Goal: Task Accomplishment & Management: Manage account settings

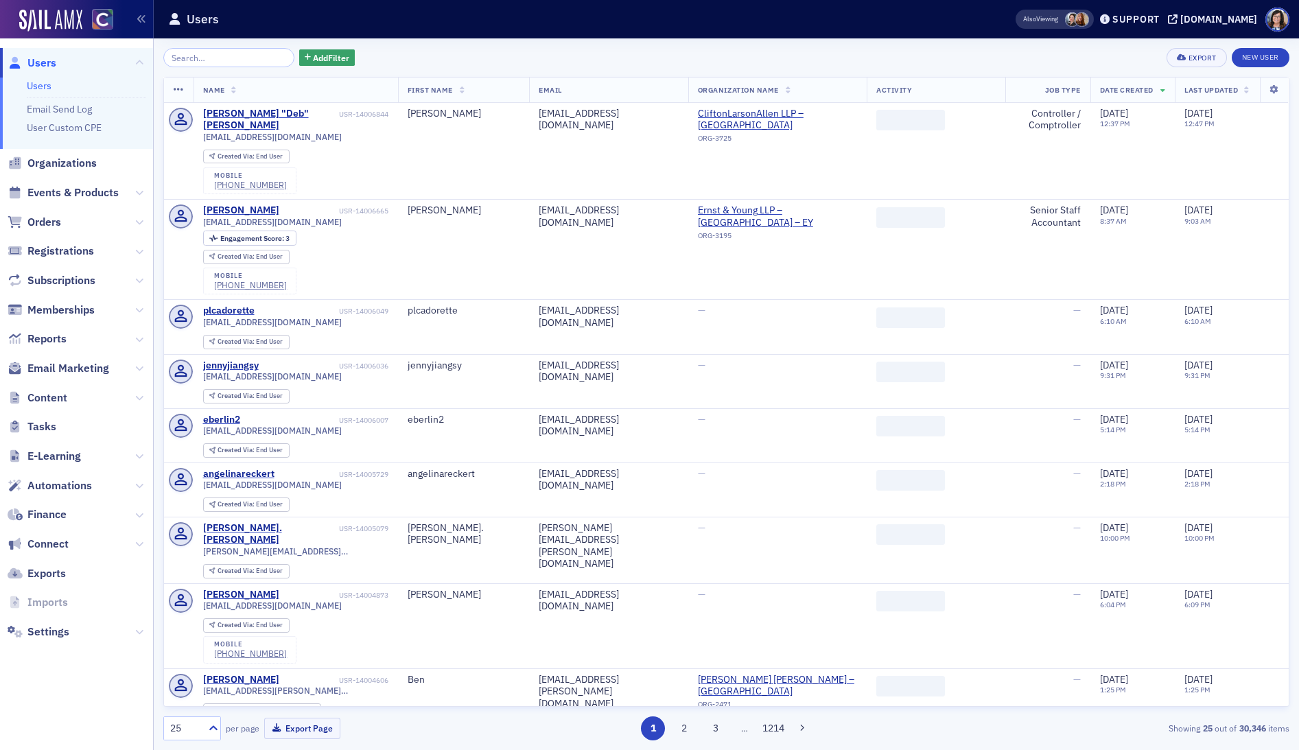
click at [201, 58] on input "search" at bounding box center [228, 57] width 131 height 19
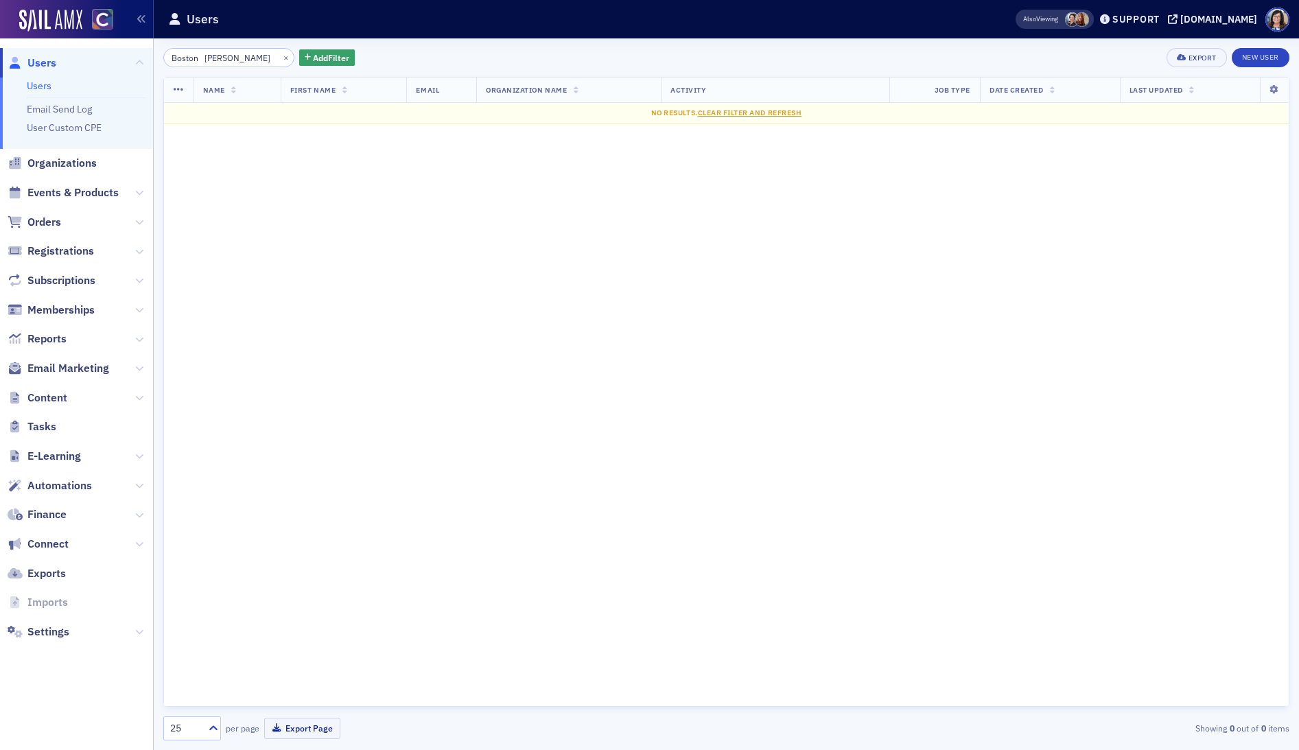
click at [205, 58] on input "Boston Adams" at bounding box center [228, 57] width 131 height 19
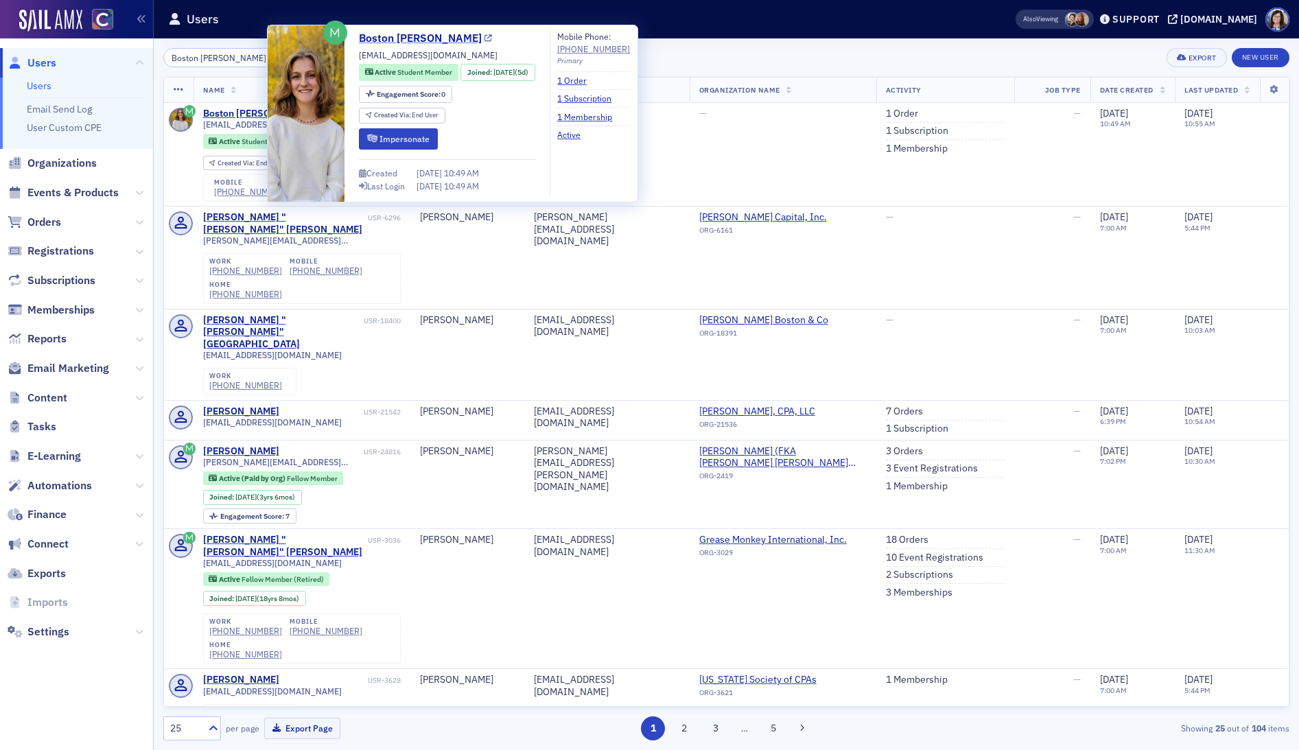
type input "Boston [PERSON_NAME]"
click at [485, 39] on icon at bounding box center [489, 39] width 8 height 8
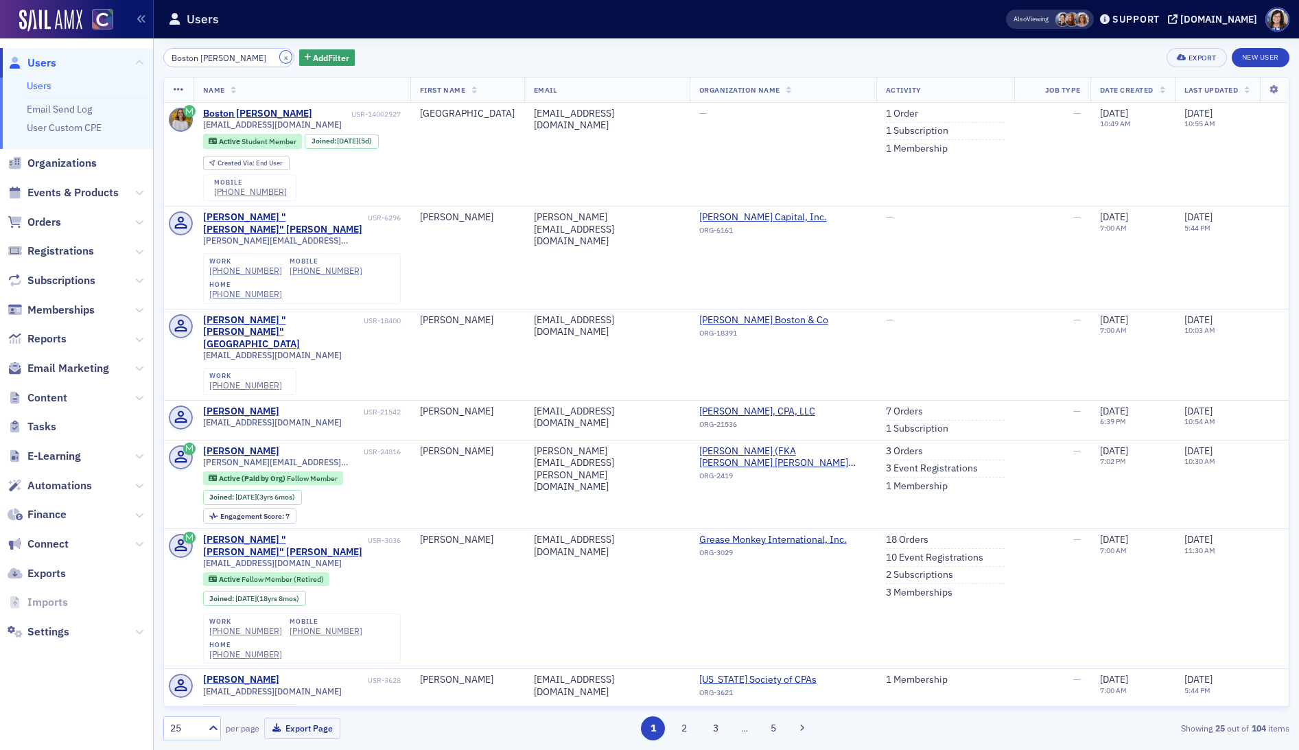
drag, startPoint x: 270, startPoint y: 55, endPoint x: 220, endPoint y: 55, distance: 50.1
click at [280, 55] on button "×" at bounding box center [286, 57] width 12 height 12
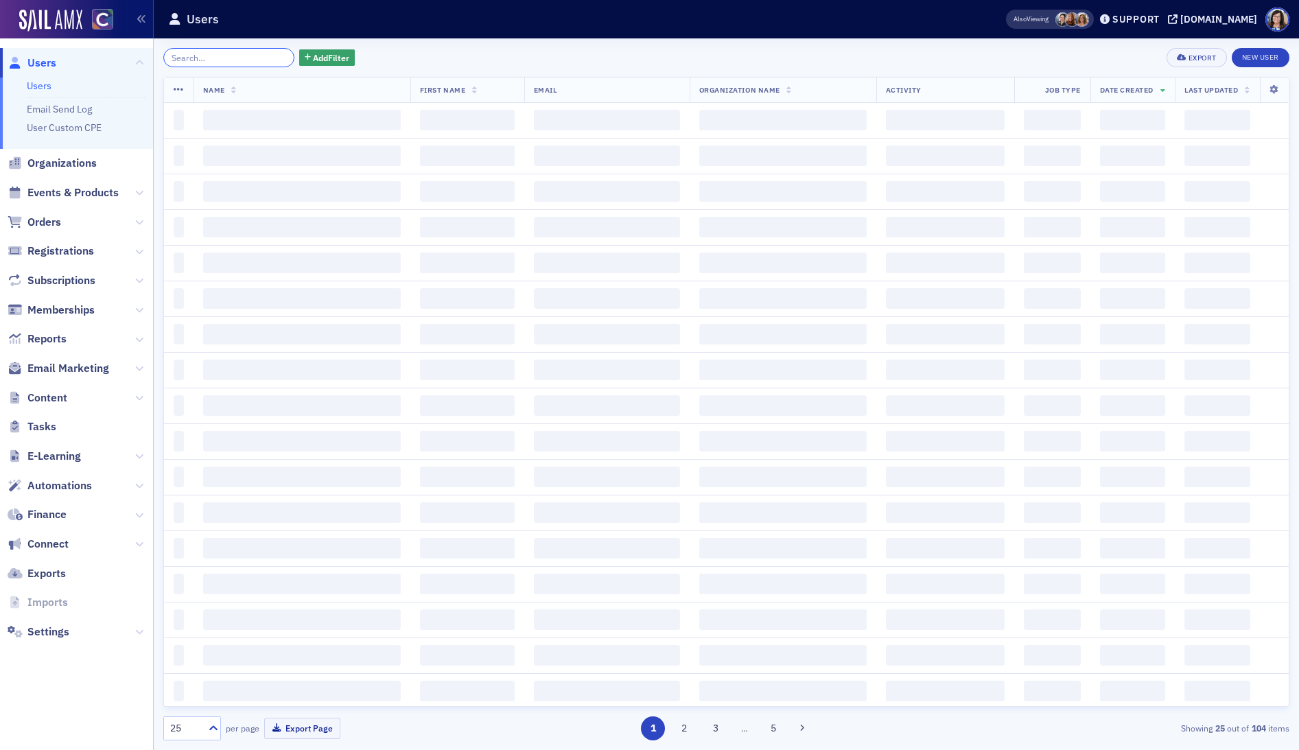
click at [220, 55] on input "search" at bounding box center [228, 57] width 131 height 19
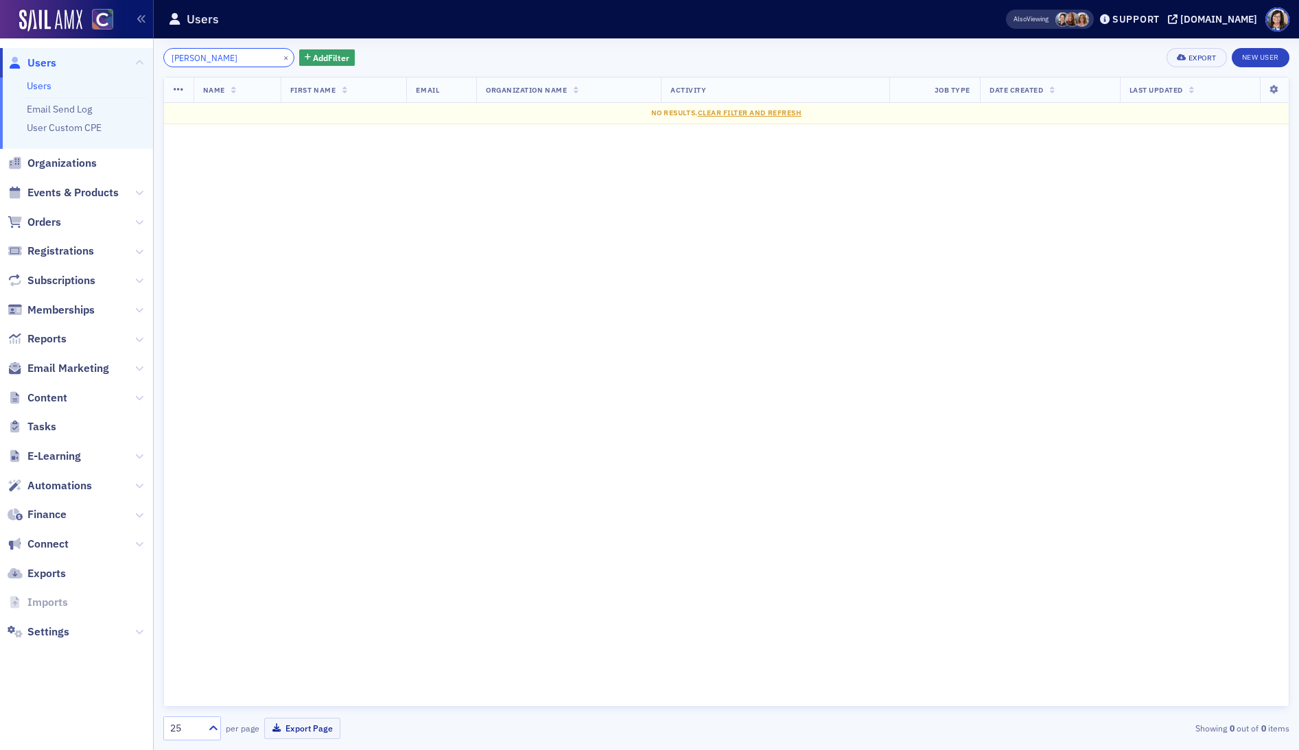
click at [195, 59] on input "Kayla Buhlig" at bounding box center [228, 57] width 131 height 19
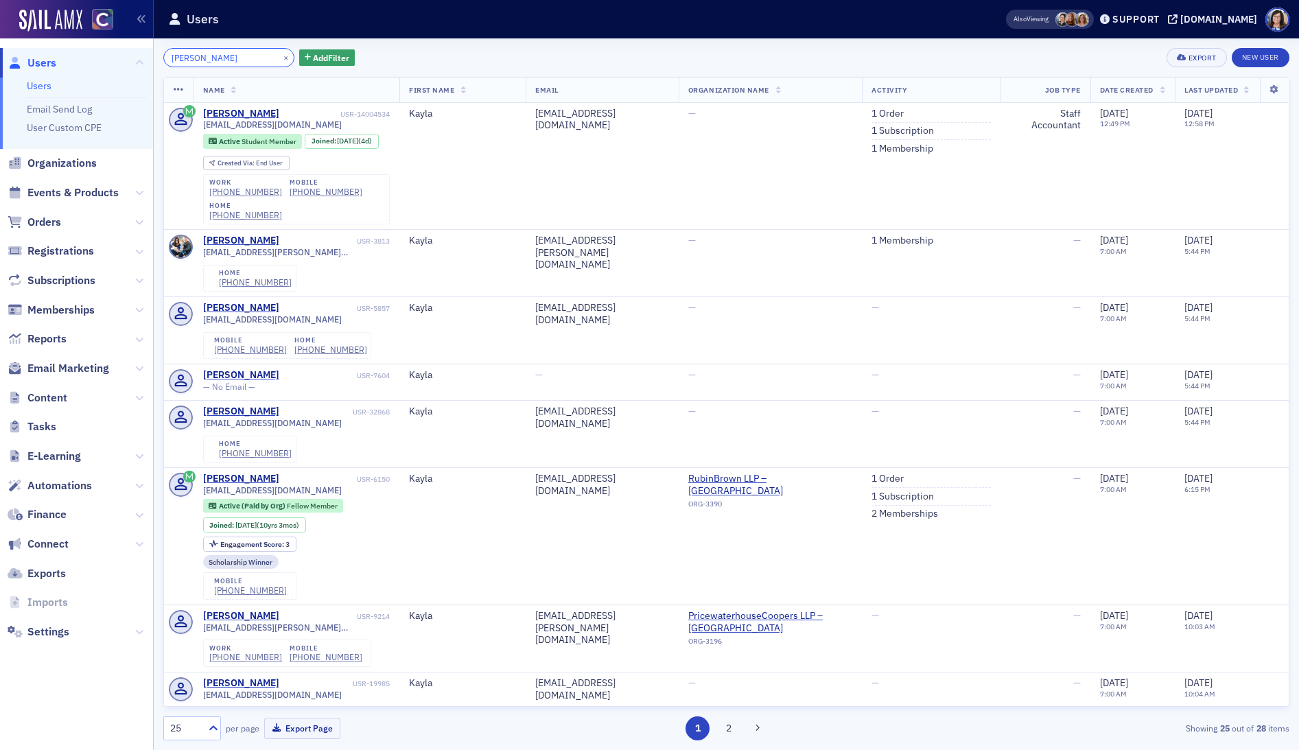
type input "Kayla Buhlig"
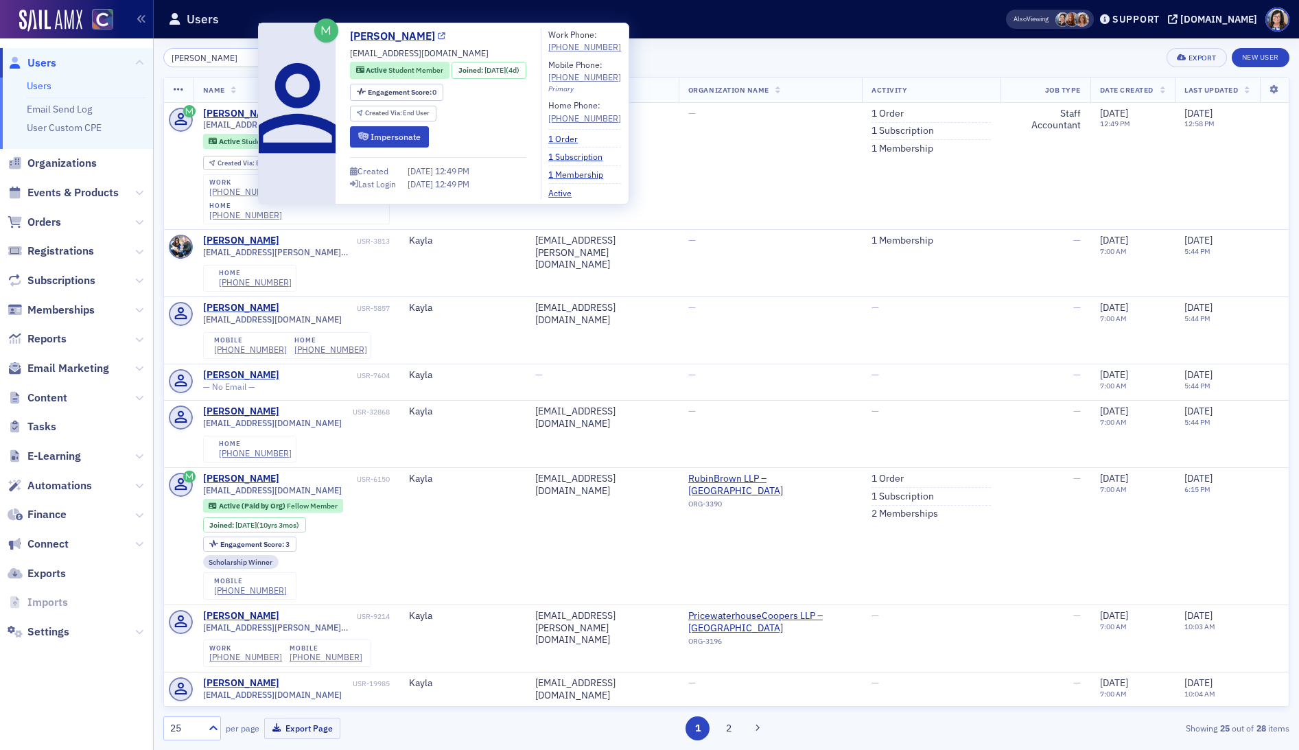
click at [438, 36] on icon at bounding box center [442, 37] width 8 height 8
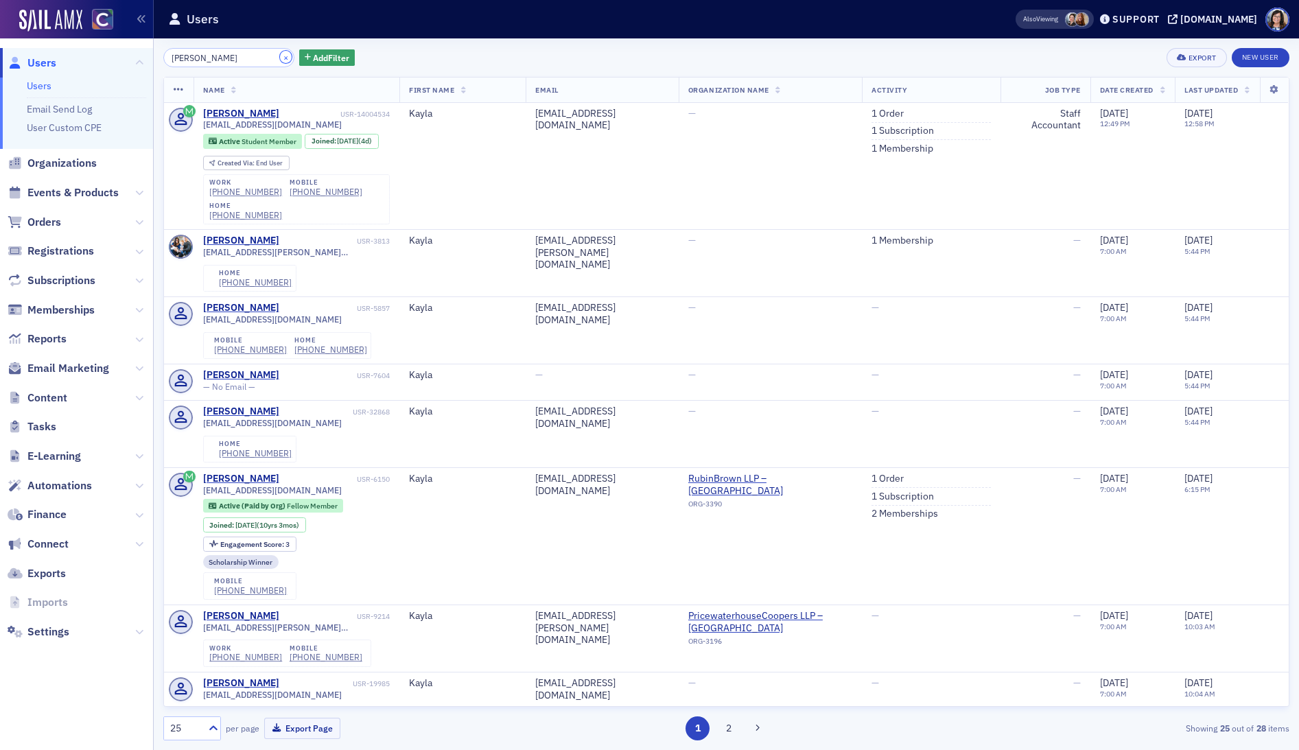
click at [280, 58] on button "×" at bounding box center [286, 57] width 12 height 12
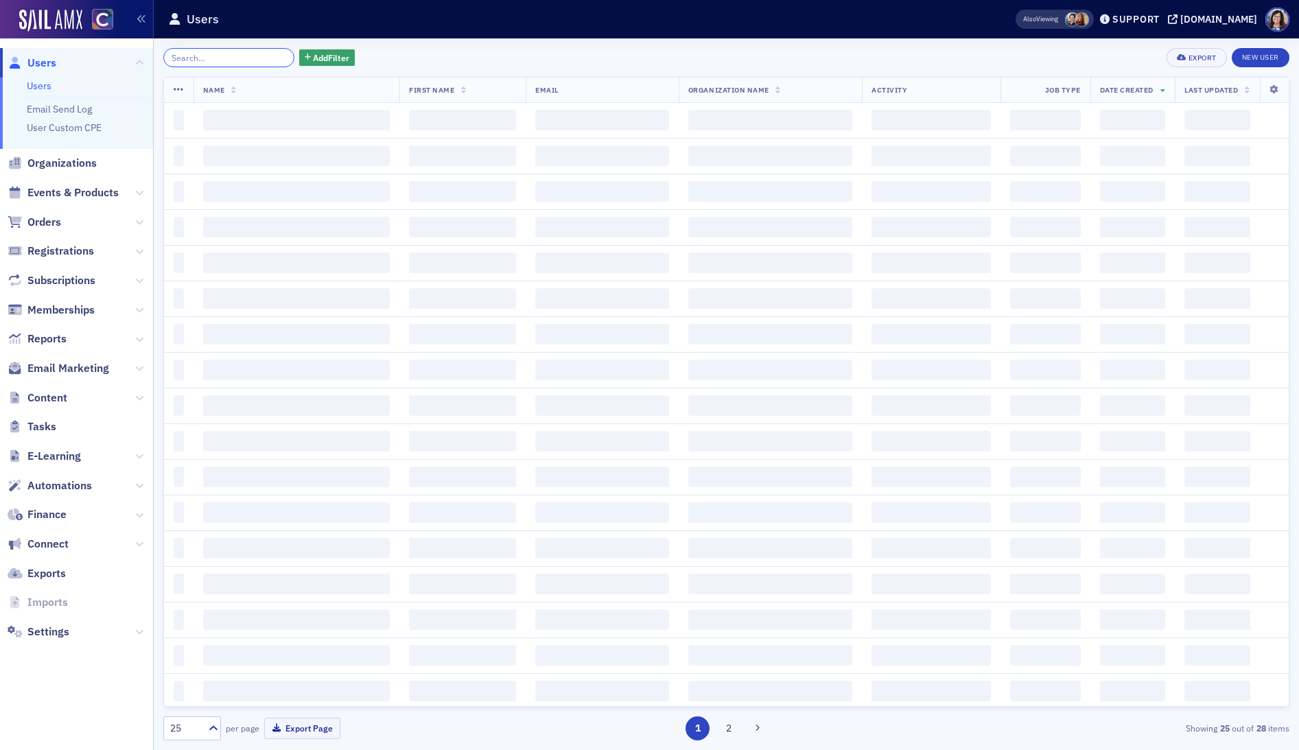
click at [268, 58] on input "search" at bounding box center [228, 57] width 131 height 19
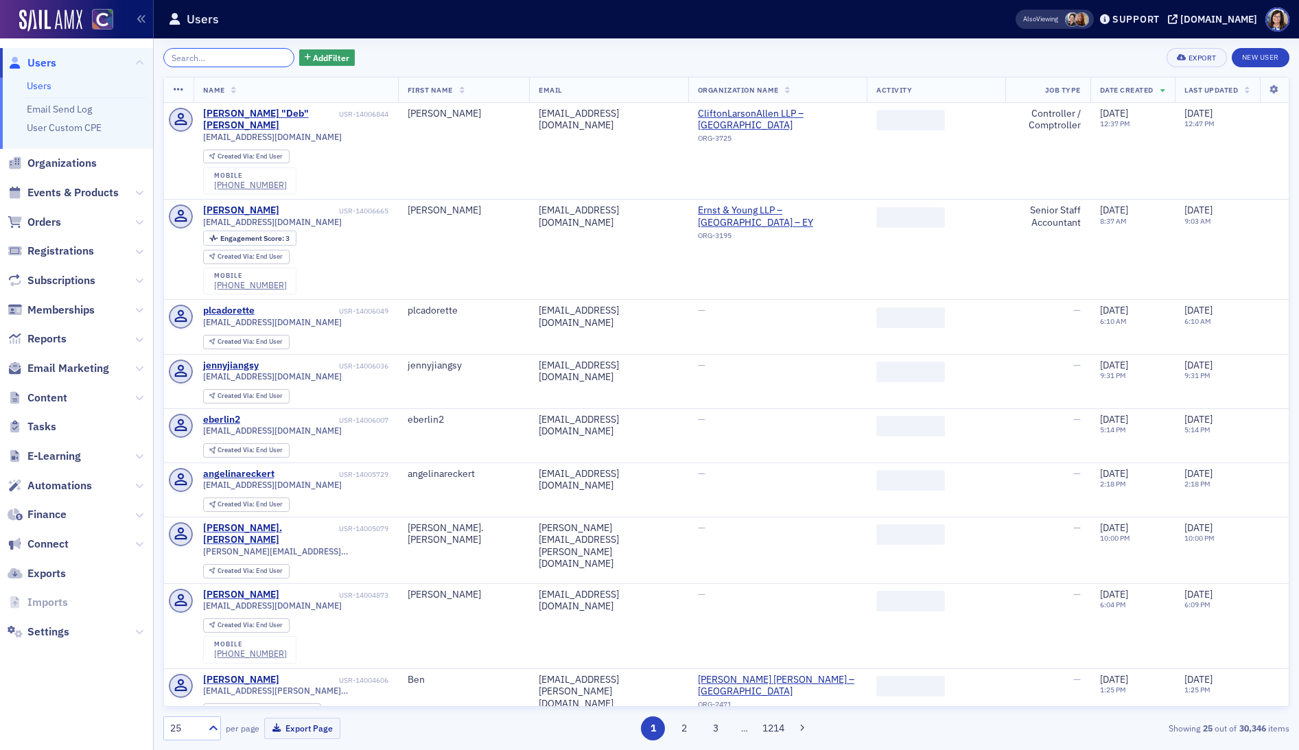
click at [236, 59] on input "search" at bounding box center [228, 57] width 131 height 19
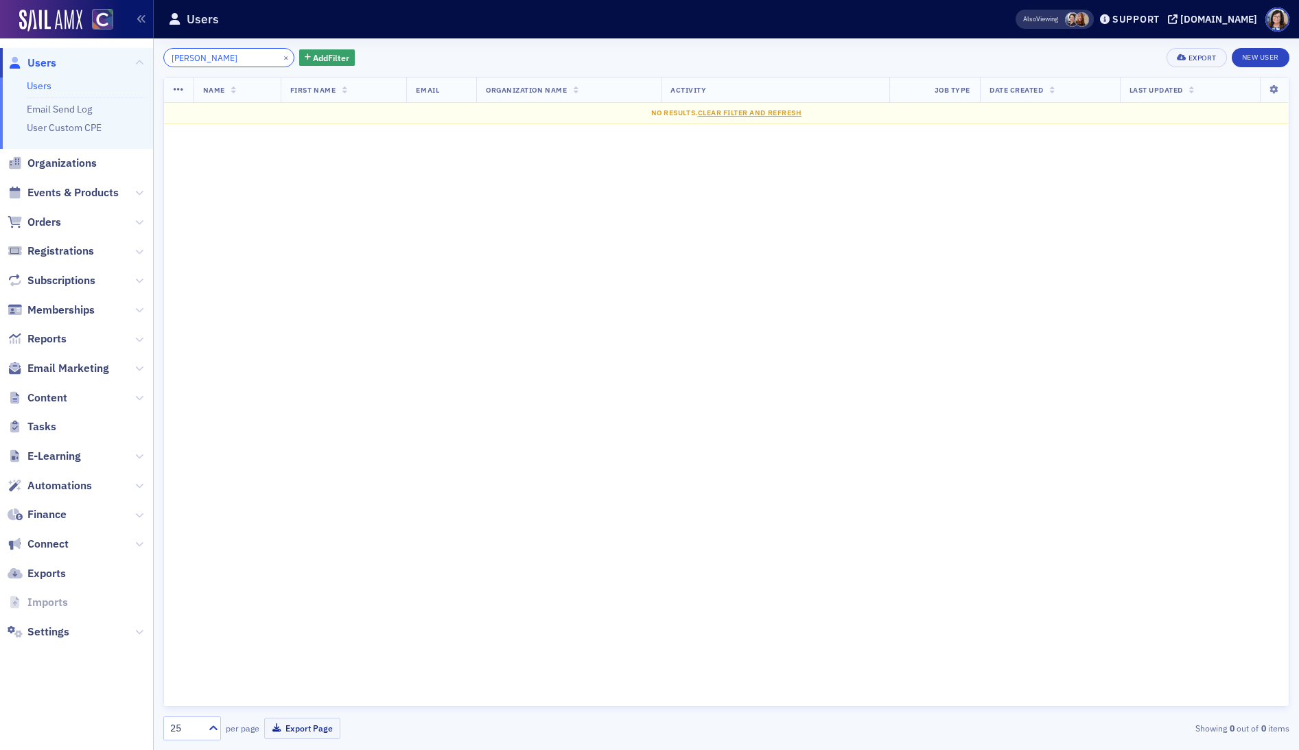
click at [194, 60] on input "Ellen Dunn" at bounding box center [228, 57] width 131 height 19
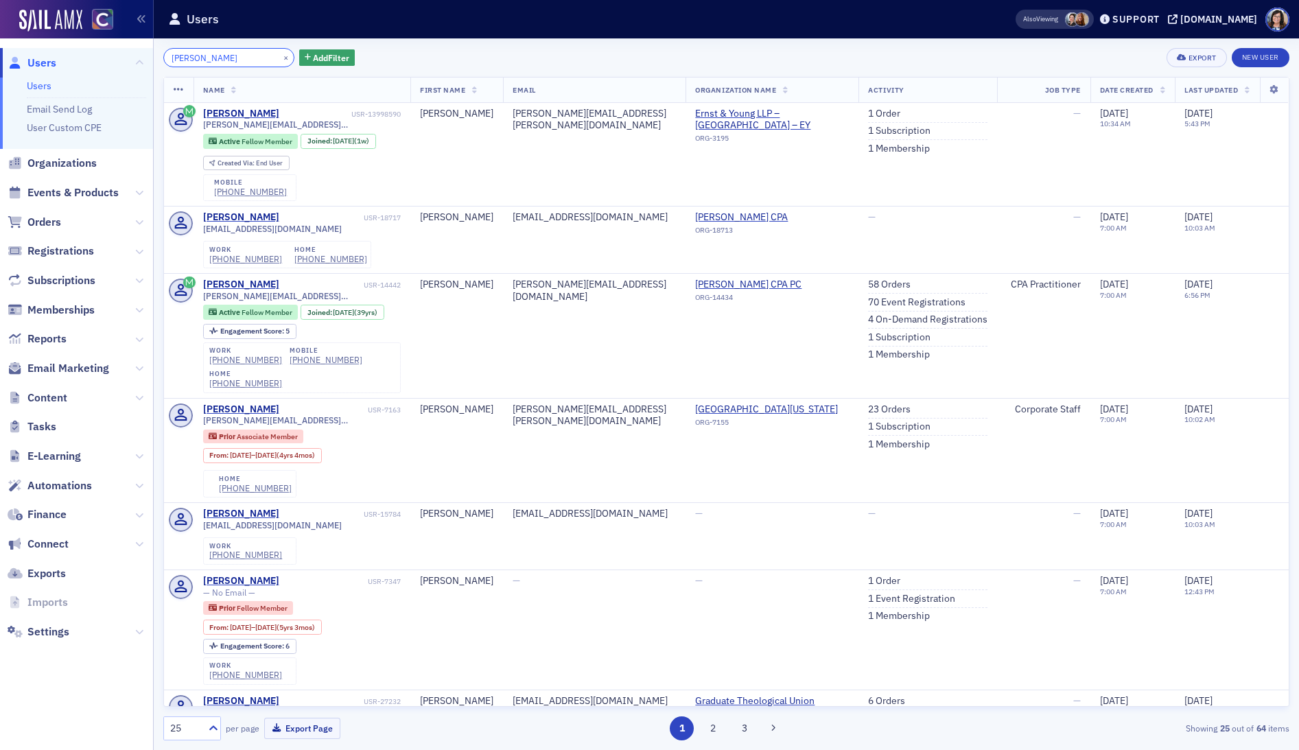
type input "Ellen Dunn"
click at [280, 55] on button "×" at bounding box center [286, 57] width 12 height 12
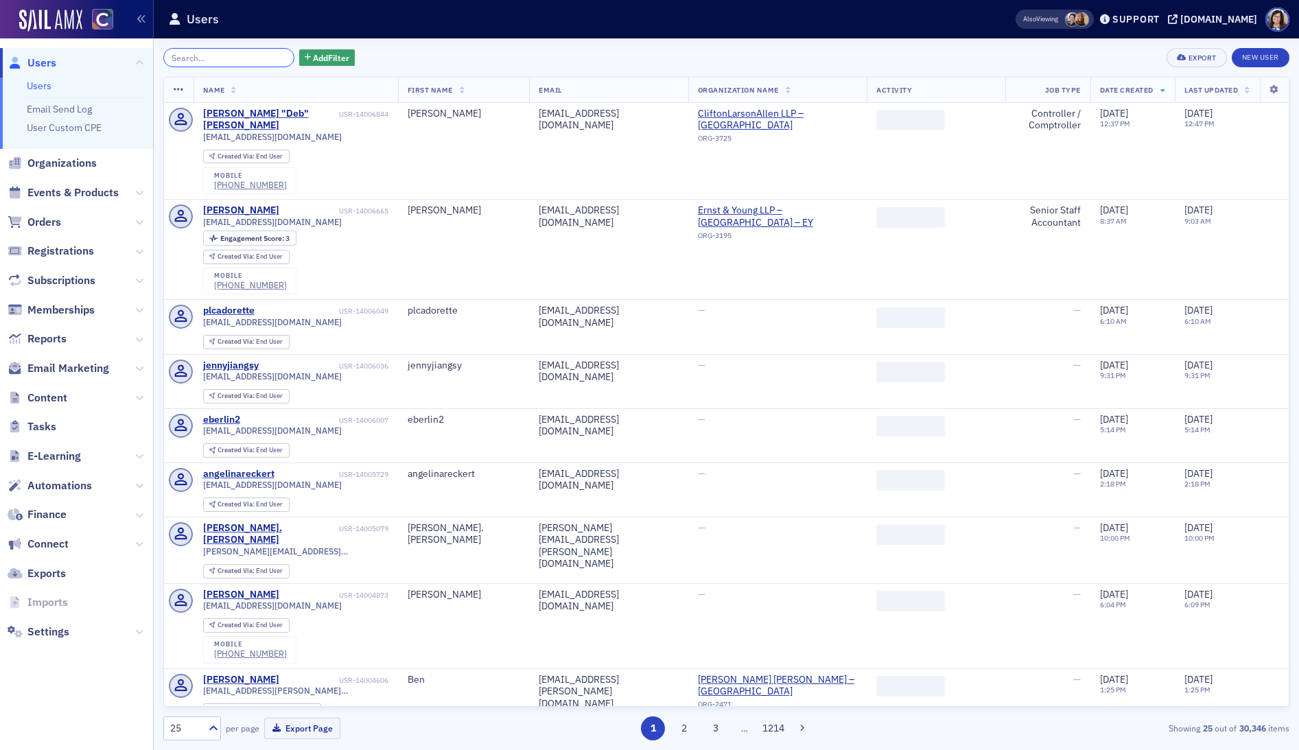
click at [217, 56] on input "search" at bounding box center [228, 57] width 131 height 19
paste input "Sarah Montgomery"
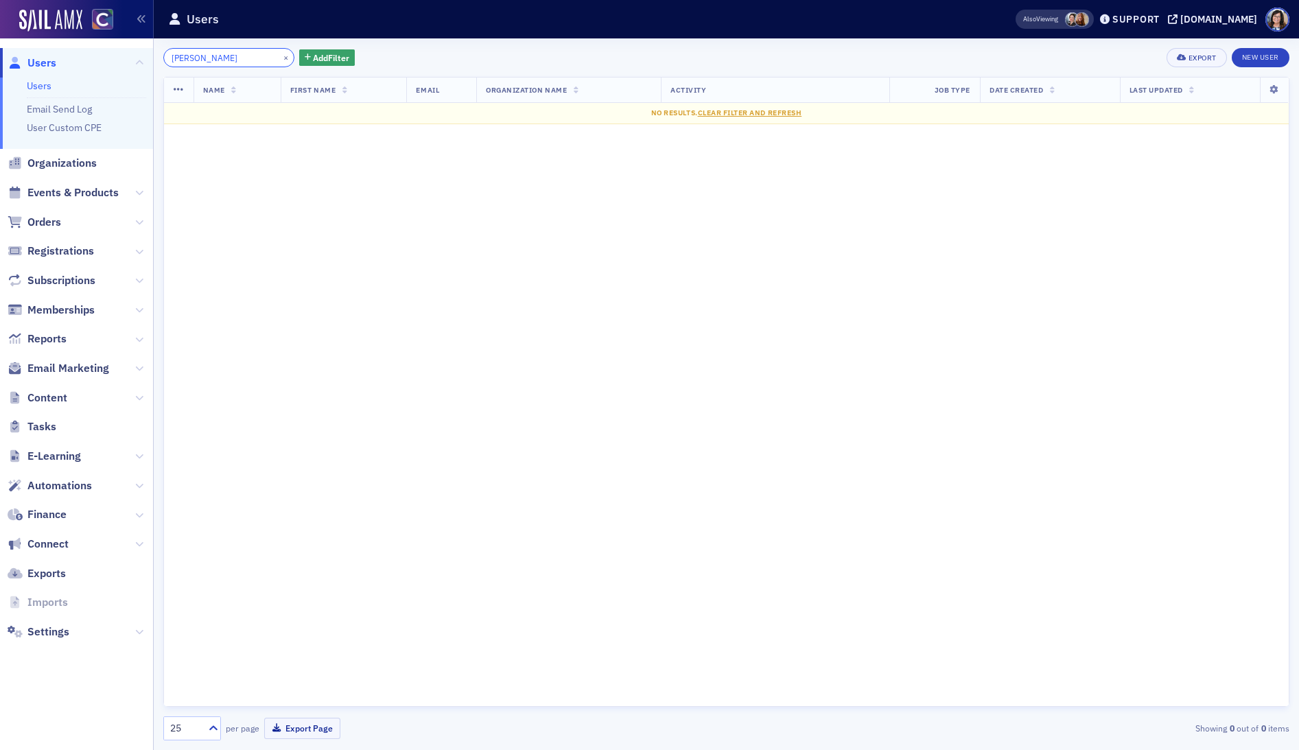
click at [196, 58] on input "Sarah Montgomery" at bounding box center [228, 57] width 131 height 19
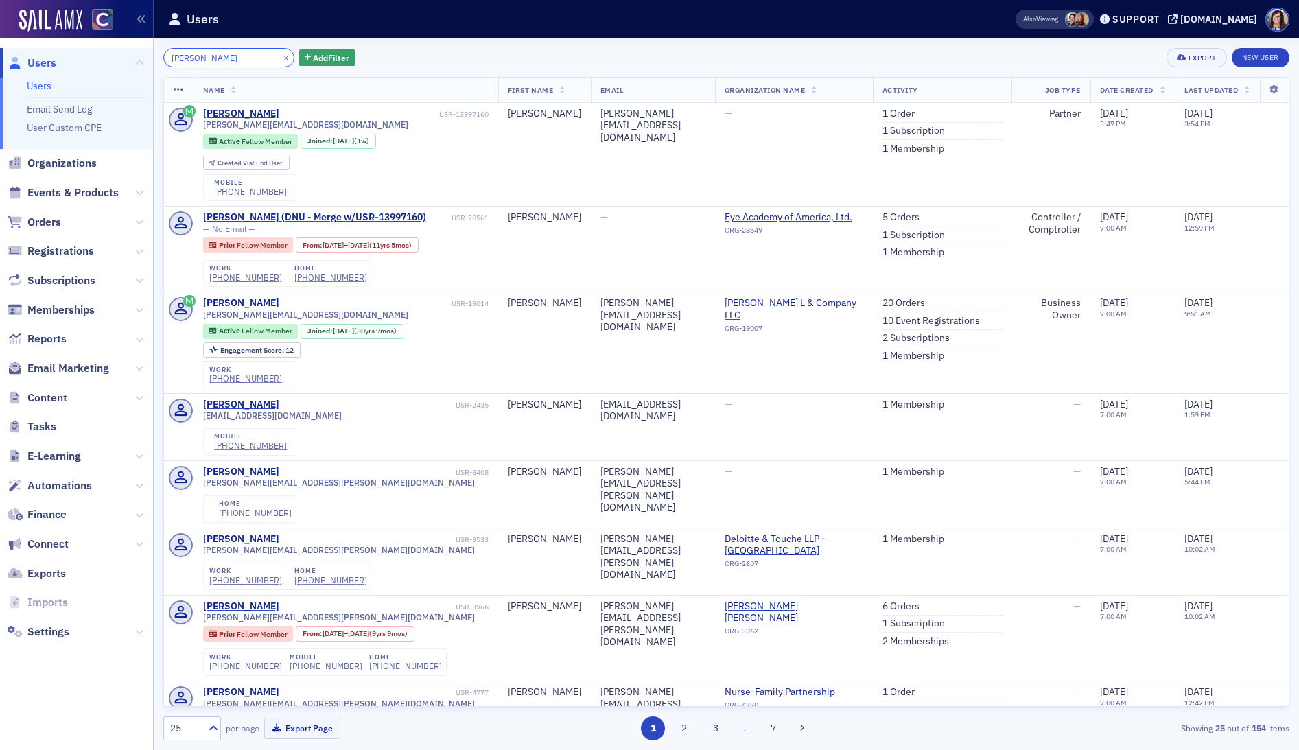
type input "Sarah Montgomery"
click at [280, 54] on button "×" at bounding box center [286, 57] width 12 height 12
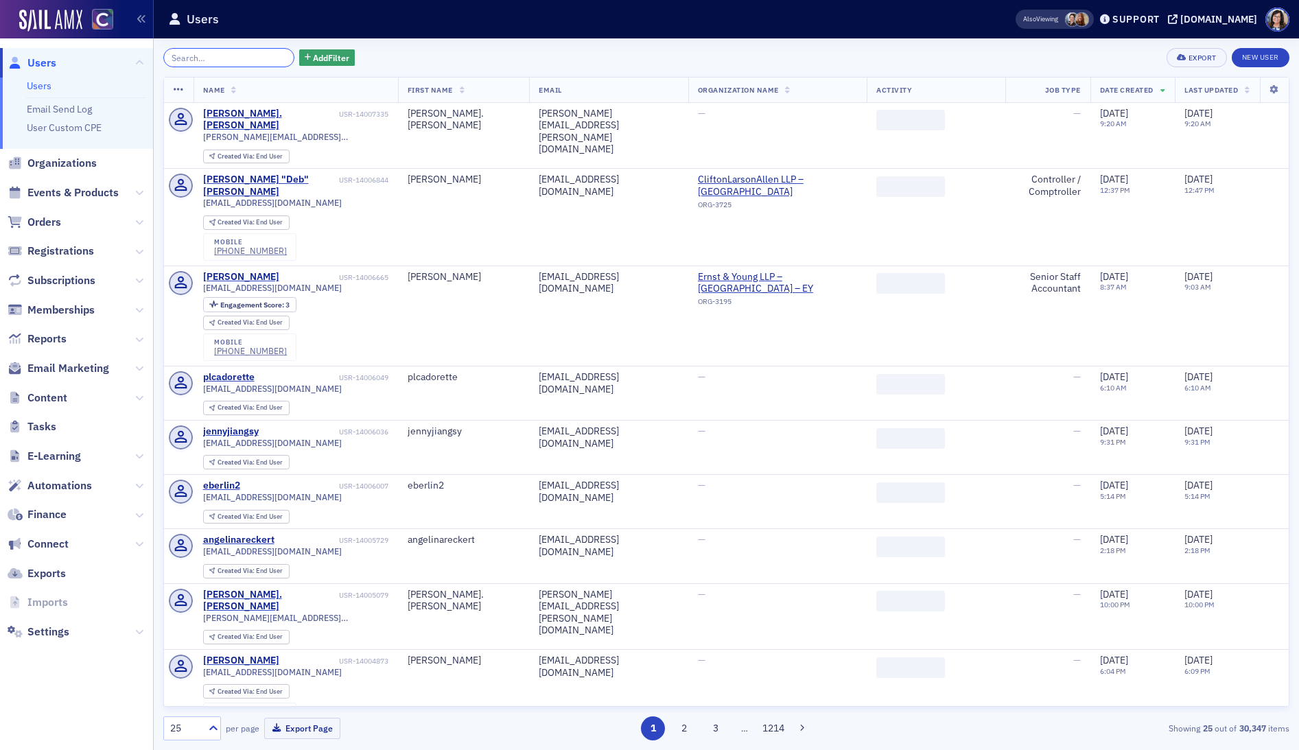
click at [250, 58] on input "search" at bounding box center [228, 57] width 131 height 19
paste input "Kaylie Rossi"
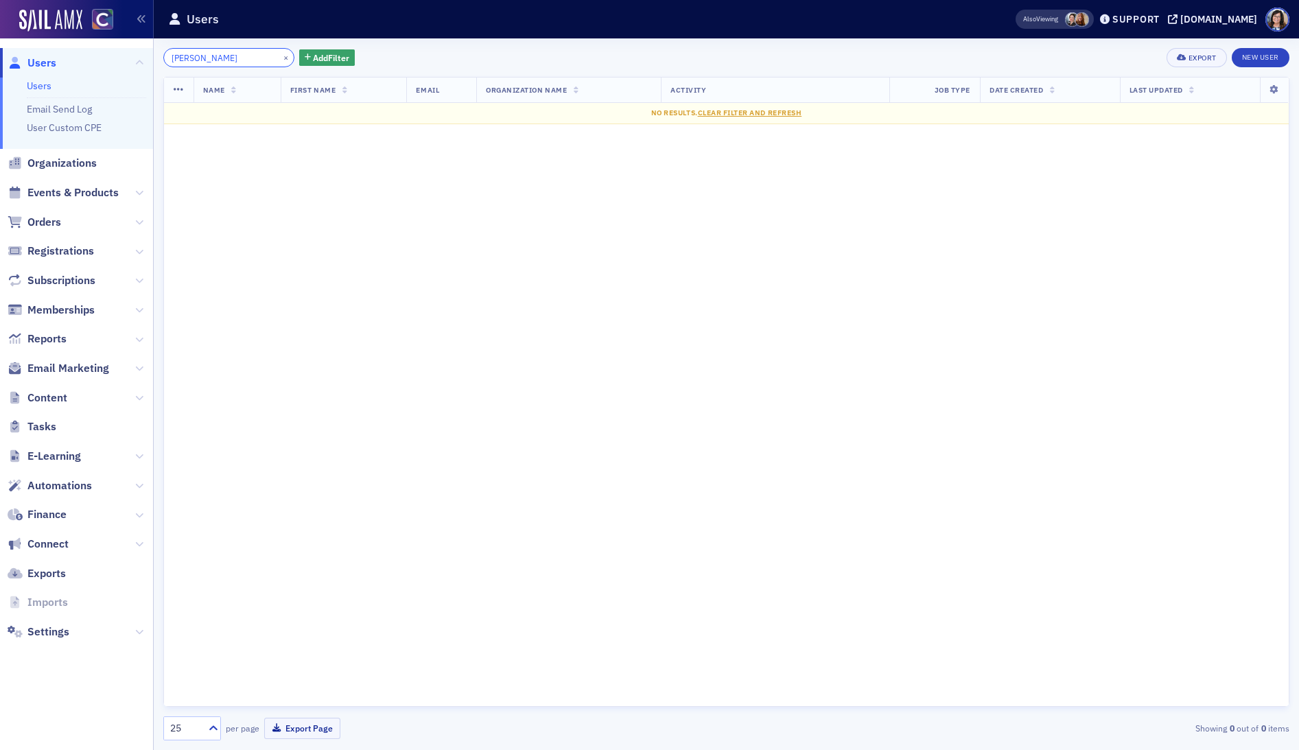
click at [202, 58] on input "Kaylie Rossi" at bounding box center [228, 57] width 131 height 19
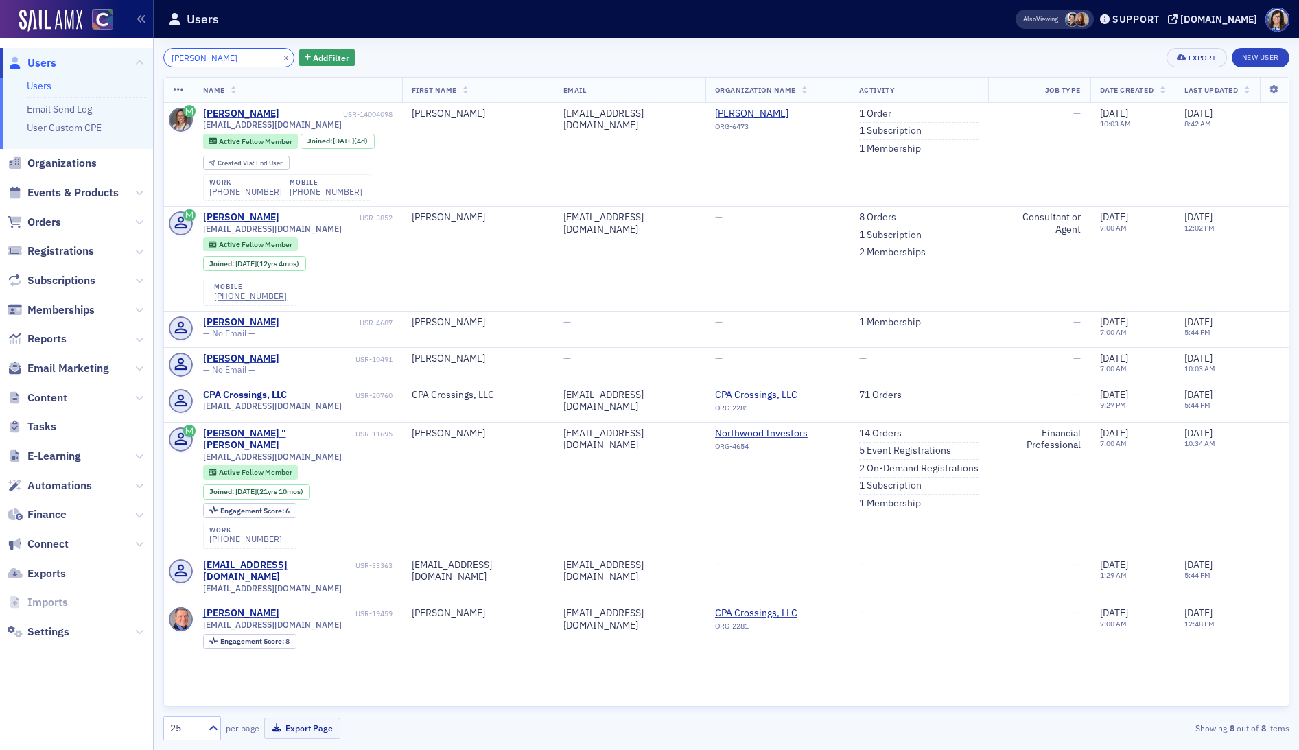
type input "[PERSON_NAME]"
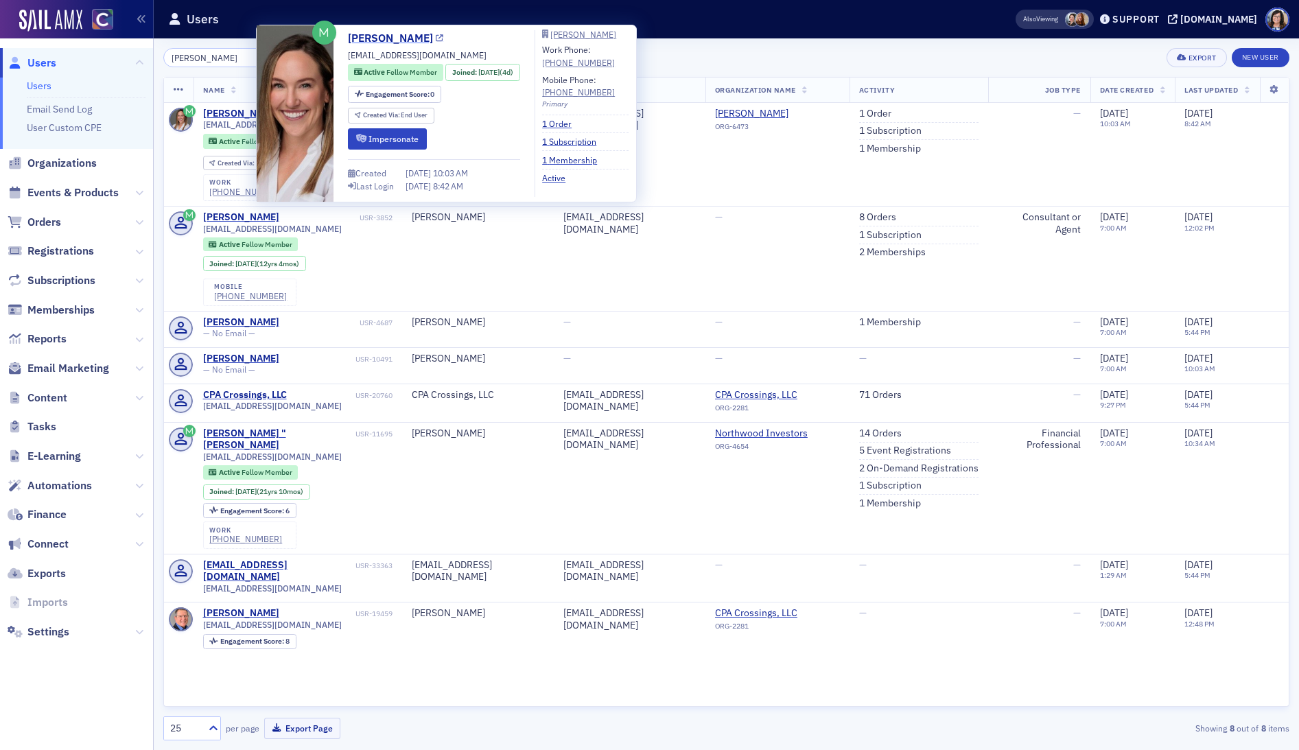
click at [436, 40] on icon at bounding box center [440, 39] width 8 height 8
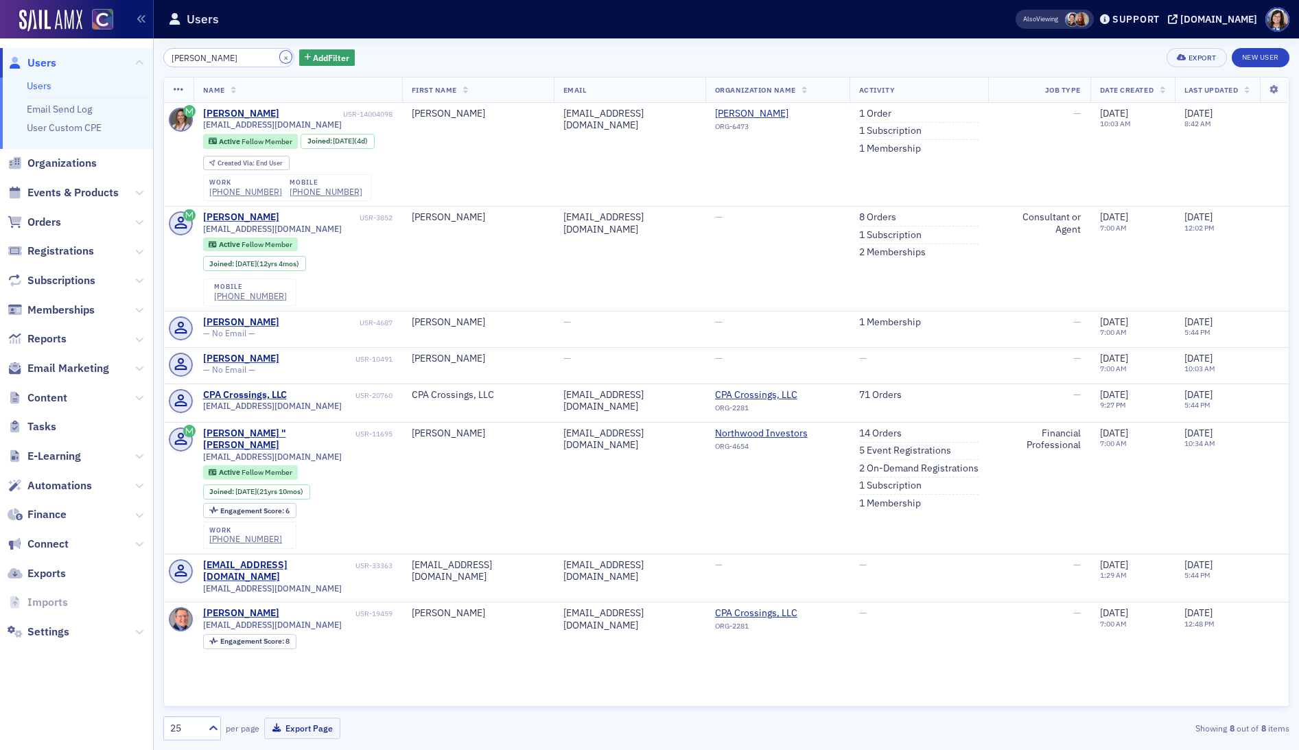
drag, startPoint x: 268, startPoint y: 55, endPoint x: 255, endPoint y: 56, distance: 13.1
click at [280, 55] on button "×" at bounding box center [286, 57] width 12 height 12
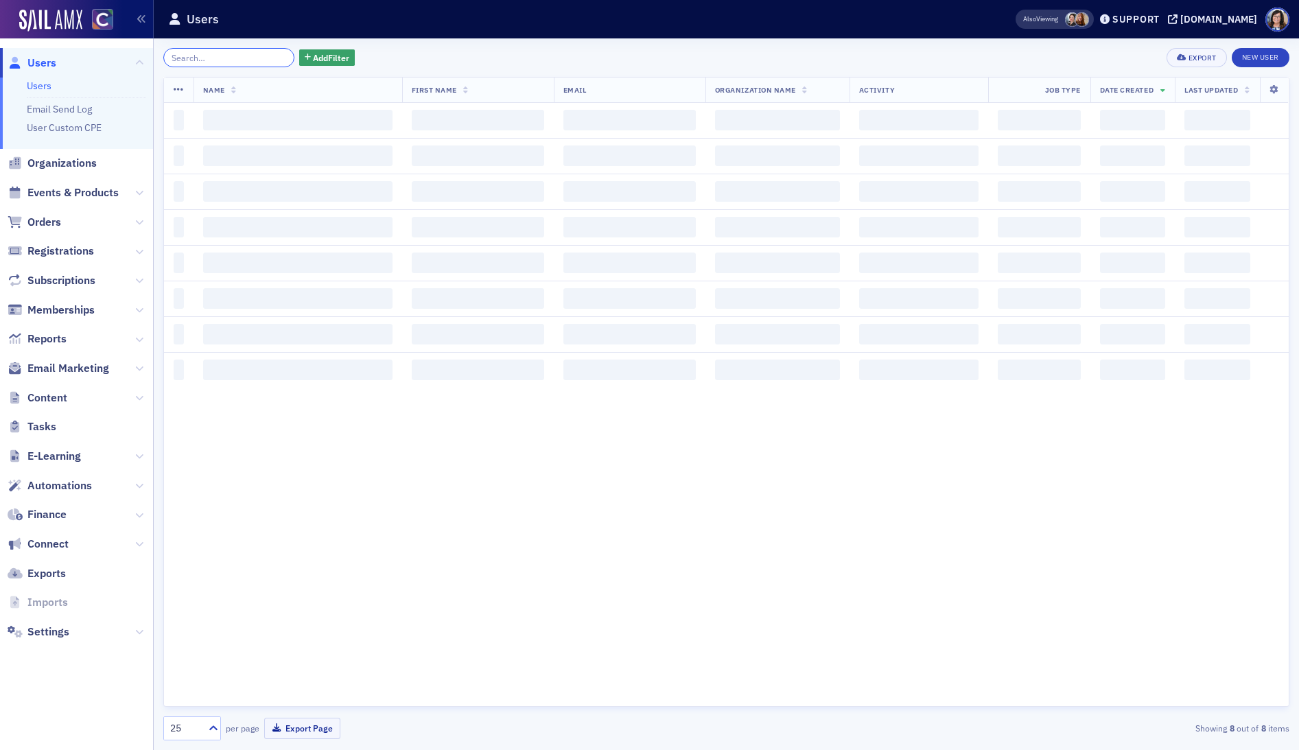
click at [255, 56] on input "search" at bounding box center [228, 57] width 131 height 19
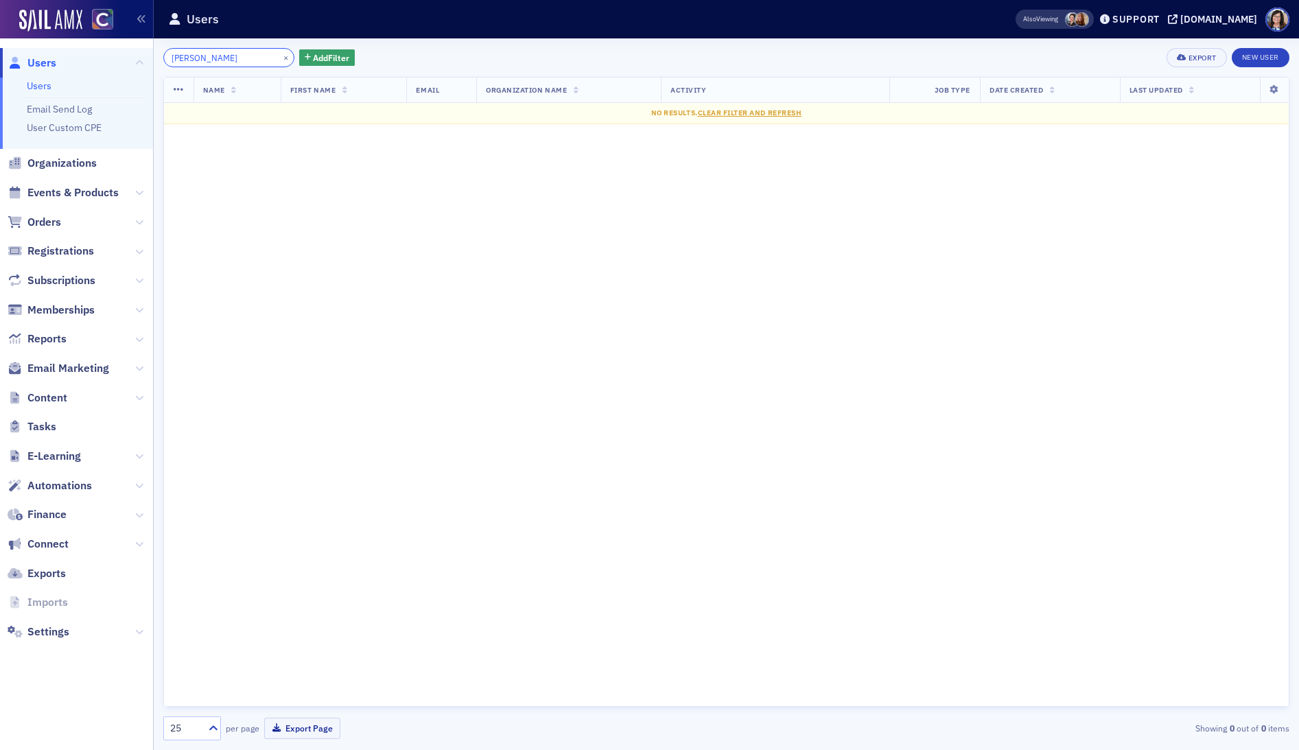
click at [194, 60] on input "Anjali Garud" at bounding box center [228, 57] width 131 height 19
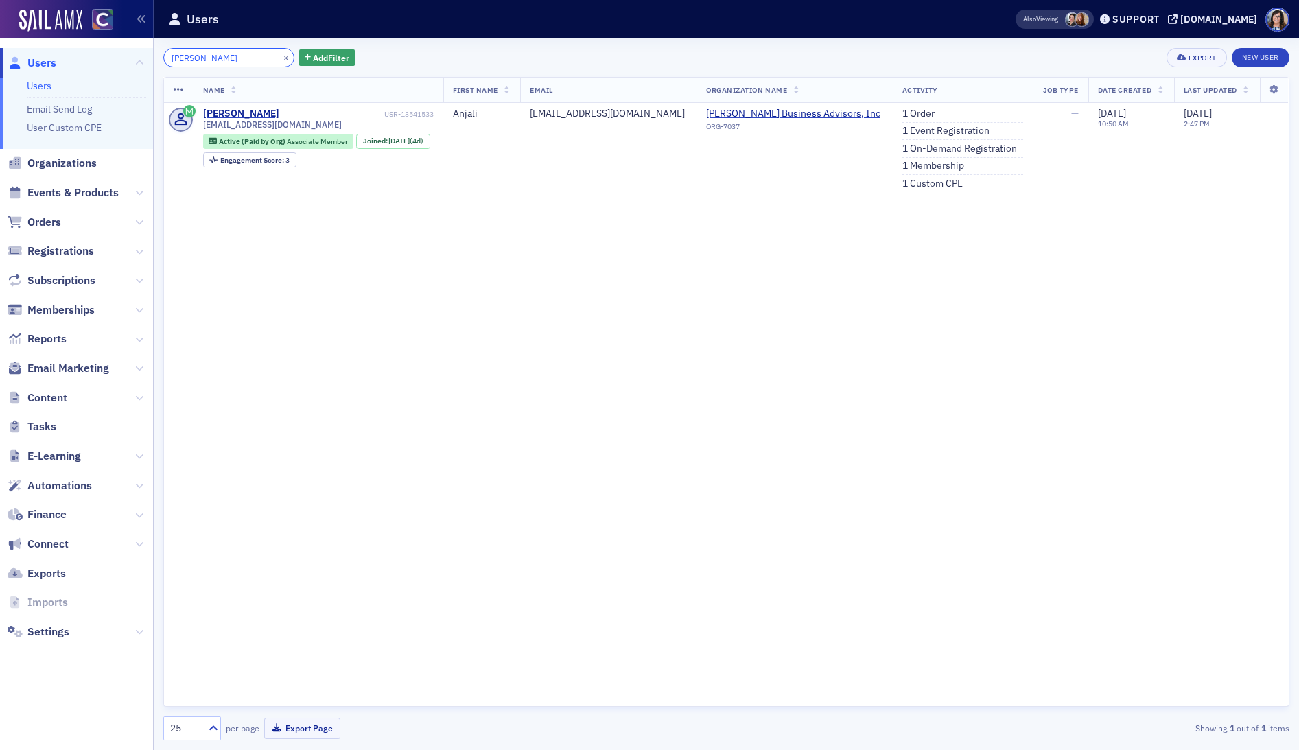
type input "Anjali Garud"
drag, startPoint x: 268, startPoint y: 58, endPoint x: 250, endPoint y: 57, distance: 17.9
click at [280, 58] on button "×" at bounding box center [286, 57] width 12 height 12
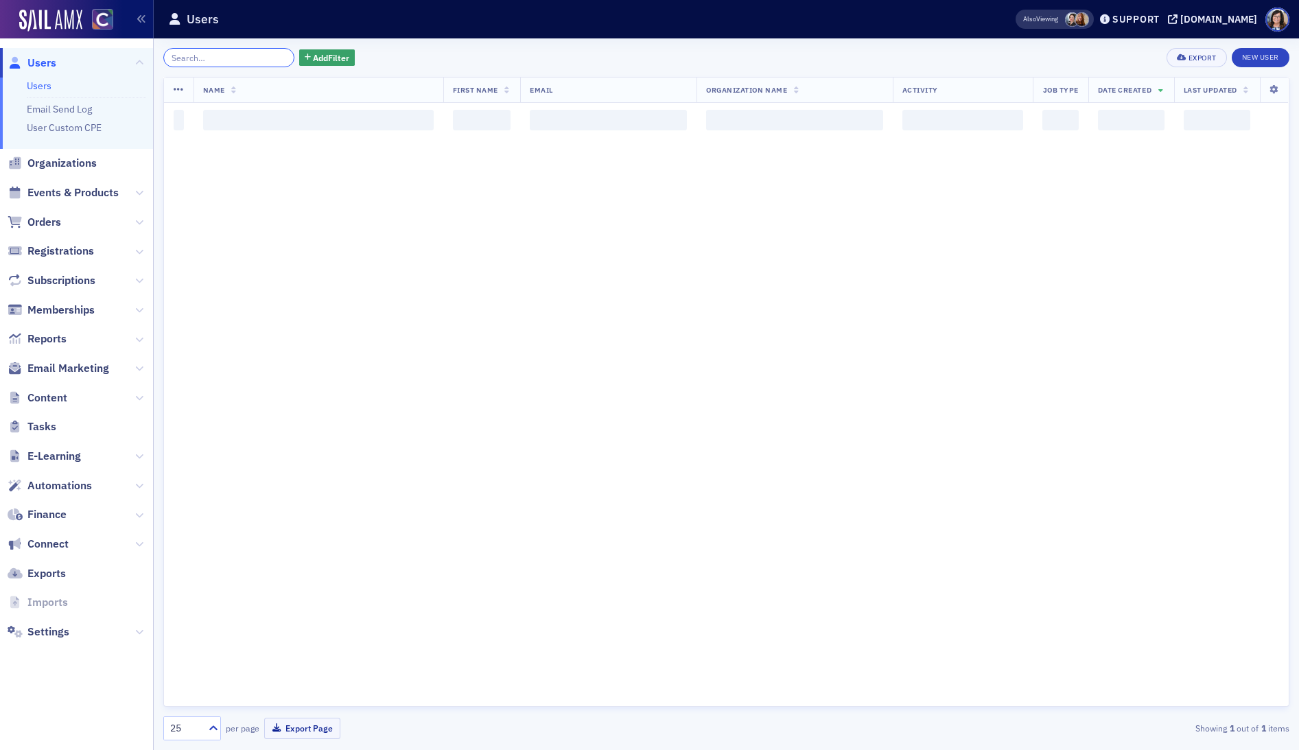
click at [250, 57] on input "search" at bounding box center [228, 57] width 131 height 19
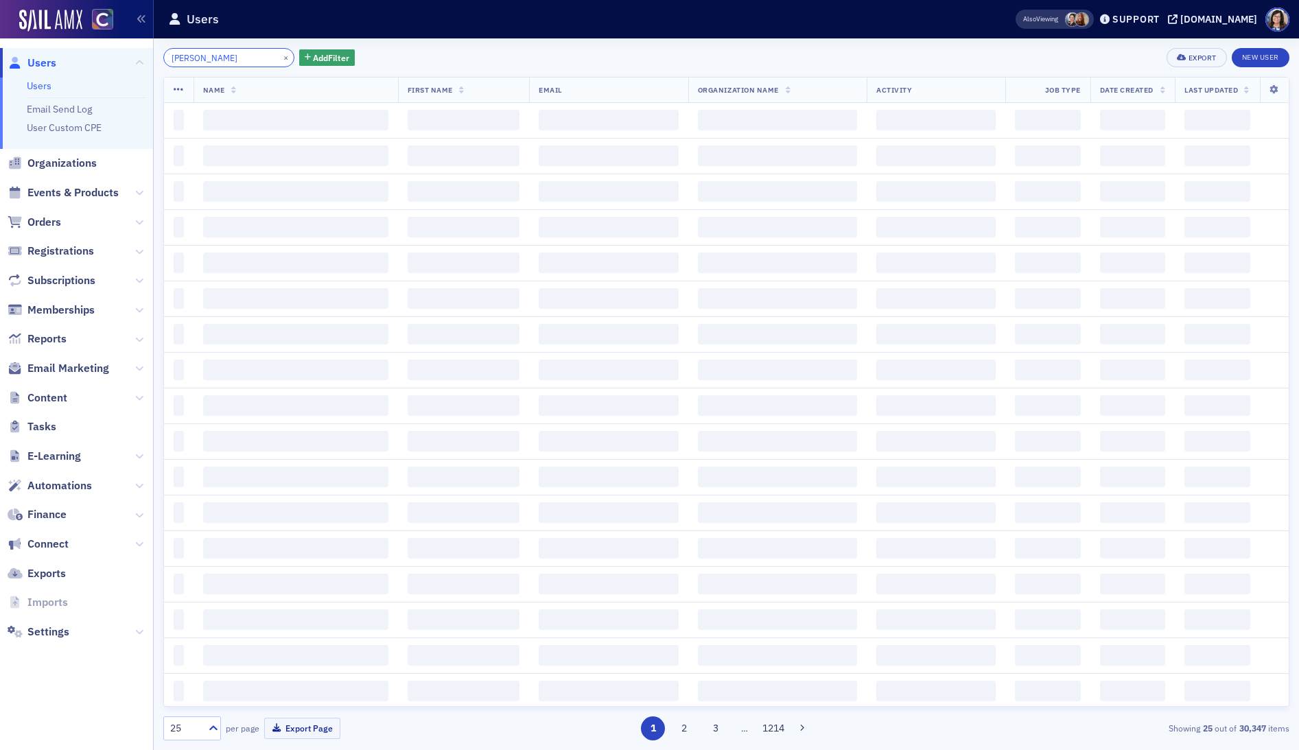
scroll to position [0, 3]
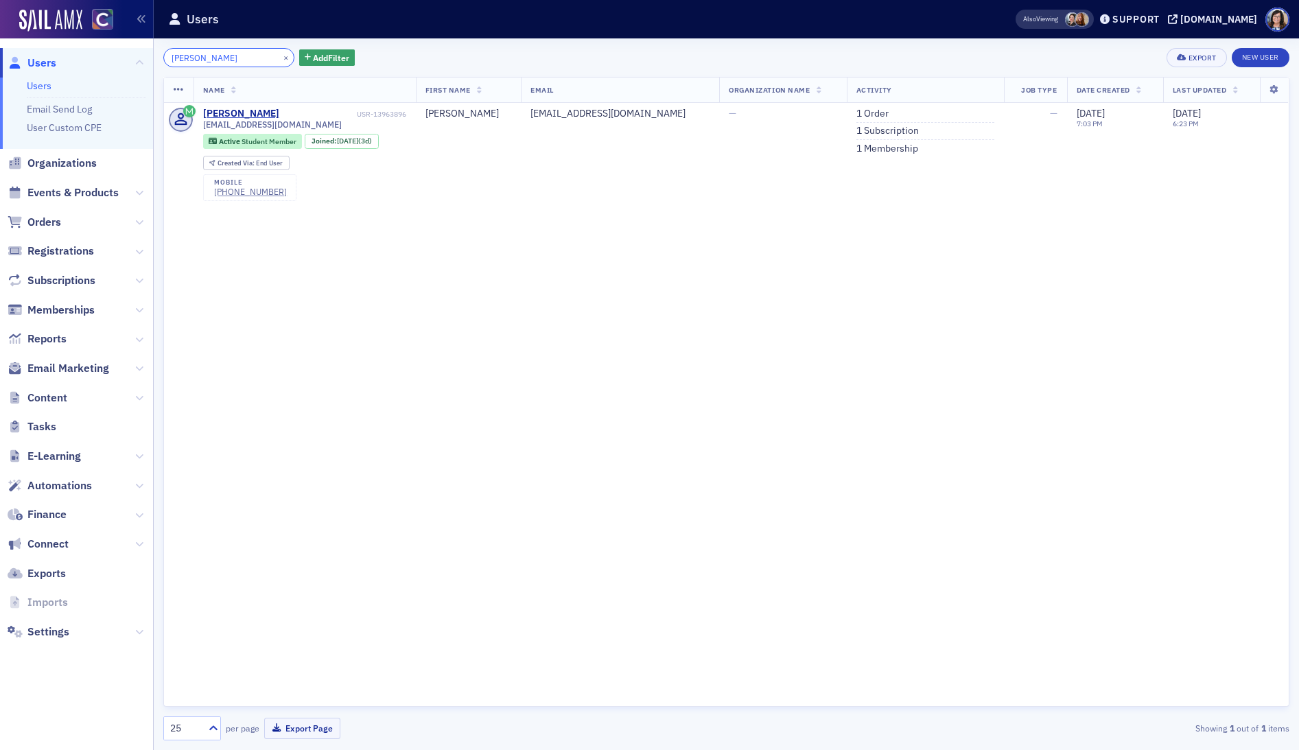
type input "Fernando Perez Nevarez"
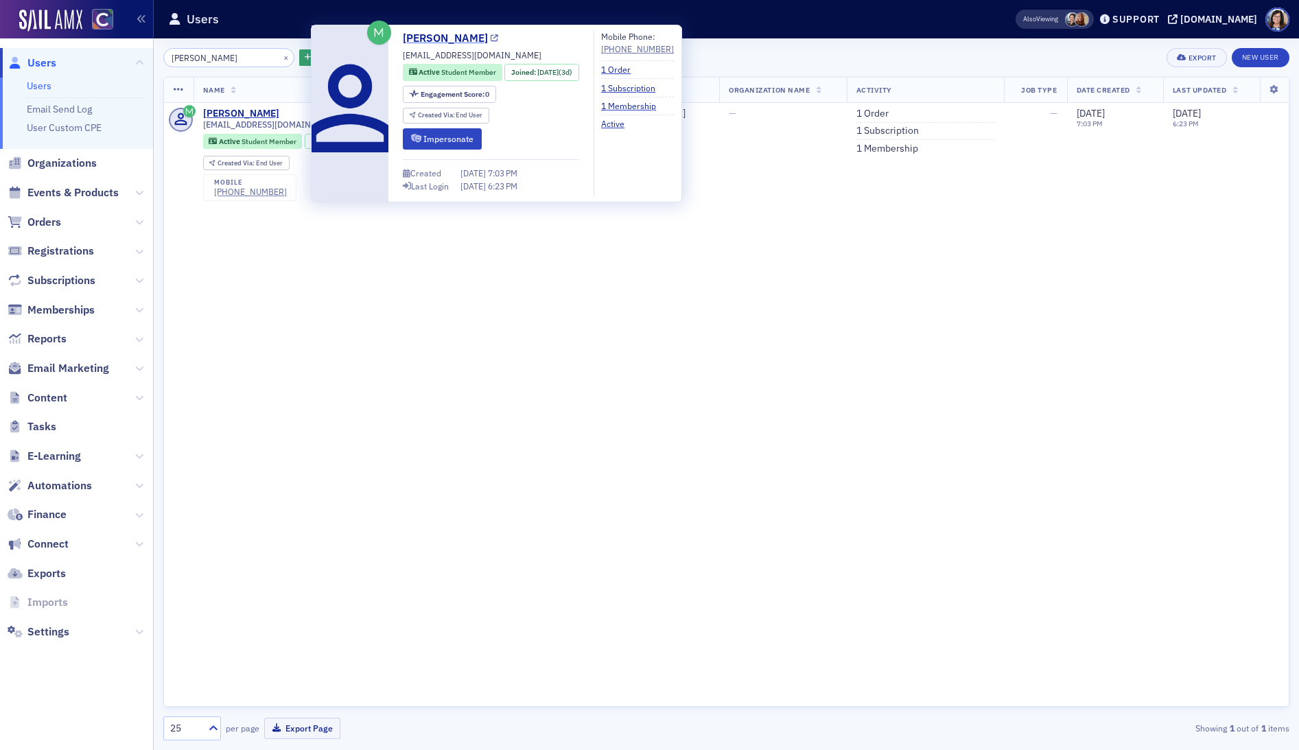
click at [498, 39] on icon at bounding box center [495, 39] width 8 height 8
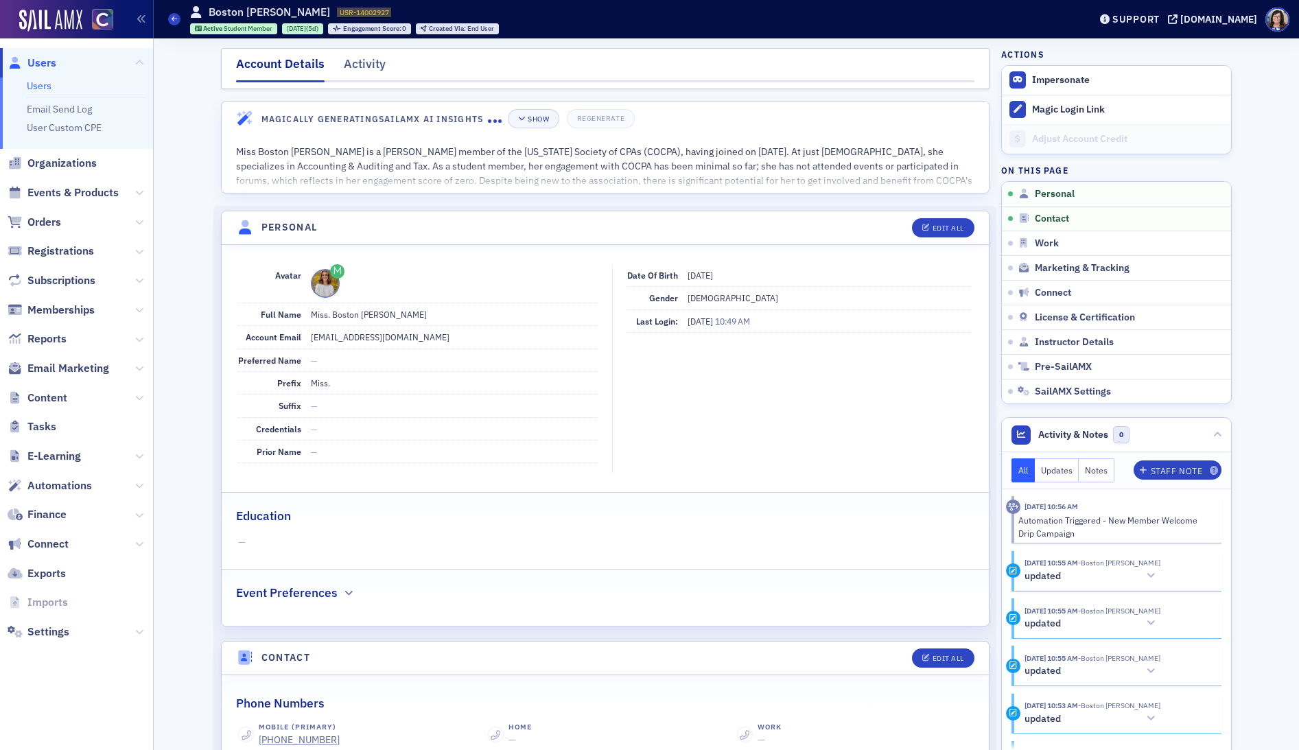
drag, startPoint x: 330, startPoint y: 314, endPoint x: 415, endPoint y: 312, distance: 85.1
click at [415, 312] on dd "Miss. Boston Ann Adams" at bounding box center [454, 314] width 287 height 22
click at [948, 218] on button "Edit All" at bounding box center [943, 227] width 62 height 19
select select "US"
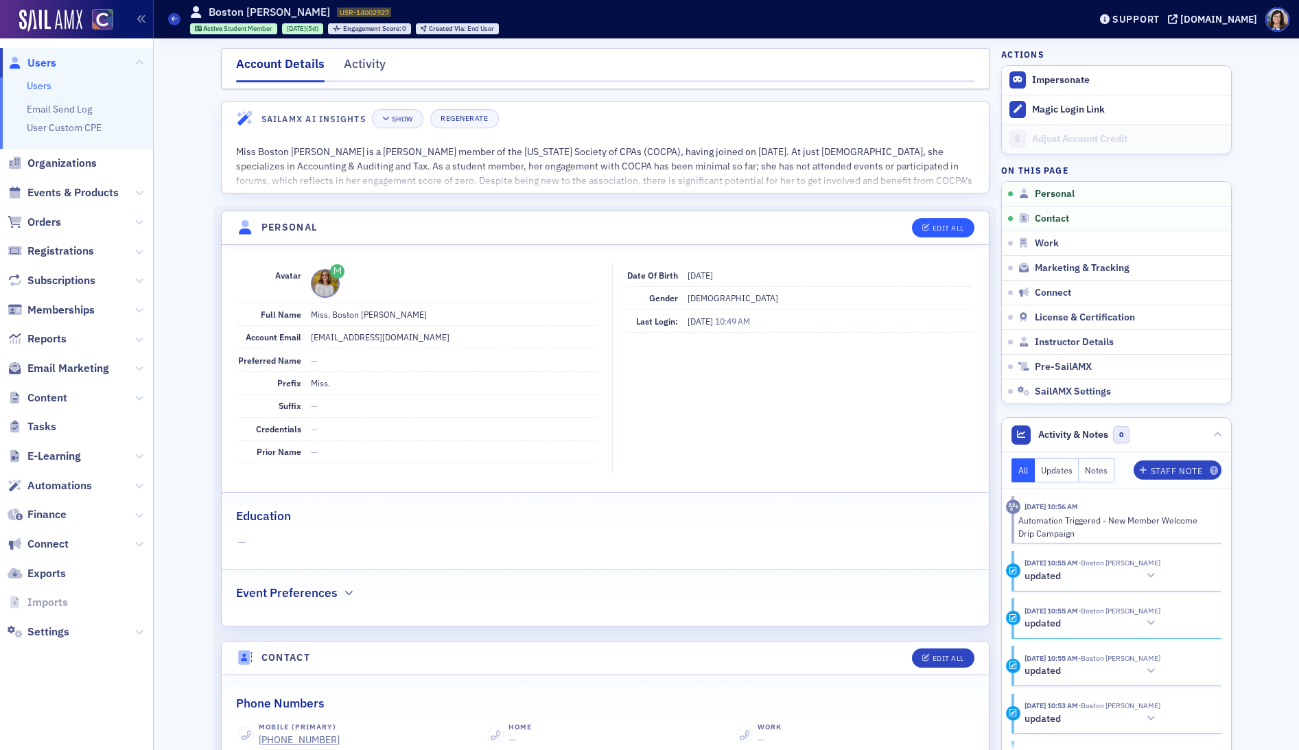
select select "US"
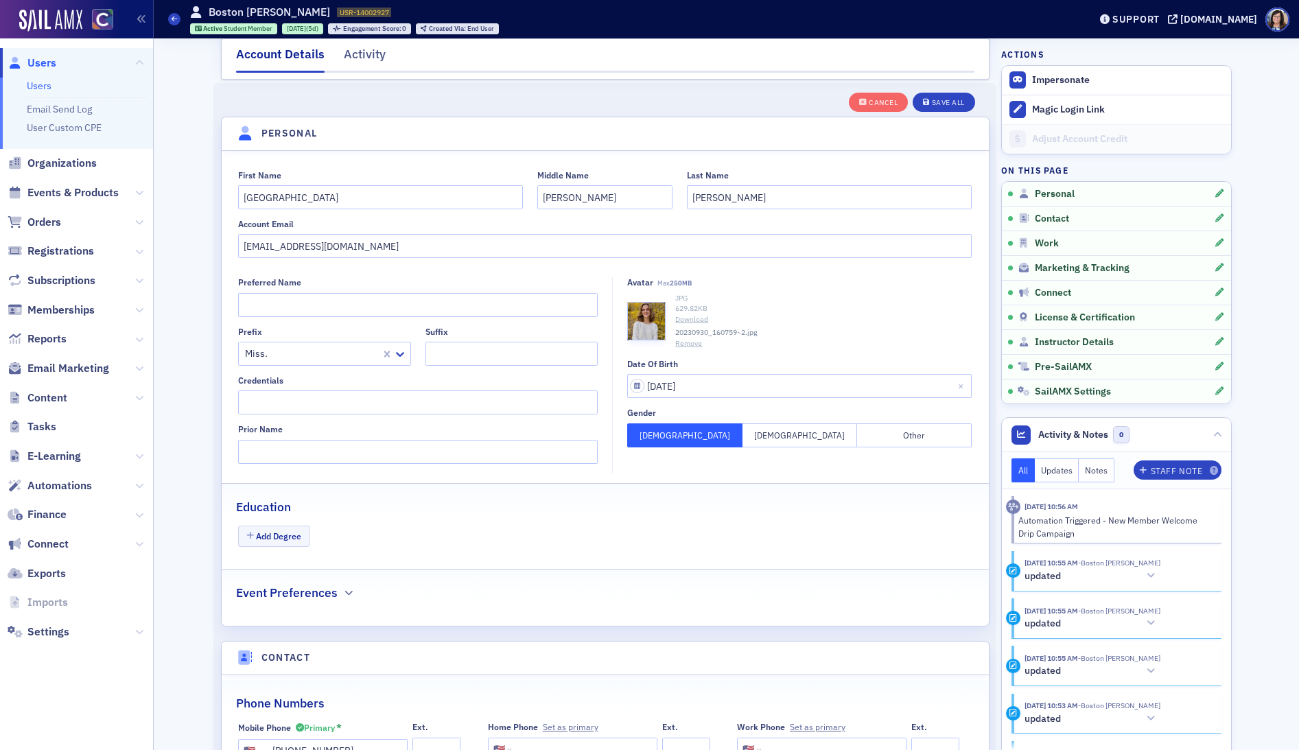
scroll to position [160, 0]
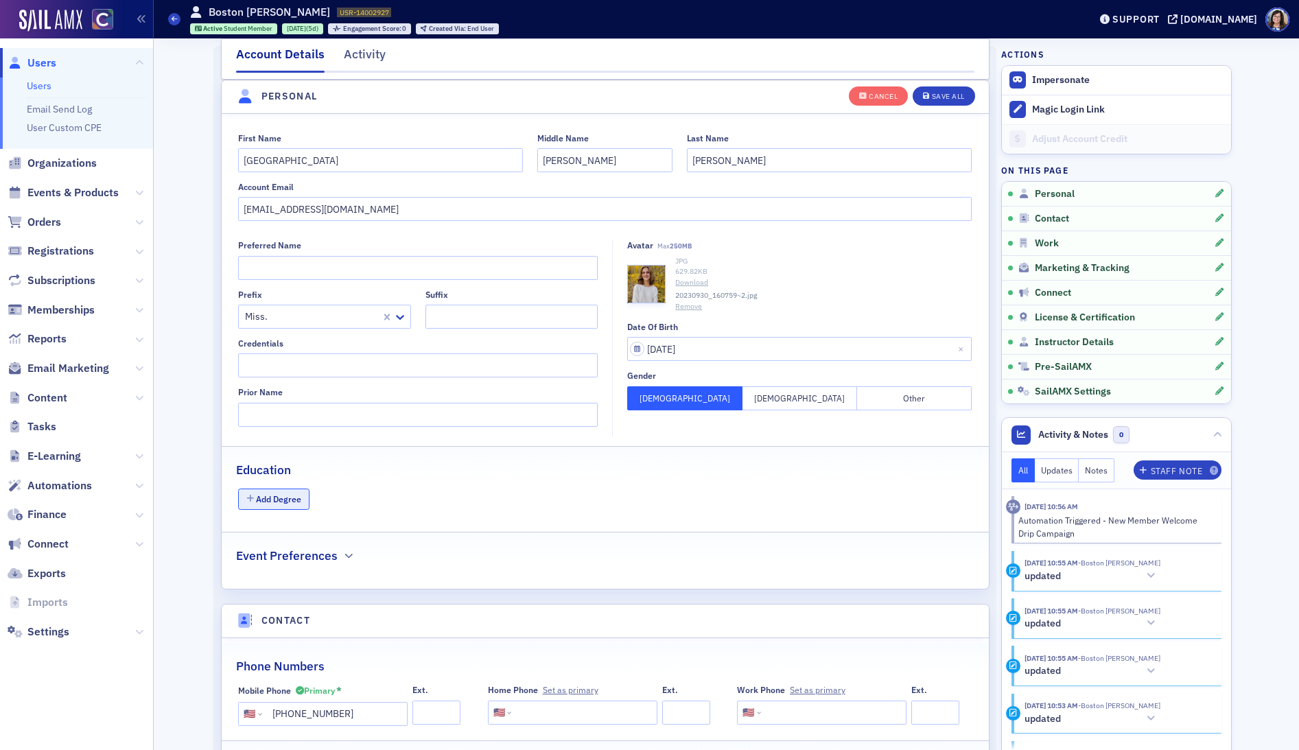
click at [277, 498] on button "Add Degree" at bounding box center [273, 499] width 71 height 21
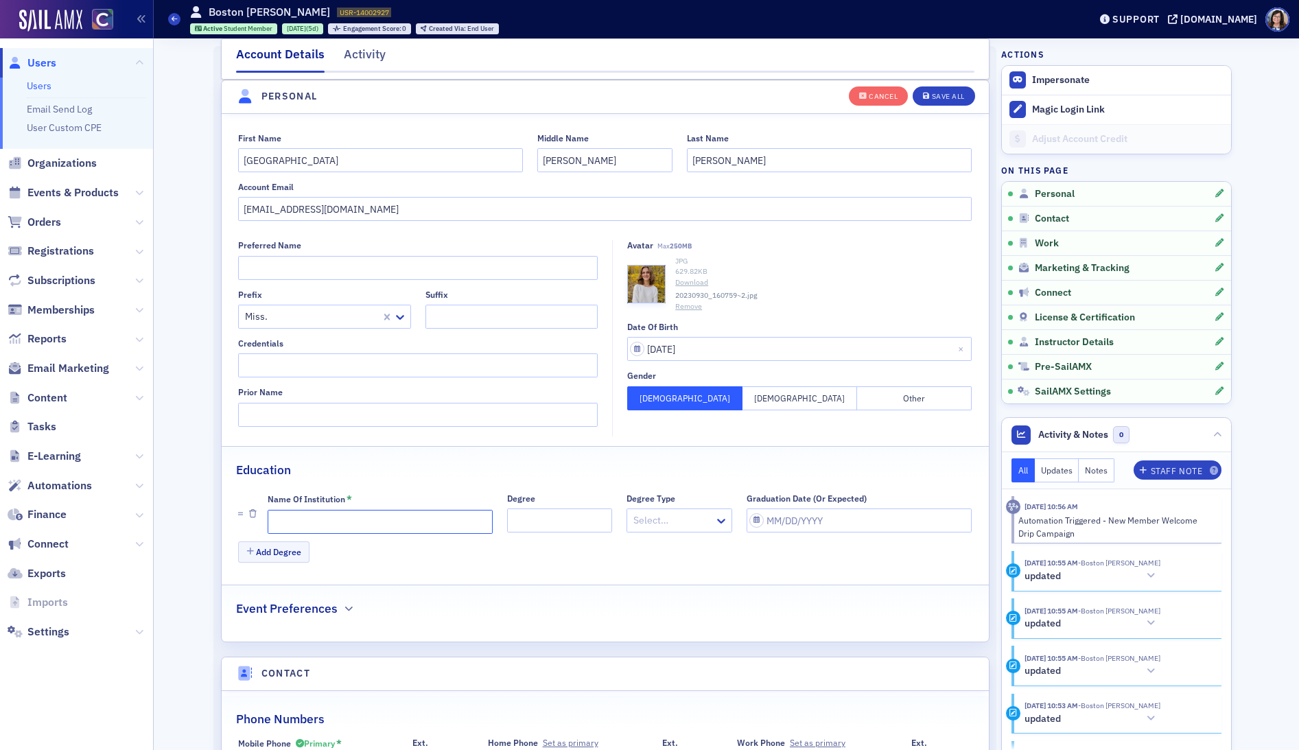
click at [347, 524] on input "Name of Institution *" at bounding box center [380, 522] width 225 height 24
type input "Colorado Mesa University"
click at [947, 93] on div "Save All" at bounding box center [948, 97] width 33 height 8
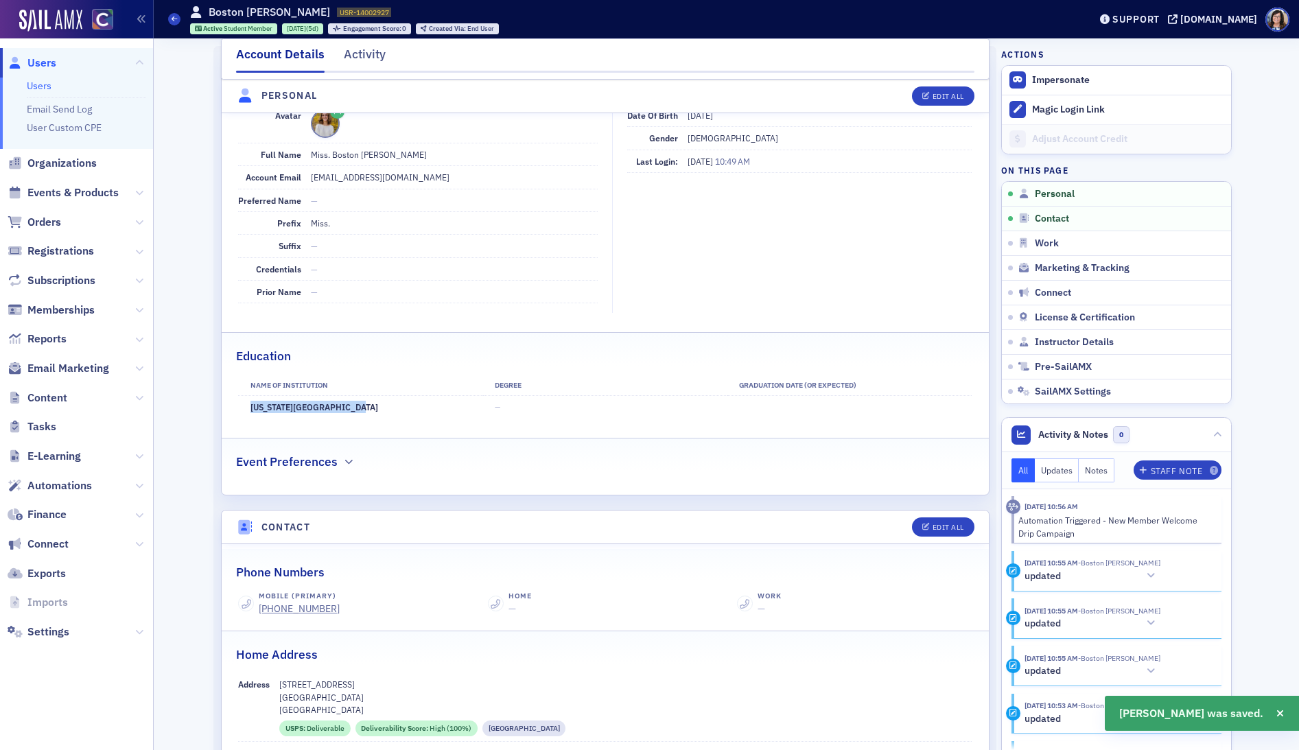
drag, startPoint x: 342, startPoint y: 408, endPoint x: 250, endPoint y: 408, distance: 92.0
click at [250, 408] on td "Colorado Mesa University" at bounding box center [360, 407] width 244 height 23
copy td "Colorado Mesa University"
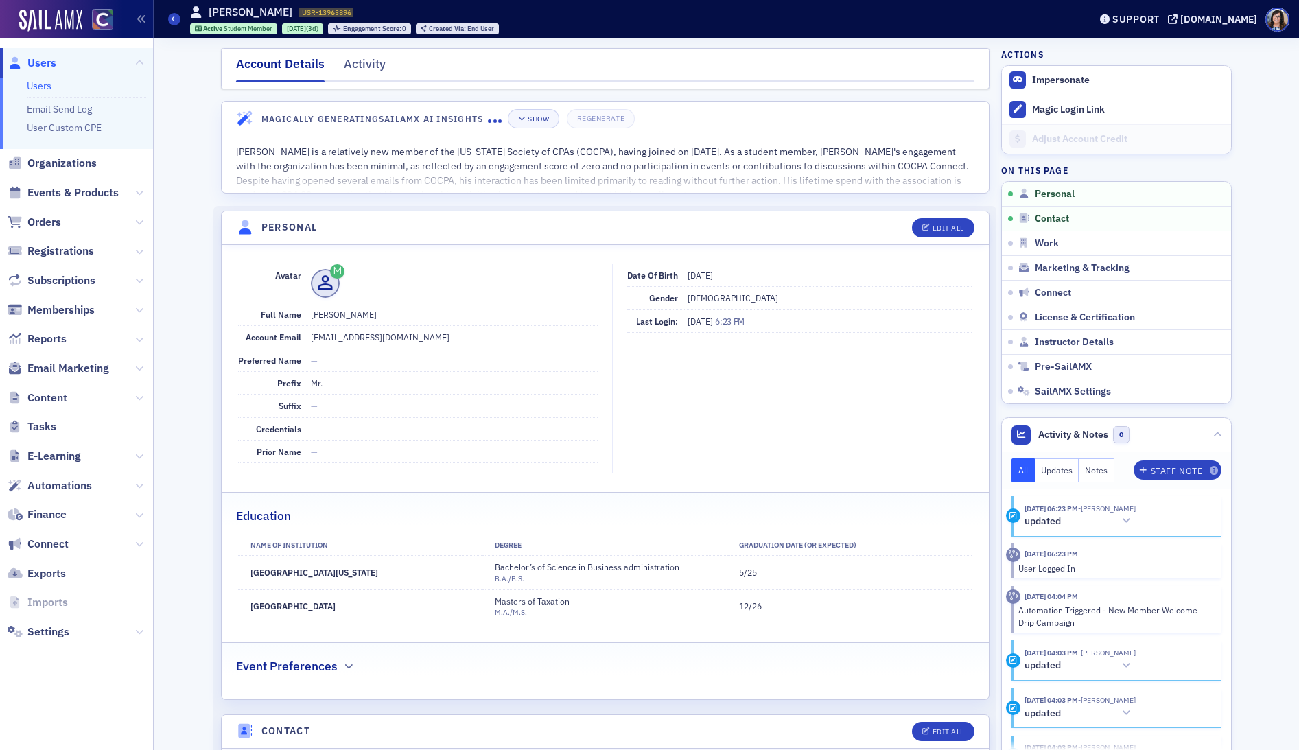
drag, startPoint x: 388, startPoint y: 572, endPoint x: 250, endPoint y: 574, distance: 138.0
click at [250, 574] on td "University of Colorado Boulder" at bounding box center [360, 573] width 244 height 34
copy td "University of Colorado Boulder"
drag, startPoint x: 697, startPoint y: 386, endPoint x: 663, endPoint y: 420, distance: 48.5
click at [697, 387] on fieldset "Date of Birth 9/8/2002 Gender Male Last Login: 8/22/2025 6:23 PM" at bounding box center [795, 368] width 367 height 209
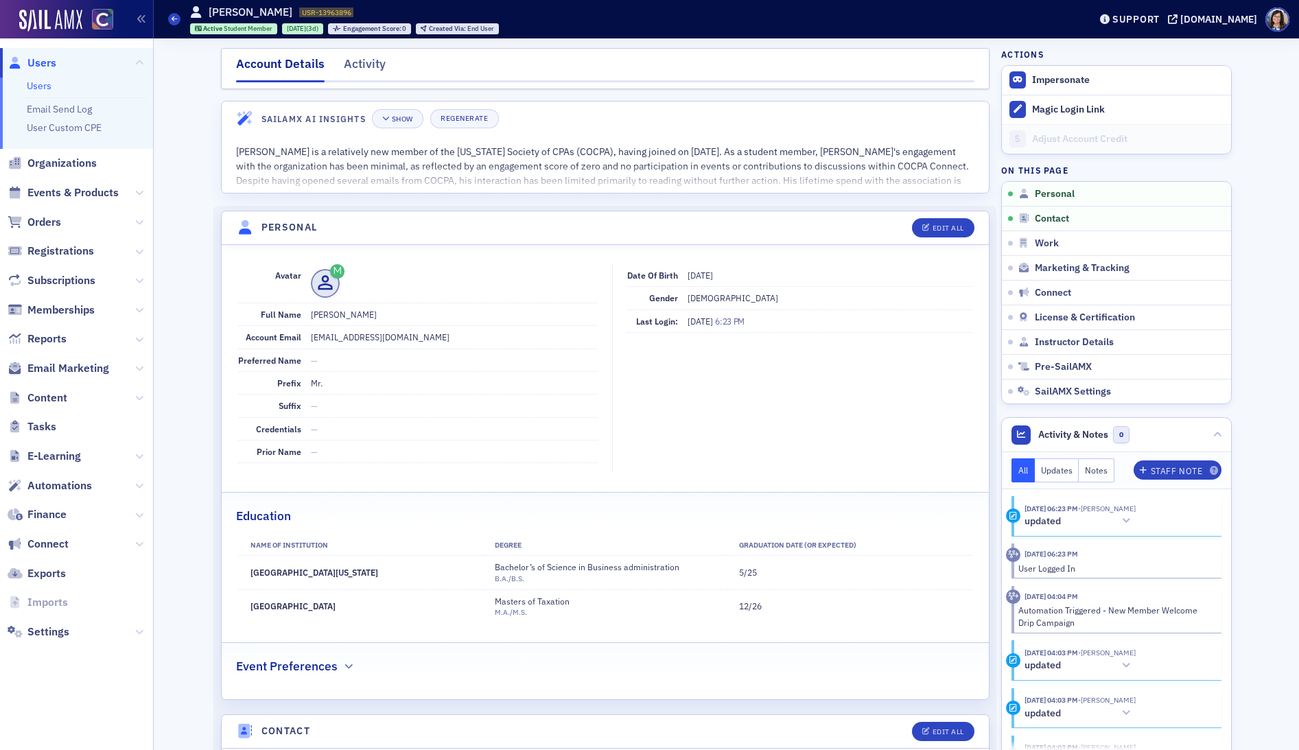
drag, startPoint x: 334, startPoint y: 605, endPoint x: 247, endPoint y: 604, distance: 87.2
click at [247, 604] on td "University of Denver" at bounding box center [360, 607] width 244 height 34
copy td "University of Denver"
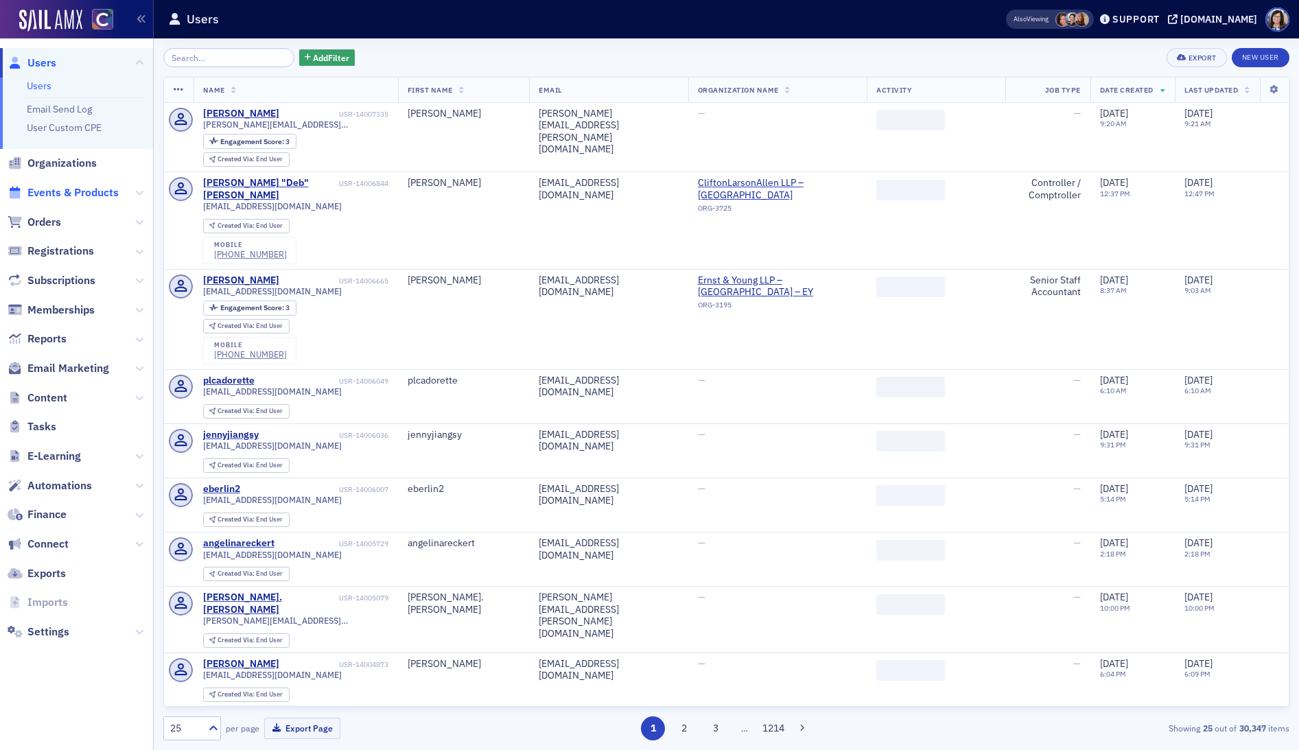
click at [79, 189] on span "Events & Products" at bounding box center [72, 192] width 91 height 15
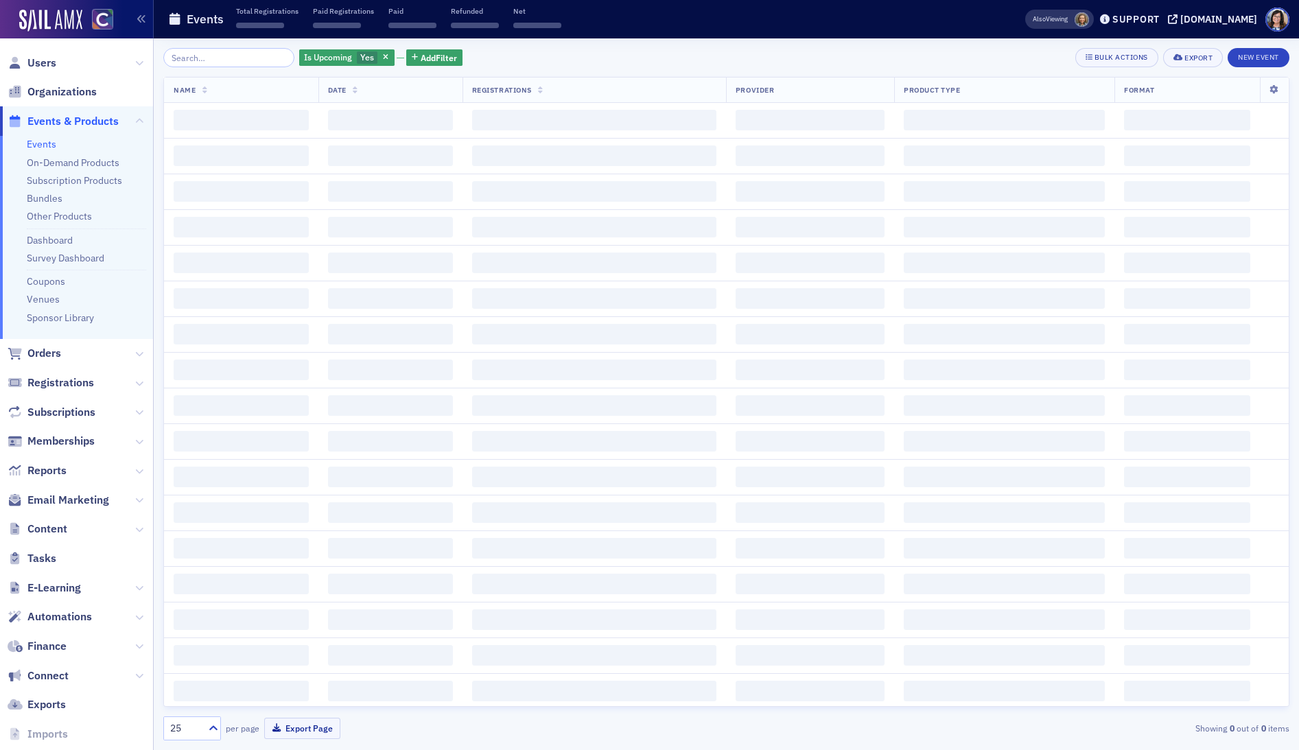
click at [213, 58] on input "search" at bounding box center [228, 57] width 131 height 19
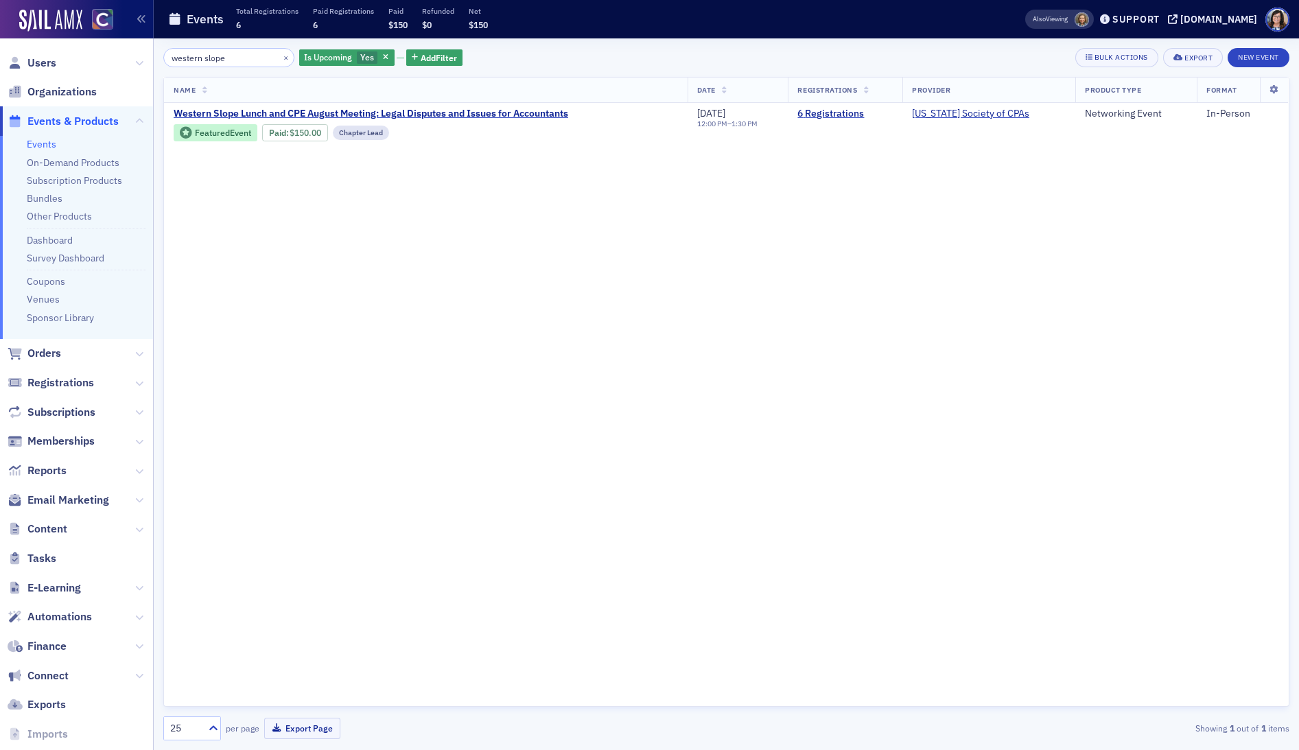
type input "western slope"
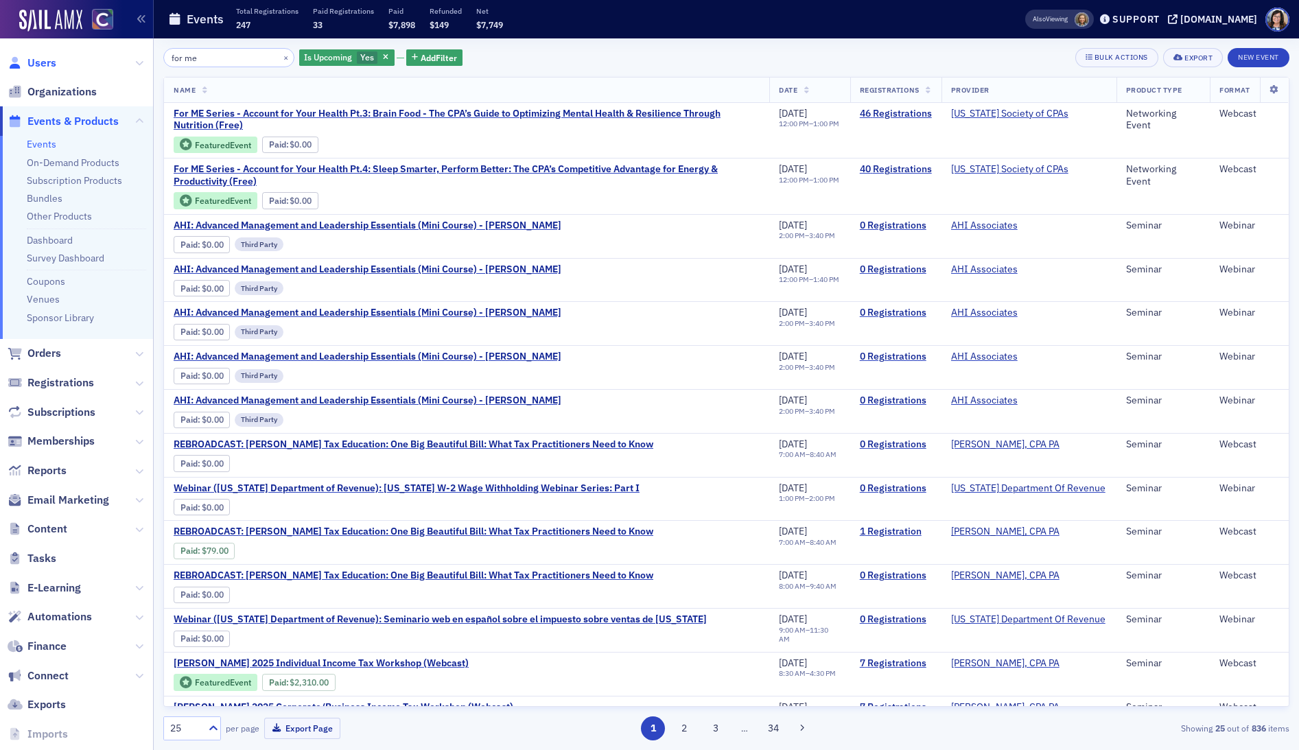
click at [43, 64] on span "Users" at bounding box center [41, 63] width 29 height 15
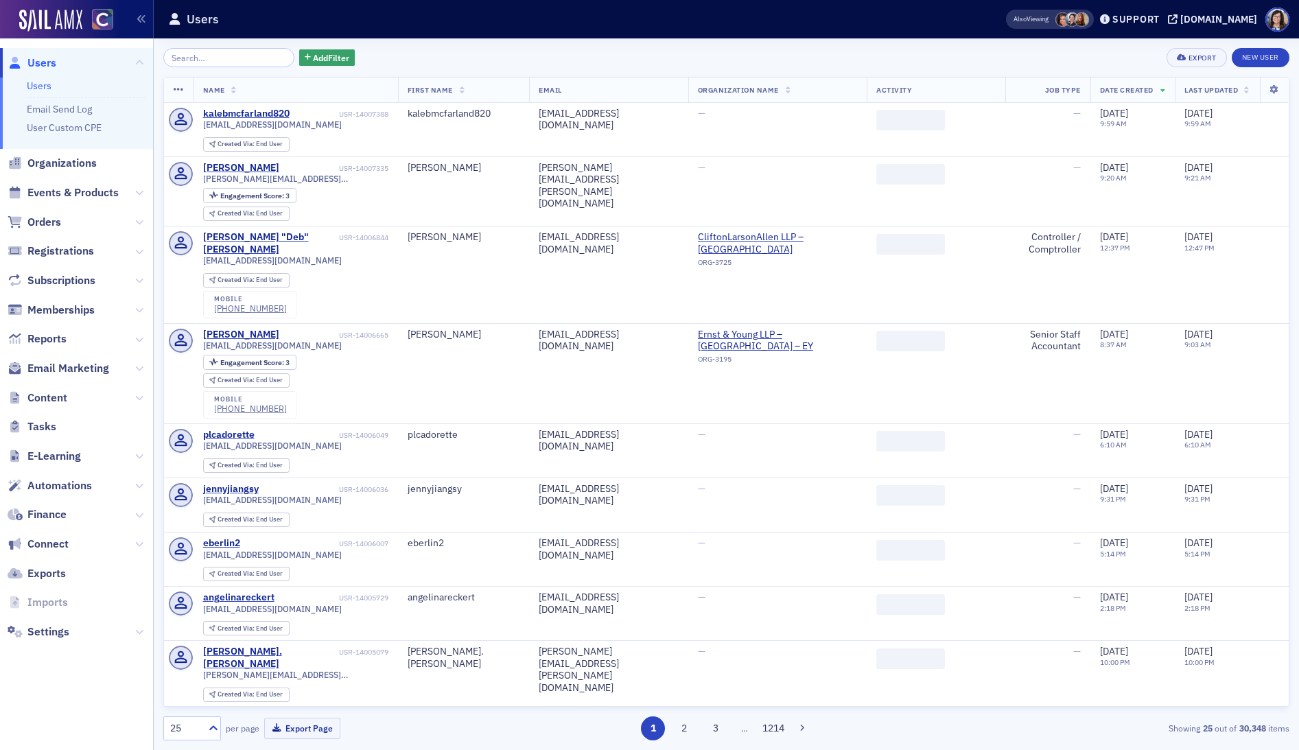
click at [205, 58] on input "search" at bounding box center [228, 57] width 131 height 19
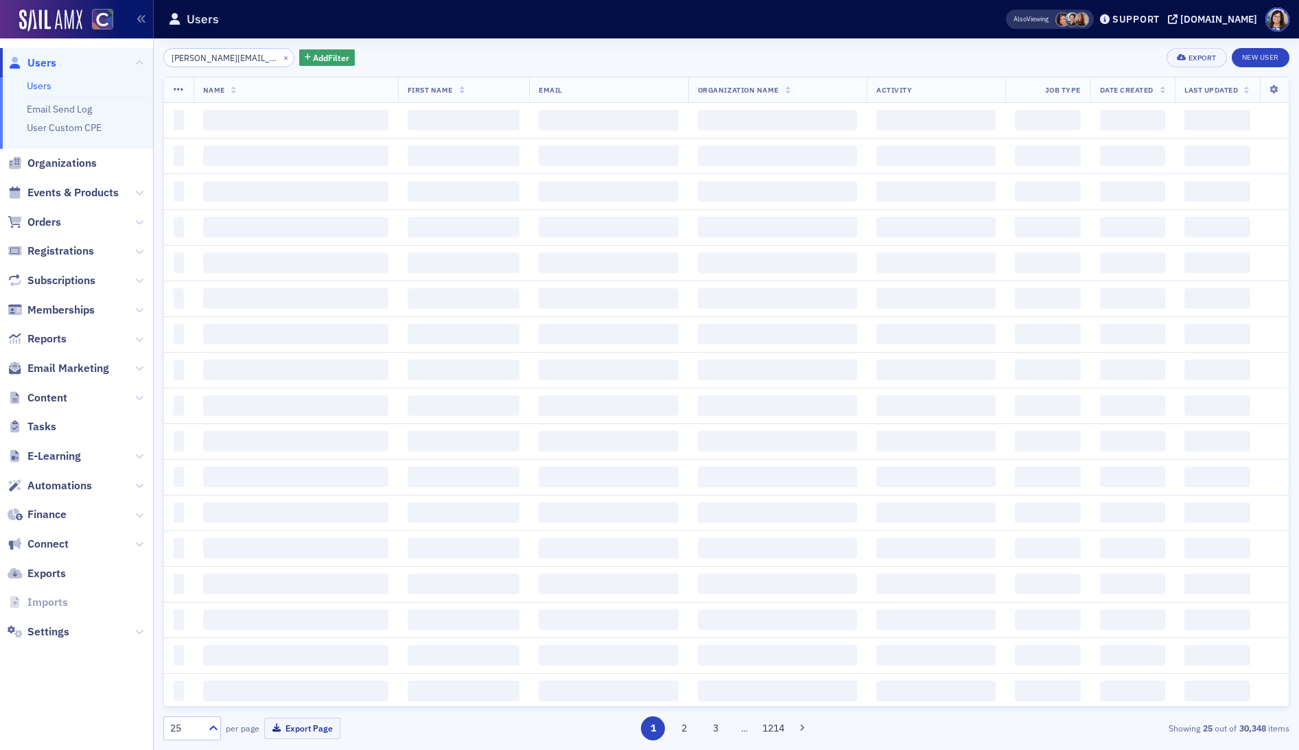
scroll to position [0, 16]
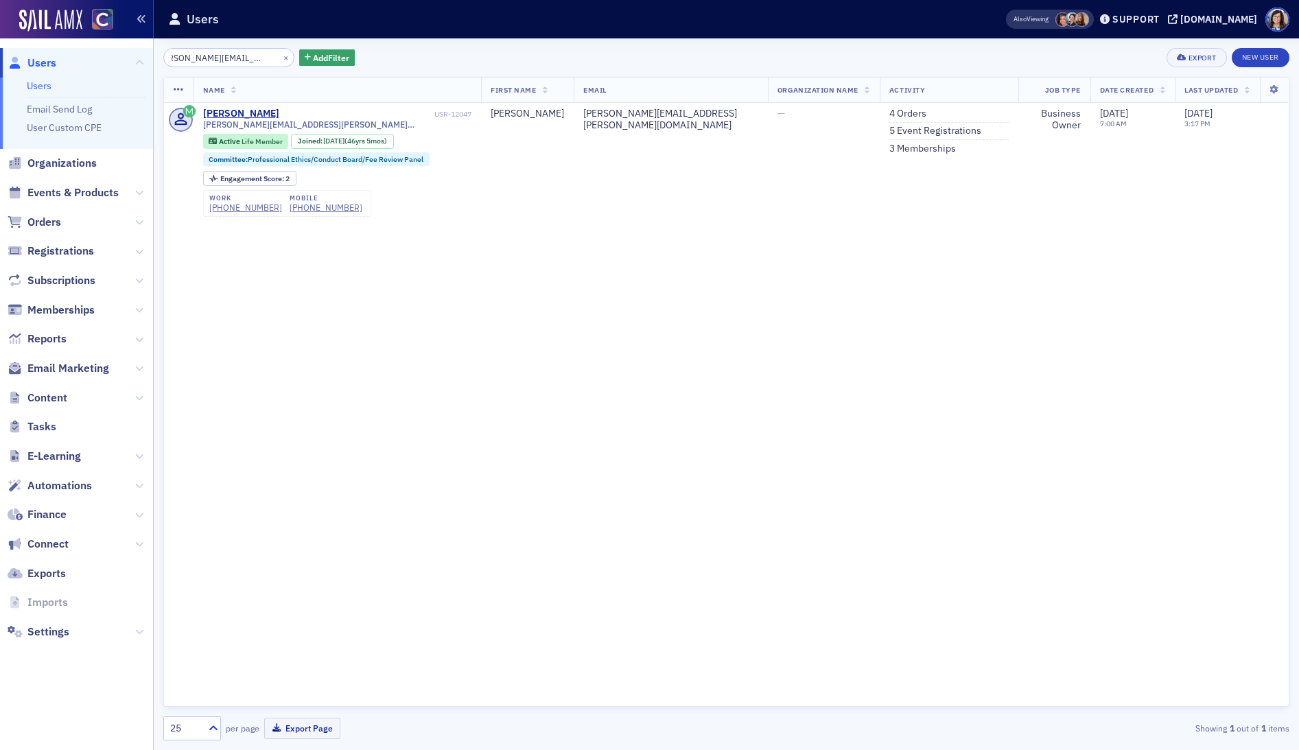
type input "melinda.harper@icloud.com"
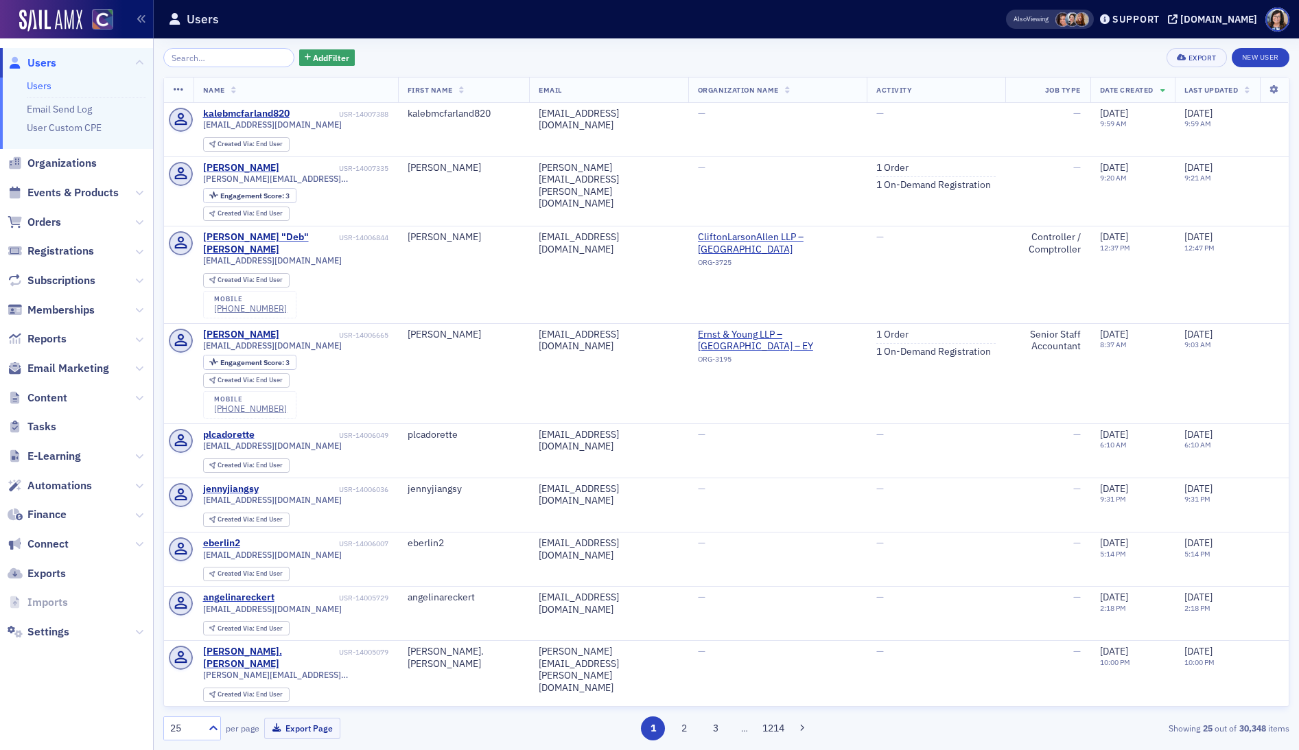
click at [198, 58] on input "search" at bounding box center [228, 57] width 131 height 19
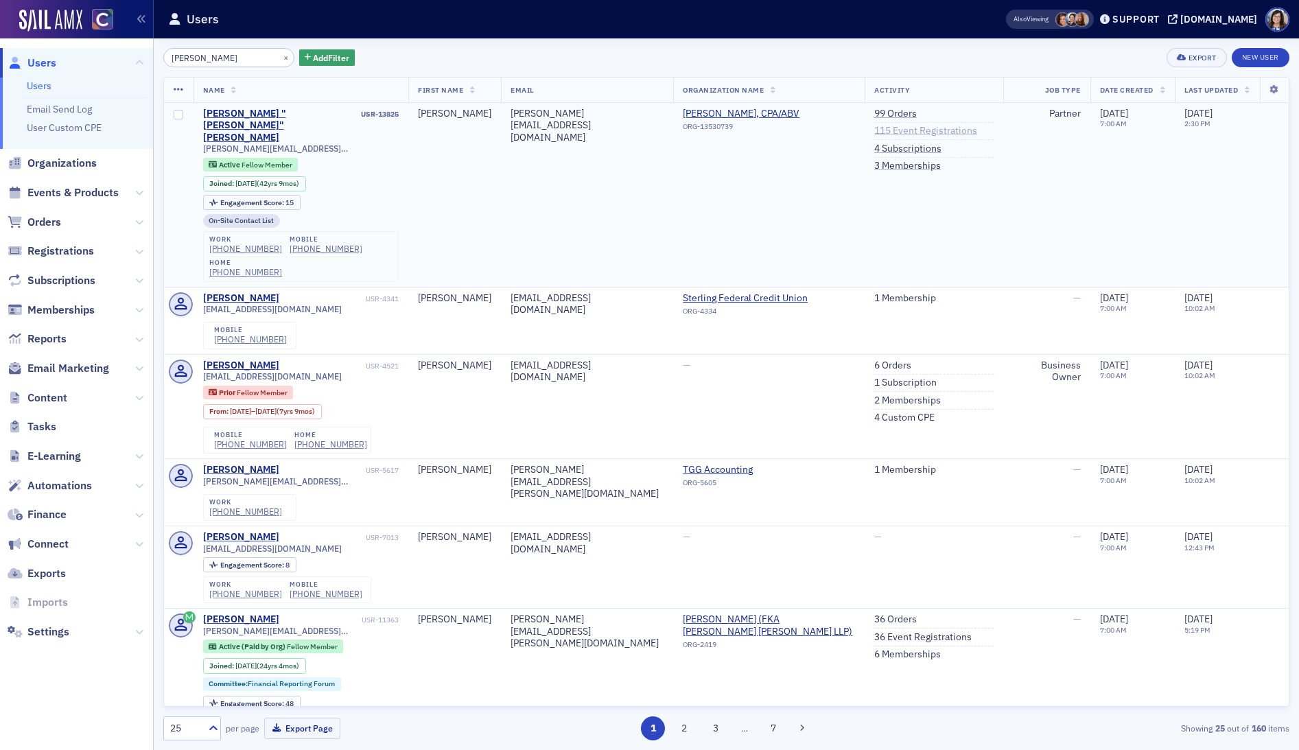
type input "greg truitt"
click at [889, 130] on link "115 Event Registrations" at bounding box center [925, 131] width 103 height 12
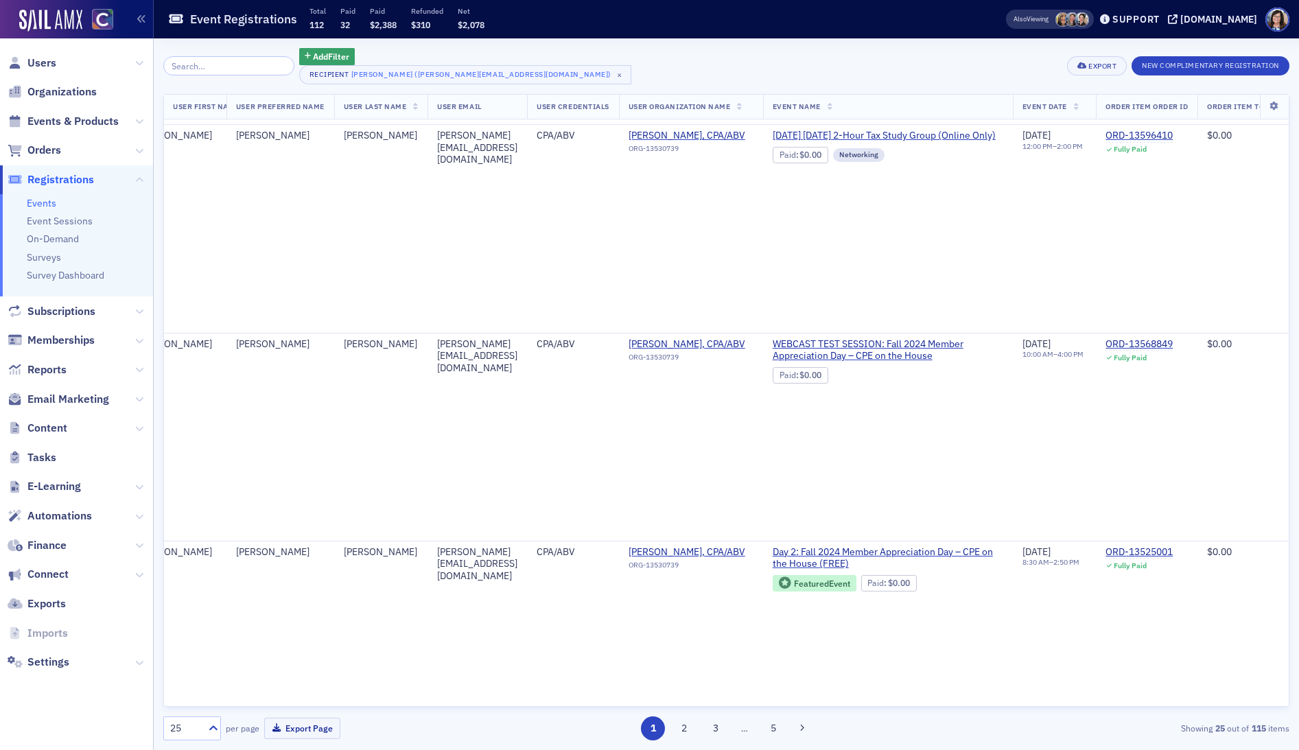
scroll to position [1244, 294]
click at [1178, 21] on icon at bounding box center [1173, 19] width 10 height 10
click at [62, 121] on span "Events & Products" at bounding box center [72, 121] width 91 height 15
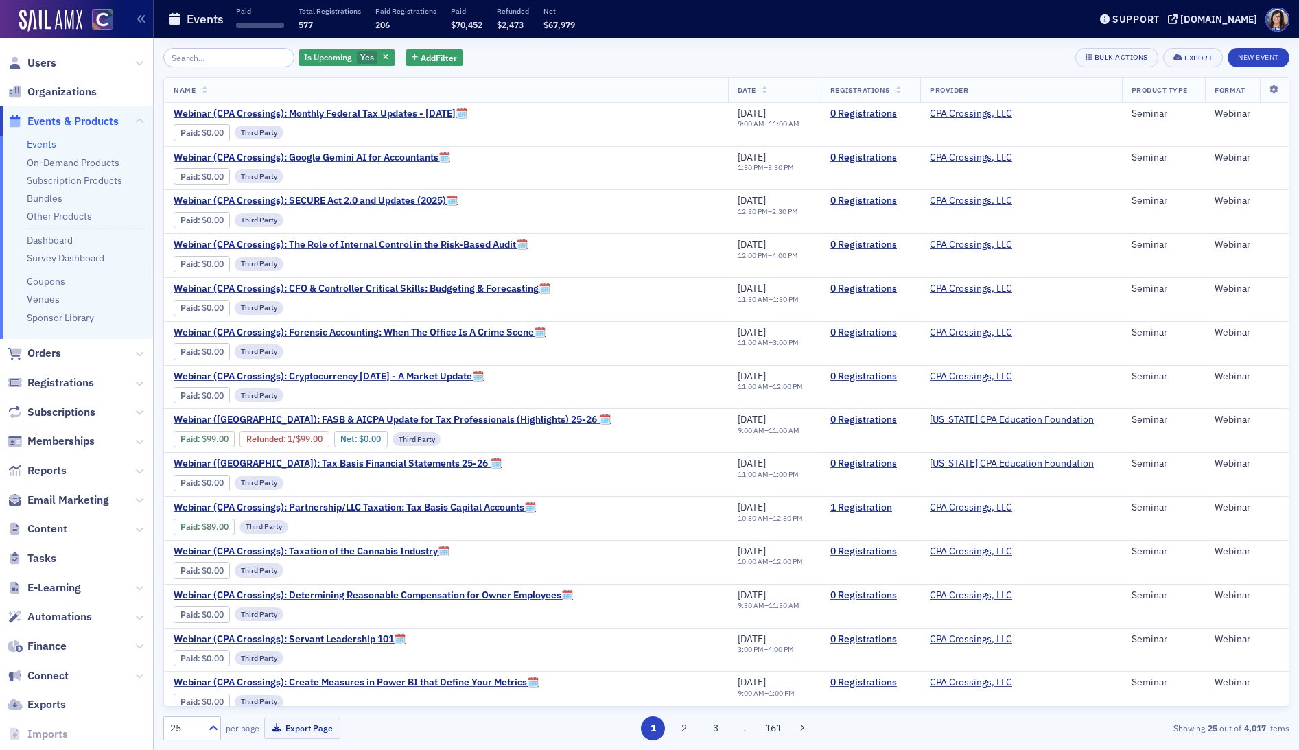
click at [218, 54] on input "search" at bounding box center [228, 57] width 131 height 19
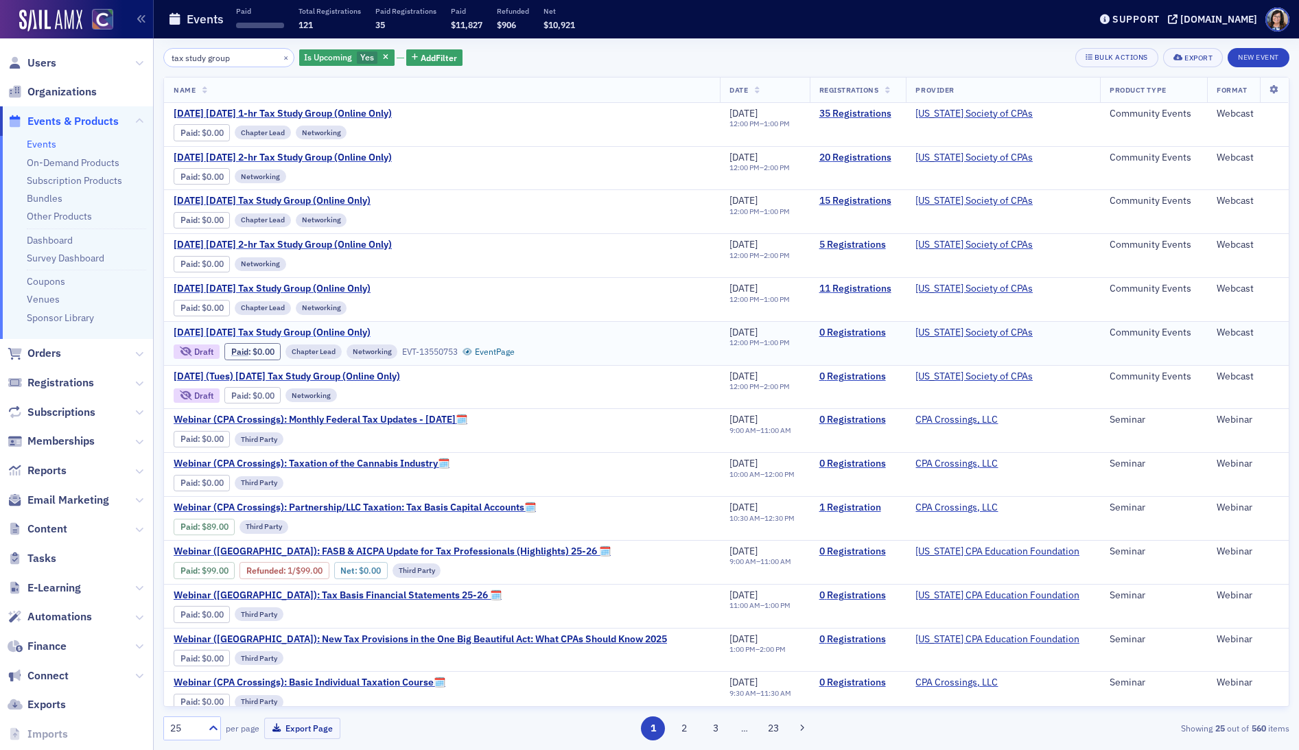
type input "tax study group"
click at [360, 330] on span "[DATE] [DATE] Tax Study Group (Online Only)" at bounding box center [289, 333] width 231 height 12
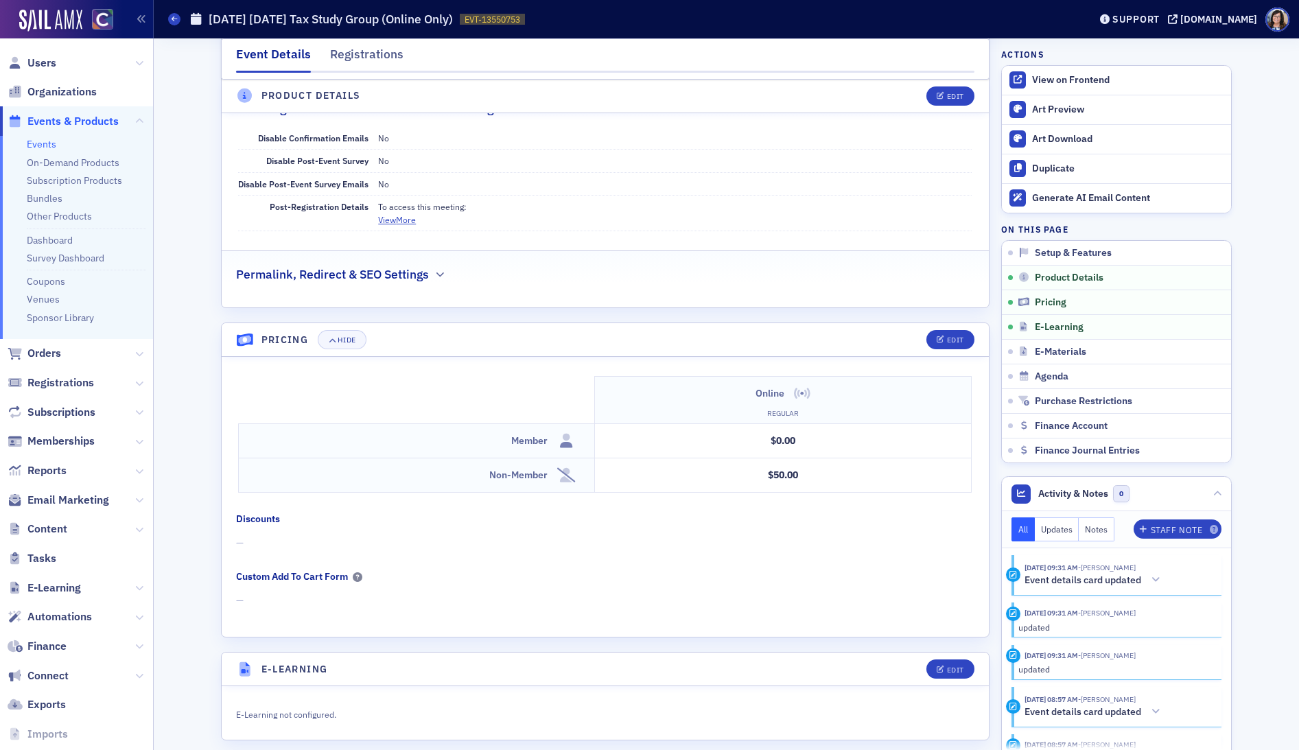
scroll to position [1091, 0]
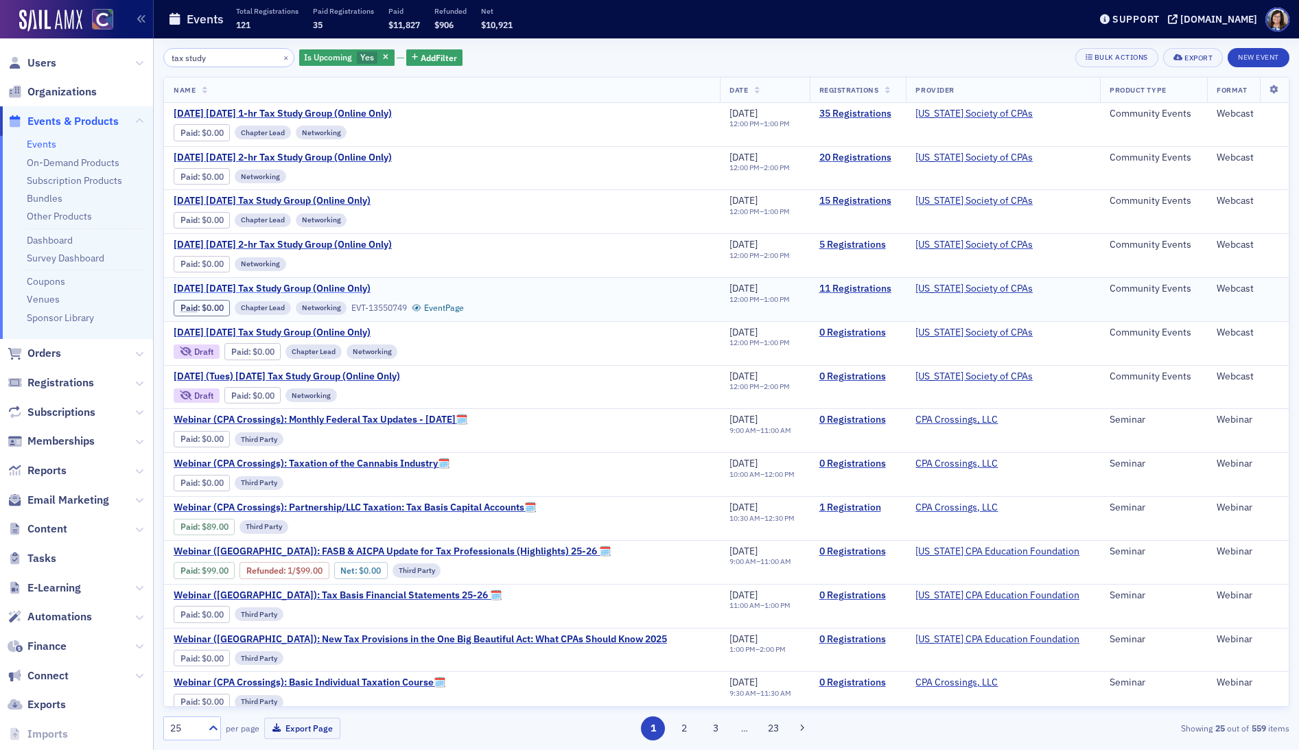
click at [329, 286] on span "November 2025 Wednesday Tax Study Group (Online Only)" at bounding box center [289, 289] width 231 height 12
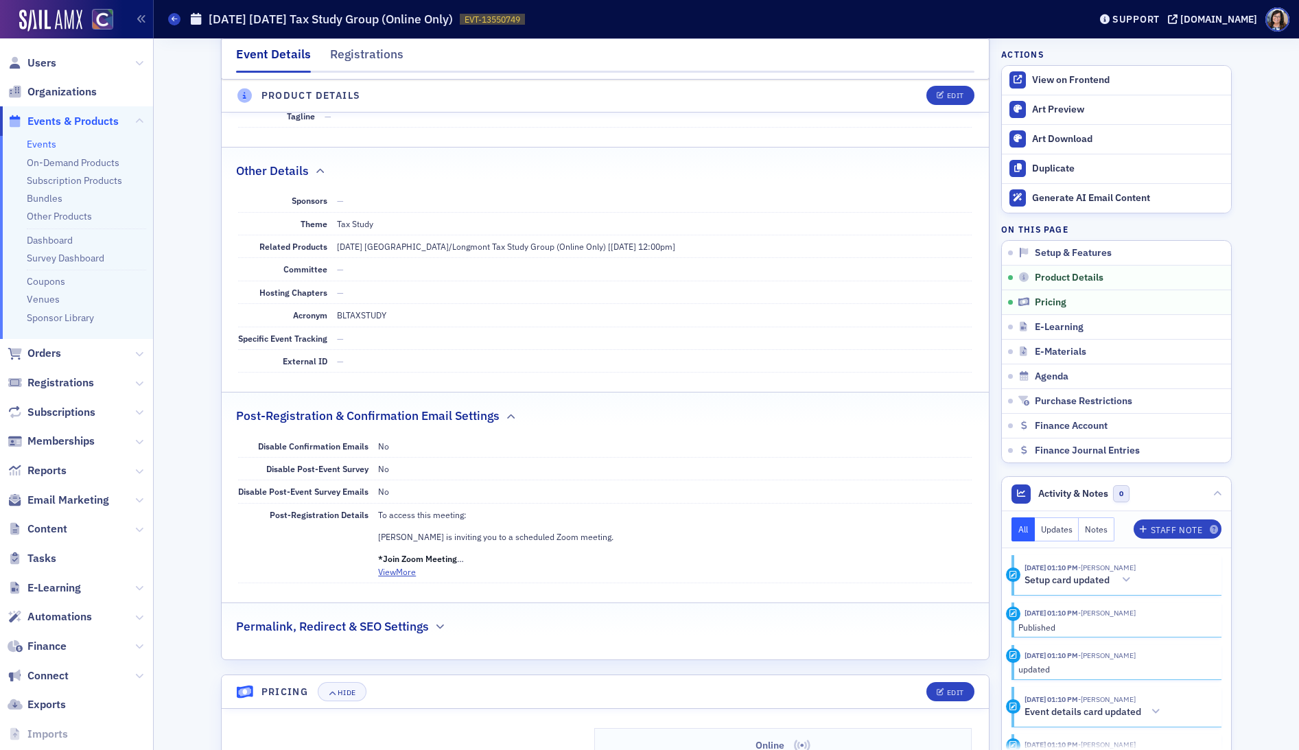
scroll to position [734, 0]
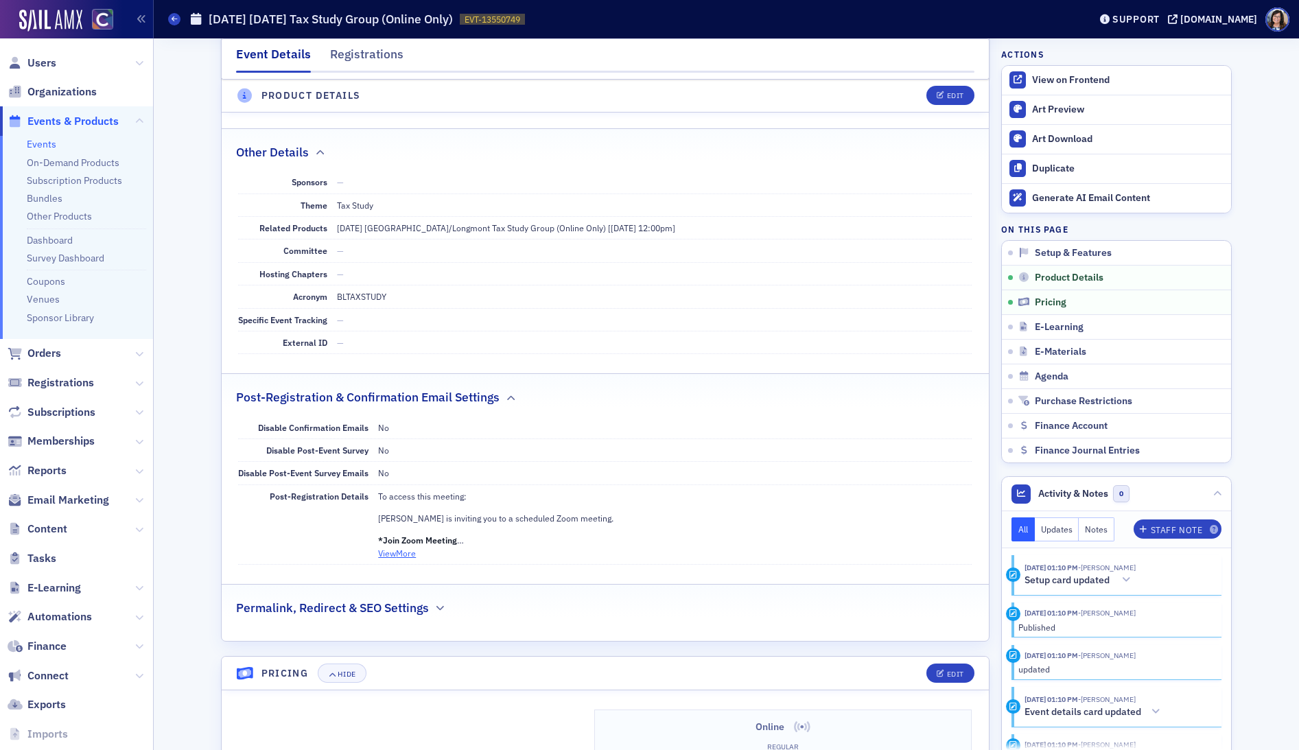
click at [407, 552] on button "View More" at bounding box center [397, 553] width 38 height 12
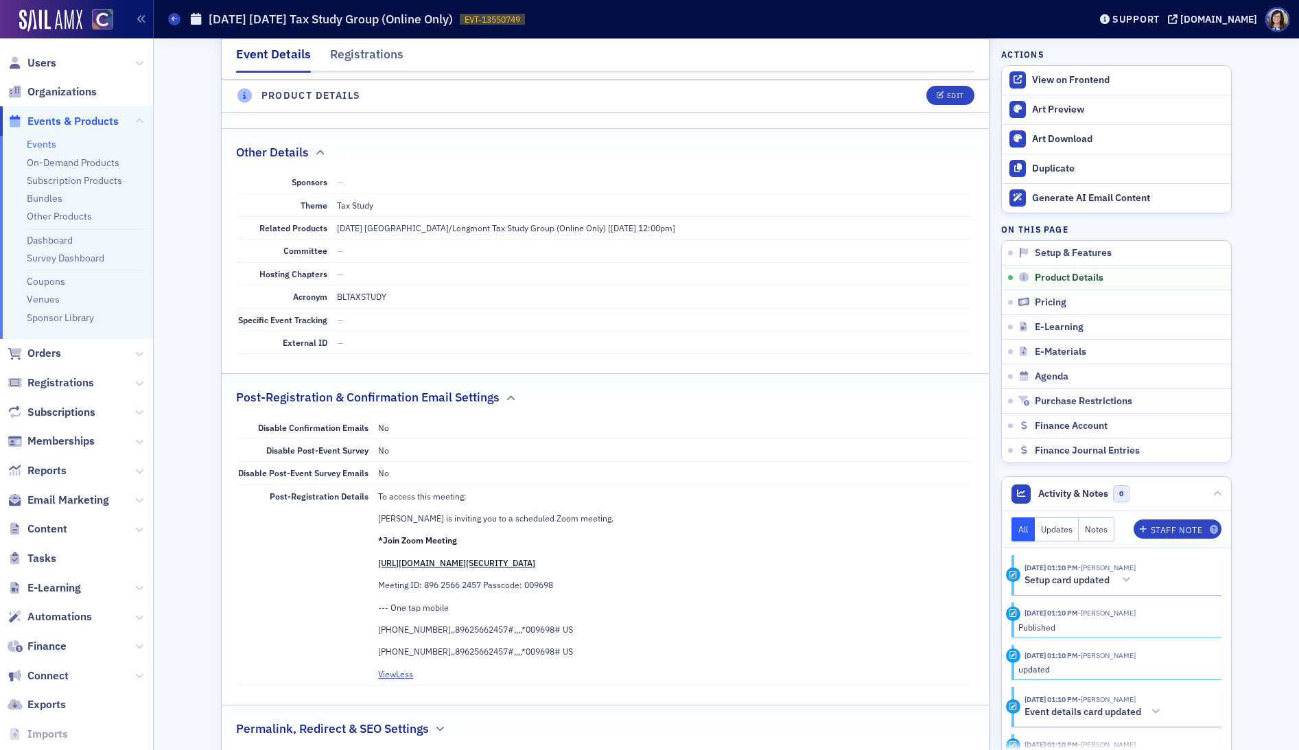
drag, startPoint x: 696, startPoint y: 561, endPoint x: 376, endPoint y: 568, distance: 319.9
click at [376, 566] on div "Post-Registration Details To access this meeting: Lynn Mitton is inviting you t…" at bounding box center [605, 585] width 734 height 200
copy link "[URL][DOMAIN_NAME][SECURITY_DATA]"
click at [98, 115] on span "Events & Products" at bounding box center [72, 121] width 91 height 15
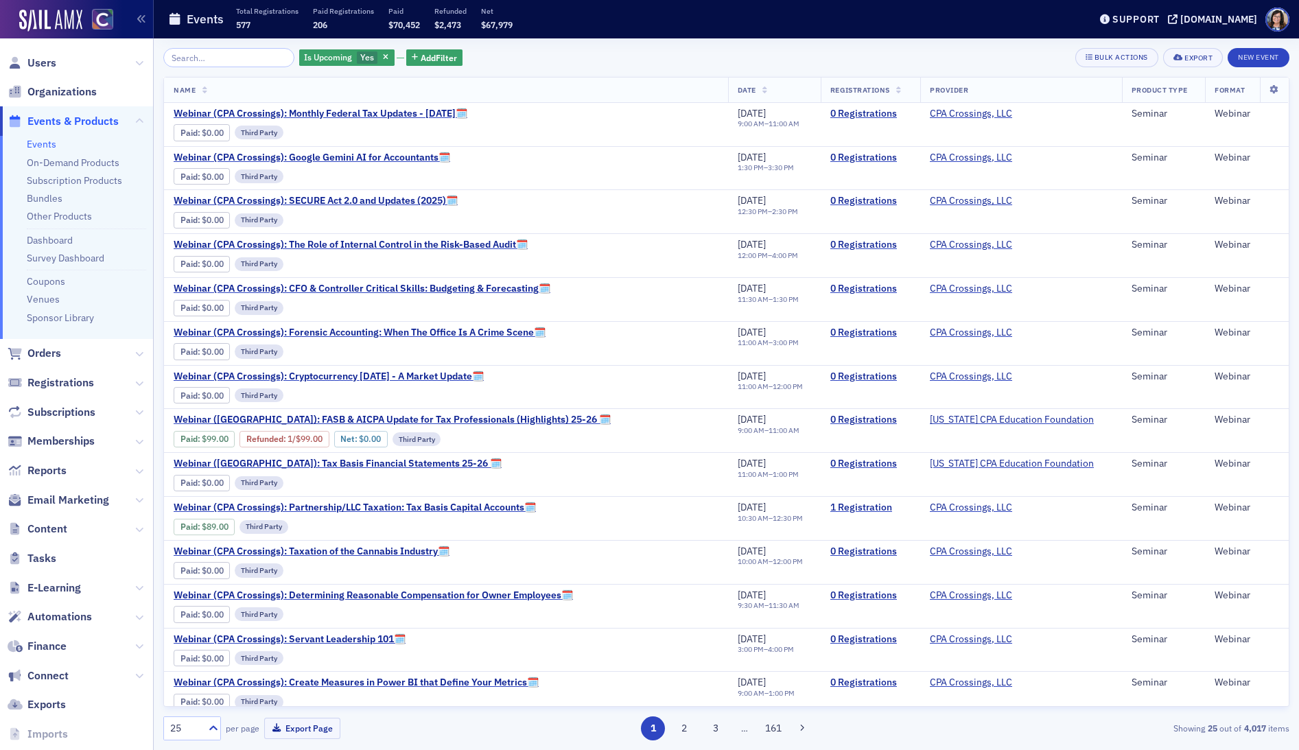
click at [213, 60] on input "search" at bounding box center [228, 57] width 131 height 19
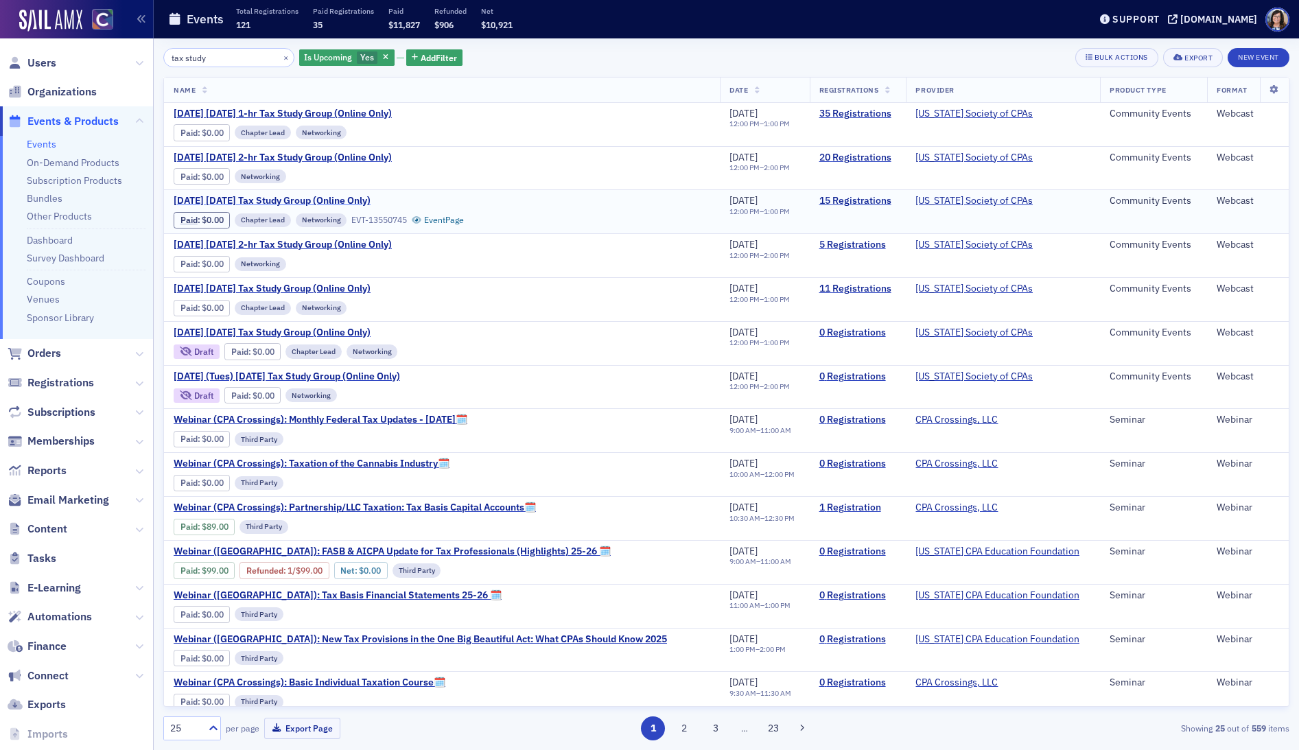
type input "tax study"
click at [352, 199] on span "[DATE] [DATE] Tax Study Group (Online Only)" at bounding box center [289, 201] width 231 height 12
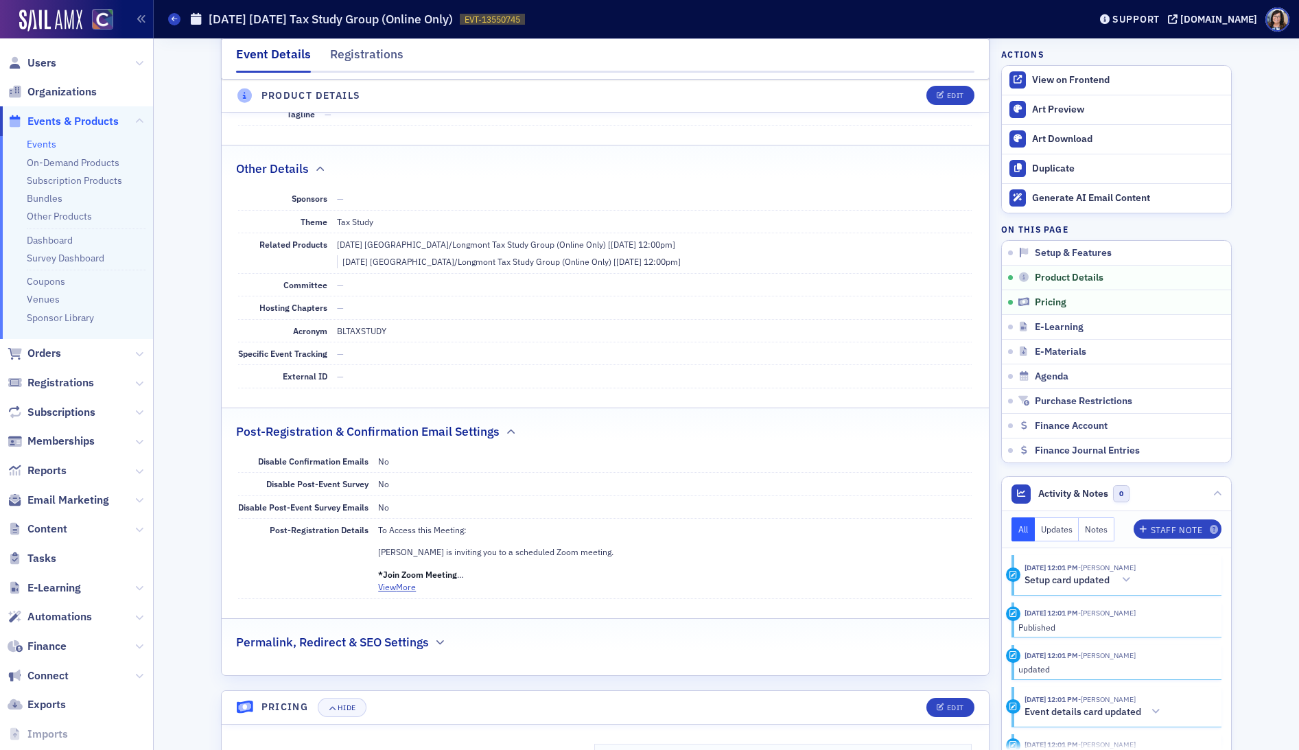
scroll to position [719, 0]
click at [66, 118] on span "Events & Products" at bounding box center [72, 121] width 91 height 15
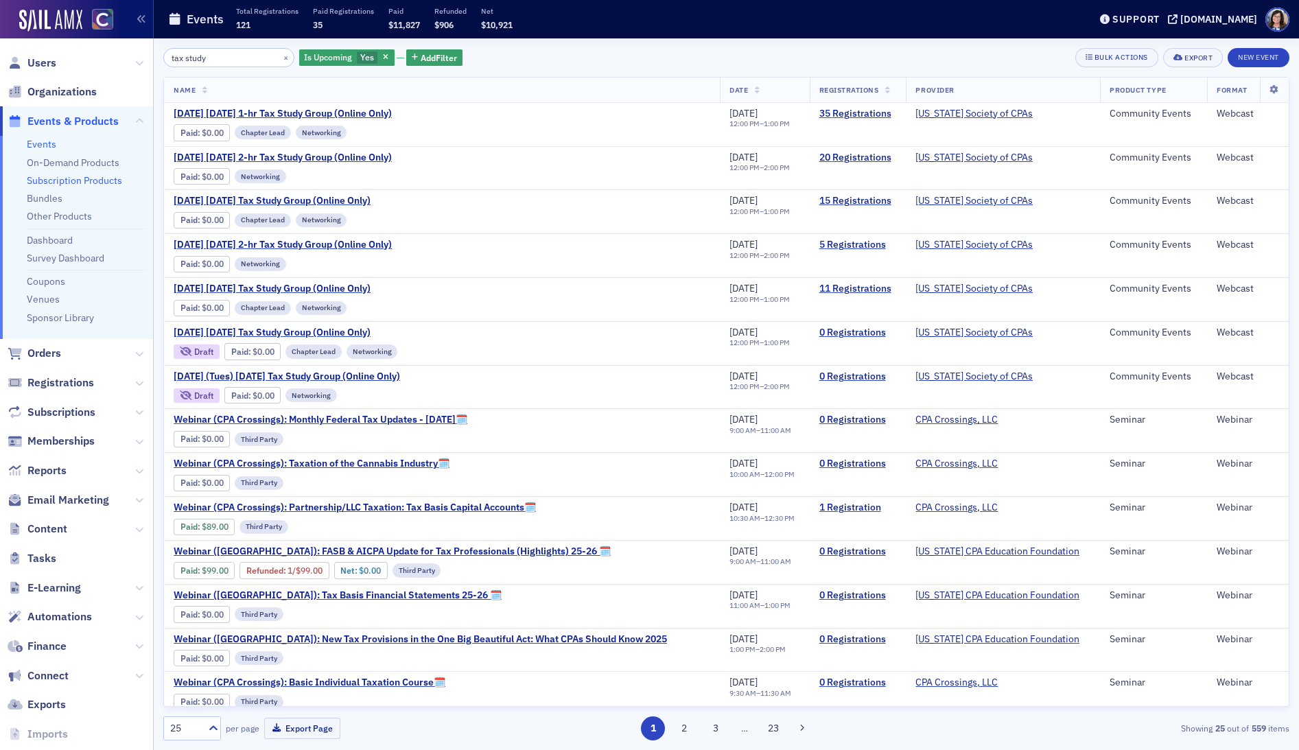
scroll to position [2, 0]
click at [388, 331] on span "[DATE] [DATE] Tax Study Group (Online Only)" at bounding box center [289, 333] width 231 height 12
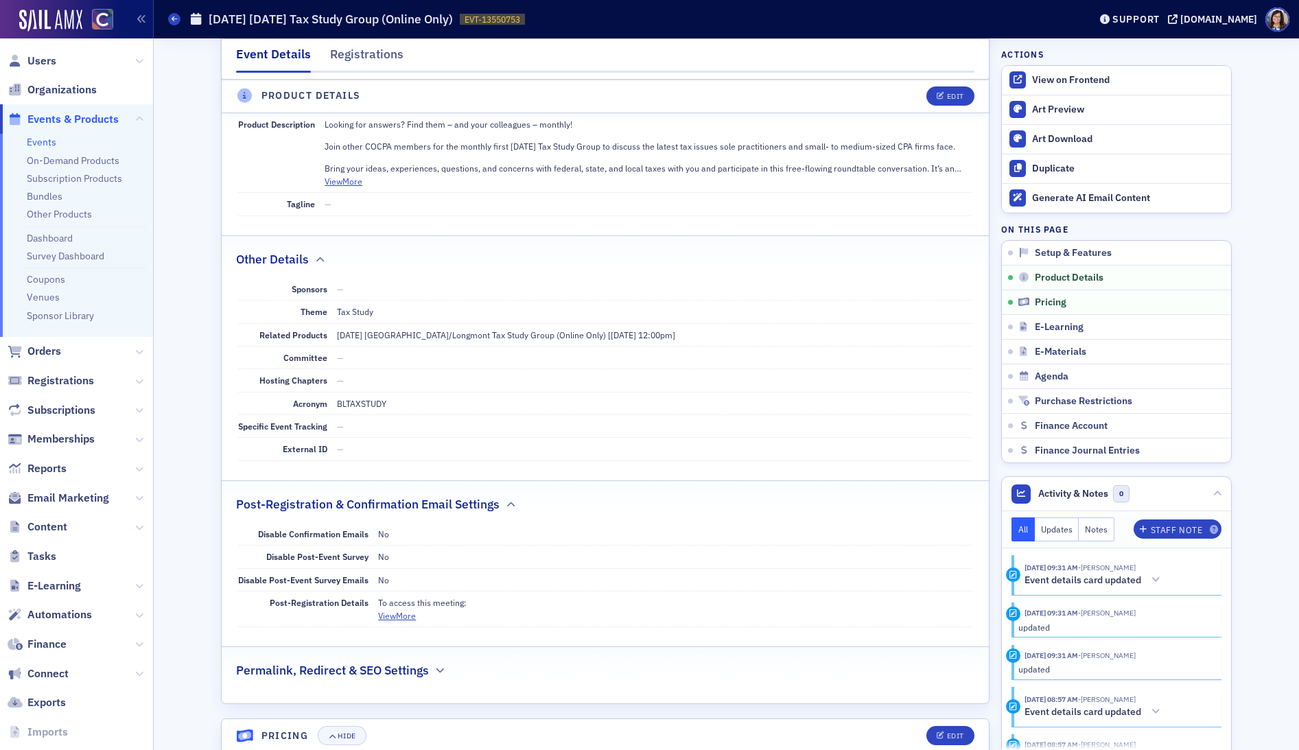
scroll to position [712, 0]
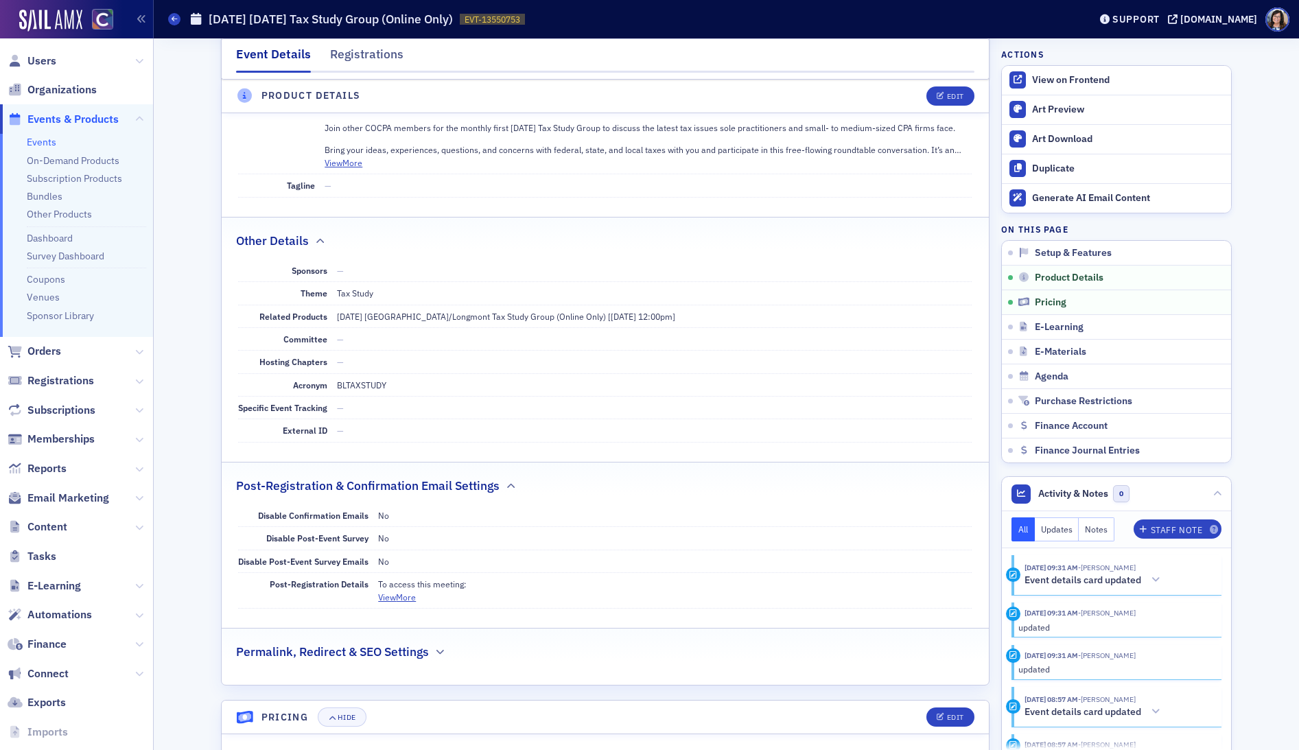
click at [67, 115] on span "Events & Products" at bounding box center [72, 119] width 91 height 15
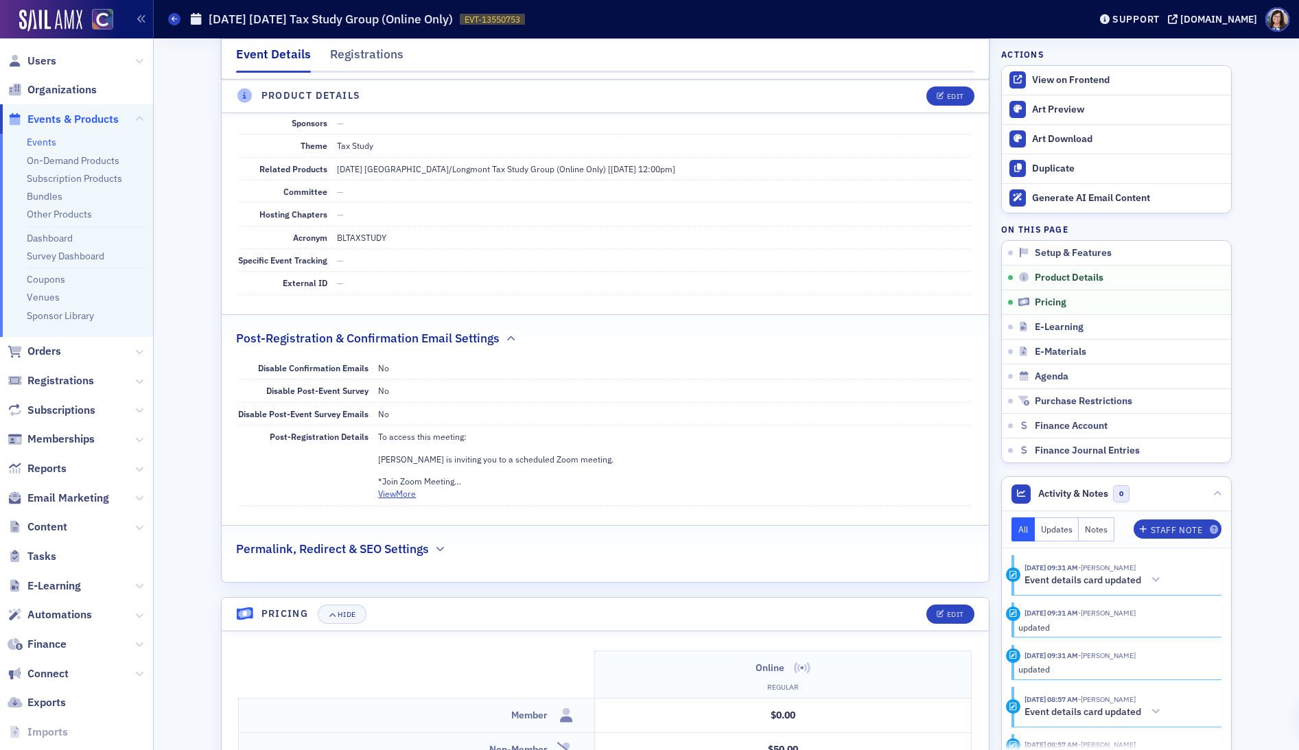
scroll to position [887, 0]
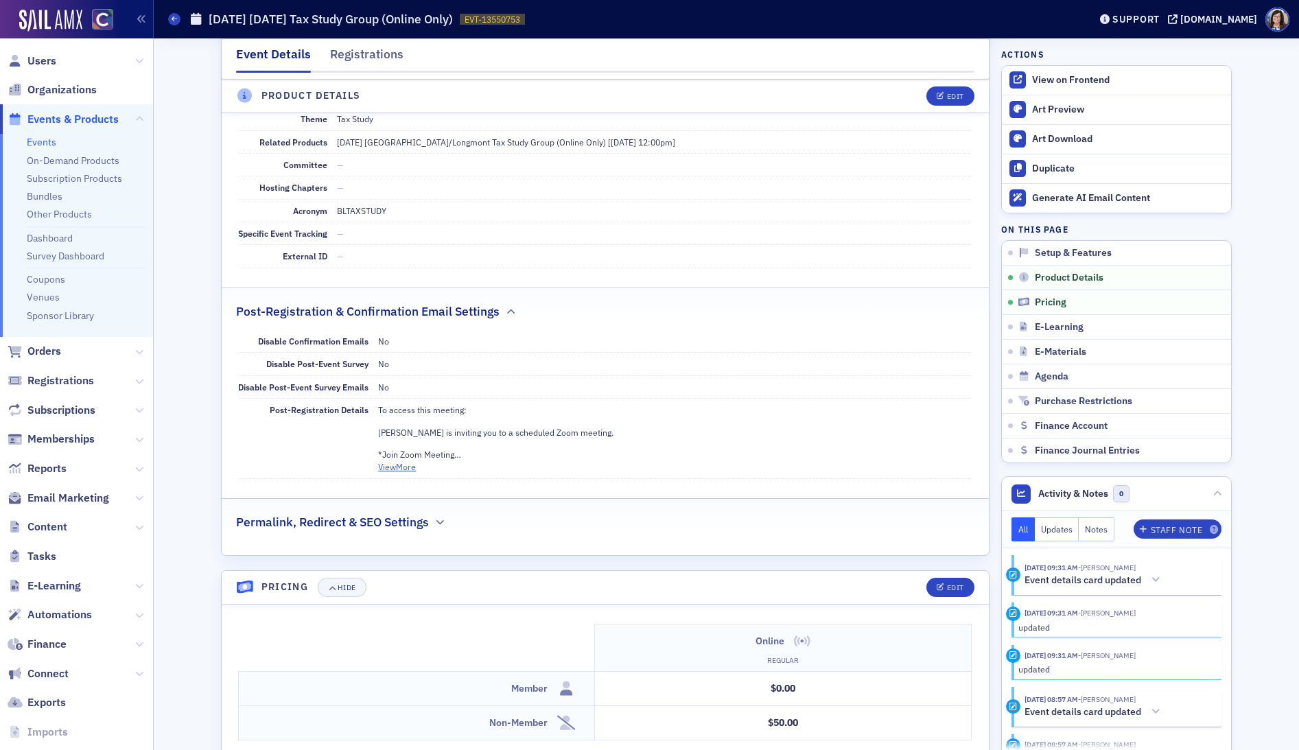
click at [407, 467] on button "View More" at bounding box center [397, 466] width 38 height 12
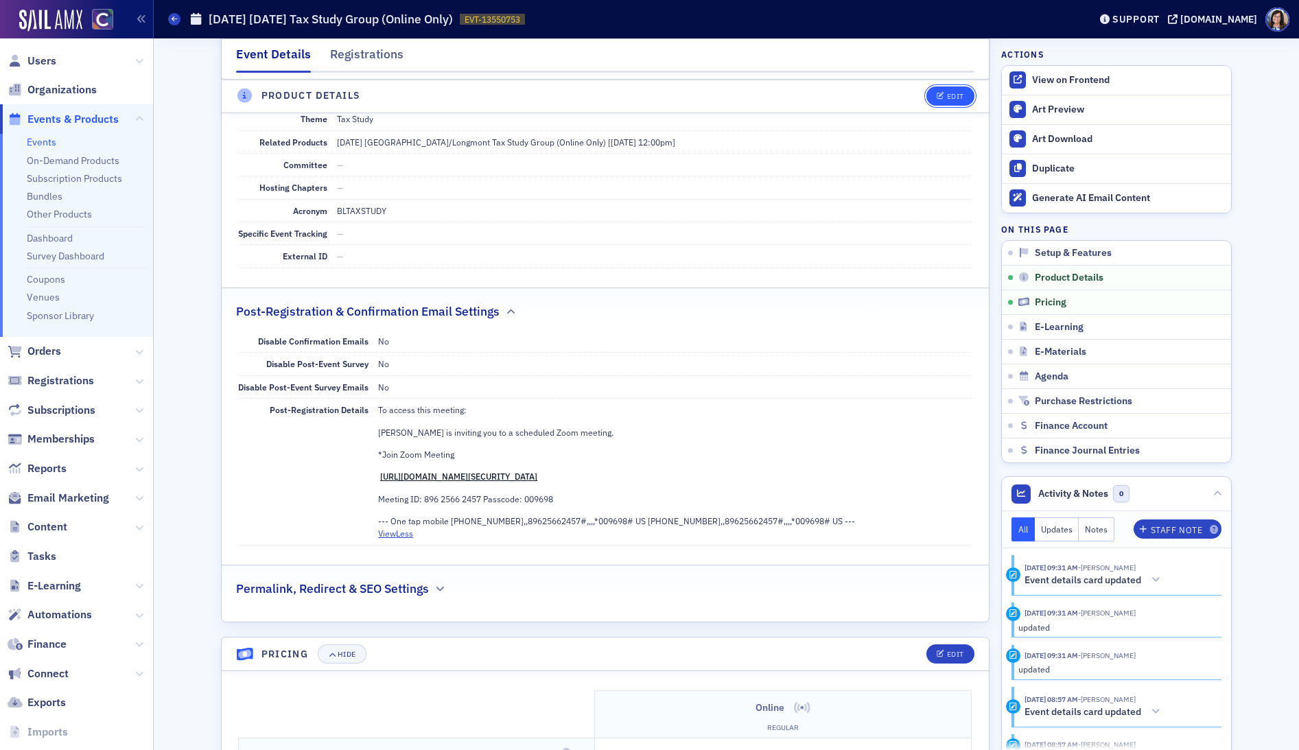
click at [955, 94] on div "Edit" at bounding box center [955, 97] width 17 height 8
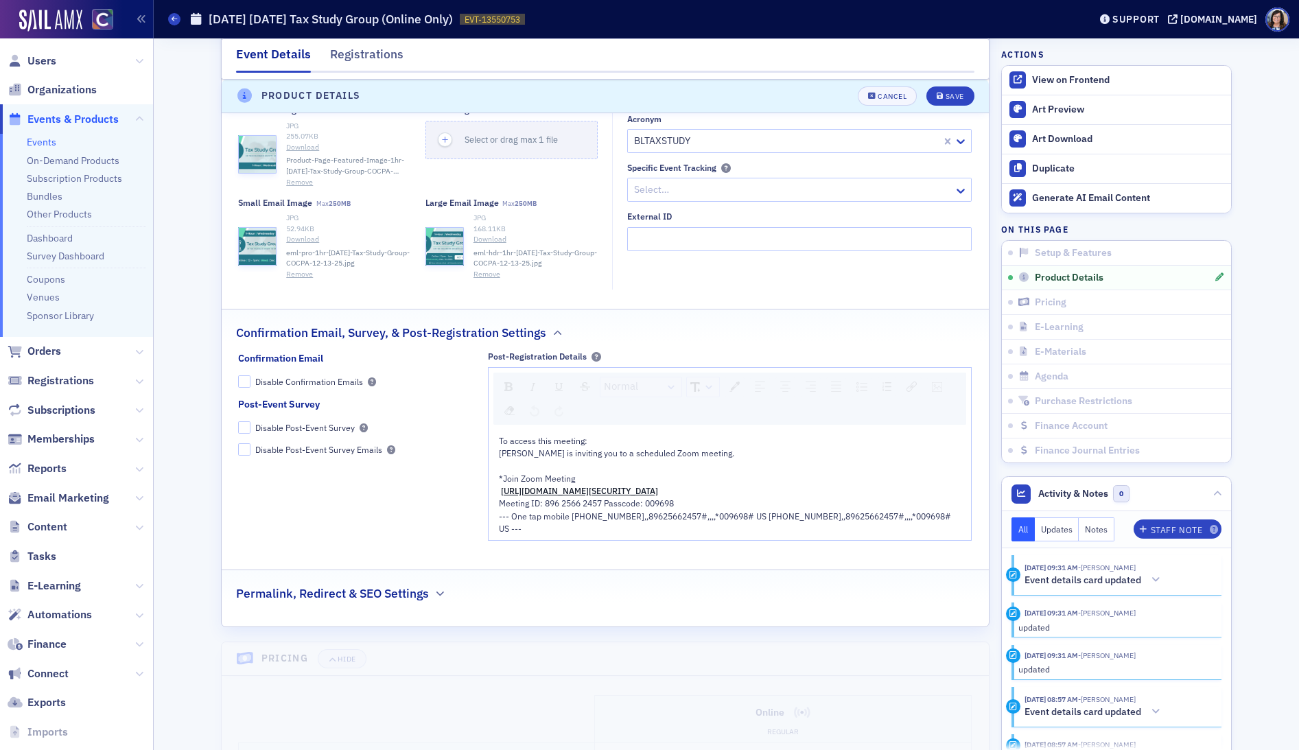
scroll to position [1266, 0]
click at [695, 500] on div "Meeting ID: 896 2566 2457 Passcode: 009698" at bounding box center [730, 501] width 463 height 12
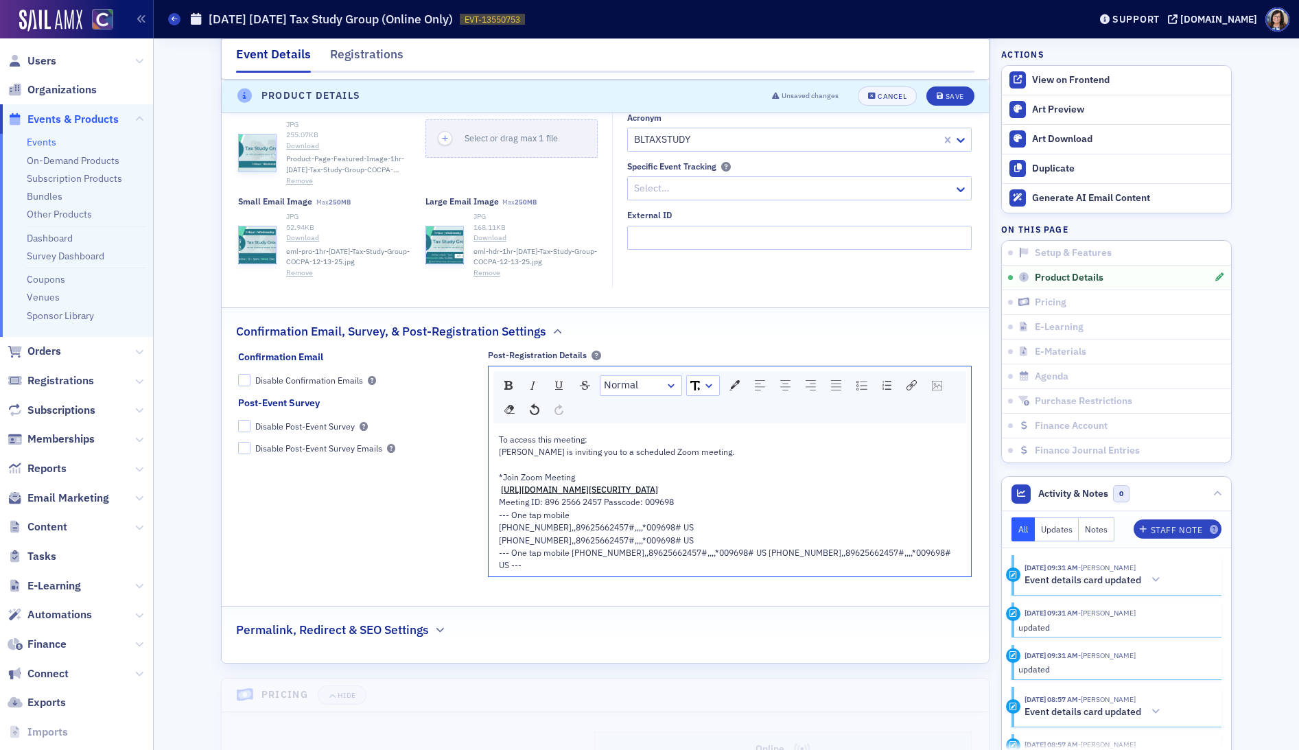
click at [677, 556] on span "--- One tap mobile [PHONE_NUMBER],,89625662457#,,,,*009698# US [PHONE_NUMBER],,…" at bounding box center [726, 558] width 454 height 23
click at [677, 556] on span "--- One tap mobile +17193594580,,89625662457#,,,,*009698# US +16694449171,,8962…" at bounding box center [726, 558] width 454 height 23
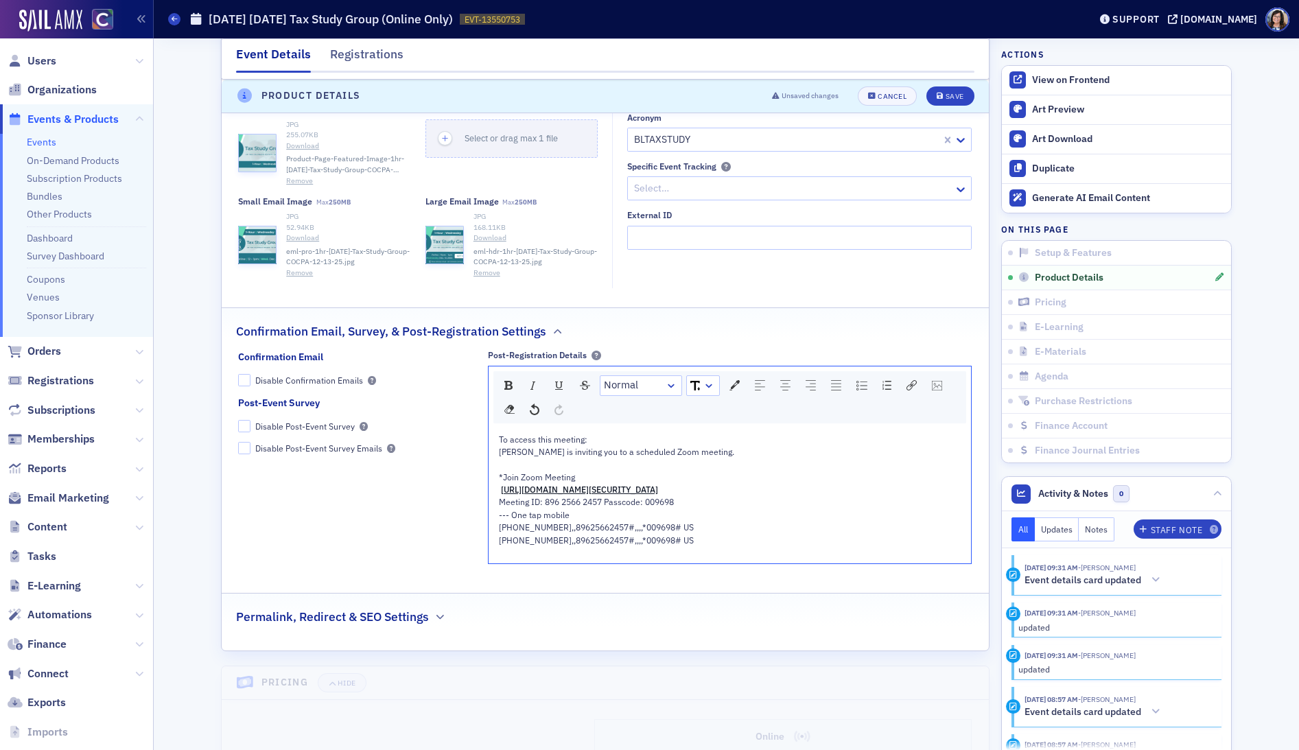
click at [681, 499] on div "Meeting ID: 896 2566 2457 Passcode: 009698" at bounding box center [730, 501] width 463 height 12
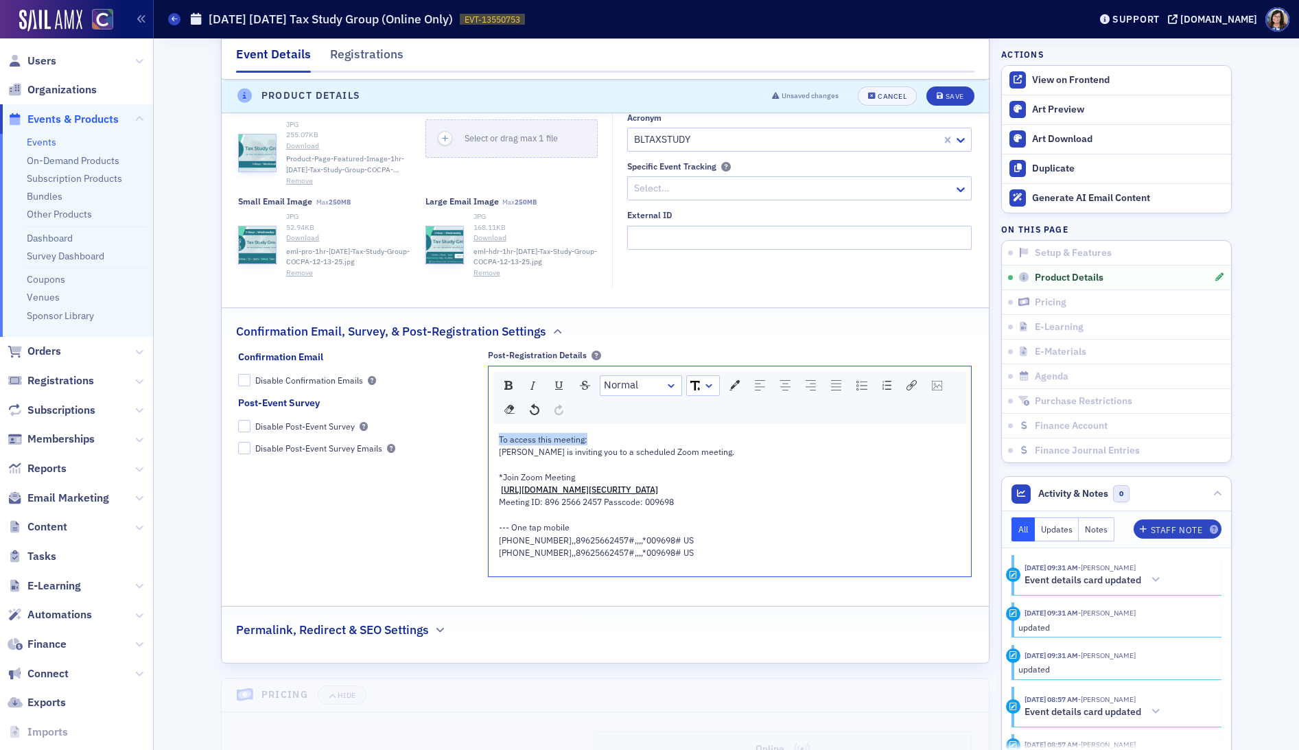
drag, startPoint x: 579, startPoint y: 436, endPoint x: 480, endPoint y: 443, distance: 98.4
click at [473, 442] on div "Confirmation Email Disable Confirmation Emails Post-Event Survey Disable Post-E…" at bounding box center [605, 468] width 734 height 236
click at [583, 479] on div "*Join Zoom Meeting" at bounding box center [730, 477] width 463 height 12
drag, startPoint x: 580, startPoint y: 478, endPoint x: 490, endPoint y: 479, distance: 89.9
click at [490, 479] on div "To access this meeting: Lynn Mitton is inviting you to a scheduled Zoom meeting…" at bounding box center [730, 502] width 483 height 148
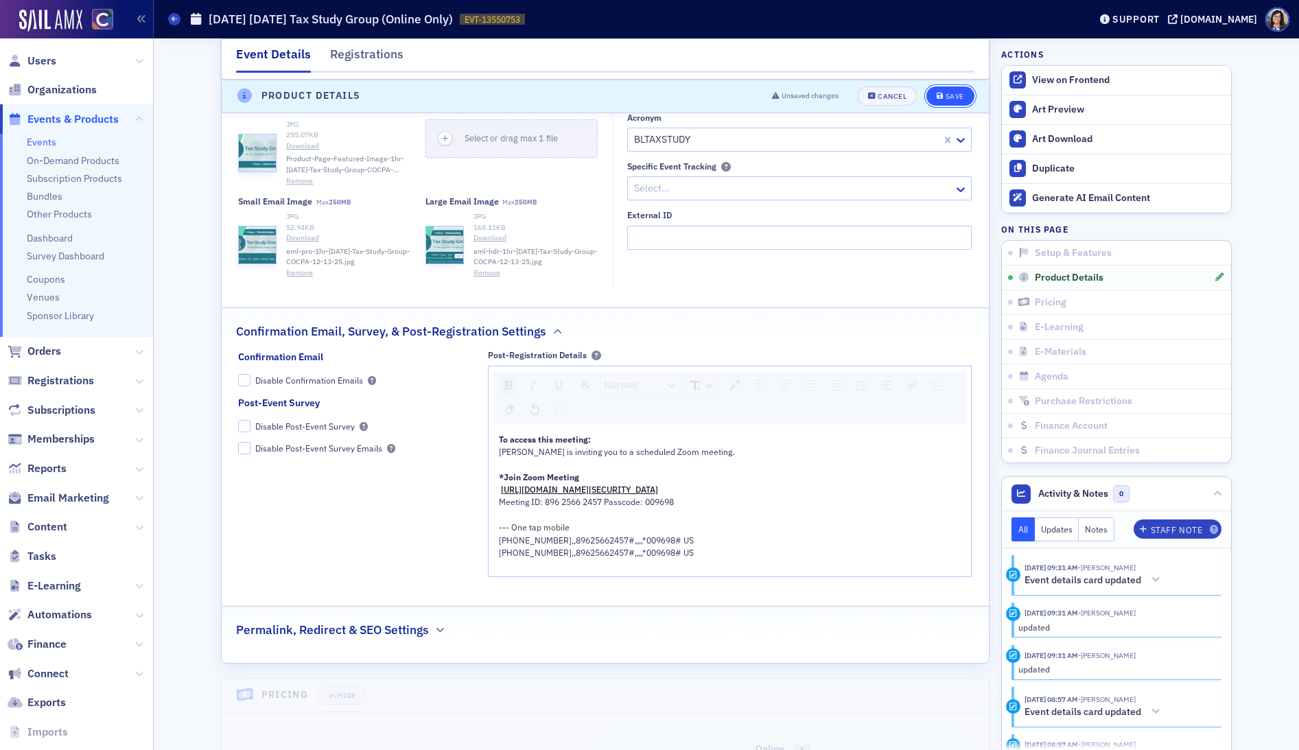
click at [950, 97] on div "Save" at bounding box center [955, 97] width 19 height 8
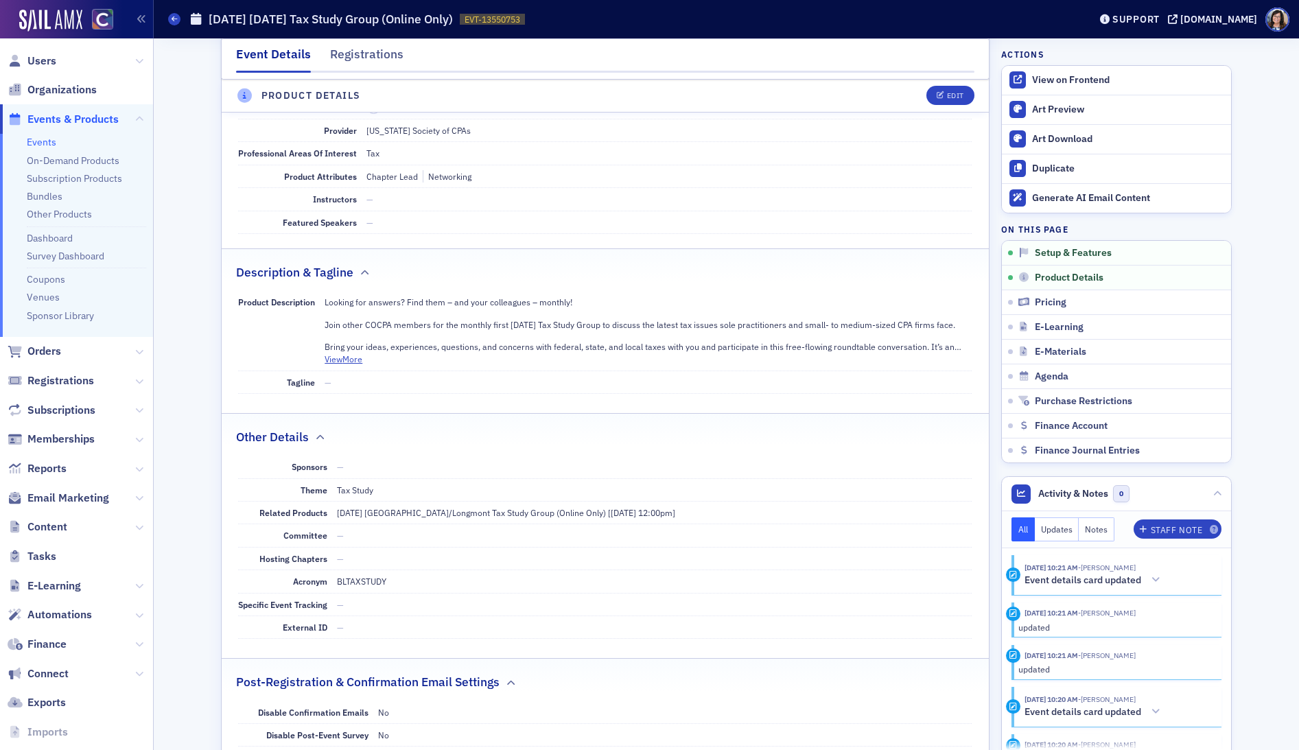
scroll to position [384, 0]
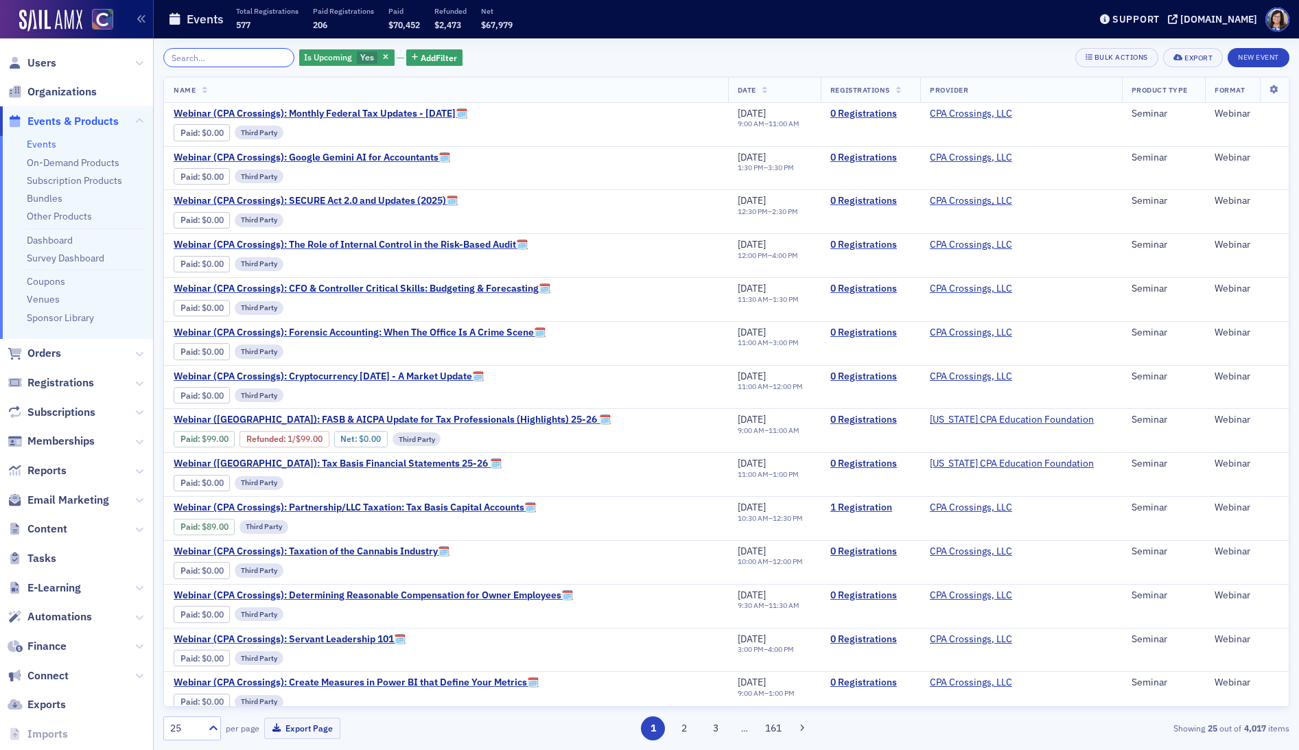
click at [204, 56] on input "search" at bounding box center [228, 57] width 131 height 19
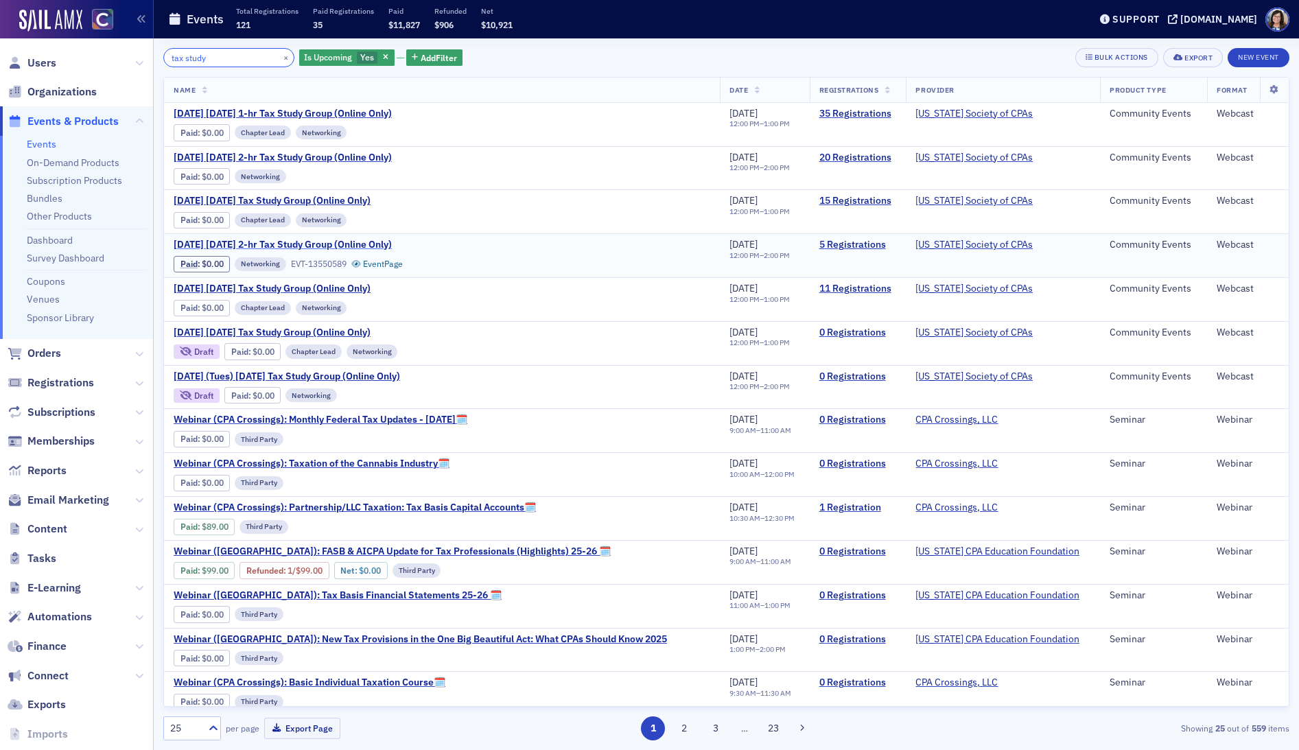
type input "tax study"
click at [353, 244] on span "[DATE] [DATE] 2-hr Tax Study Group (Online Only)" at bounding box center [289, 245] width 231 height 12
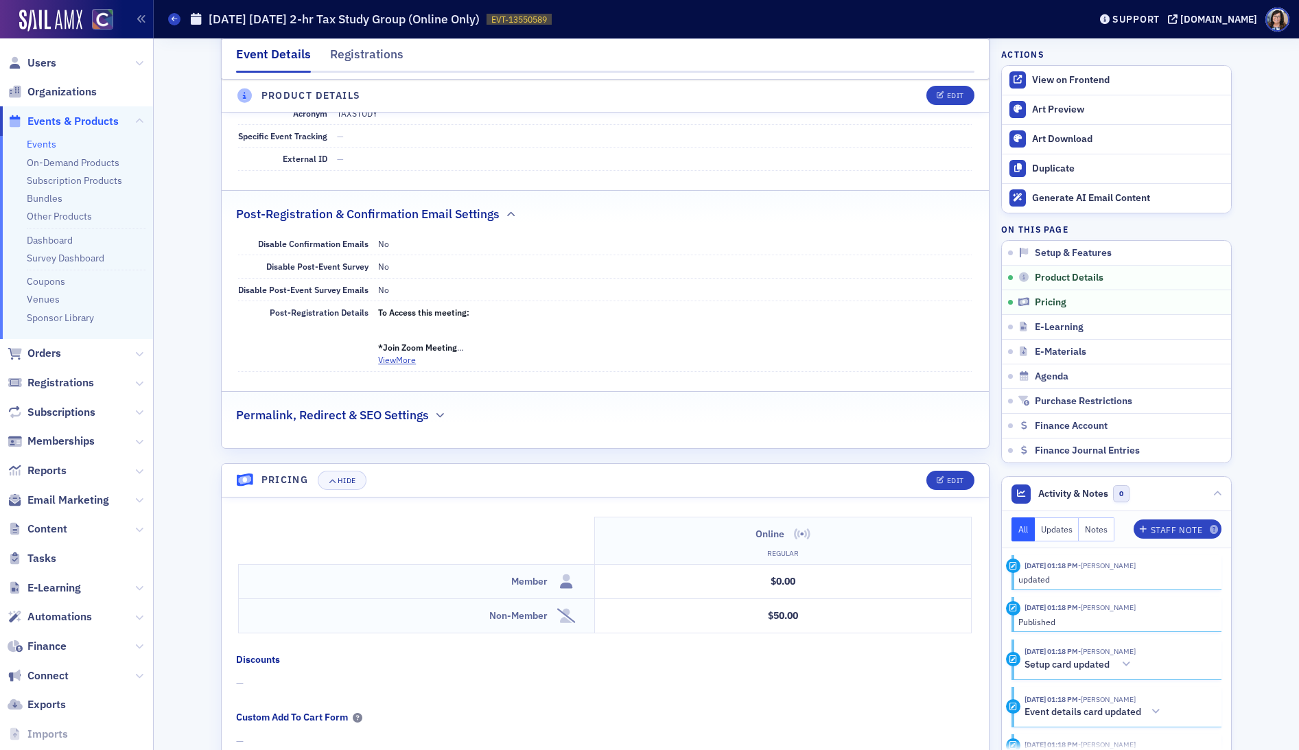
scroll to position [979, 0]
click at [402, 361] on button "View More" at bounding box center [397, 358] width 38 height 12
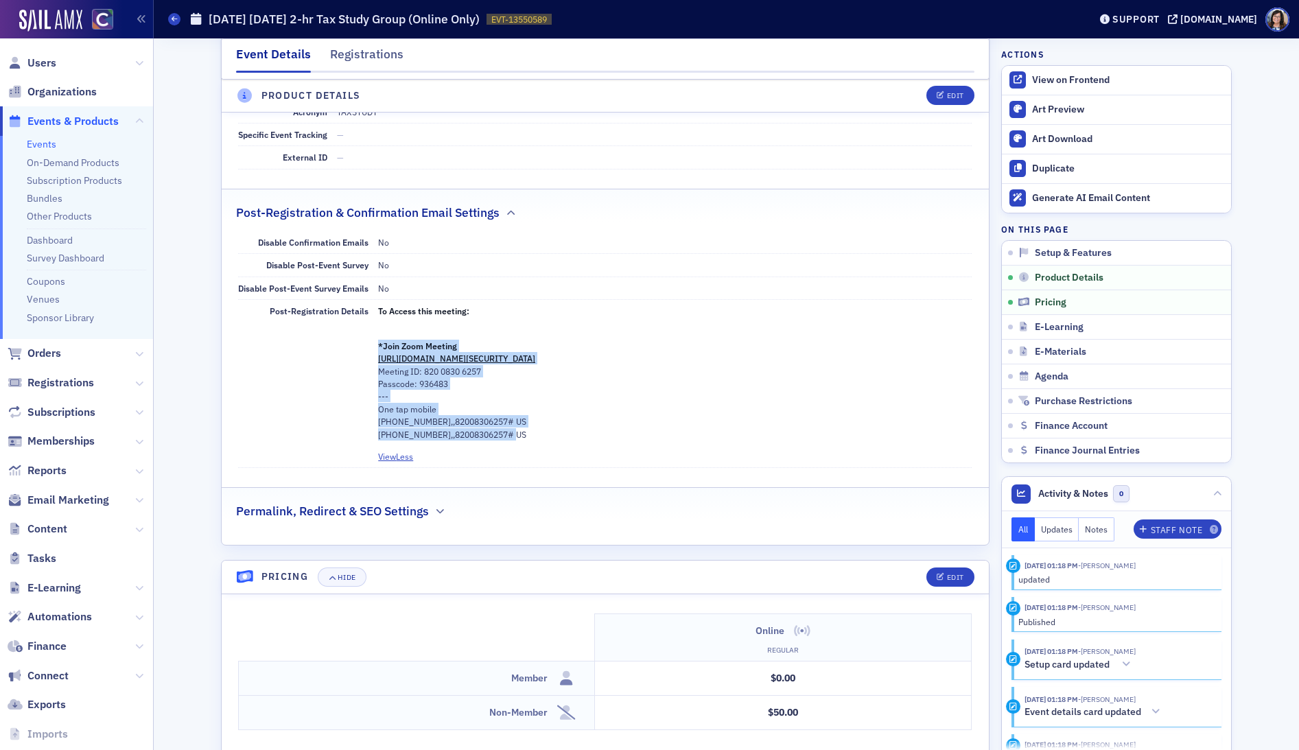
drag, startPoint x: 380, startPoint y: 347, endPoint x: 542, endPoint y: 431, distance: 183.3
click at [542, 431] on p "*Join Zoom Meeting [URL][DOMAIN_NAME][SECURITY_DATA] Meeting ID: 820 0830 6257 …" at bounding box center [675, 383] width 594 height 113
copy p "*Join Zoom Meeting [URL][DOMAIN_NAME][SECURITY_DATA] Meeting ID: 820 0830 6257 …"
click at [67, 120] on span "Events & Products" at bounding box center [72, 121] width 91 height 15
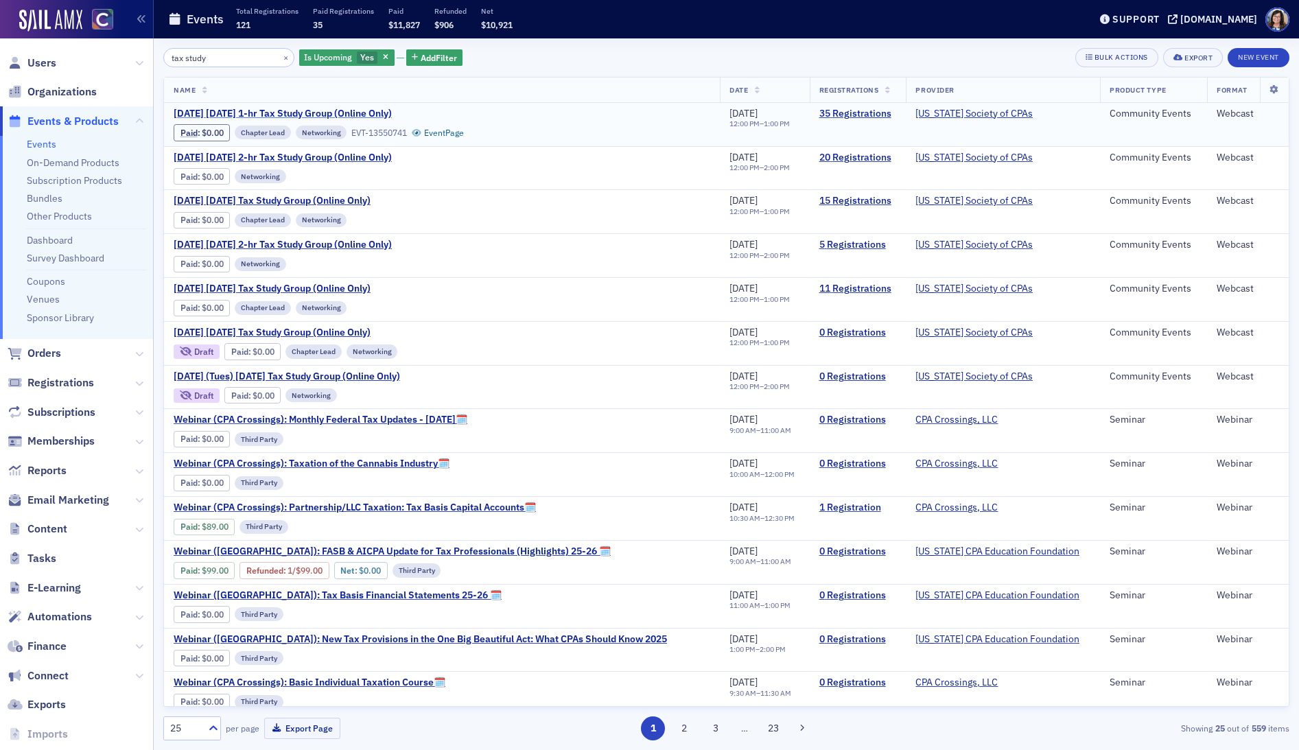
click at [336, 113] on span "[DATE] [DATE] 1-hr Tax Study Group (Online Only)" at bounding box center [289, 114] width 231 height 12
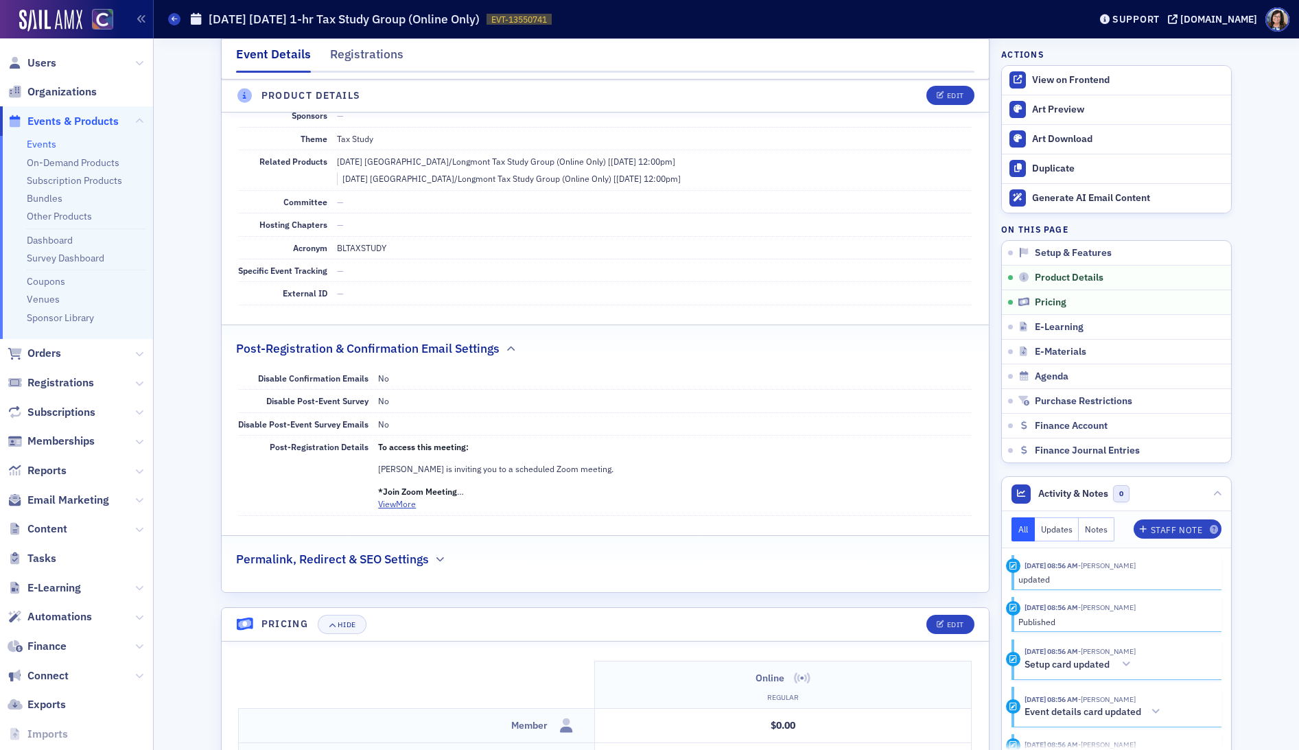
scroll to position [815, 0]
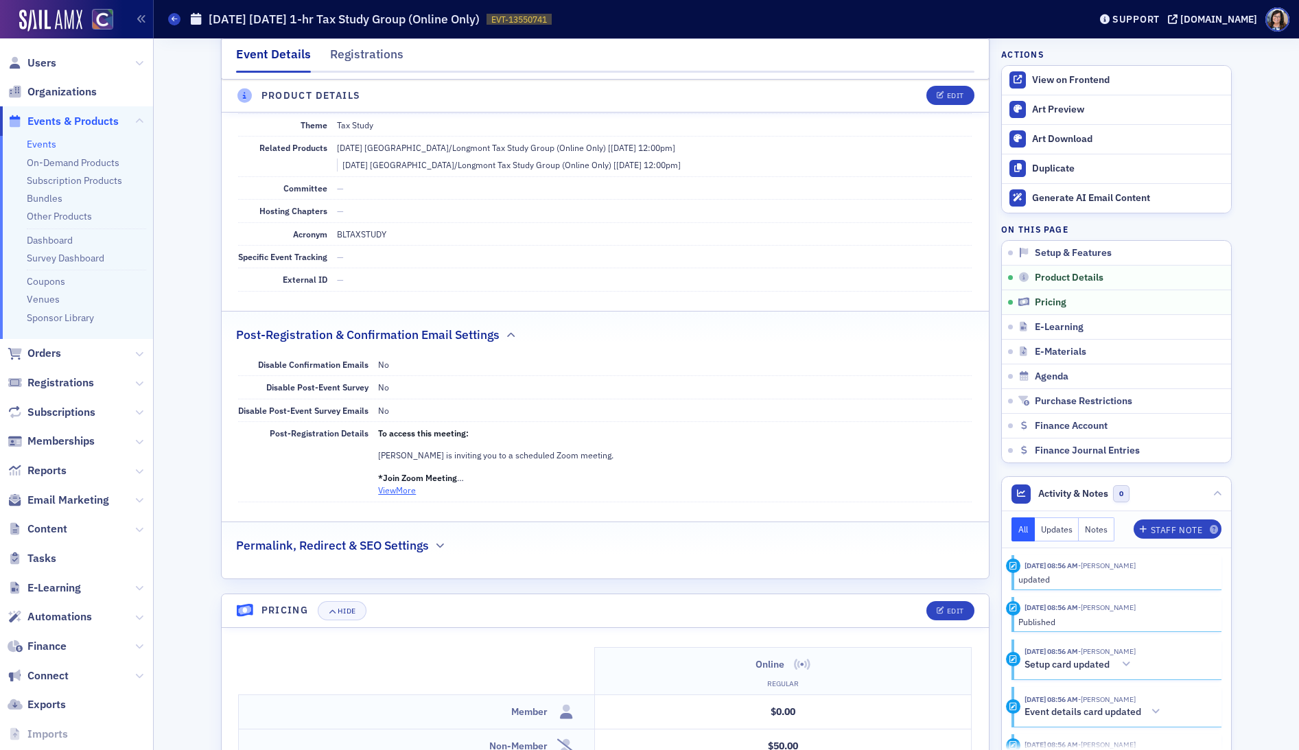
click at [388, 494] on button "View More" at bounding box center [397, 490] width 38 height 12
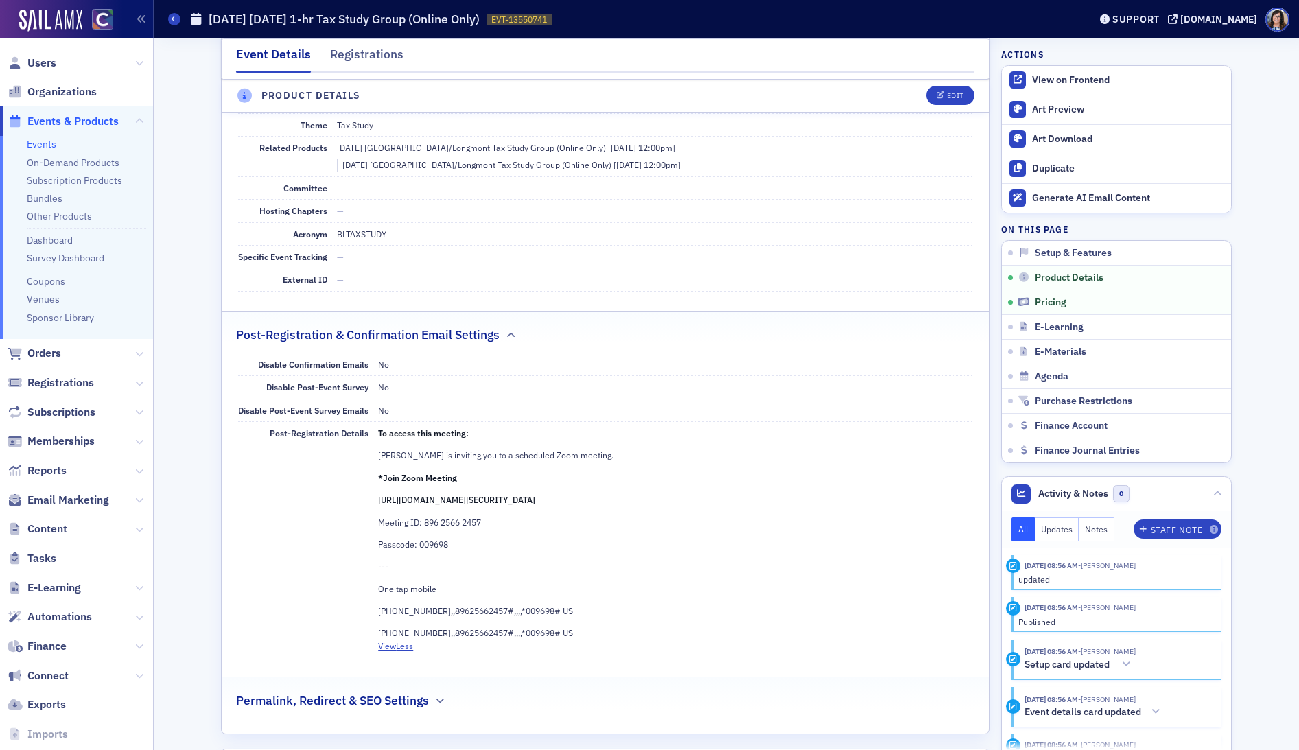
click at [84, 119] on span "Events & Products" at bounding box center [72, 121] width 91 height 15
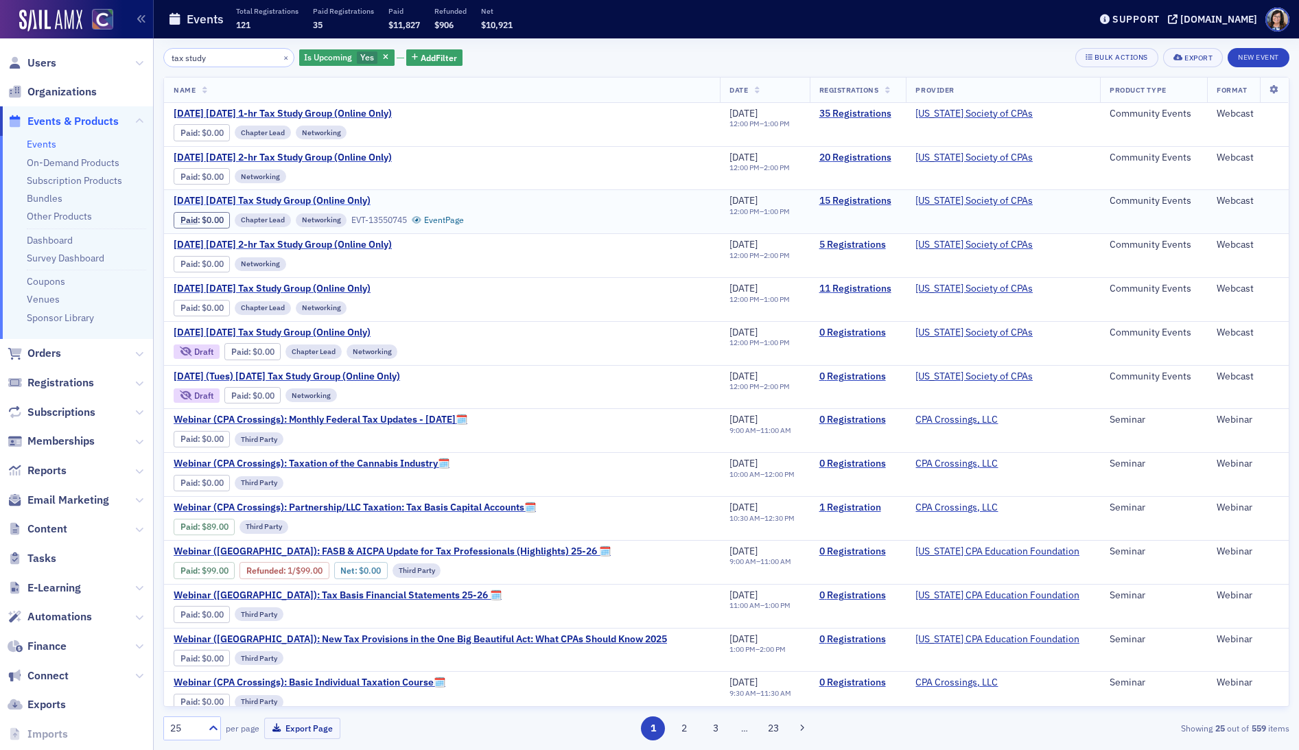
click at [292, 200] on span "[DATE] [DATE] Tax Study Group (Online Only)" at bounding box center [289, 201] width 231 height 12
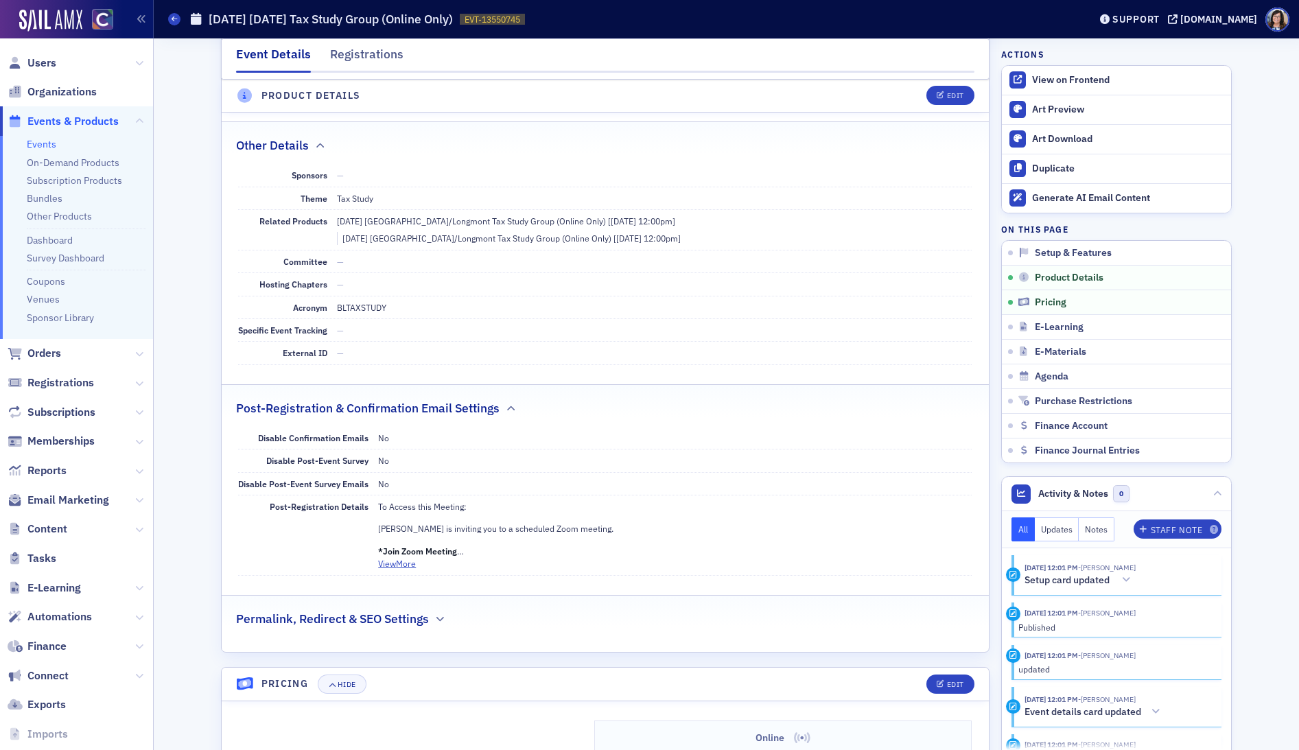
scroll to position [742, 0]
click at [393, 564] on button "View More" at bounding box center [397, 563] width 38 height 12
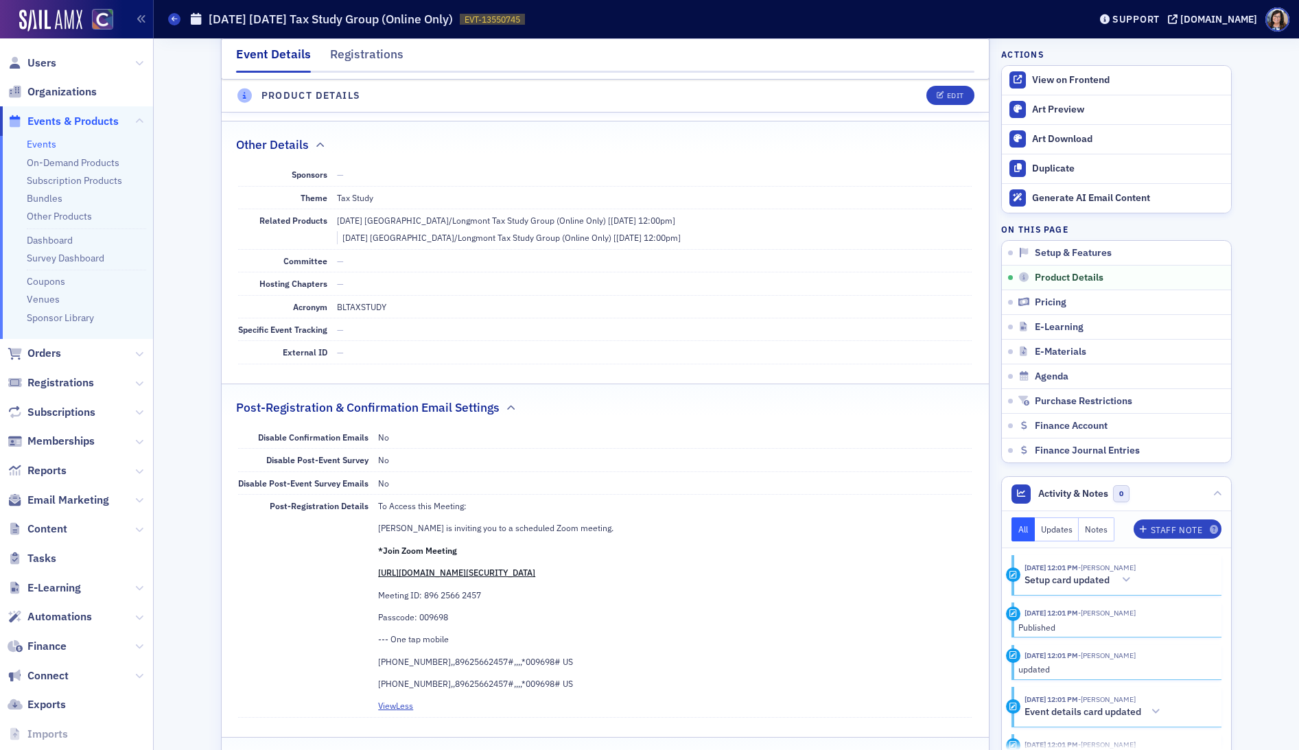
scroll to position [741, 0]
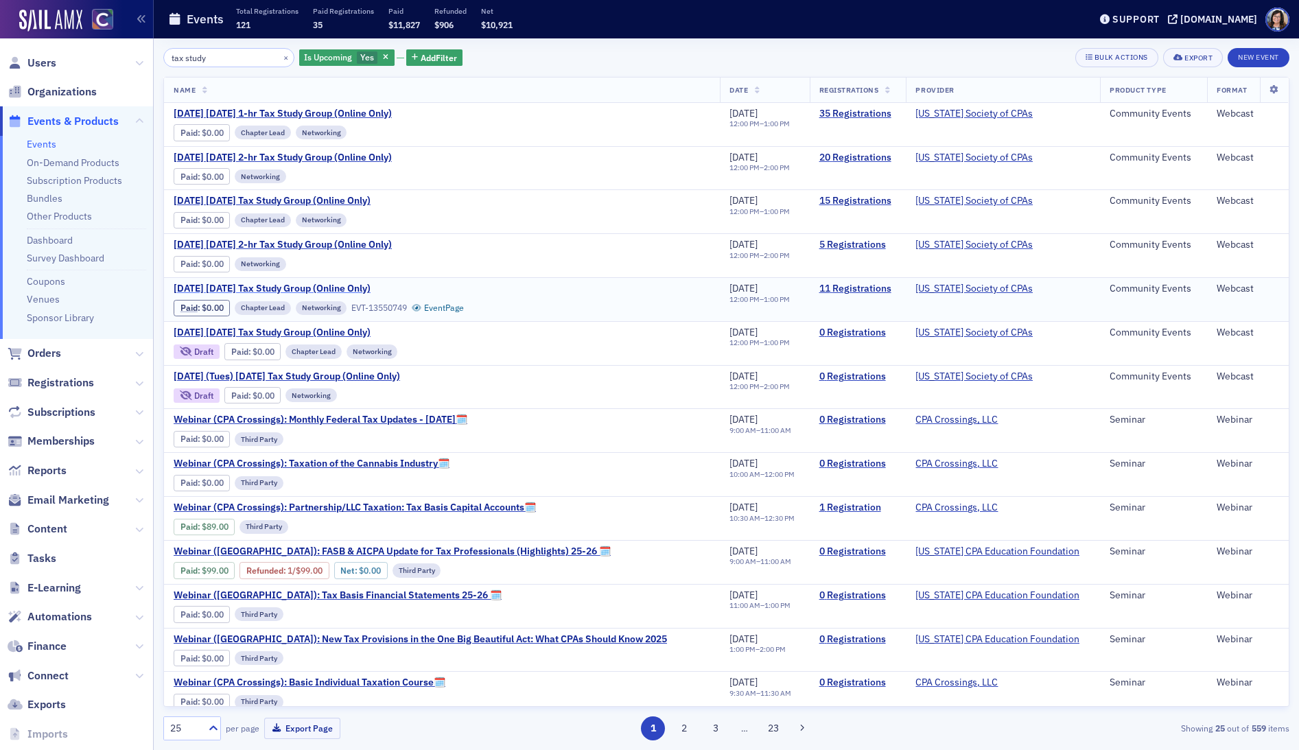
click at [340, 288] on span "November 2025 Wednesday Tax Study Group (Online Only)" at bounding box center [289, 289] width 231 height 12
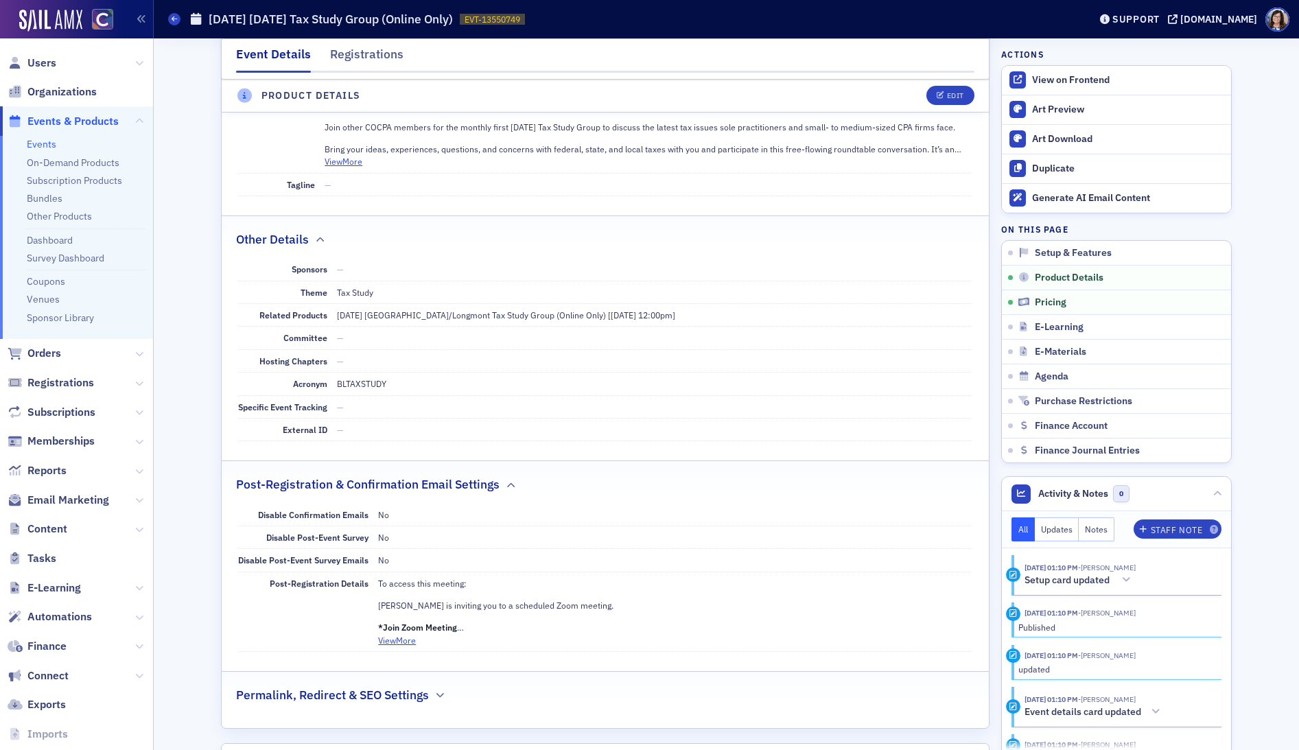
scroll to position [669, 0]
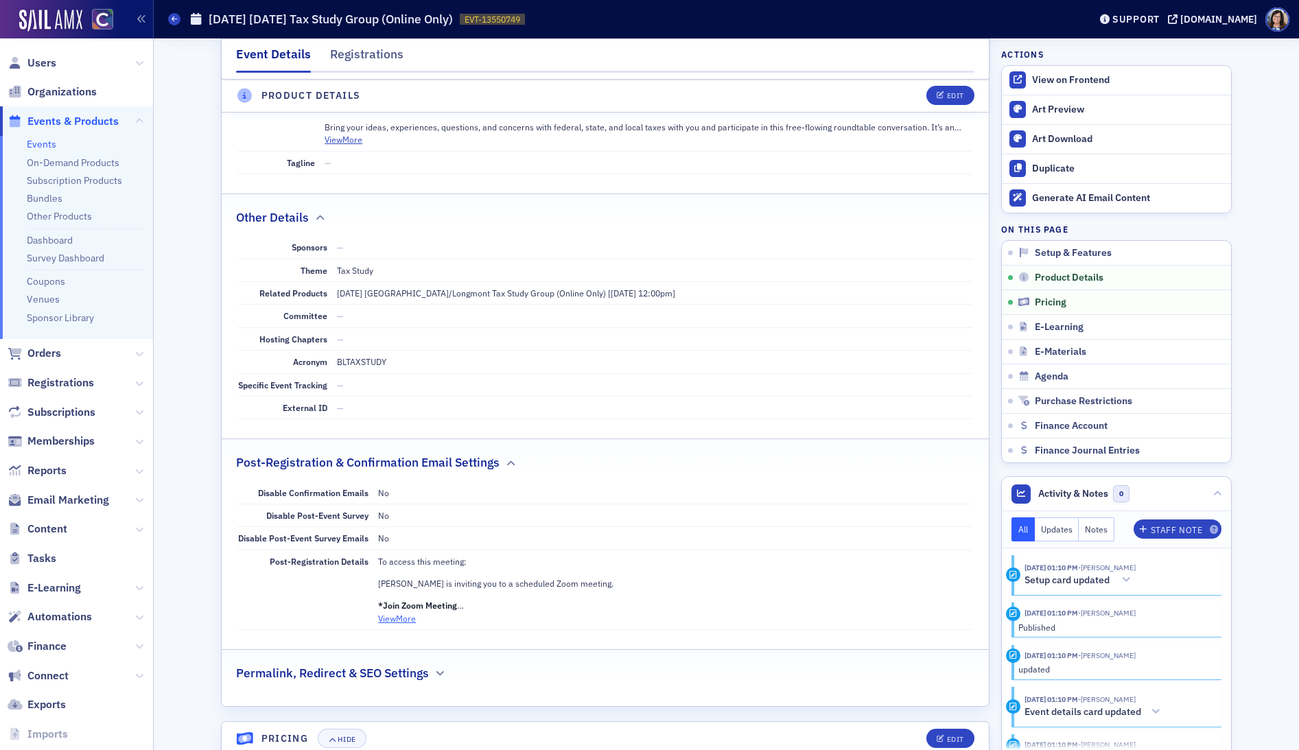
click at [399, 619] on button "View More" at bounding box center [397, 618] width 38 height 12
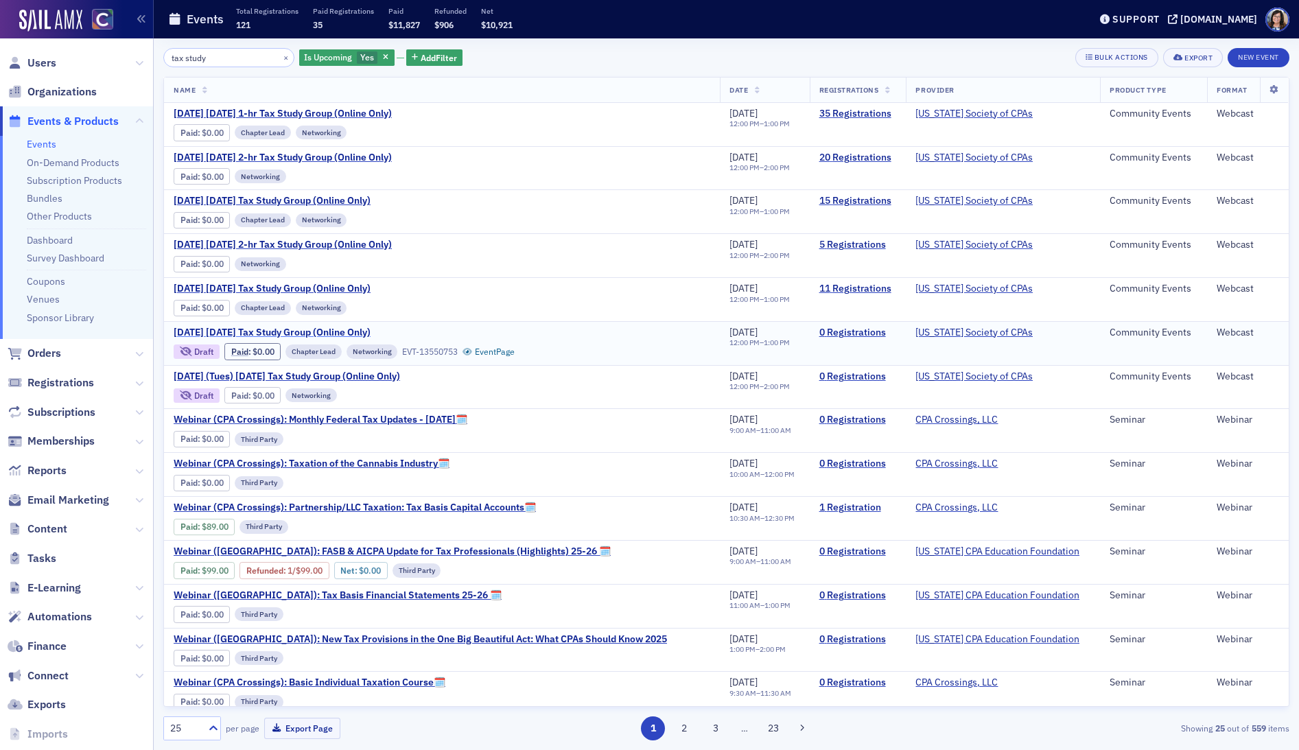
click at [397, 333] on span "December 2025 Wednesday Tax Study Group (Online Only)" at bounding box center [289, 333] width 231 height 12
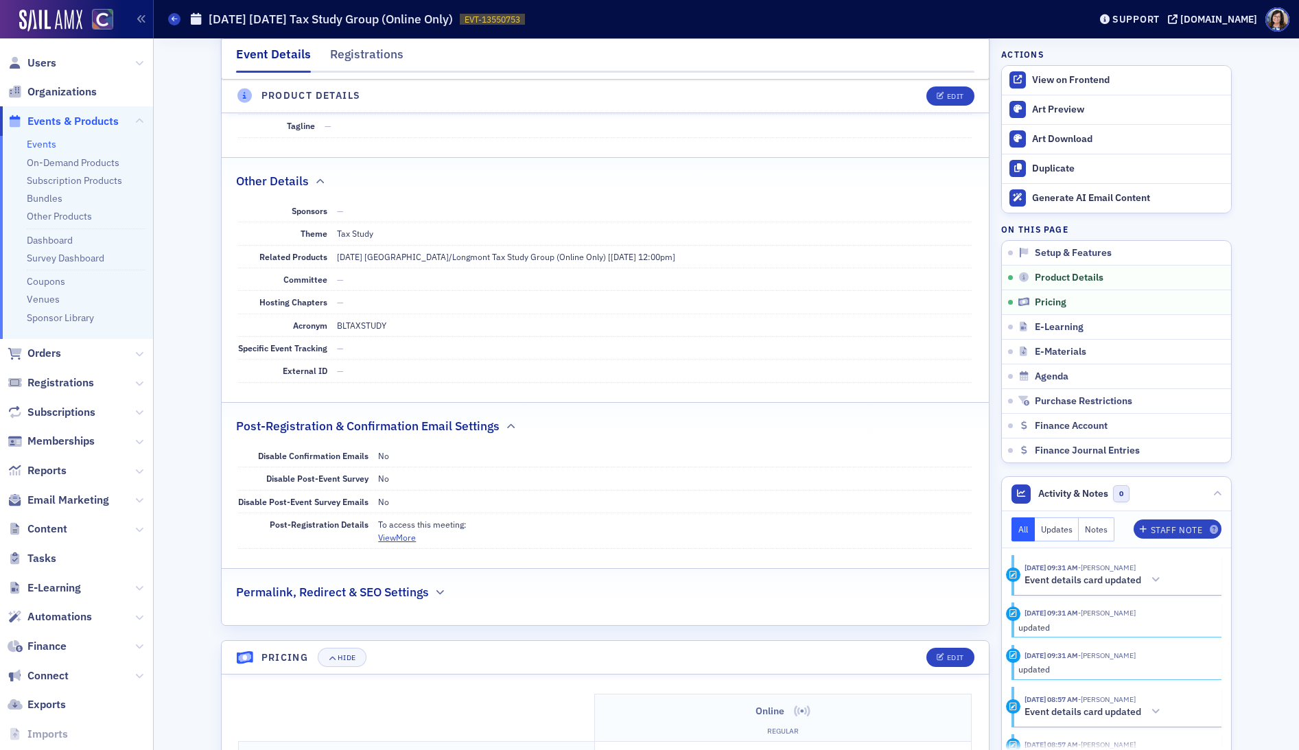
scroll to position [795, 0]
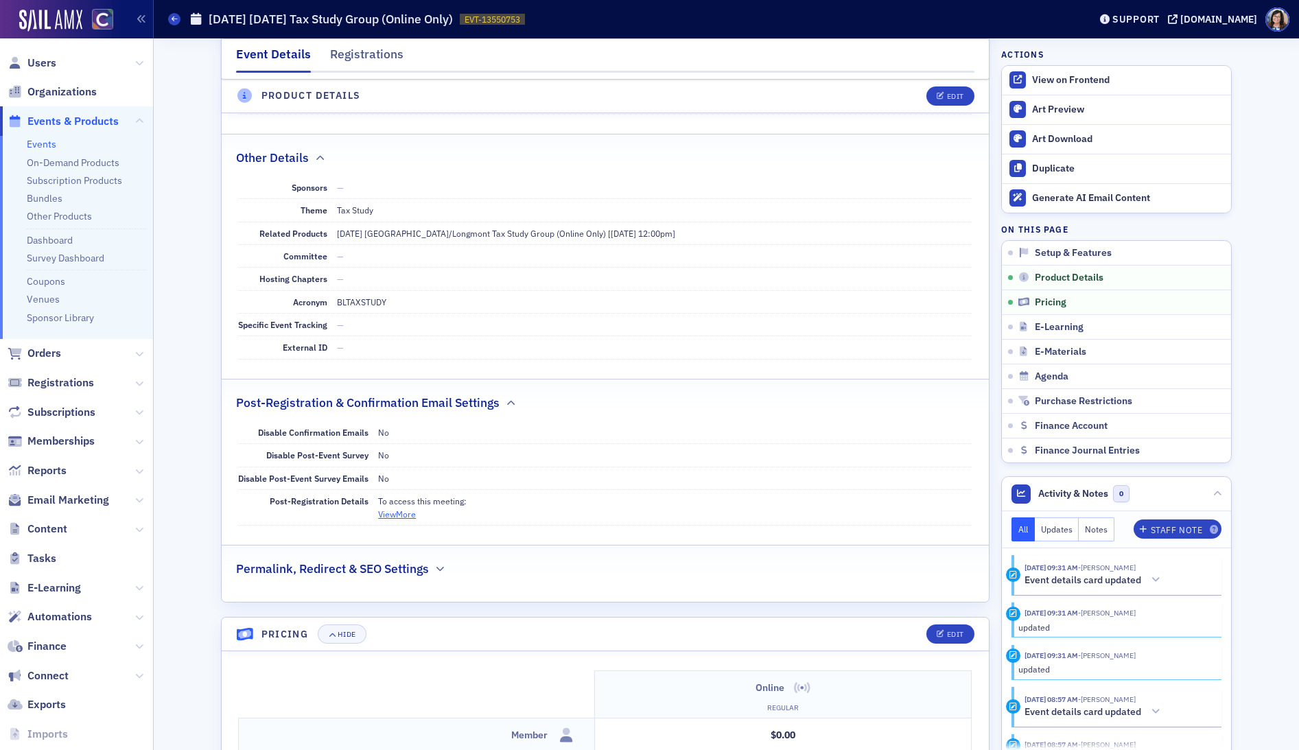
click at [393, 514] on button "View More" at bounding box center [397, 514] width 38 height 12
click at [953, 93] on div "Edit" at bounding box center [955, 97] width 17 height 8
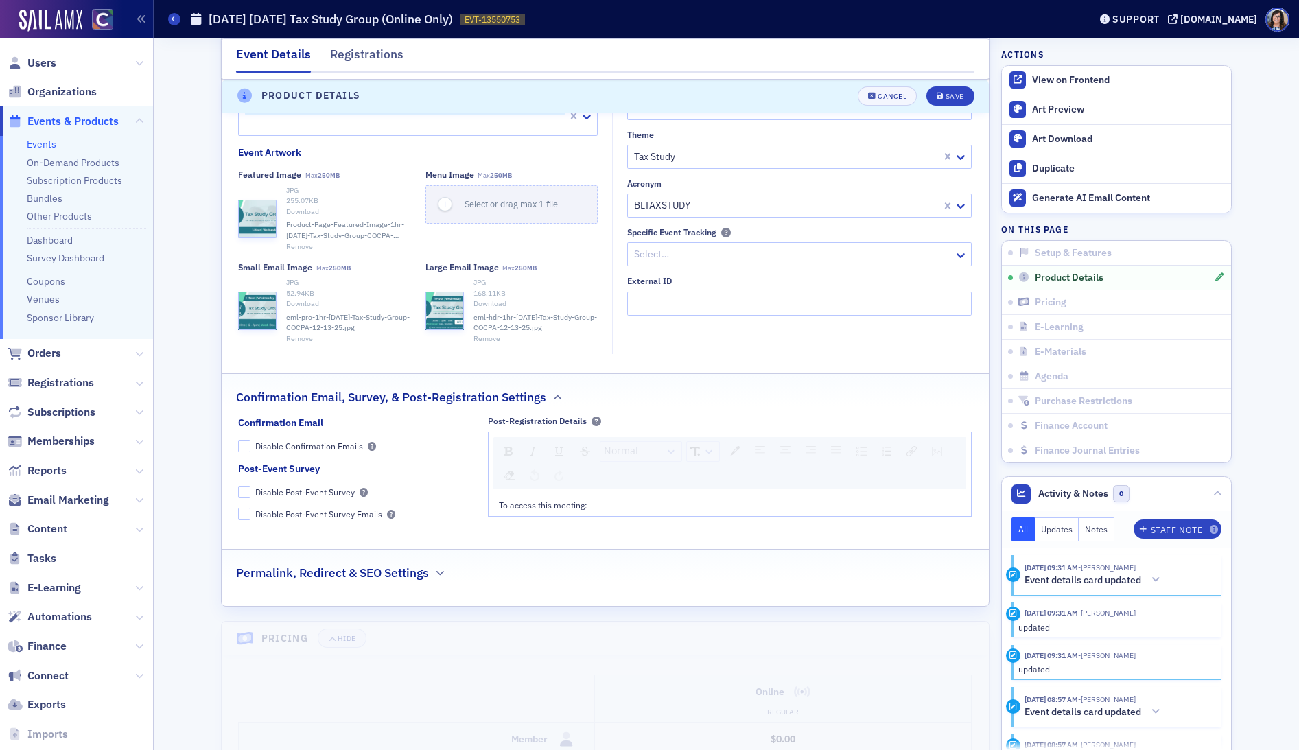
scroll to position [1203, 0]
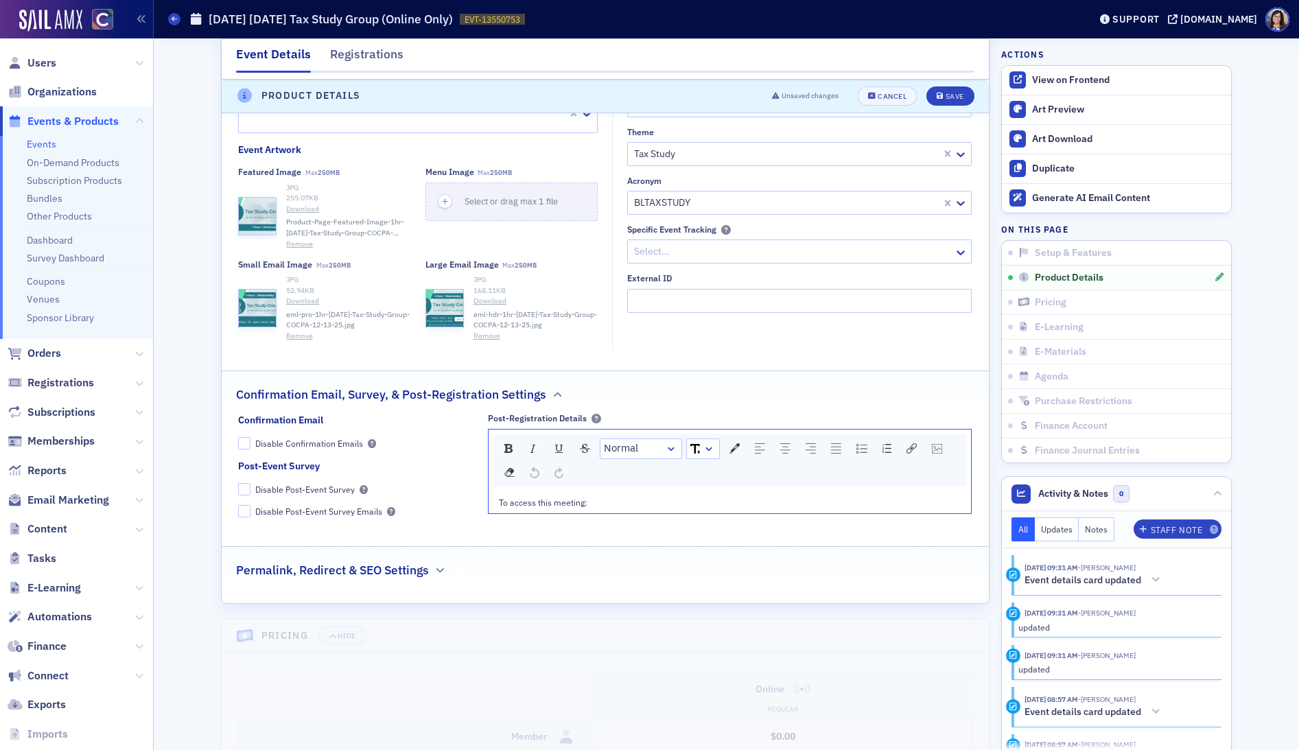
click at [600, 502] on div "To access this meeting:" at bounding box center [730, 502] width 463 height 12
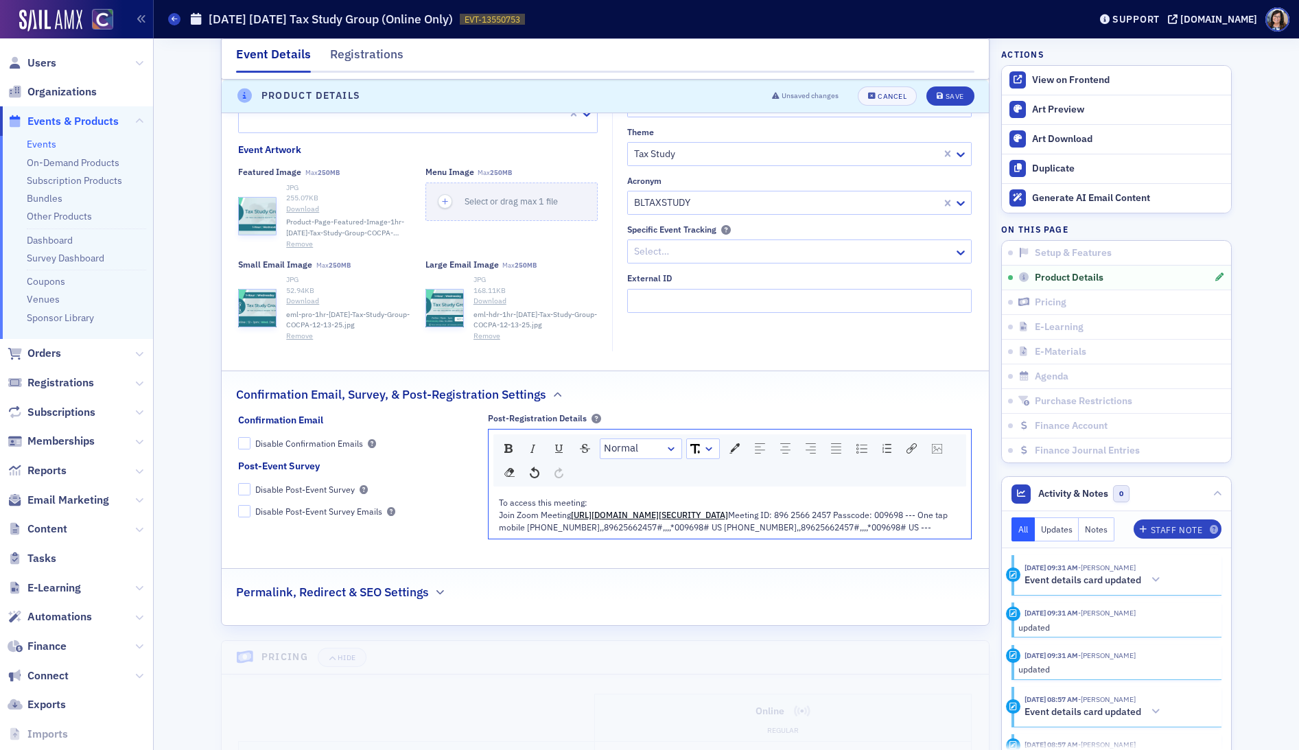
click at [591, 502] on div "To access this meeting:" at bounding box center [730, 502] width 463 height 12
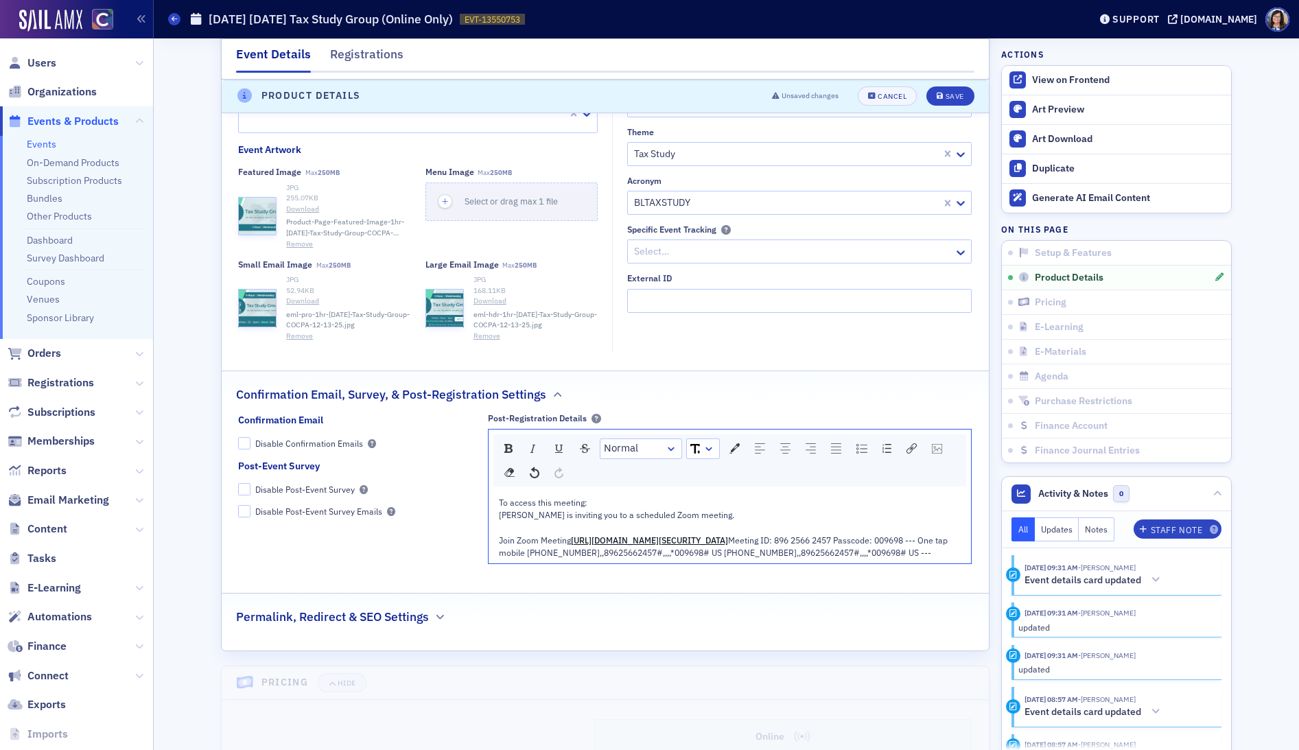
click at [570, 541] on span "Join Zoom Meeting" at bounding box center [535, 540] width 72 height 11
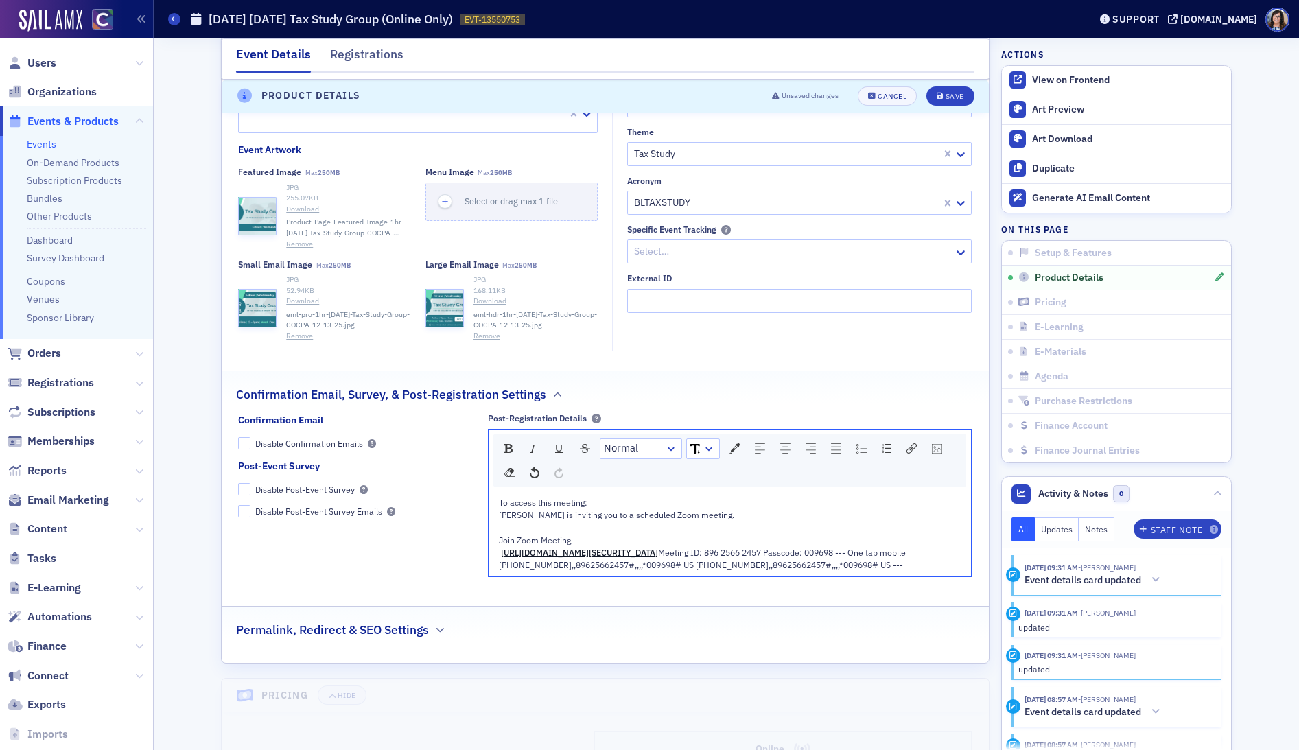
click at [499, 541] on span "Join Zoom Meeting" at bounding box center [535, 540] width 72 height 11
click at [847, 555] on span "Meeting ID: 896 2566 2457 Passcode: 009698 --- One tap mobile +17193594580,,896…" at bounding box center [703, 558] width 409 height 23
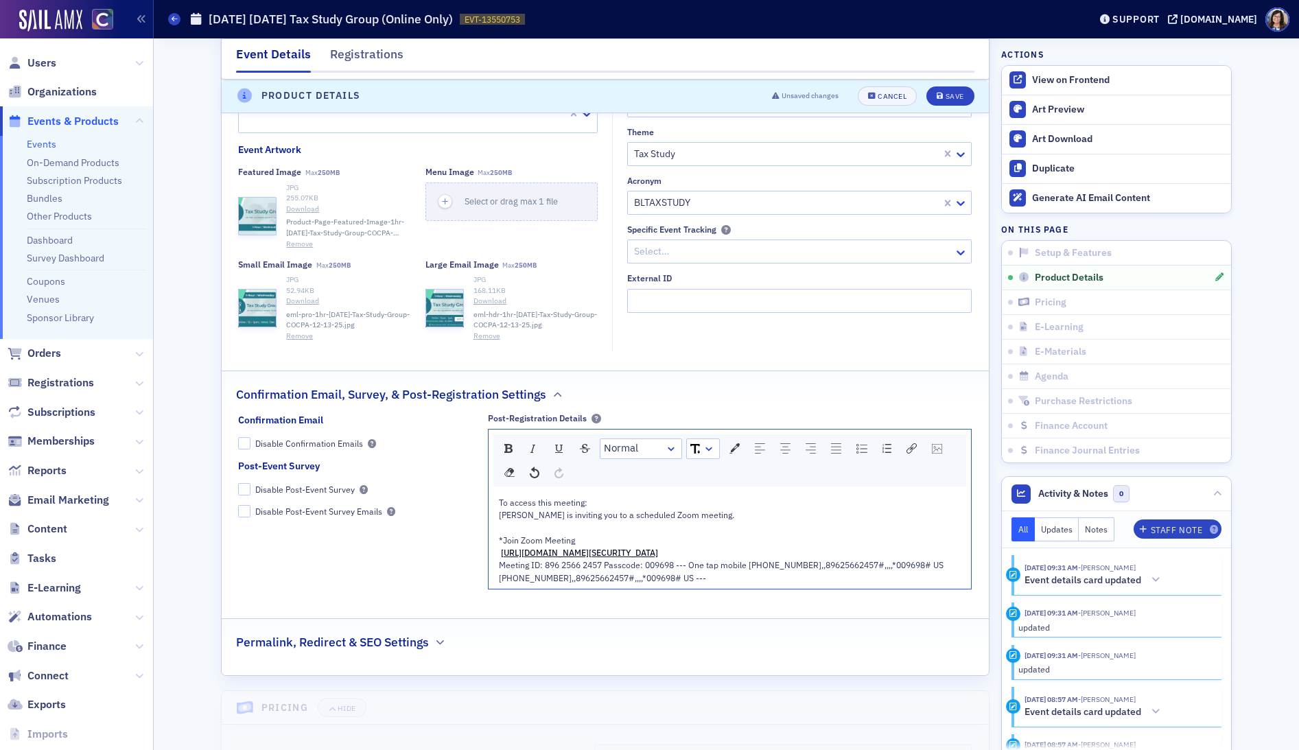
click at [677, 568] on span "Meeting ID: 896 2566 2457 Passcode: 009698 --- One tap mobile +17193594580,,896…" at bounding box center [722, 570] width 447 height 23
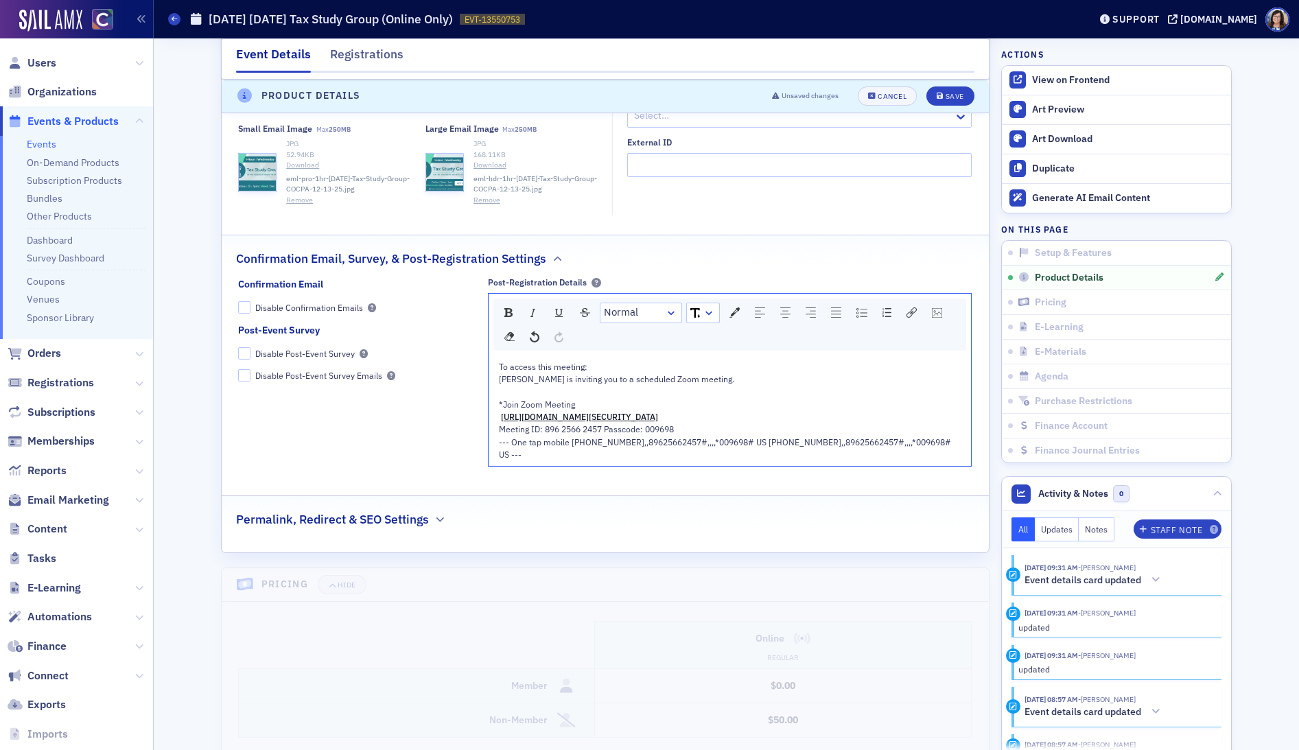
scroll to position [1340, 0]
click at [950, 95] on div "Save" at bounding box center [955, 97] width 19 height 8
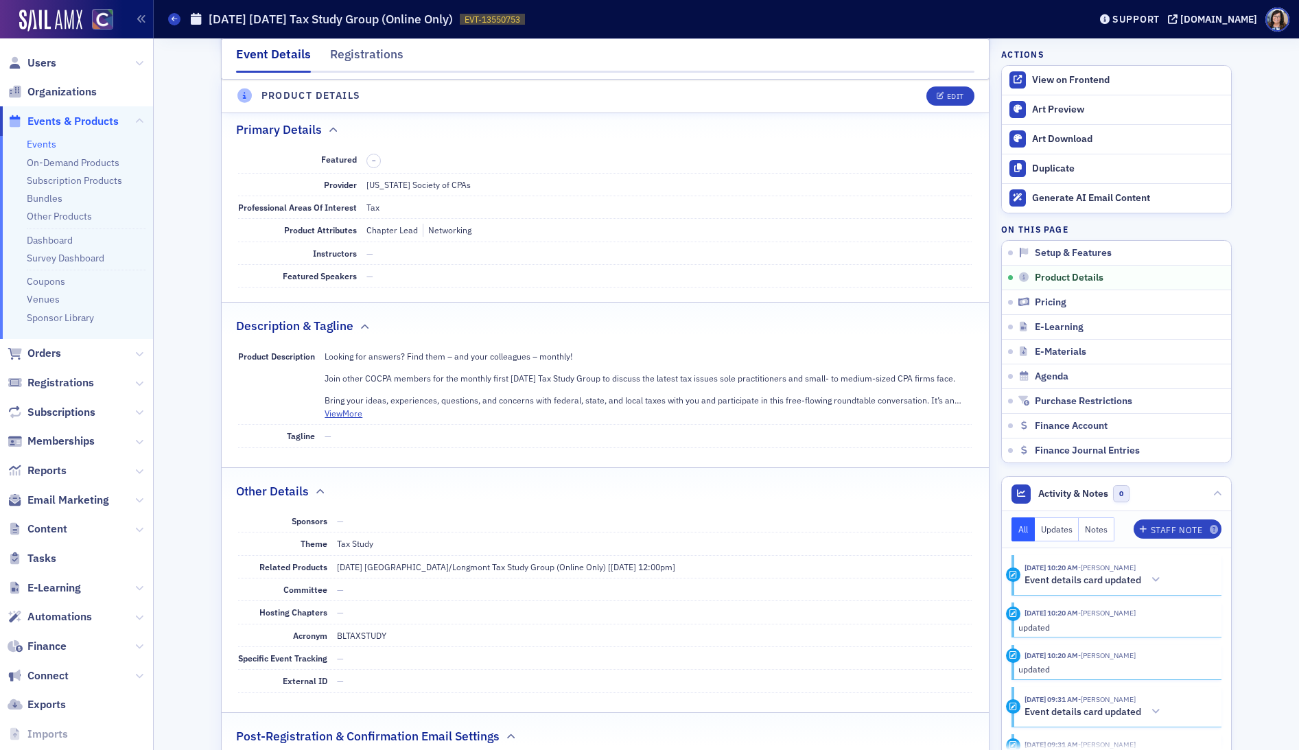
scroll to position [450, 0]
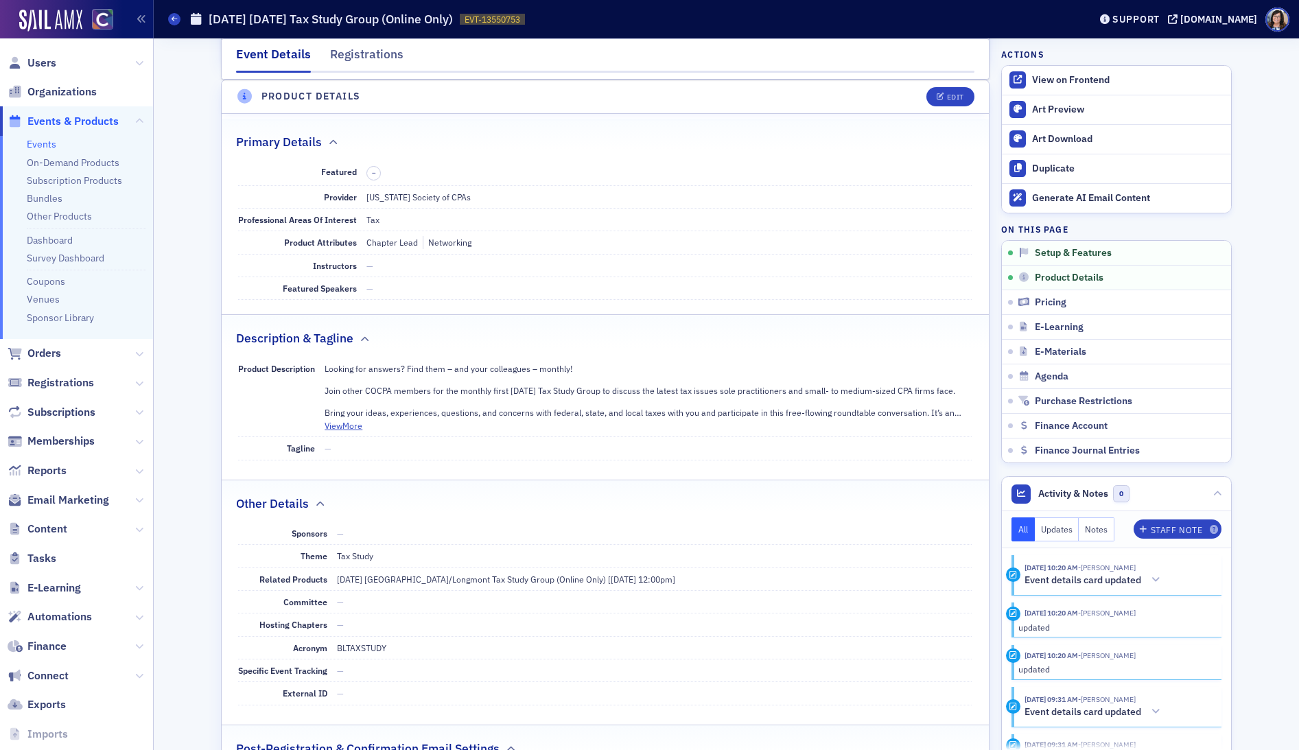
click at [69, 123] on span "Events & Products" at bounding box center [72, 121] width 91 height 15
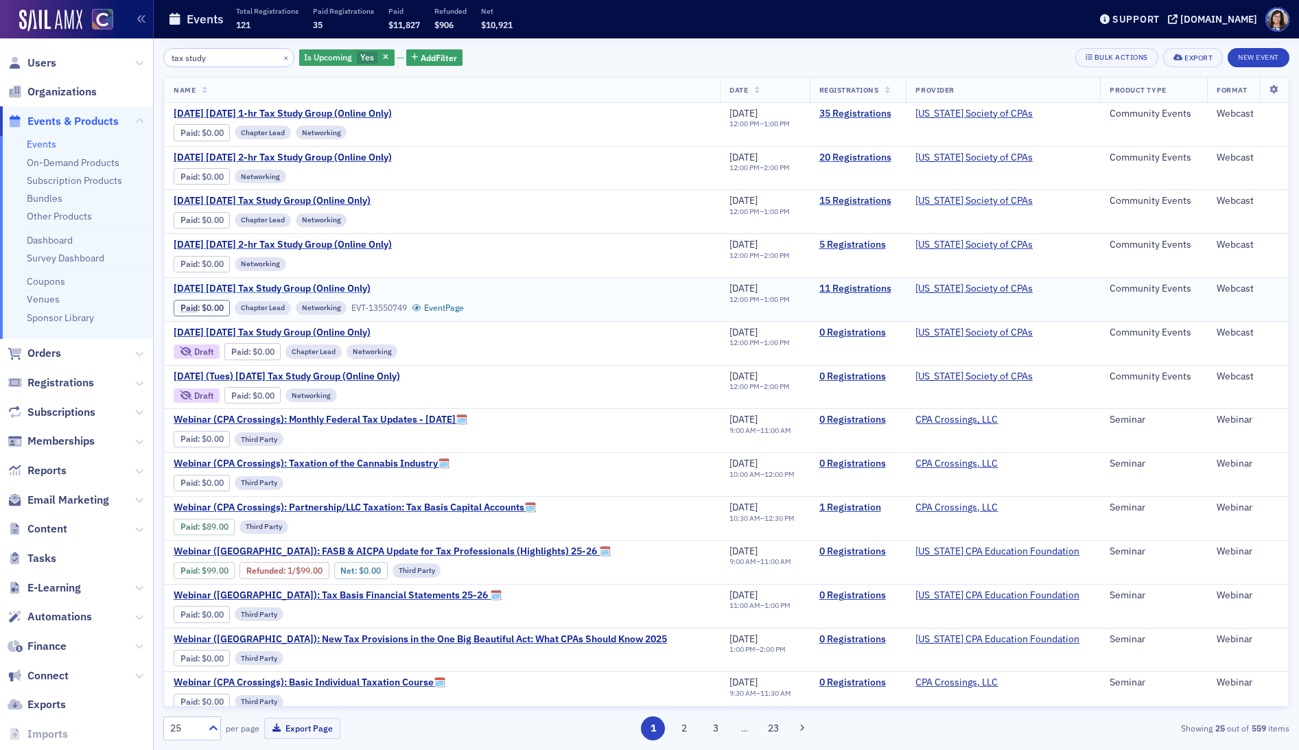
click at [360, 287] on span "[DATE] [DATE] Tax Study Group (Online Only)" at bounding box center [289, 289] width 231 height 12
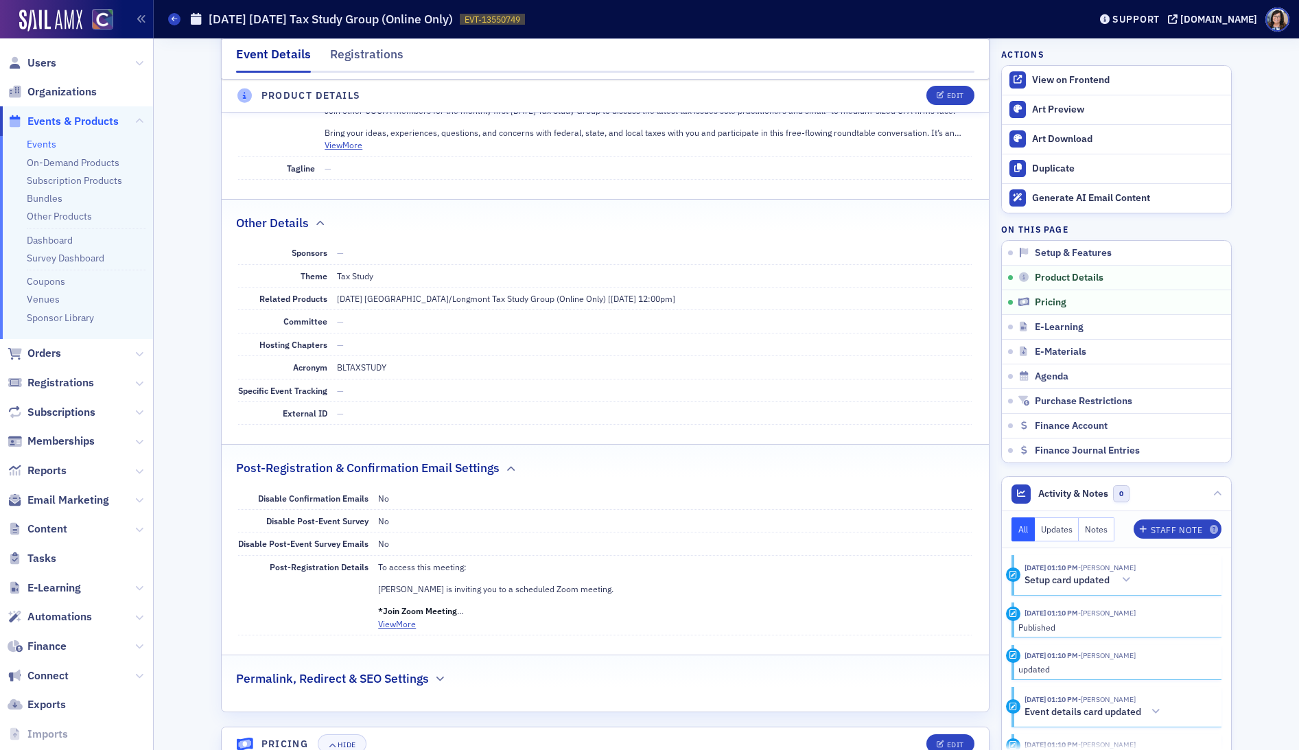
scroll to position [666, 0]
click at [407, 625] on button "View More" at bounding box center [397, 621] width 38 height 12
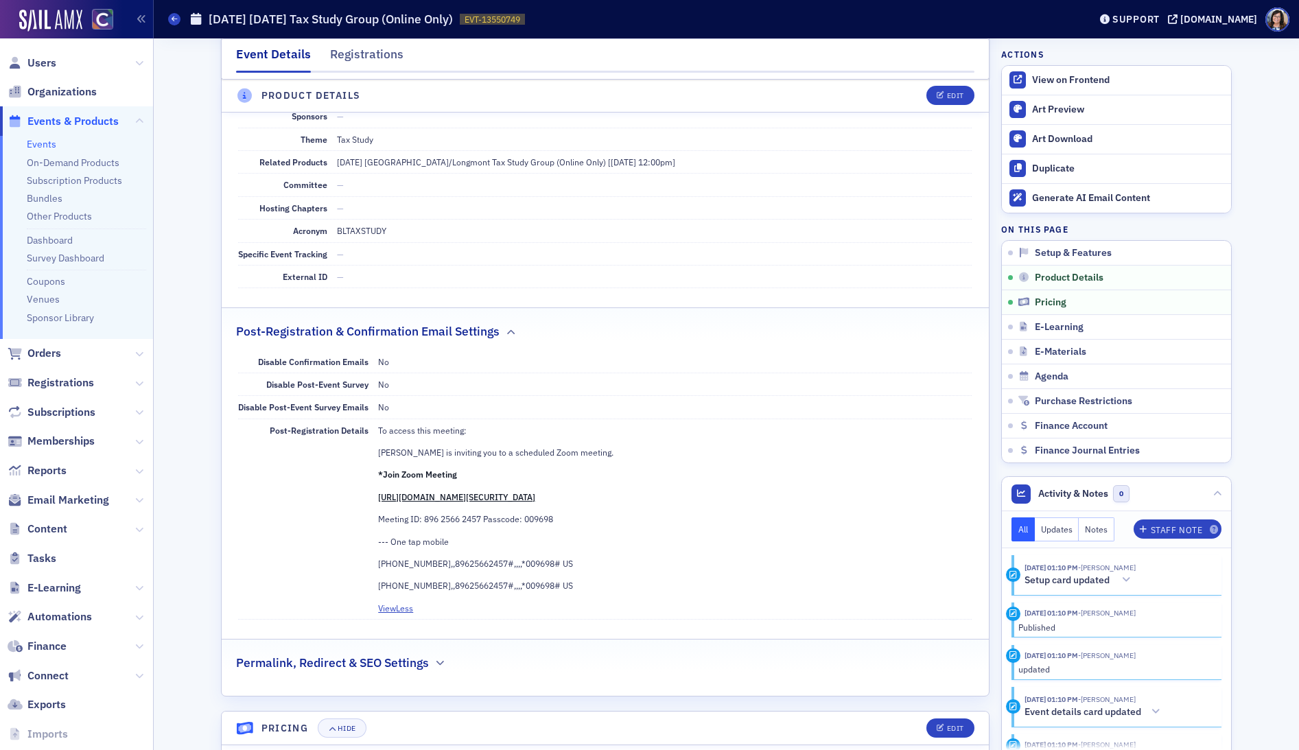
scroll to position [802, 0]
drag, startPoint x: 379, startPoint y: 540, endPoint x: 583, endPoint y: 584, distance: 209.2
click at [583, 584] on div "To access this meeting: Lynn Mitton is inviting you to a scheduled Zoom meeting…" at bounding box center [675, 511] width 594 height 178
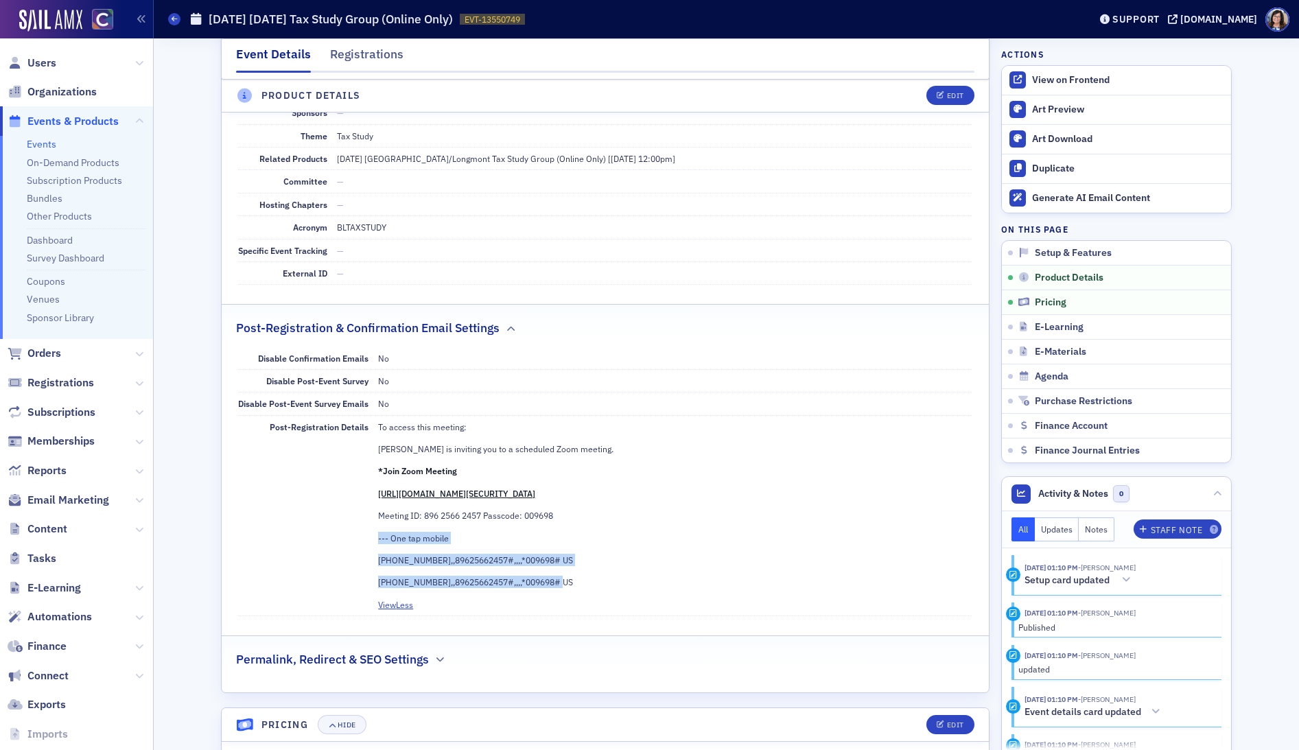
scroll to position [804, 0]
copy div "--- One tap mobile +17193594580,,89625662457#,,,,*009698# US +16694449171,,8962…"
click at [100, 119] on span "Events & Products" at bounding box center [72, 121] width 91 height 15
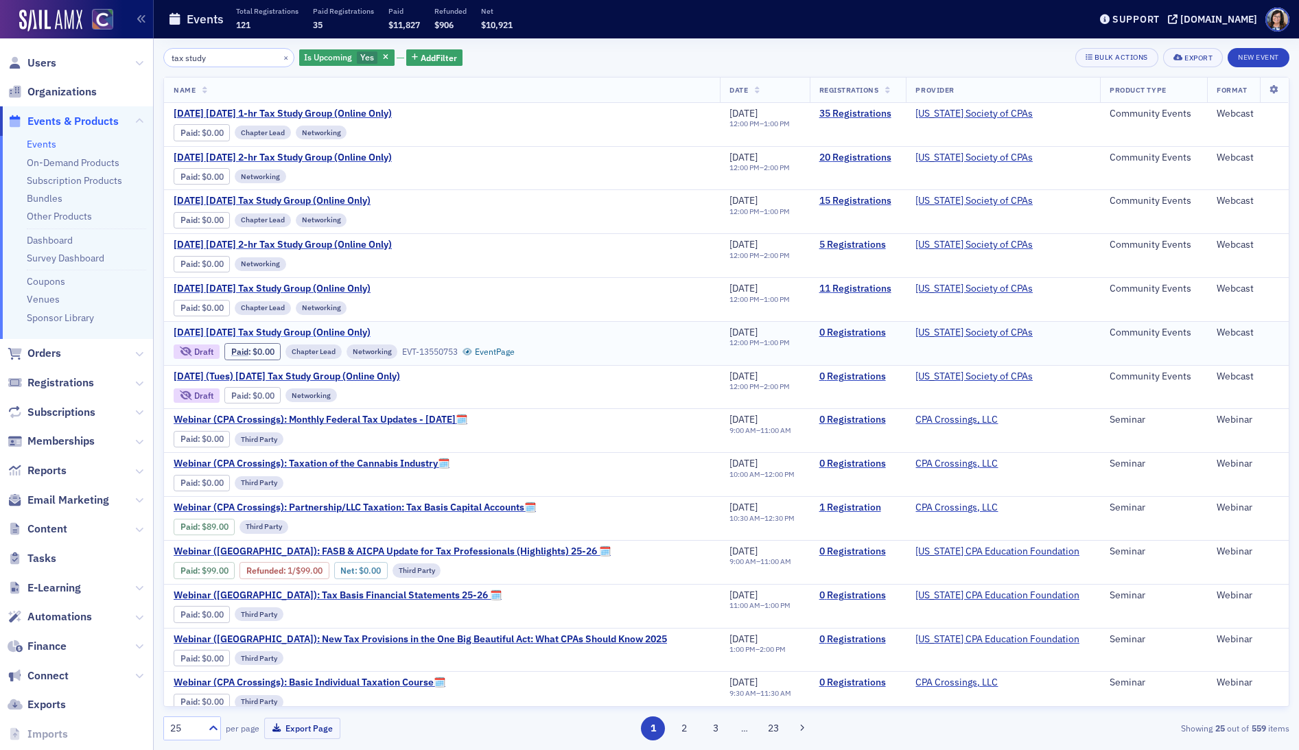
click at [385, 330] on span "[DATE] [DATE] Tax Study Group (Online Only)" at bounding box center [289, 333] width 231 height 12
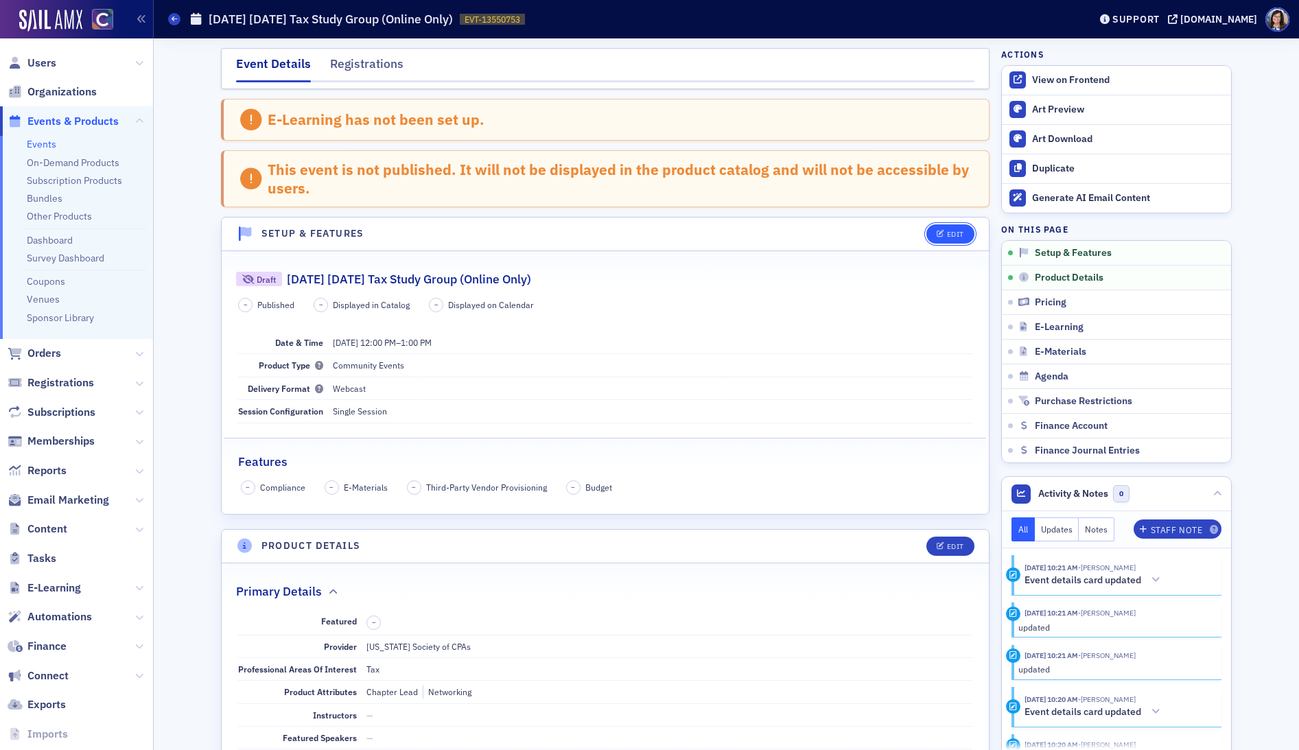
click at [966, 234] on button "Edit" at bounding box center [949, 233] width 47 height 19
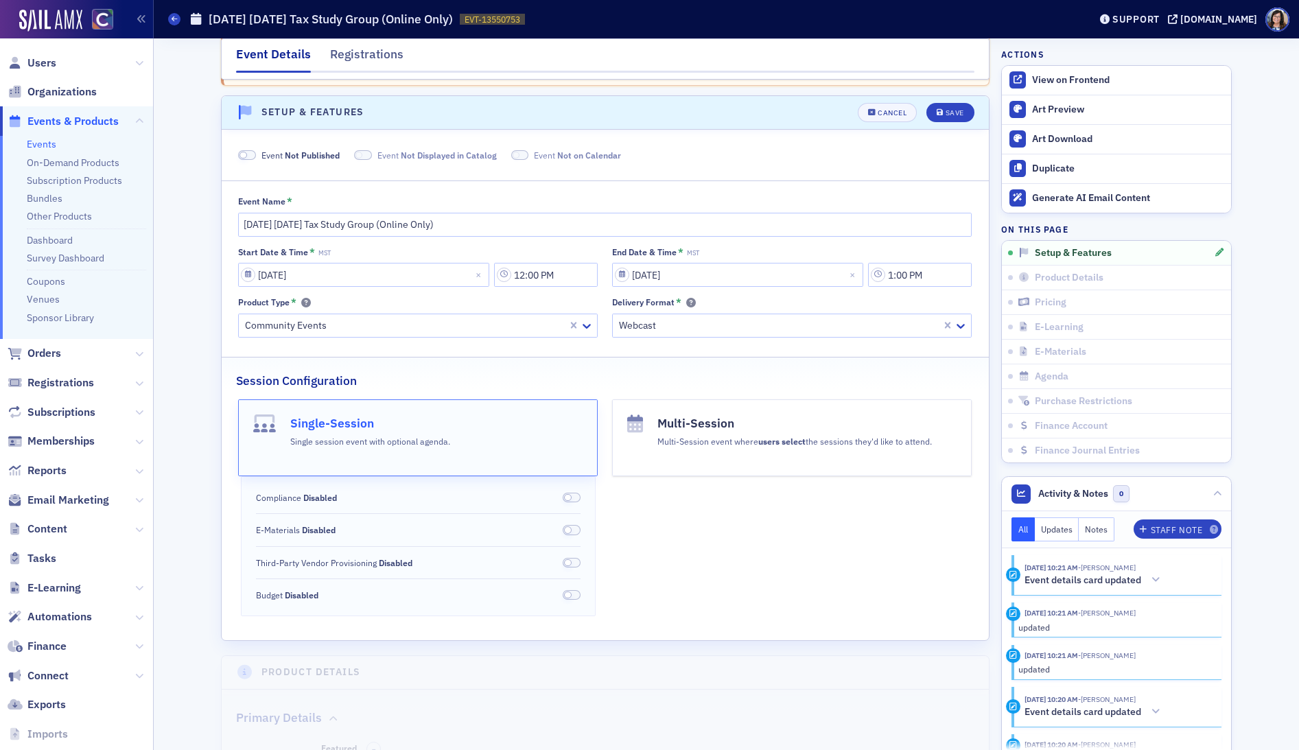
scroll to position [137, 0]
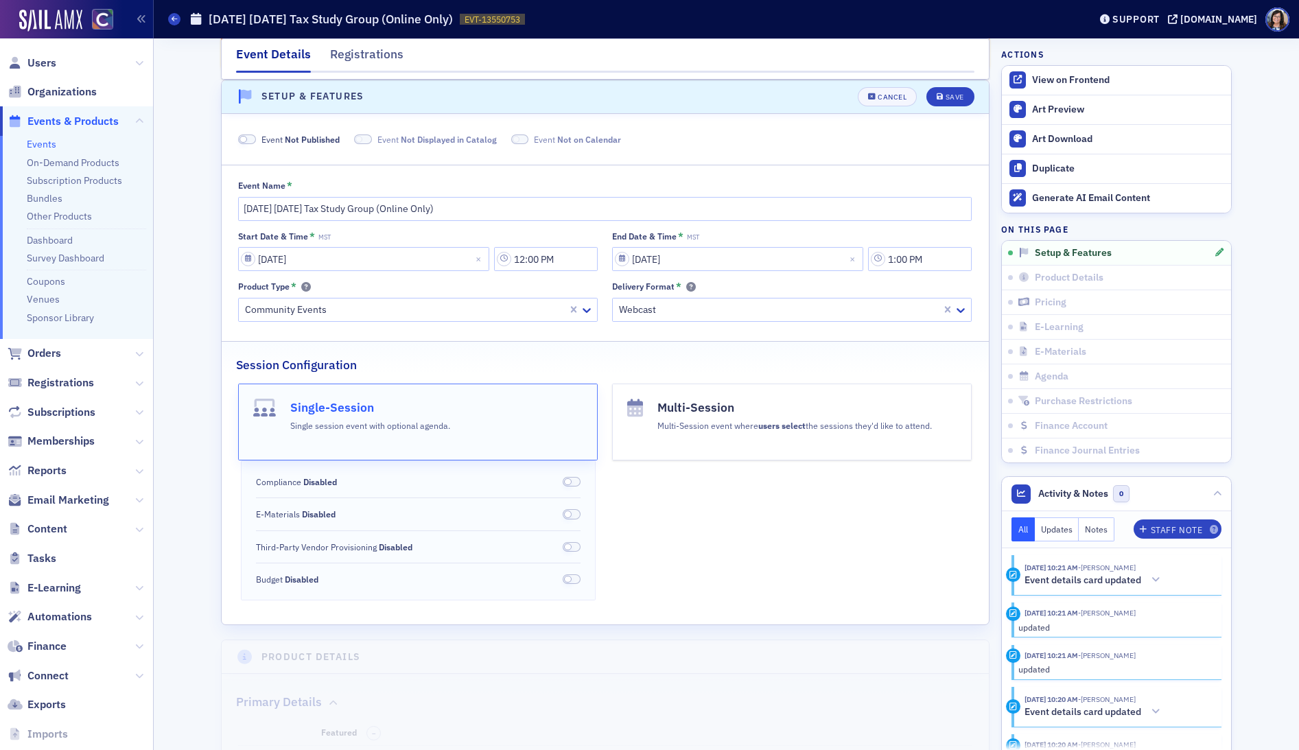
click at [253, 139] on span at bounding box center [247, 140] width 18 height 10
click at [959, 97] on div "Save" at bounding box center [955, 97] width 19 height 8
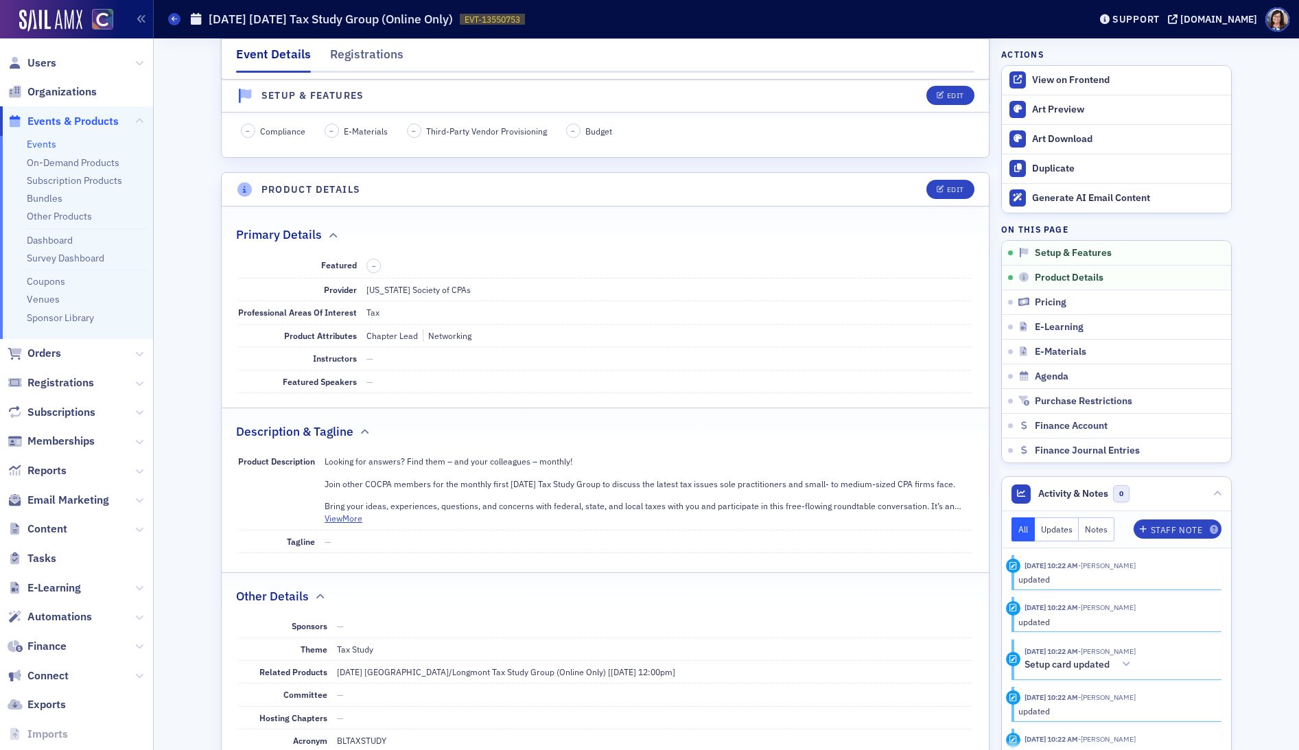
scroll to position [288, 0]
click at [66, 118] on span "Events & Products" at bounding box center [72, 121] width 91 height 15
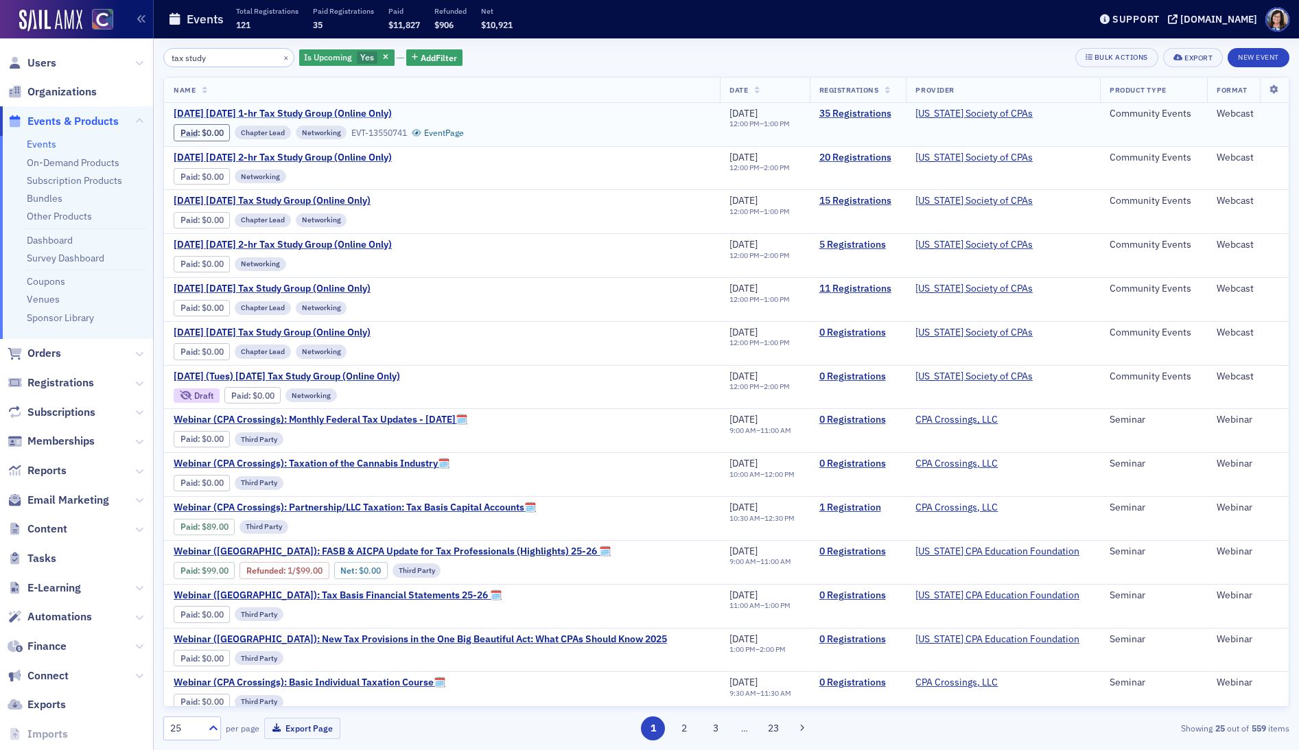
click at [384, 111] on span "[DATE] [DATE] 1-hr Tax Study Group (Online Only)" at bounding box center [289, 114] width 231 height 12
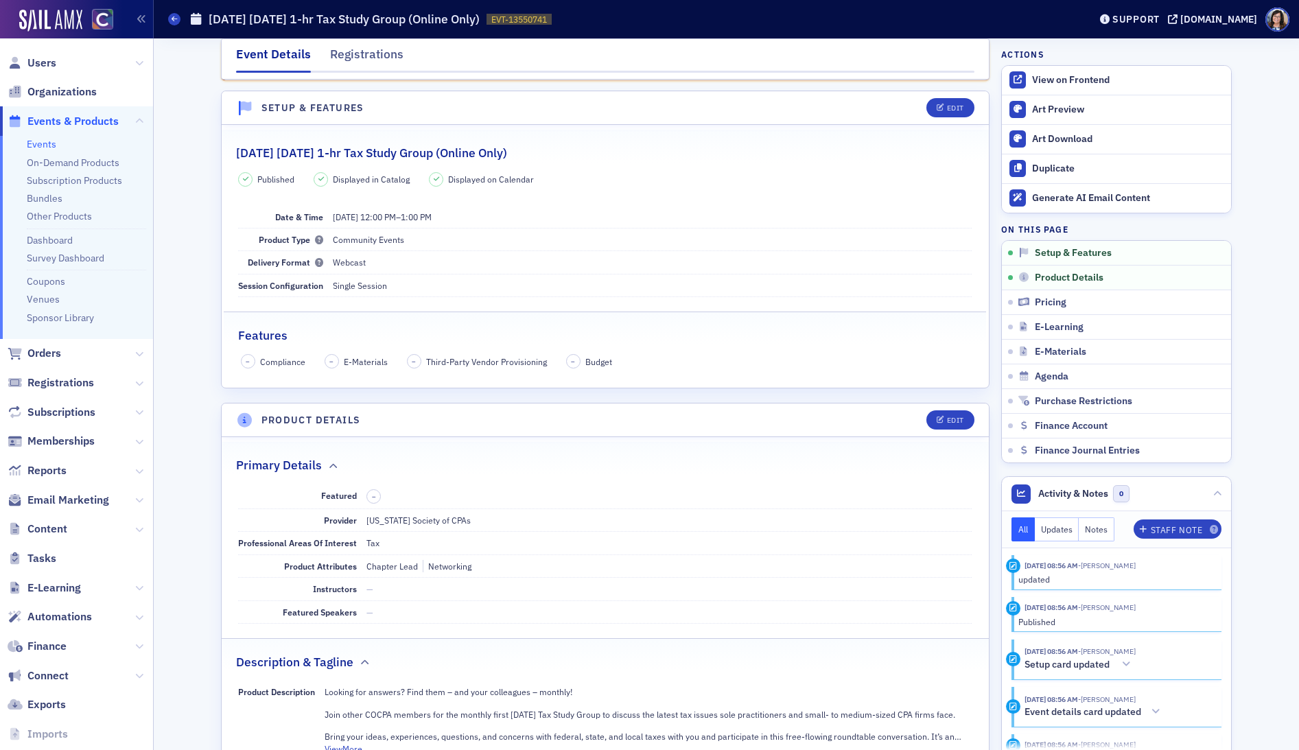
scroll to position [59, 0]
click at [70, 121] on span "Events & Products" at bounding box center [72, 121] width 91 height 15
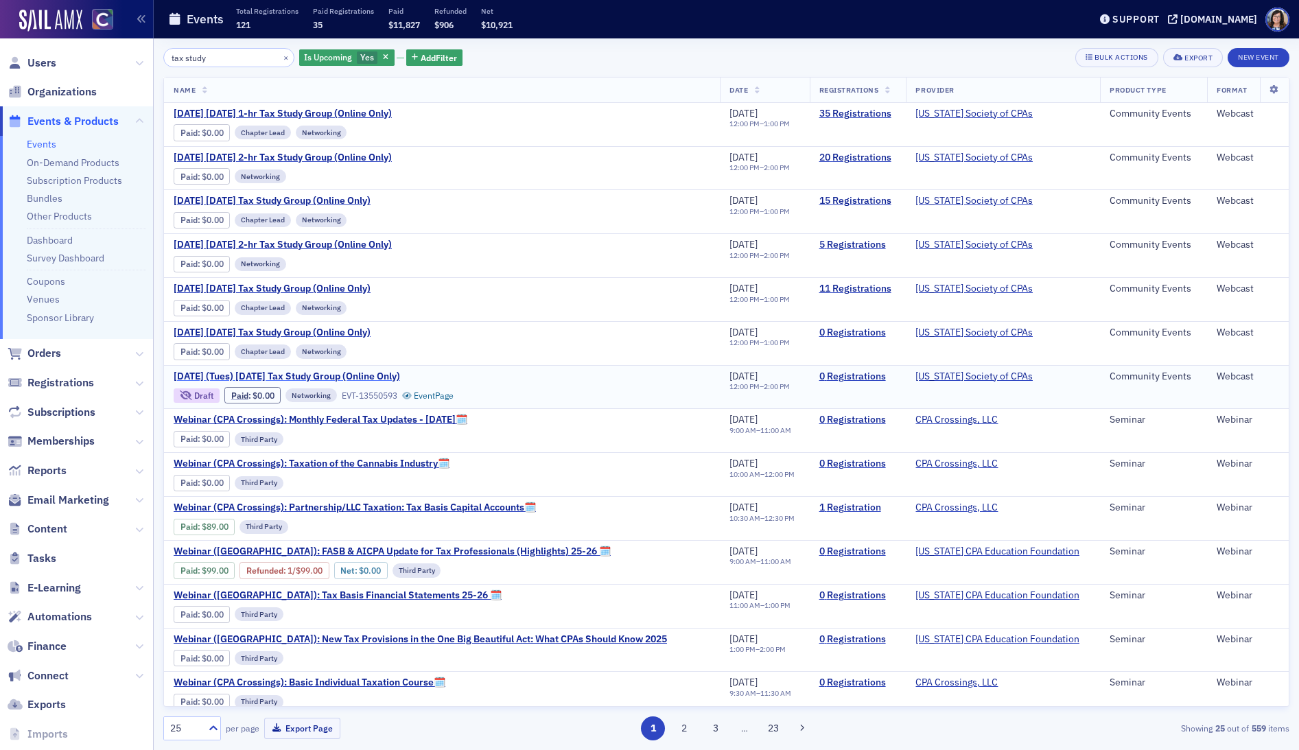
click at [350, 377] on span "[DATE] (Tues) [DATE] Tax Study Group (Online Only)" at bounding box center [289, 377] width 231 height 12
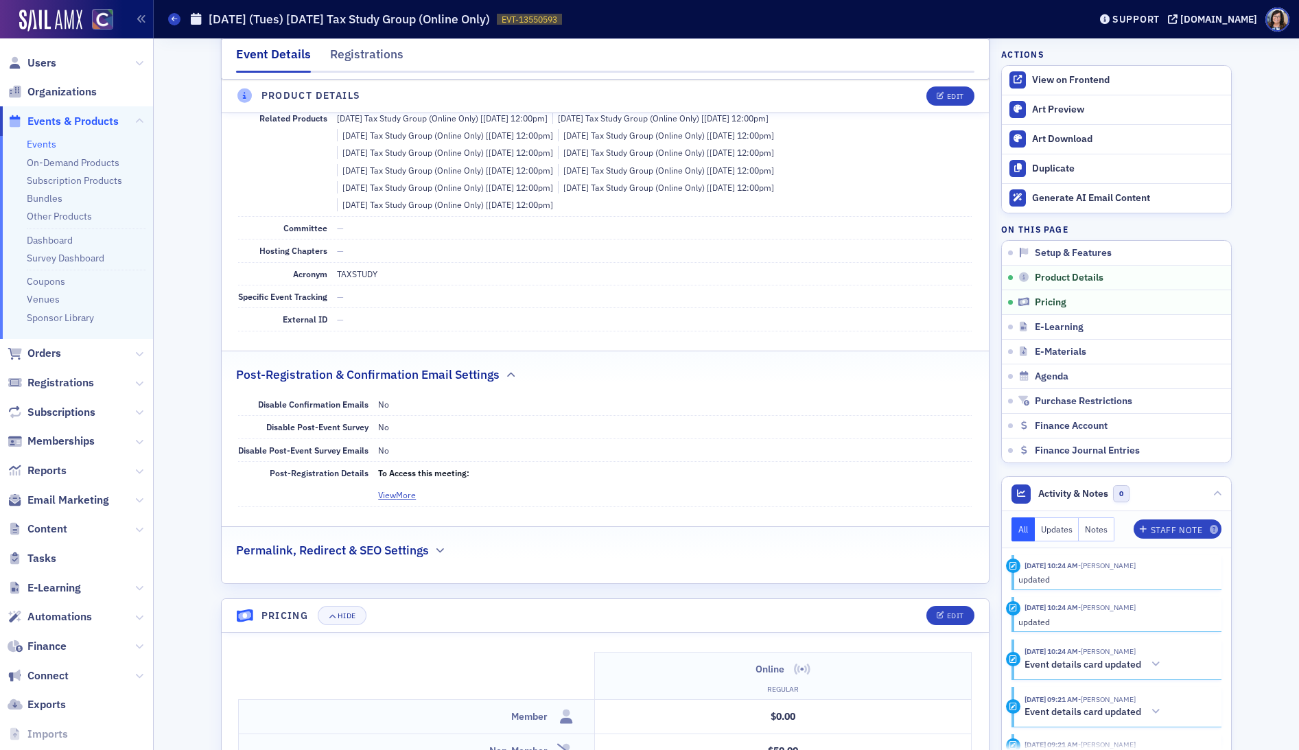
scroll to position [909, 0]
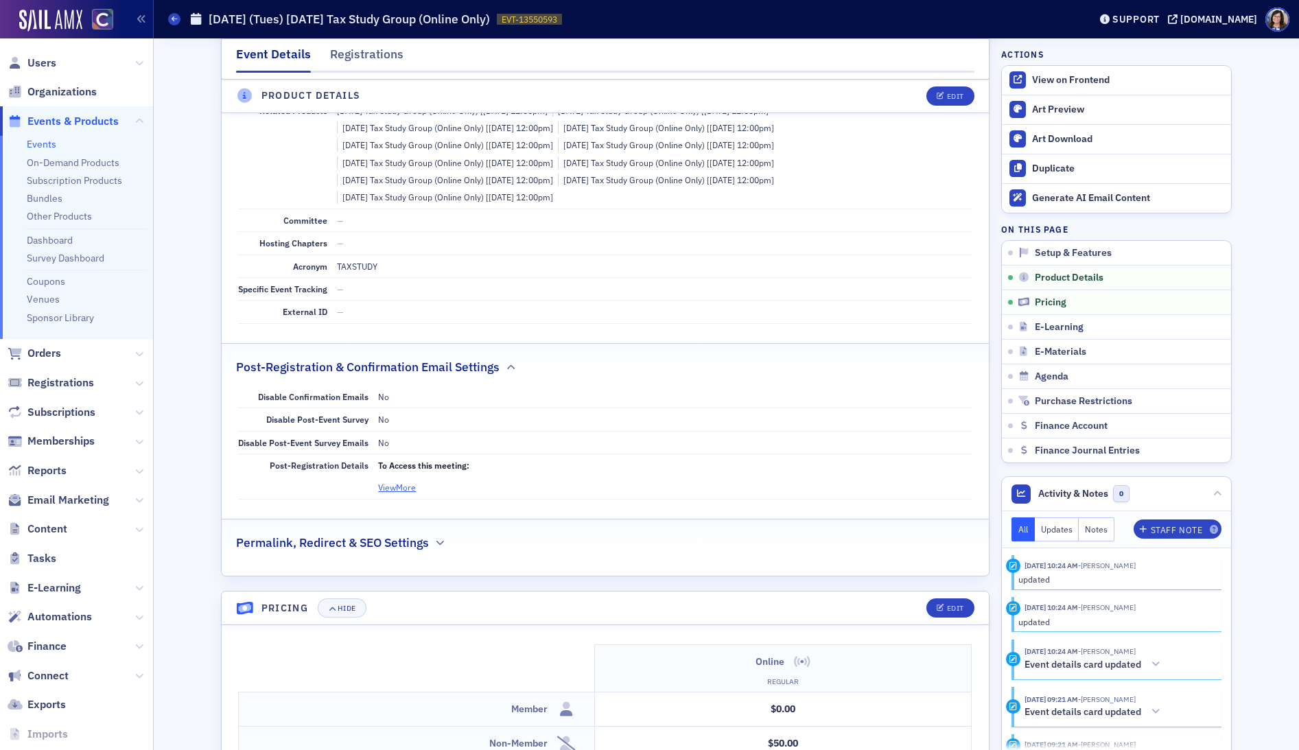
click at [408, 485] on button "View More" at bounding box center [397, 487] width 38 height 12
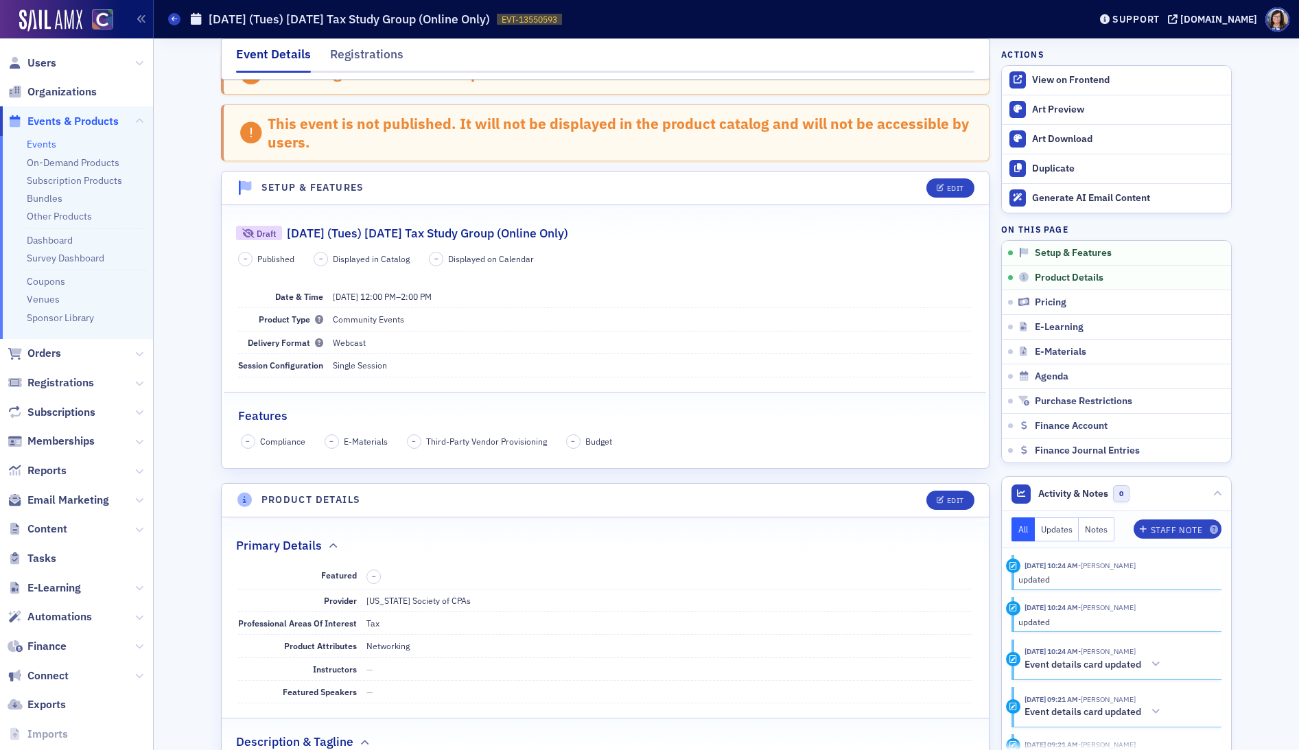
scroll to position [0, 0]
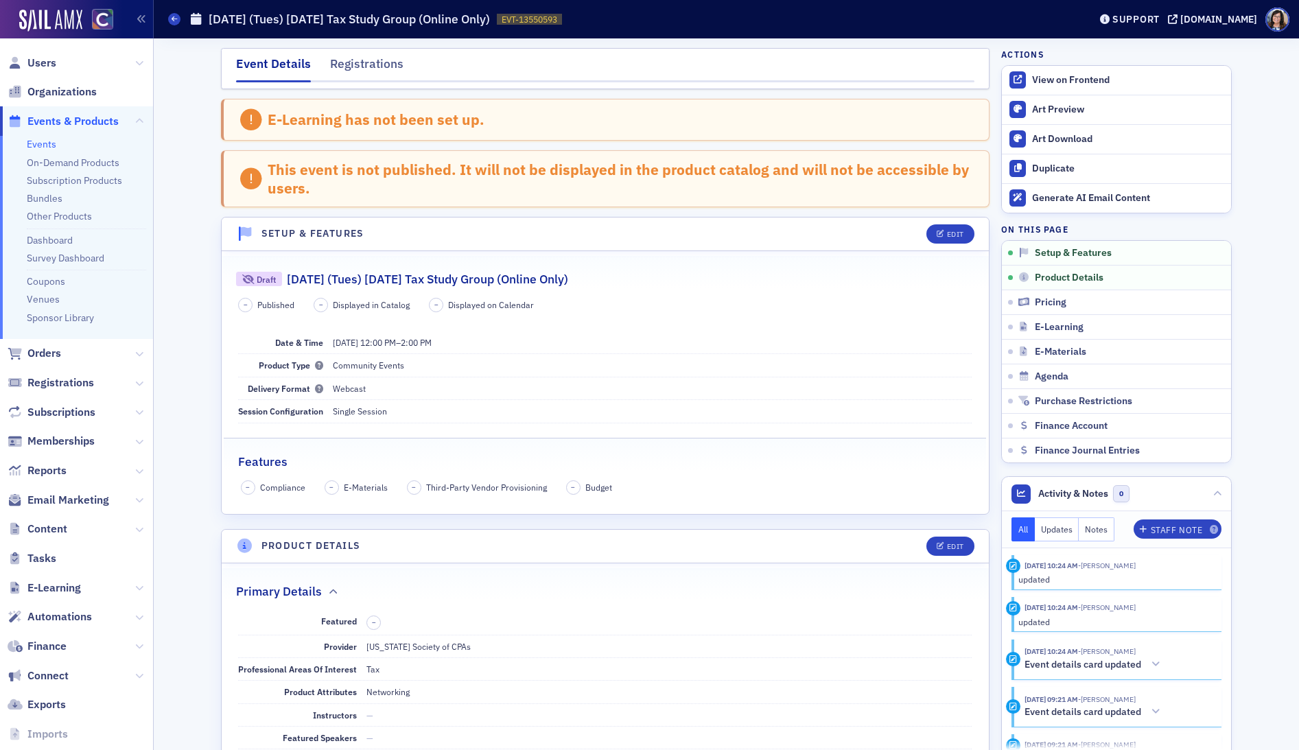
click at [88, 121] on span "Events & Products" at bounding box center [72, 121] width 91 height 15
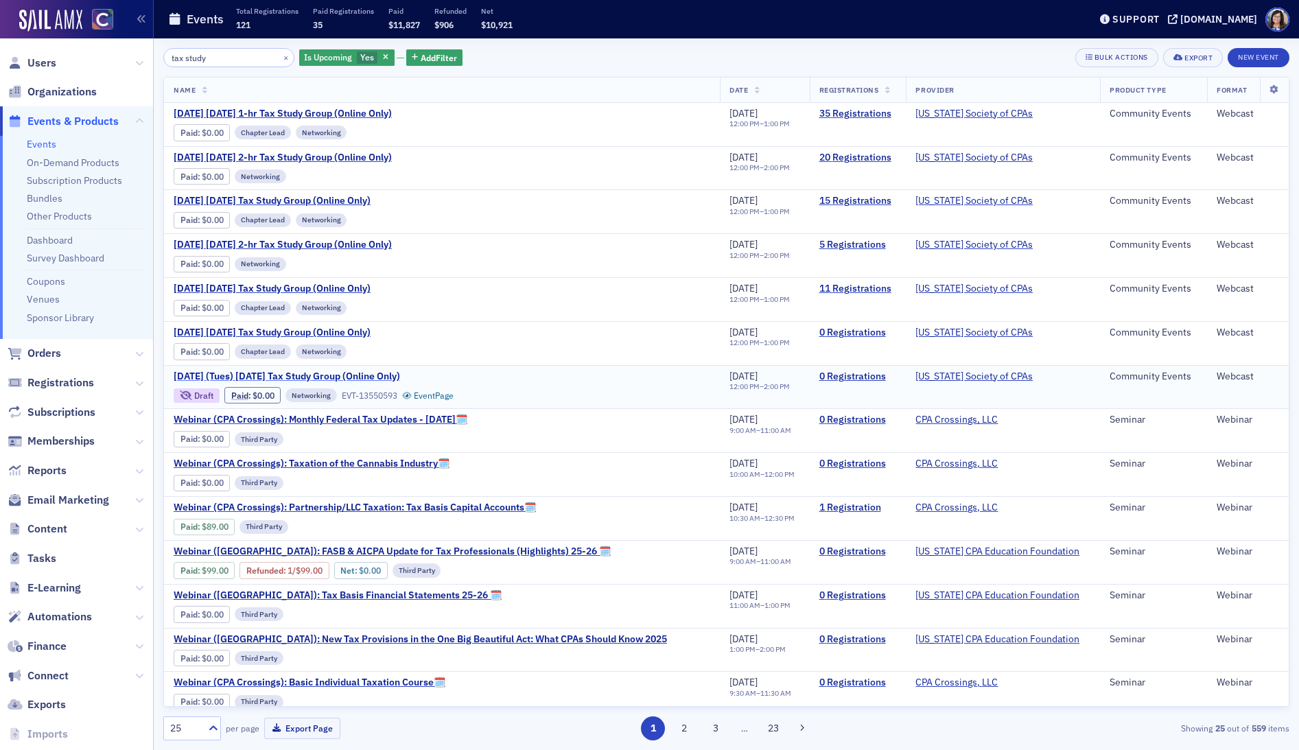
click at [402, 374] on span "[DATE] (Tues) [DATE] Tax Study Group (Online Only)" at bounding box center [289, 377] width 231 height 12
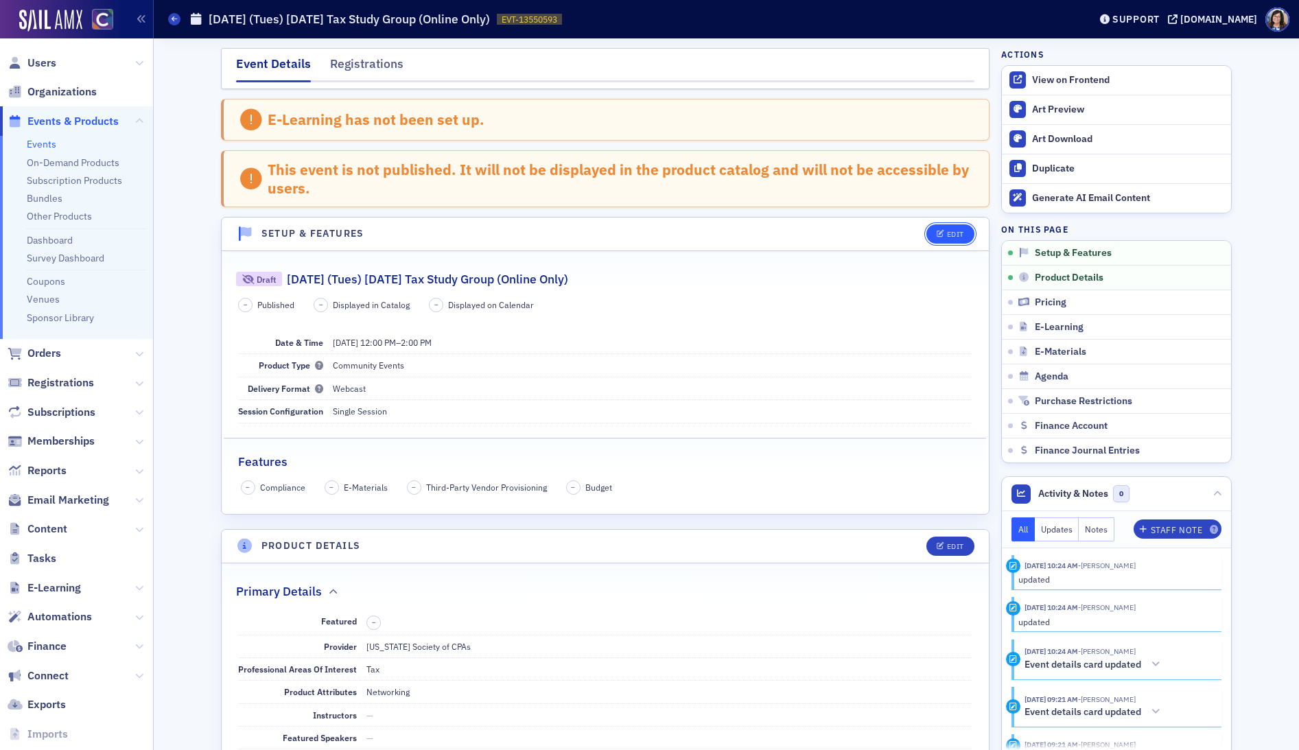
click at [956, 237] on div "Edit" at bounding box center [955, 235] width 17 height 8
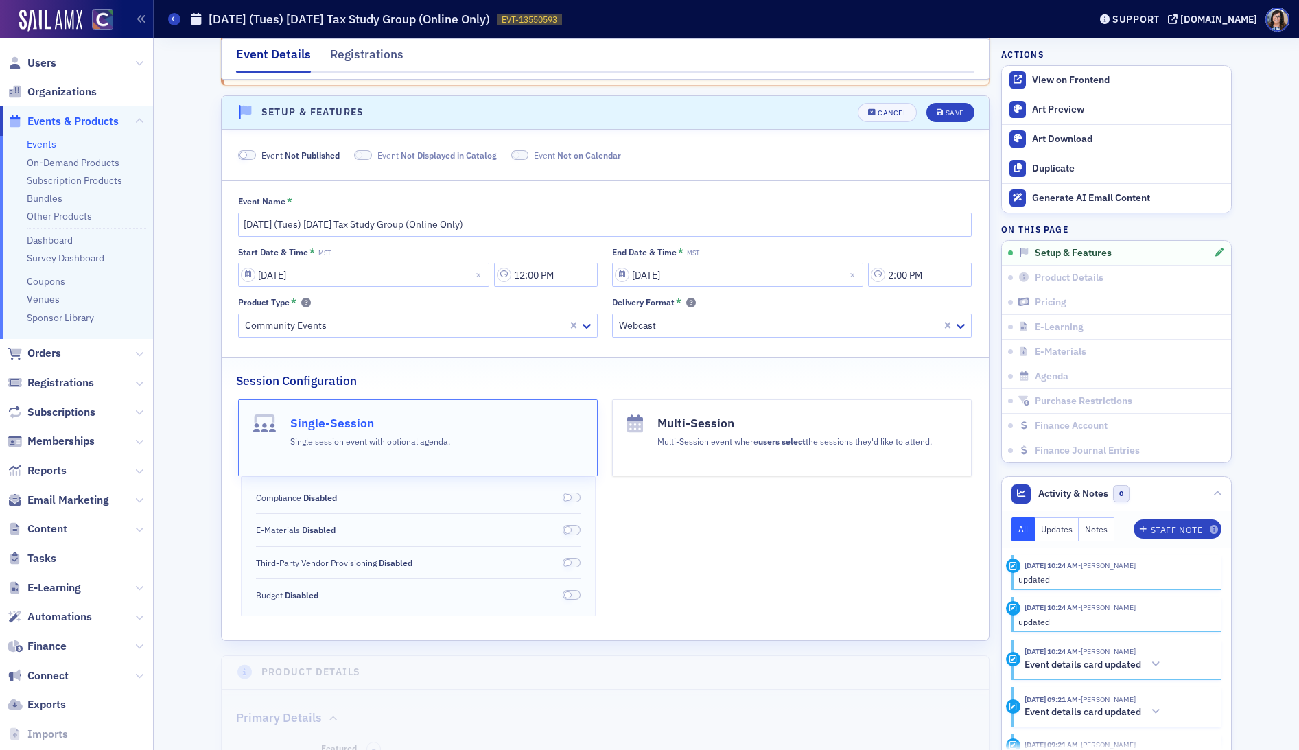
scroll to position [137, 0]
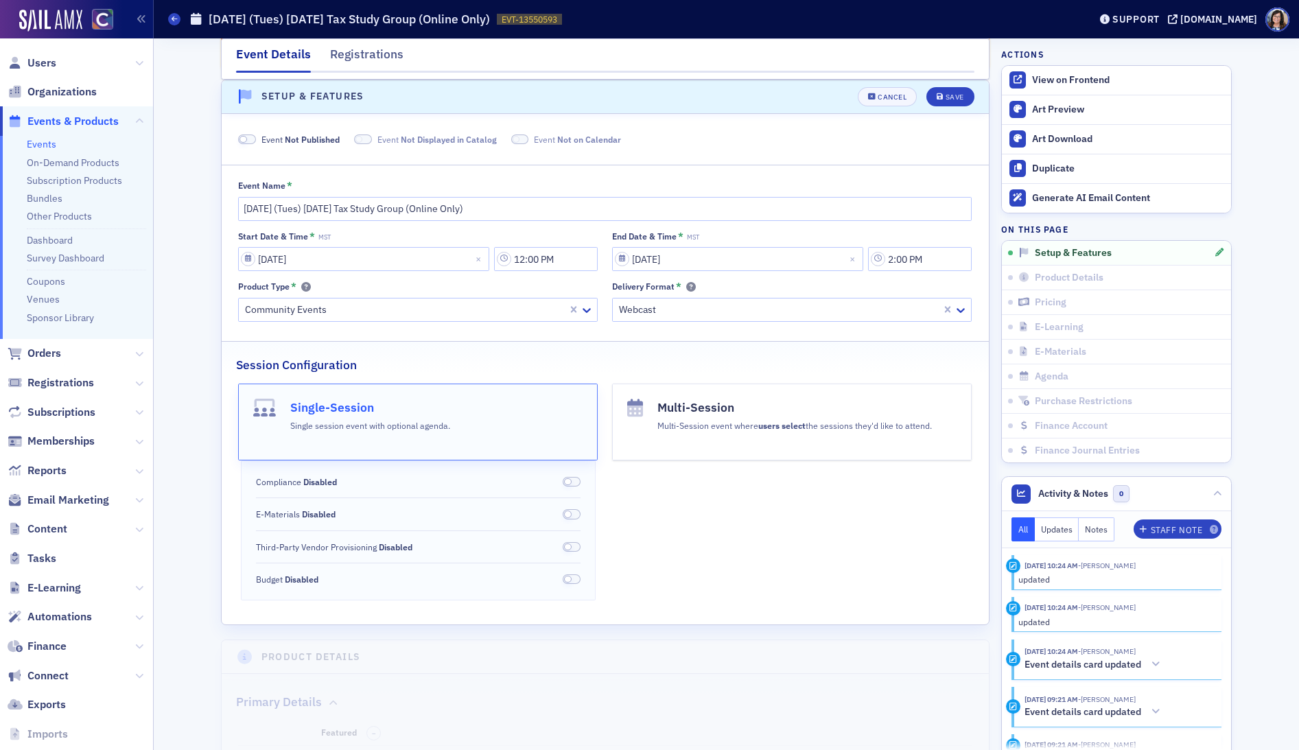
click at [247, 136] on span at bounding box center [247, 140] width 18 height 10
click at [961, 95] on div "Save" at bounding box center [955, 97] width 19 height 8
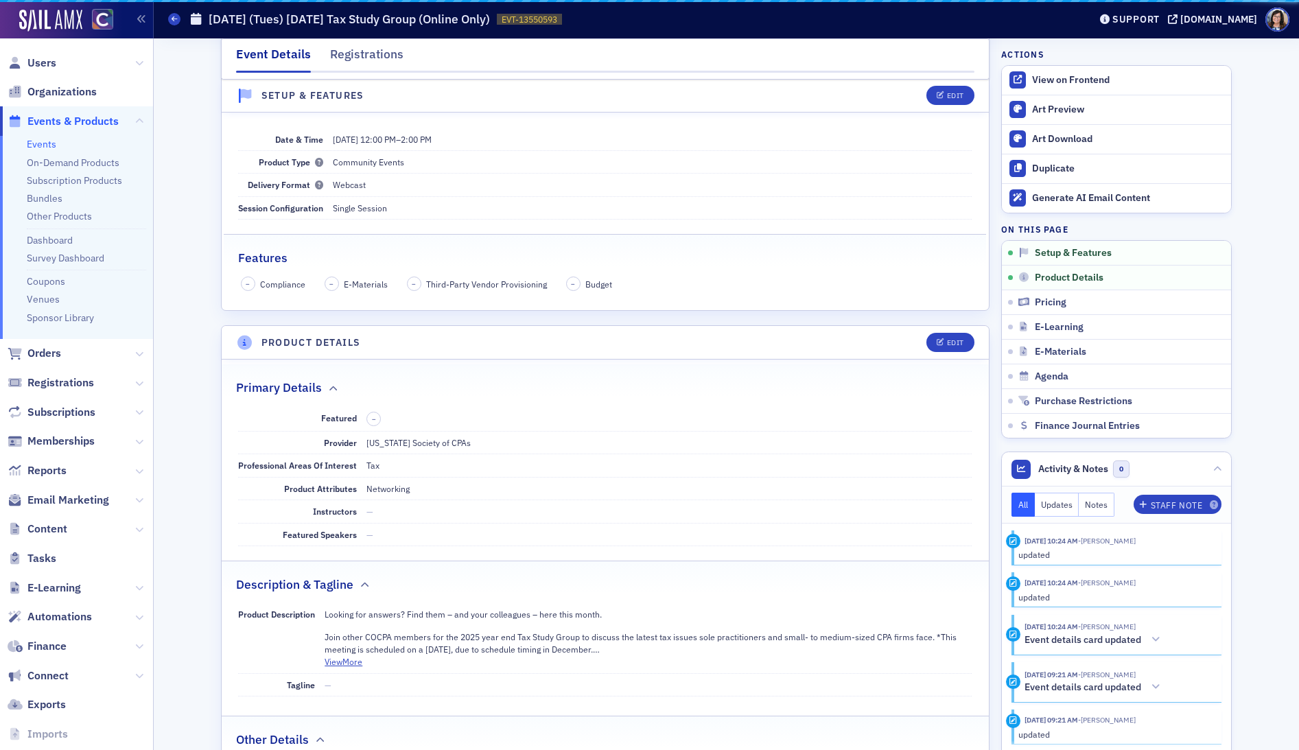
scroll to position [71, 0]
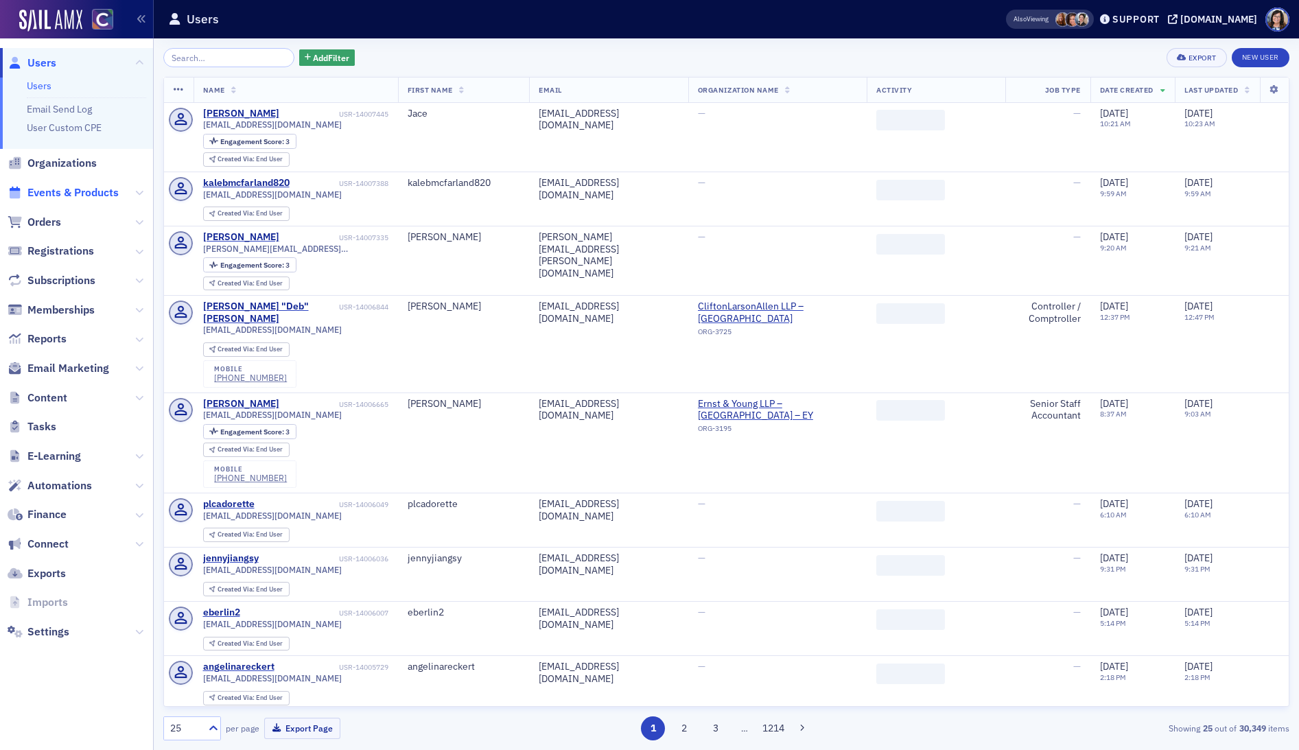
click at [71, 194] on span "Events & Products" at bounding box center [72, 192] width 91 height 15
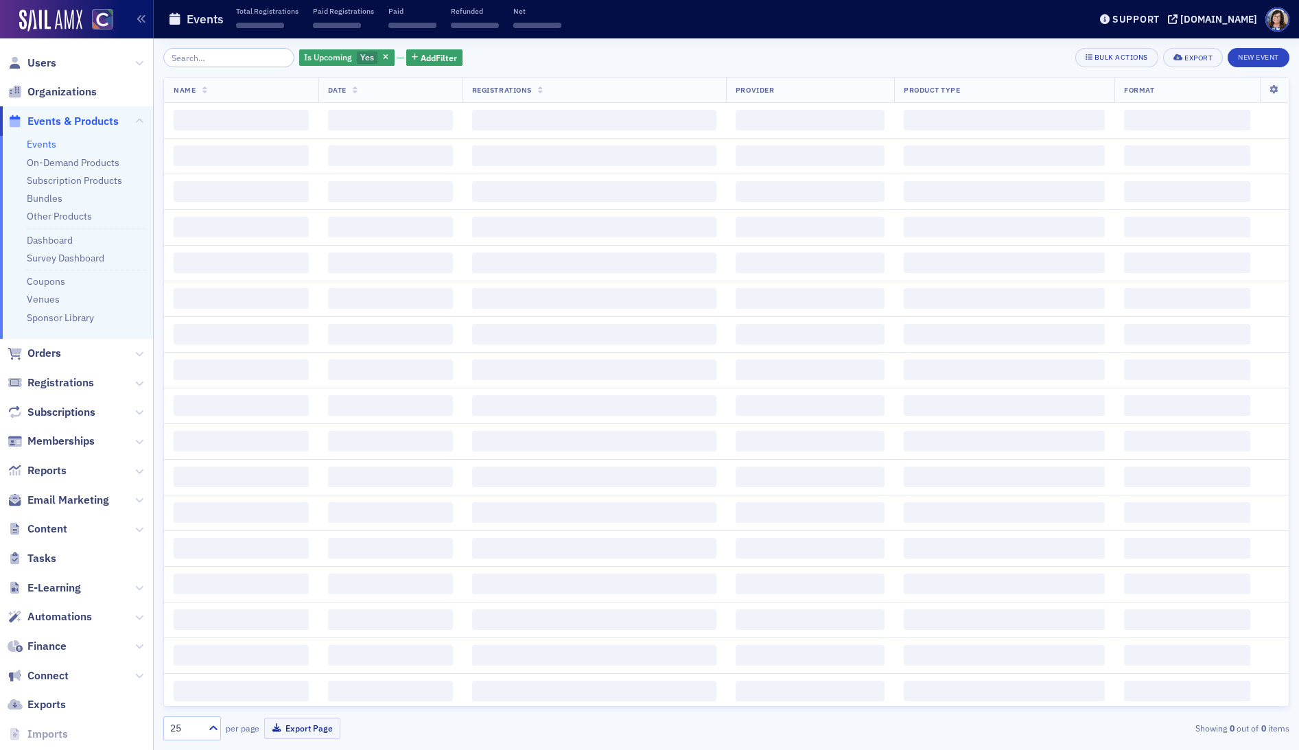
click at [230, 58] on input "search" at bounding box center [228, 57] width 131 height 19
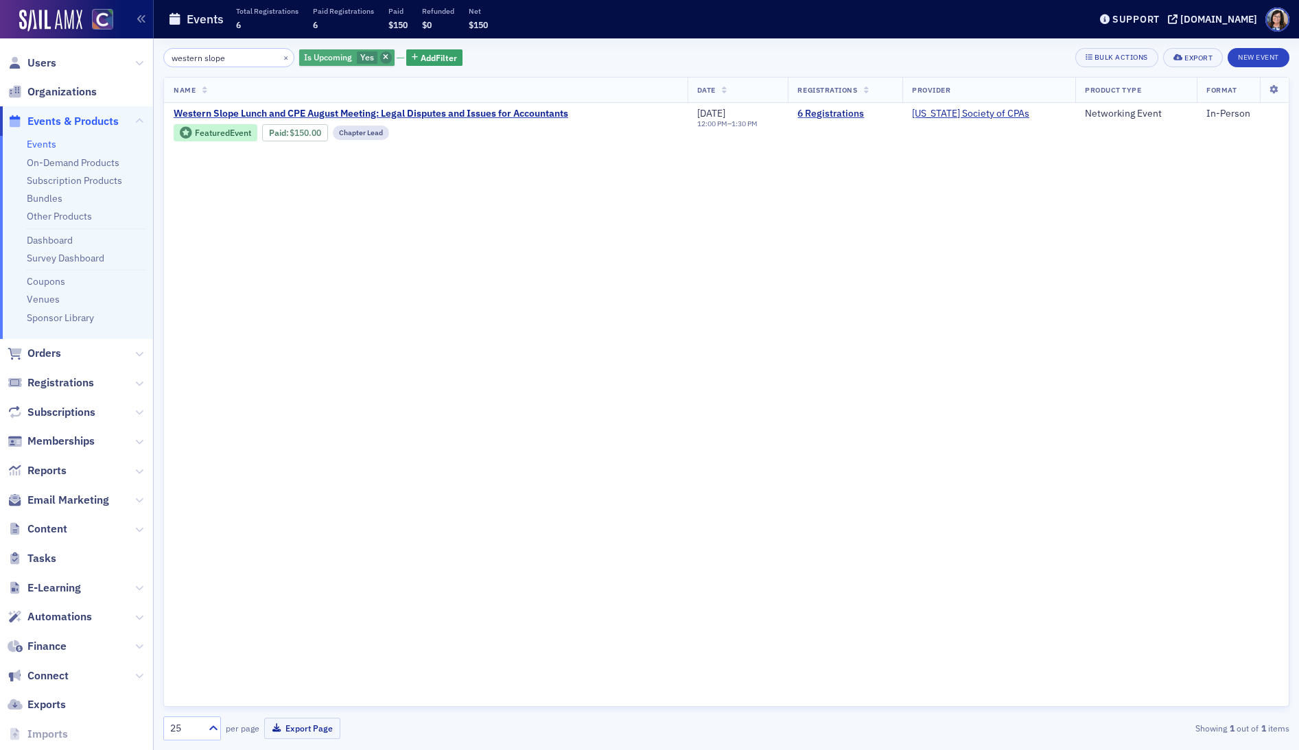
type input "western slope"
click at [383, 56] on icon "button" at bounding box center [385, 58] width 5 height 8
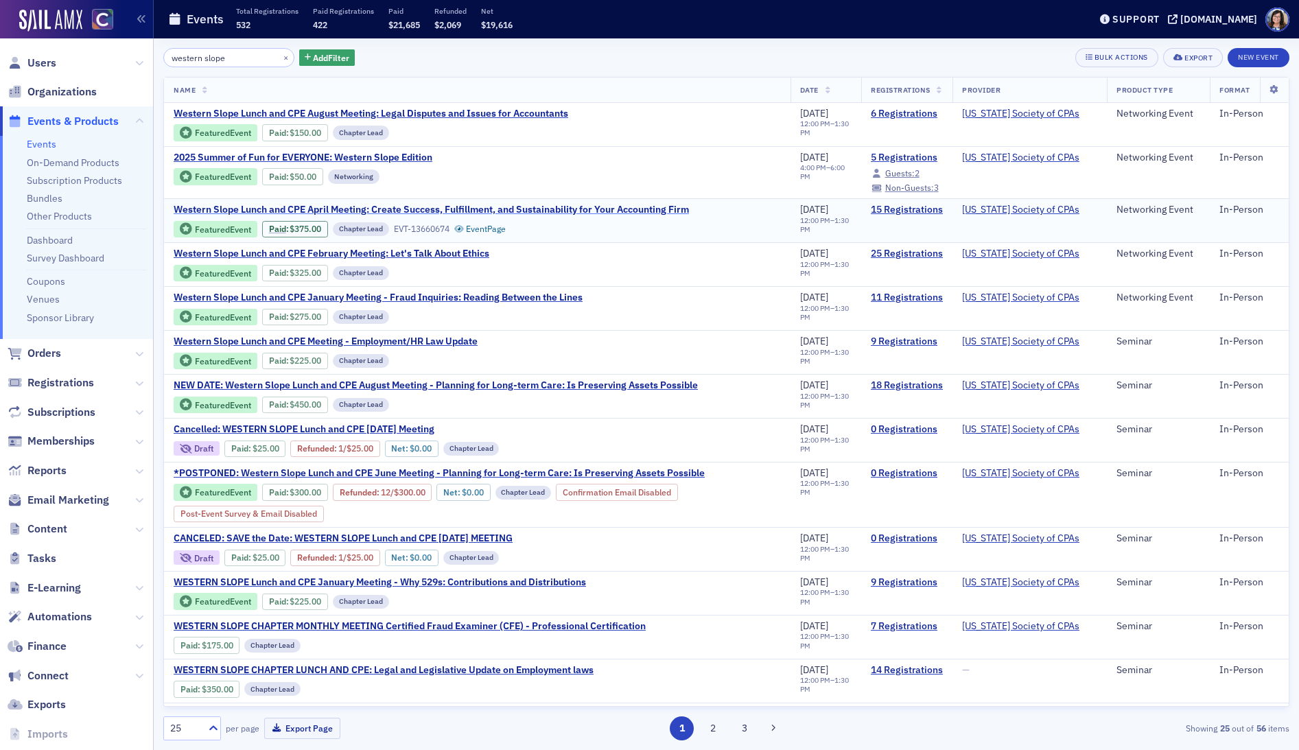
click at [403, 207] on span "Western Slope Lunch and CPE April Meeting: Create Success, Fulfillment, and Sus…" at bounding box center [431, 210] width 515 height 12
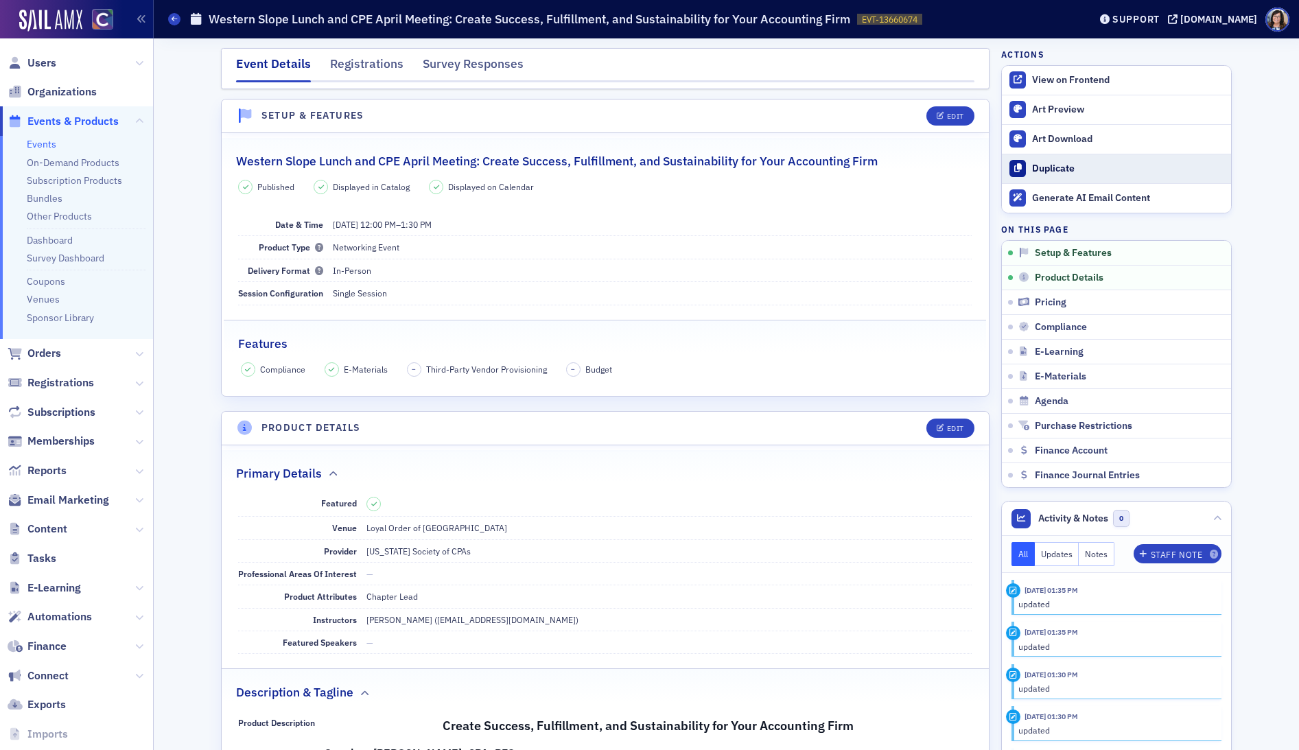
click at [1069, 166] on div "Duplicate" at bounding box center [1128, 169] width 192 height 12
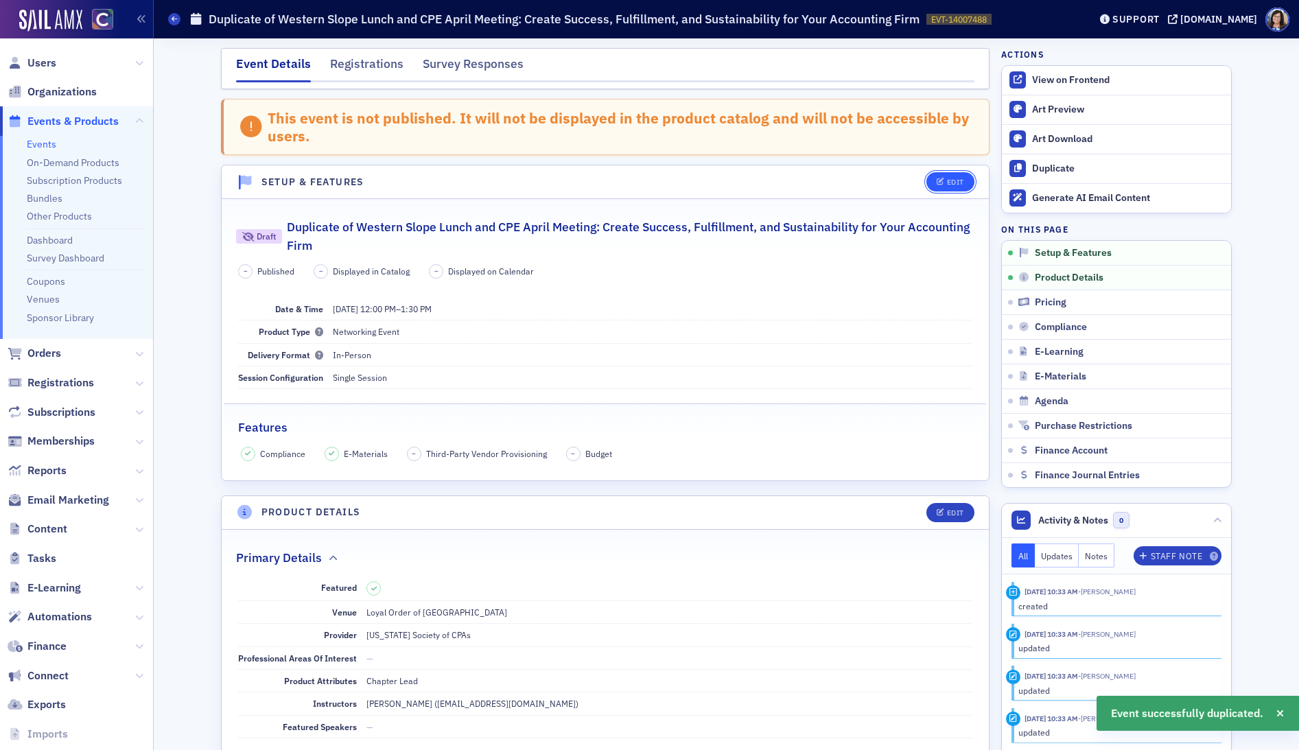
click at [958, 180] on div "Edit" at bounding box center [955, 182] width 17 height 8
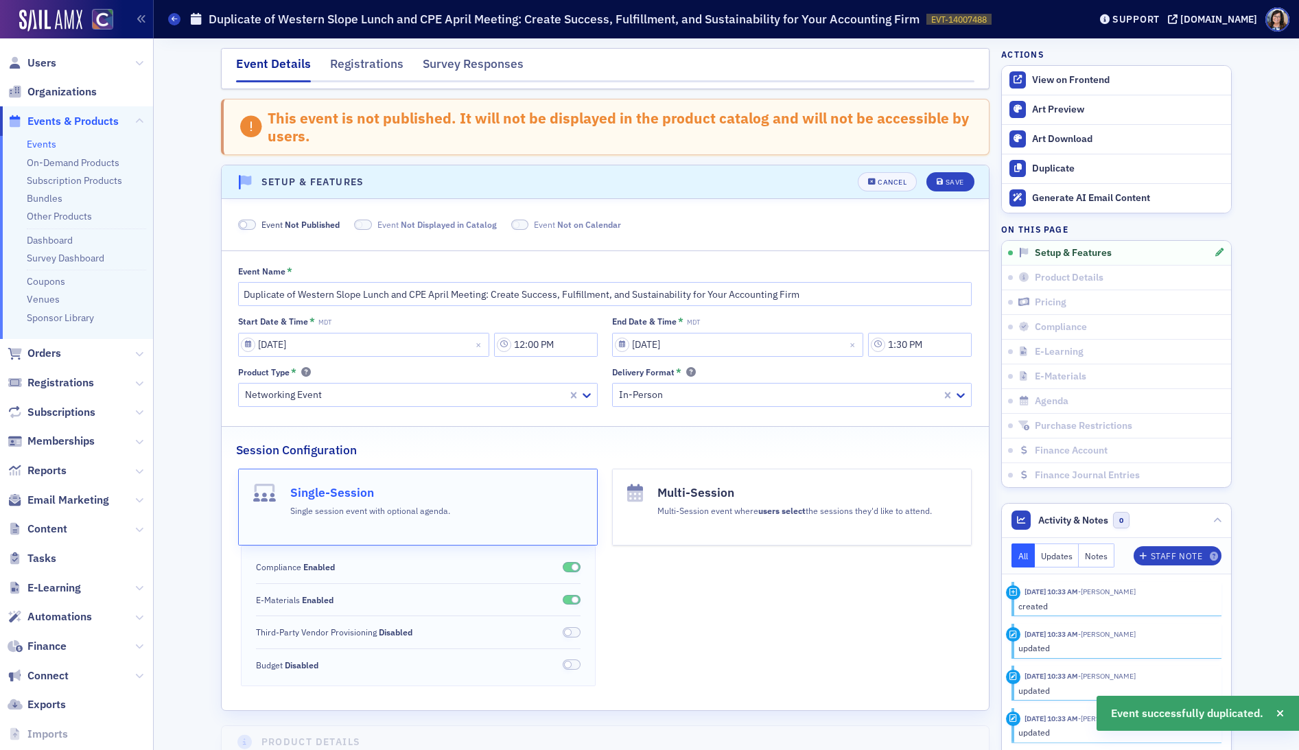
scroll to position [85, 0]
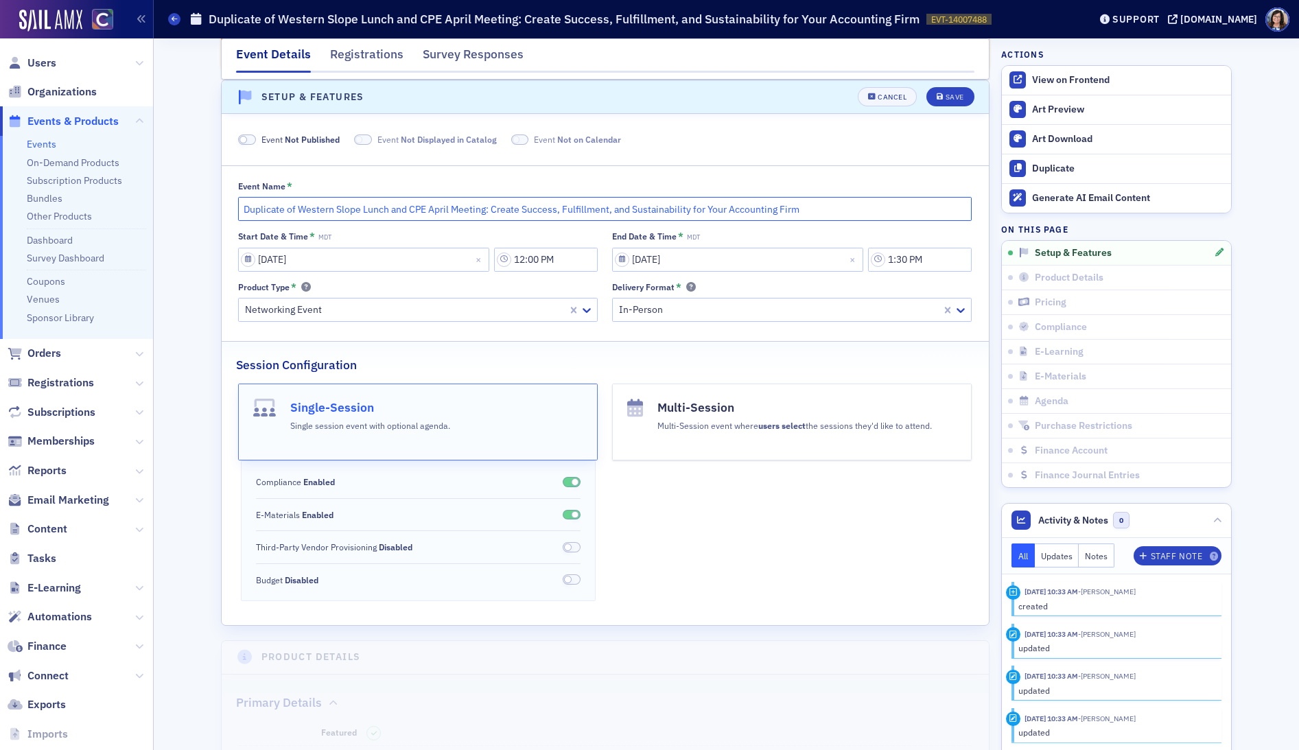
drag, startPoint x: 299, startPoint y: 211, endPoint x: 232, endPoint y: 210, distance: 66.6
click at [232, 210] on div "Event Name * Duplicate of Western Slope Lunch and CPE April Meeting: Create Suc…" at bounding box center [605, 251] width 767 height 142
click at [428, 210] on input "DRAFT Western Slope Lunch and CPE April Meeting: Create Success, Fulfillment, a…" at bounding box center [605, 209] width 734 height 24
click at [834, 211] on input "DRAFT Western Slope Lunch and CPE October Meeting: Create Success, Fulfillment,…" at bounding box center [605, 209] width 734 height 24
type input "DRAFT Western Slope Lunch and CPE October Meeting:"
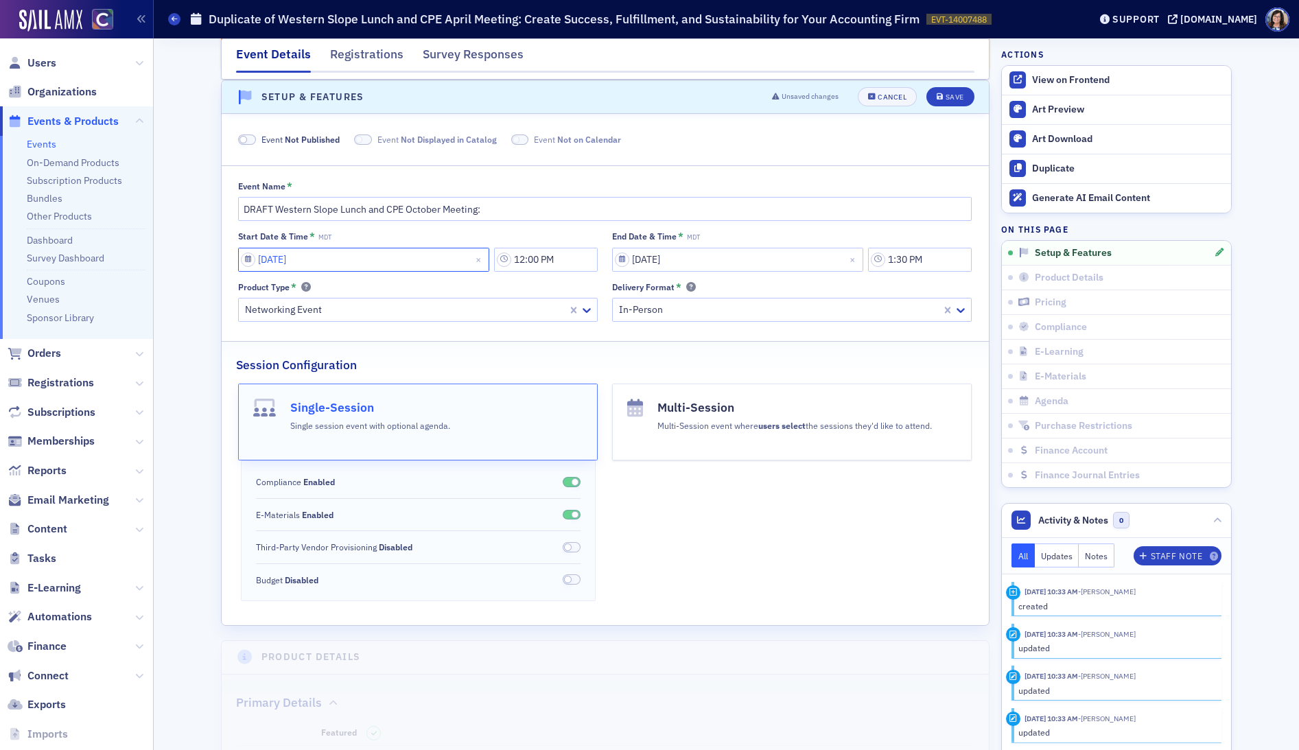
click at [245, 261] on input "04/24/2025" at bounding box center [363, 260] width 251 height 24
select select "3"
select select "2025"
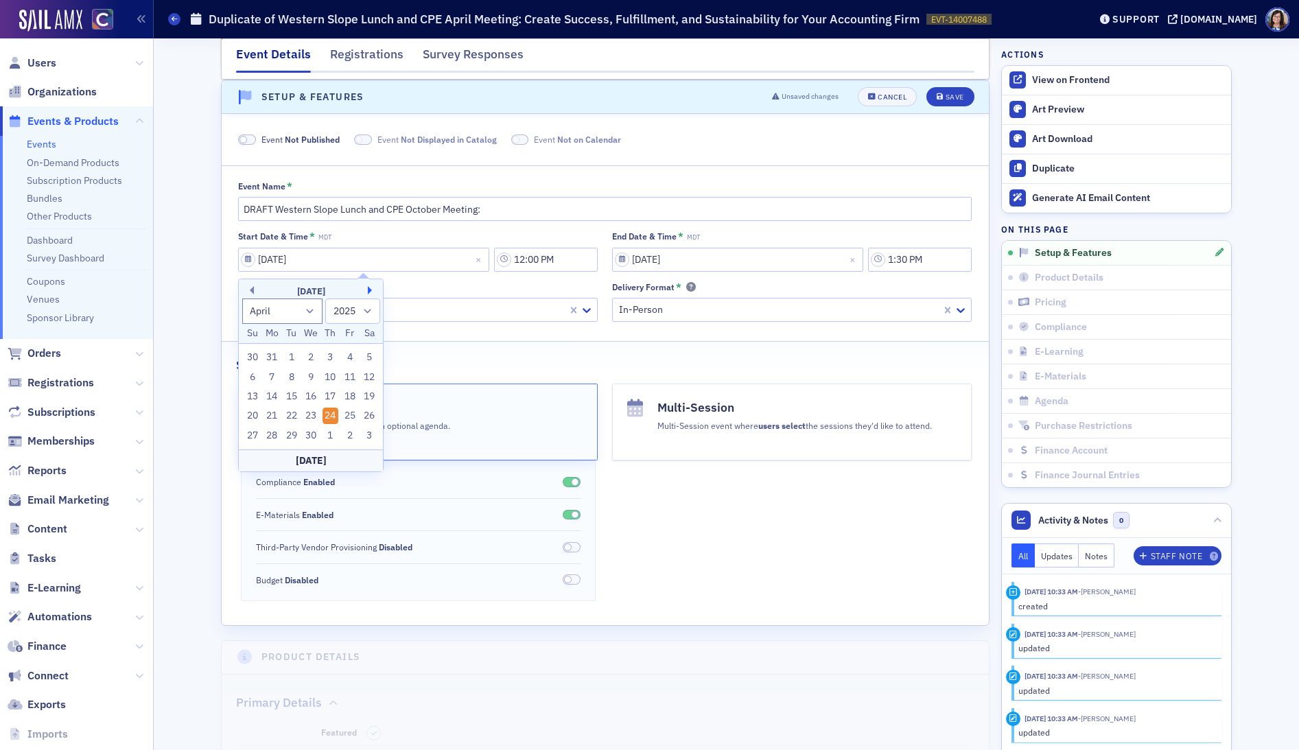
click at [371, 290] on button "Next Month" at bounding box center [372, 290] width 8 height 8
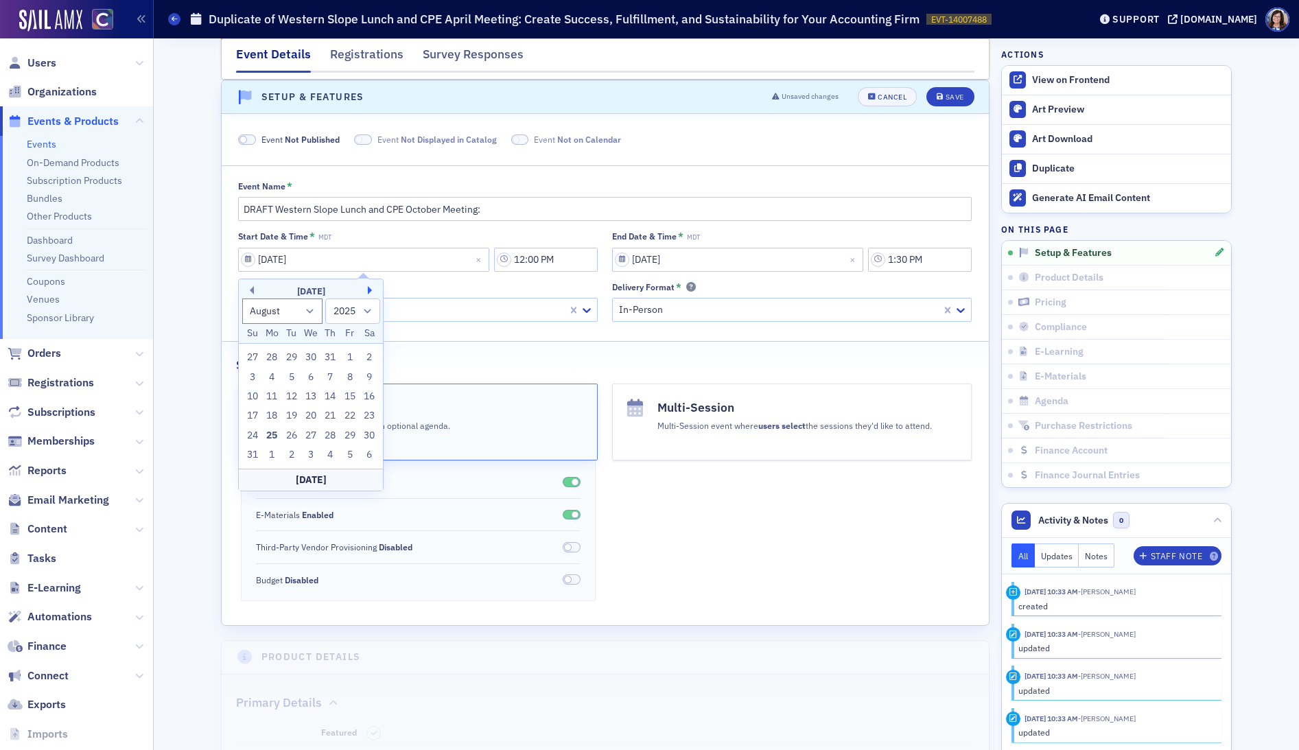
select select "8"
click at [290, 434] on div "30" at bounding box center [291, 436] width 16 height 16
type input "09/30/2025"
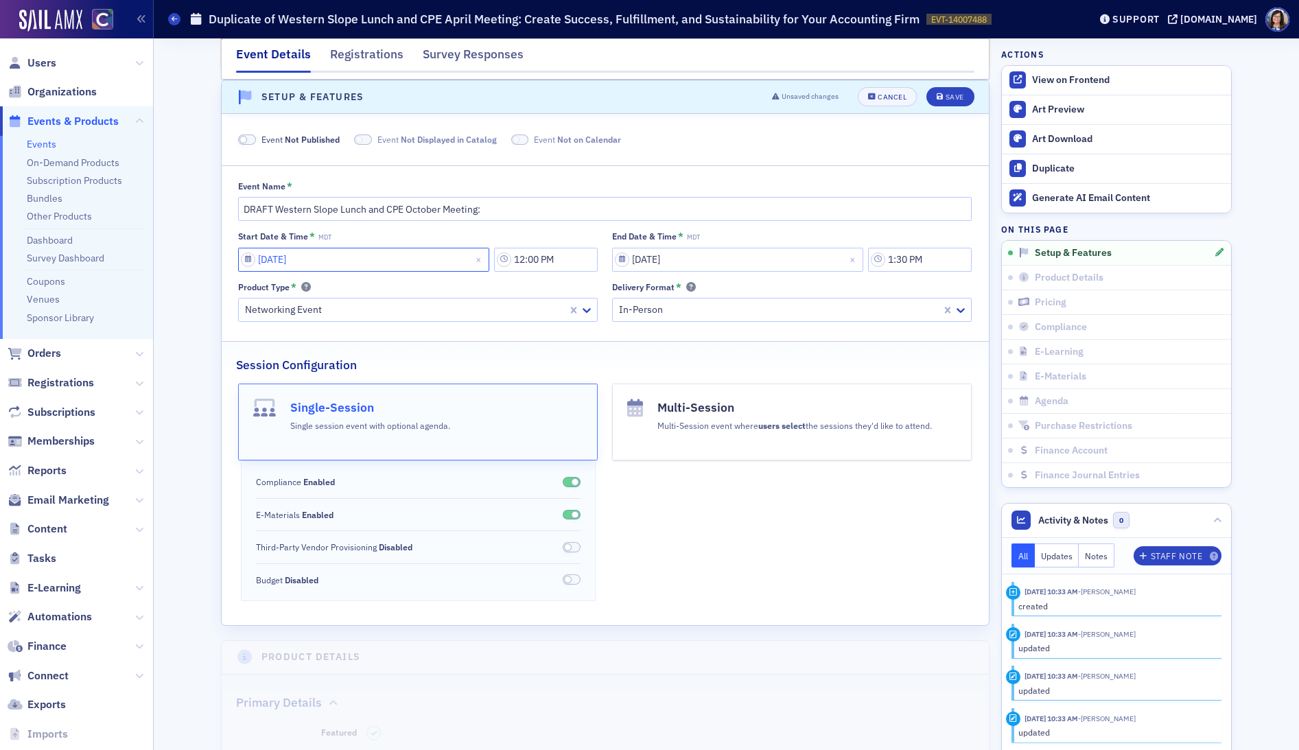
select select "8"
select select "2025"
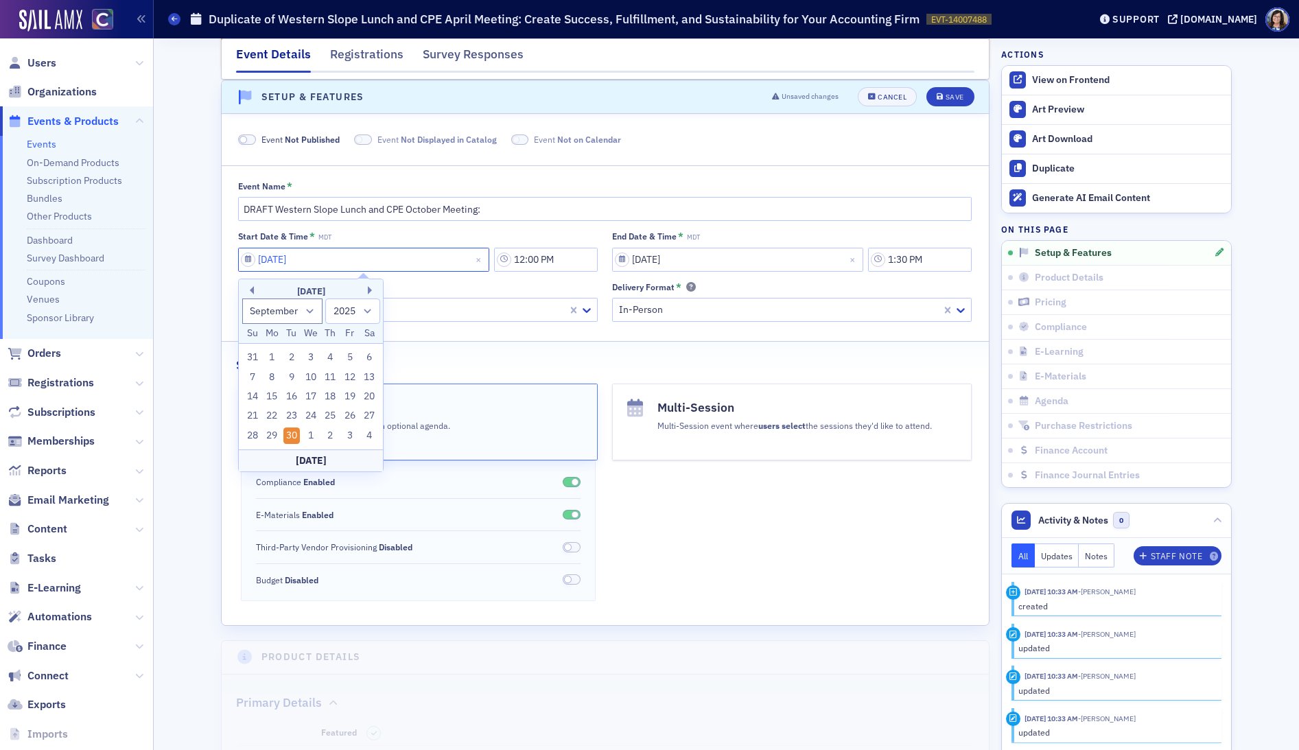
click at [303, 260] on input "09/30/2025" at bounding box center [363, 260] width 251 height 24
click at [367, 292] on div "September 2025" at bounding box center [311, 292] width 144 height 14
click at [366, 289] on div "September 2025" at bounding box center [311, 292] width 144 height 14
click at [276, 262] on input "09/30/2025" at bounding box center [363, 260] width 251 height 24
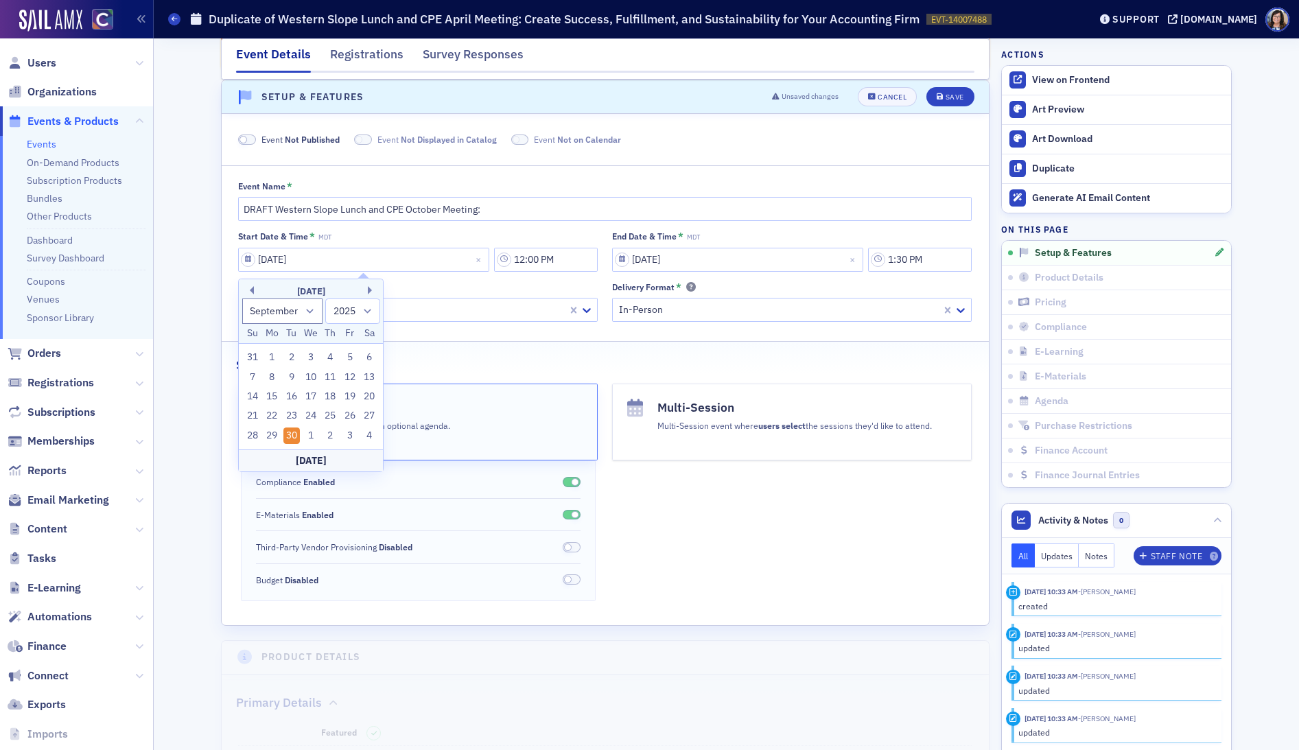
click at [366, 290] on div "September 2025" at bounding box center [311, 292] width 144 height 14
click at [371, 289] on button "Next Month" at bounding box center [372, 290] width 8 height 8
select select "9"
click at [331, 437] on div "30" at bounding box center [331, 436] width 16 height 16
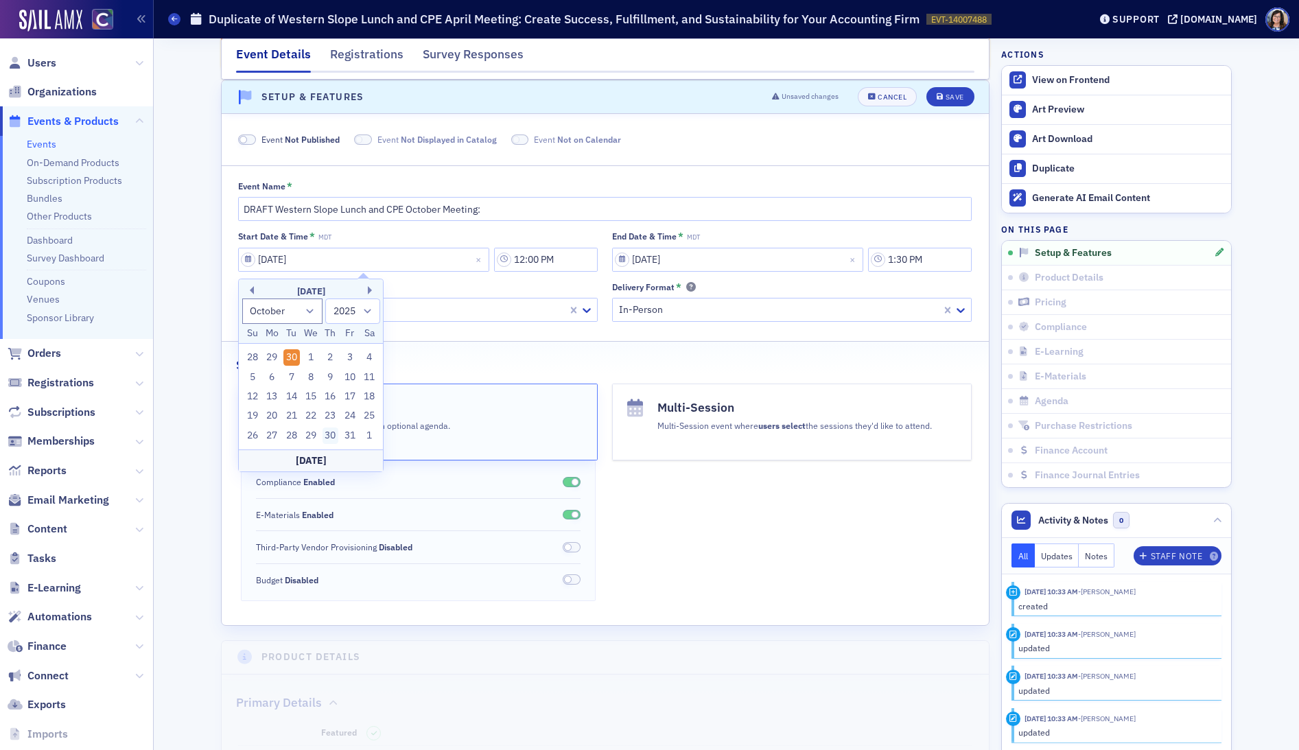
type input "10/30/2025"
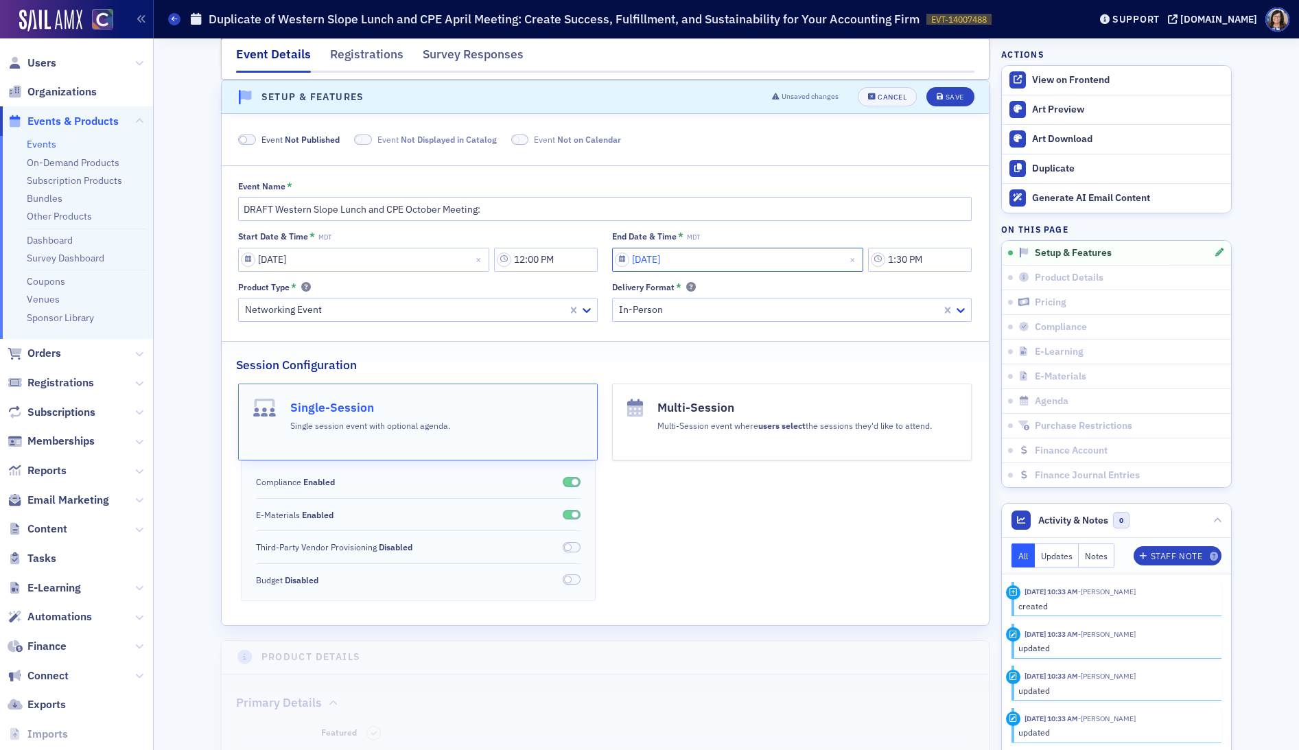
click at [659, 259] on input "04/24/2025" at bounding box center [737, 260] width 251 height 24
select select "3"
select select "2025"
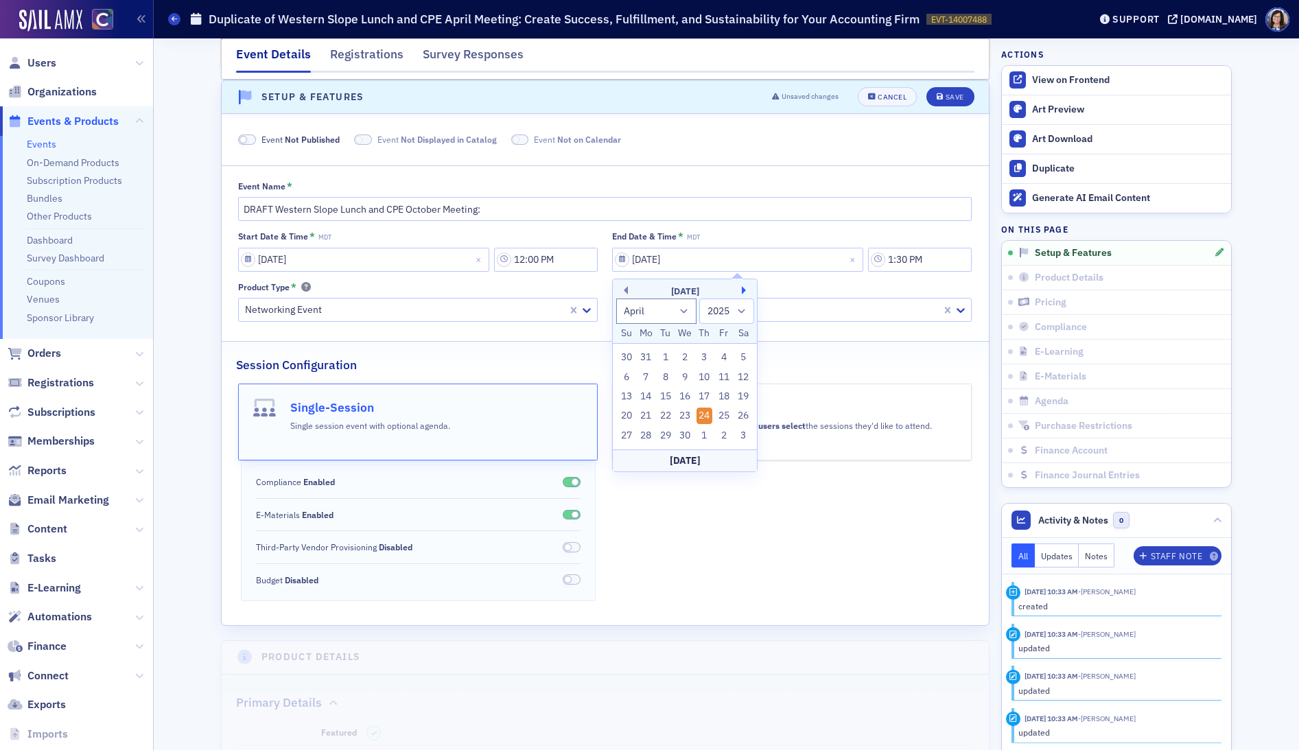
click at [745, 291] on button "Next Month" at bounding box center [746, 290] width 8 height 8
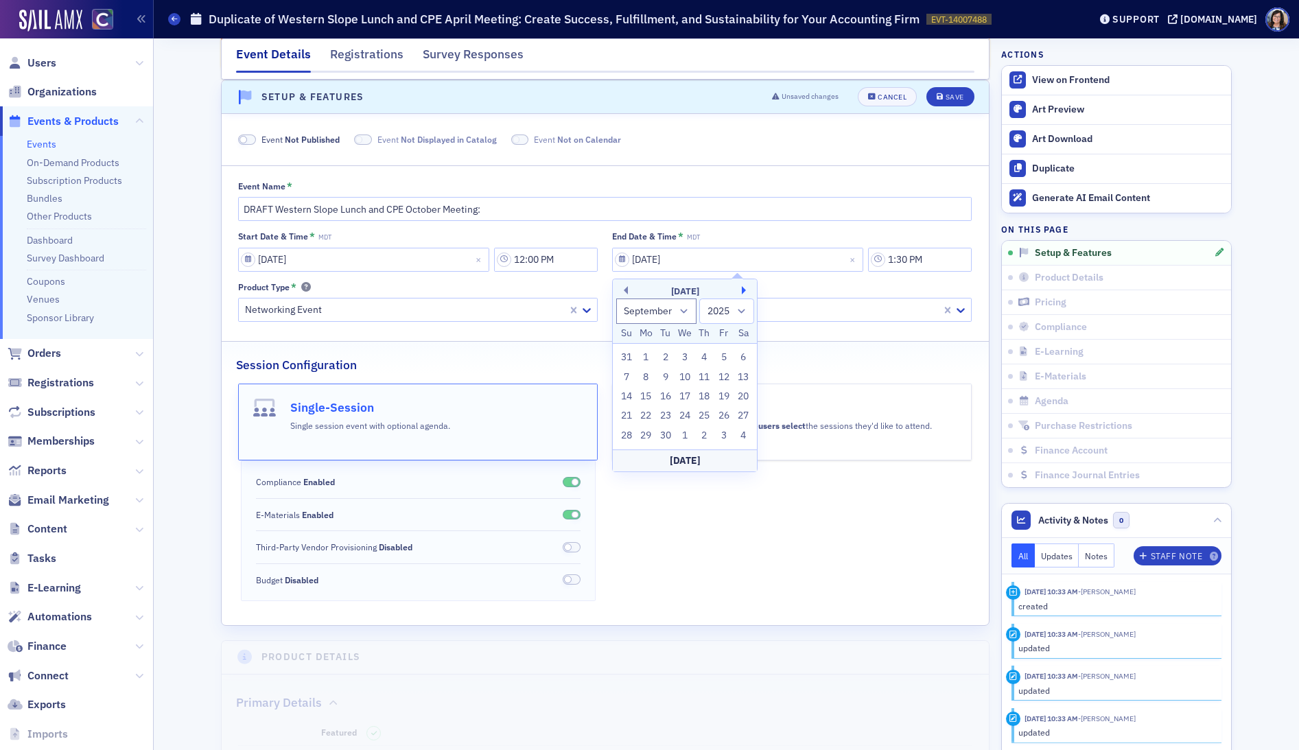
click at [745, 291] on button "Next Month" at bounding box center [746, 290] width 8 height 8
select select "9"
click at [705, 435] on div "30" at bounding box center [705, 436] width 16 height 16
type input "10/30/2025"
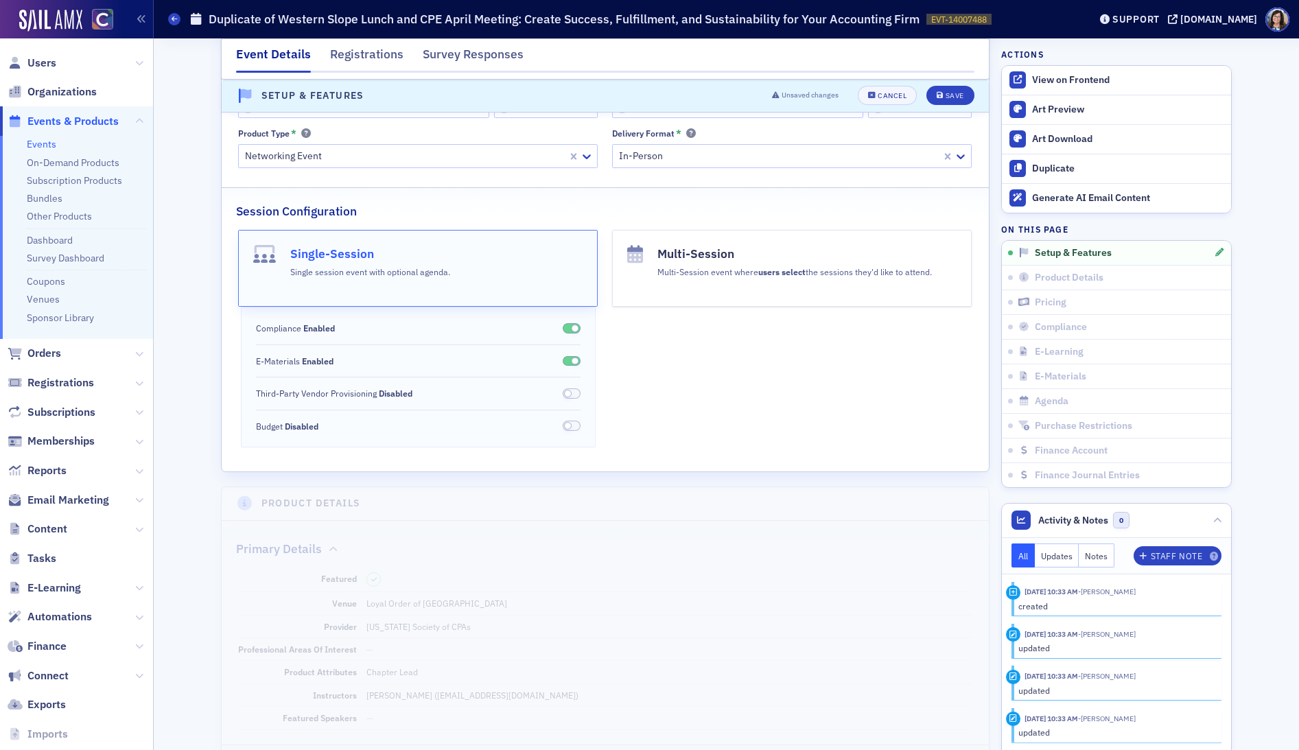
scroll to position [242, 0]
click at [949, 97] on div "Save" at bounding box center [955, 97] width 19 height 8
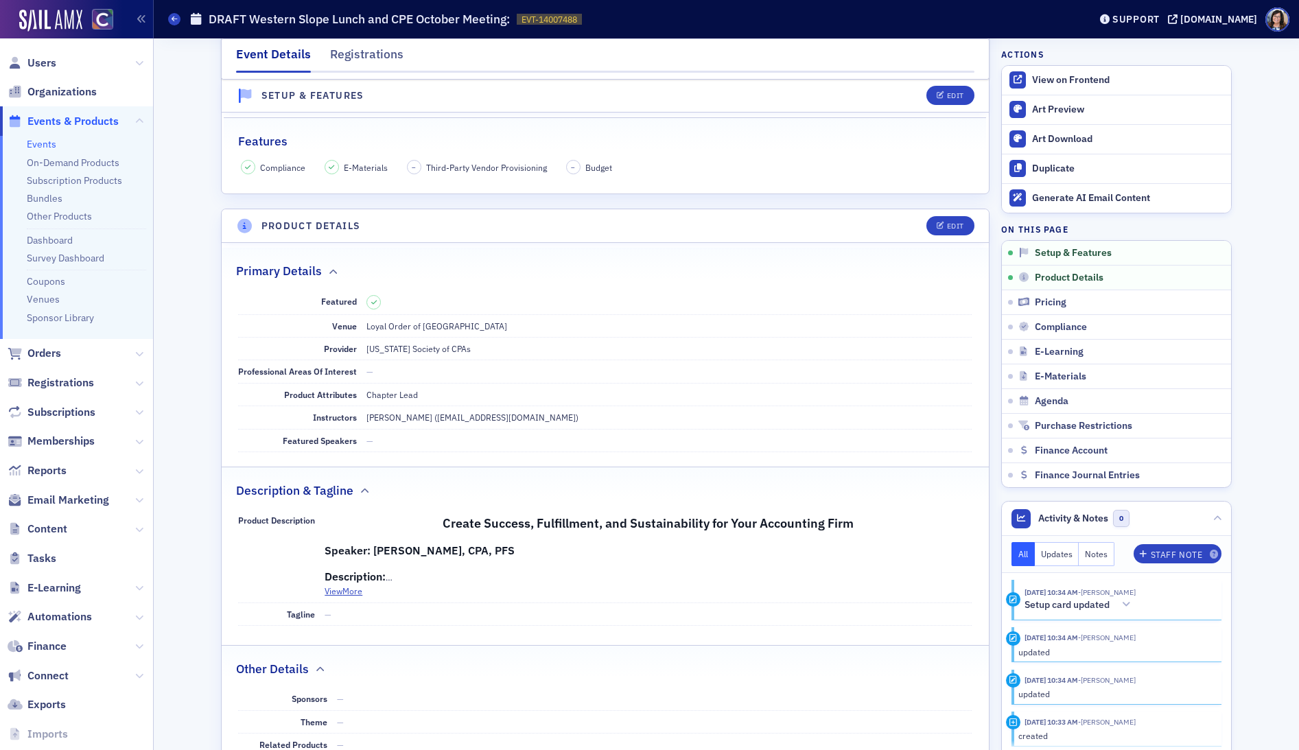
scroll to position [275, 0]
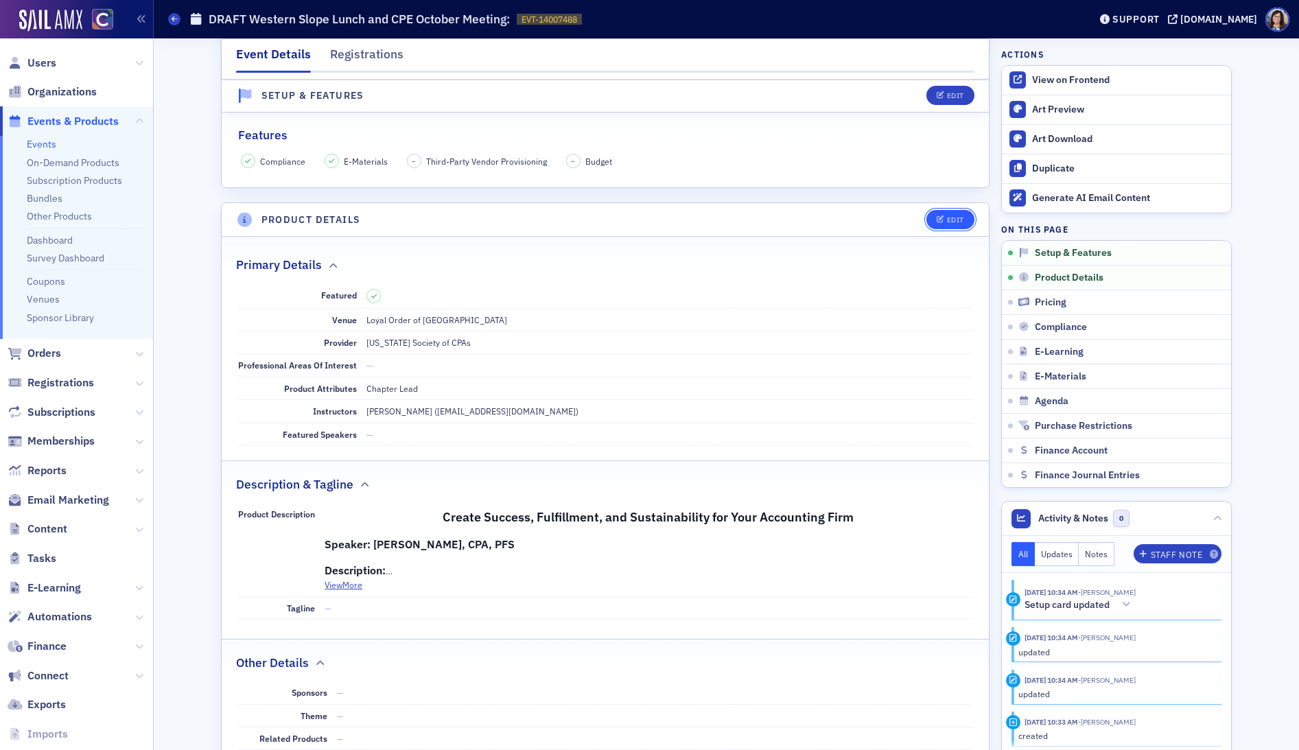
click at [957, 218] on div "Edit" at bounding box center [955, 220] width 17 height 8
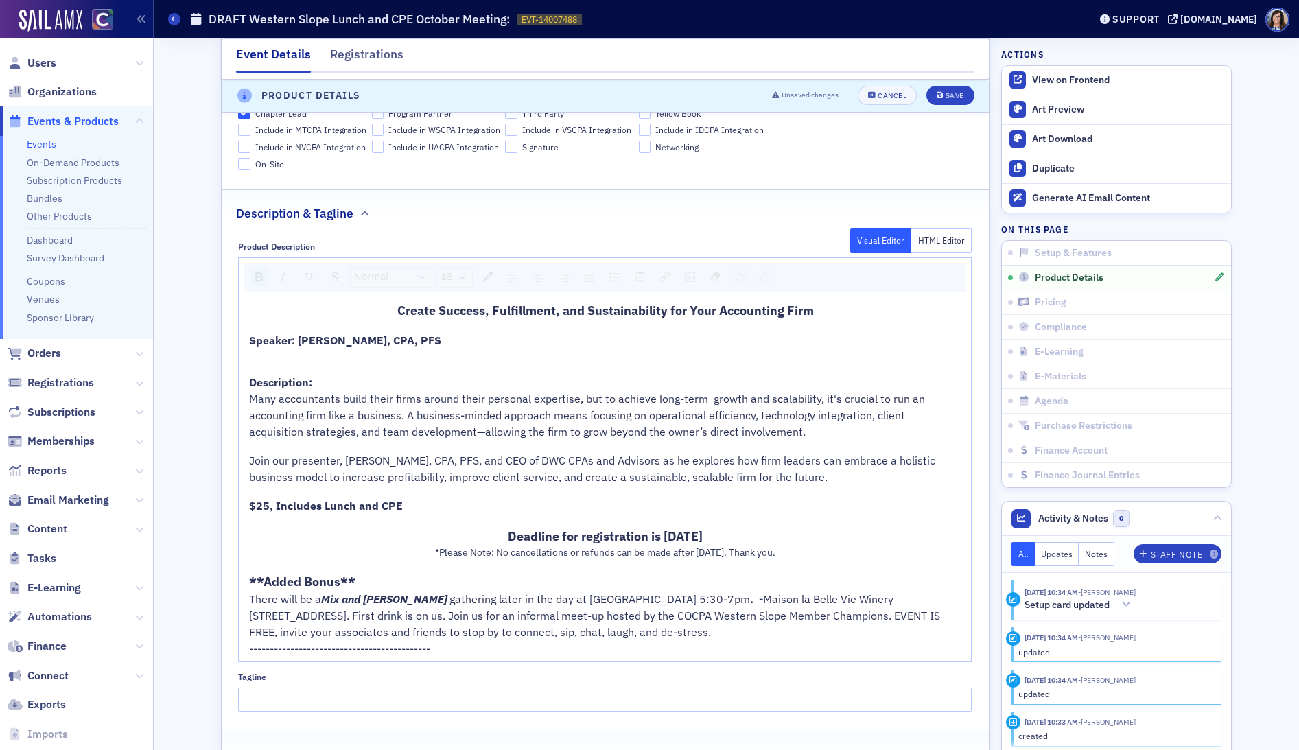
scroll to position [666, 0]
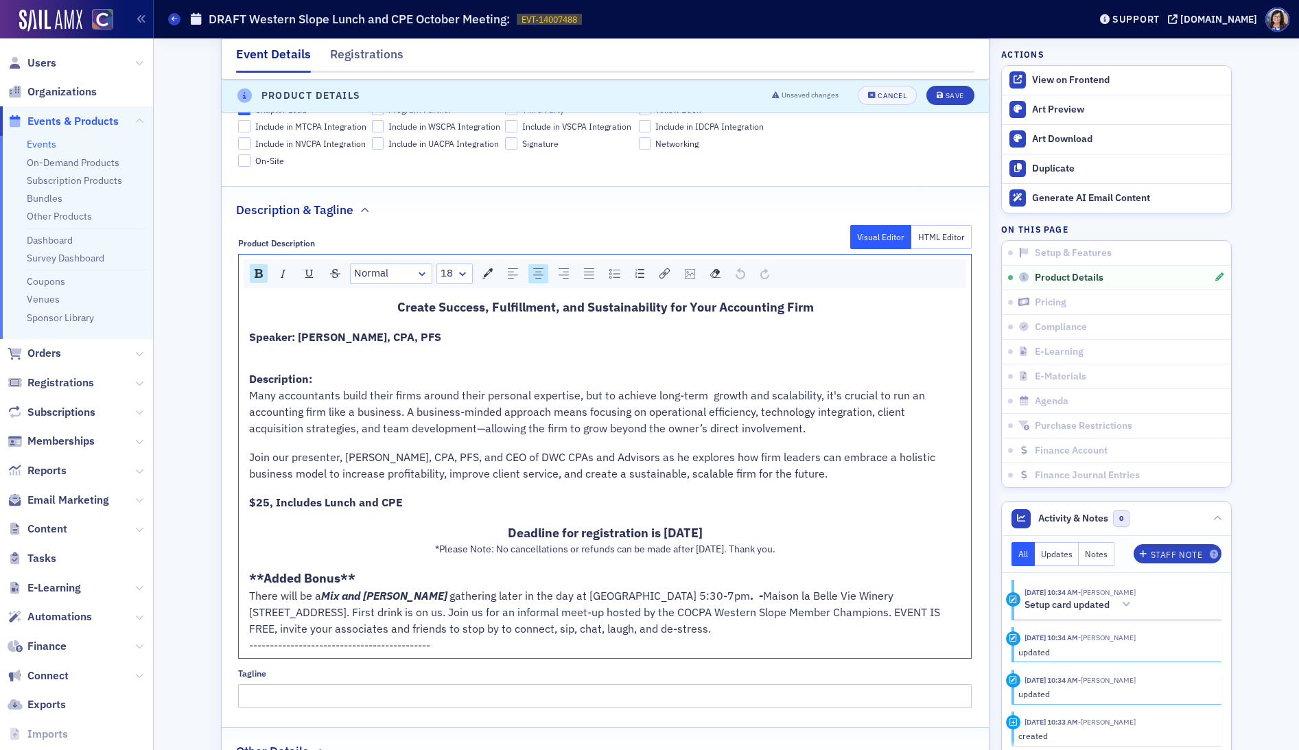
click at [407, 339] on span "Speaker: Chris West, CPA, PFS" at bounding box center [345, 337] width 192 height 14
drag, startPoint x: 817, startPoint y: 307, endPoint x: 463, endPoint y: 310, distance: 353.4
click at [465, 305] on div "Create Success, Fulfillment, and Sustainability for Your Accounting Firm" at bounding box center [605, 307] width 712 height 19
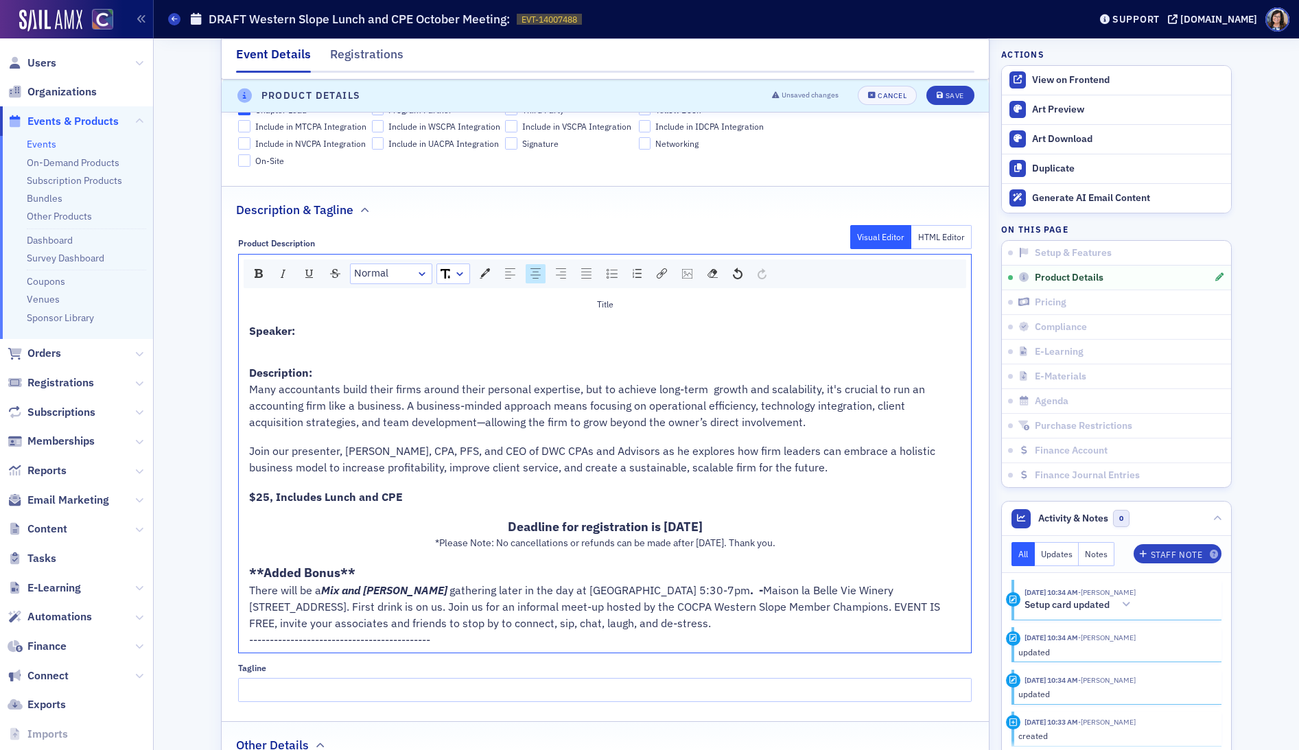
click at [283, 334] on span "Speaker:" at bounding box center [272, 331] width 46 height 14
drag, startPoint x: 624, startPoint y: 307, endPoint x: 597, endPoint y: 305, distance: 26.9
click at [597, 305] on div "Title" at bounding box center [605, 304] width 712 height 12
click at [455, 275] on div "rdw-dropdown" at bounding box center [459, 274] width 11 height 14
click at [458, 421] on li "16" at bounding box center [453, 418] width 30 height 21
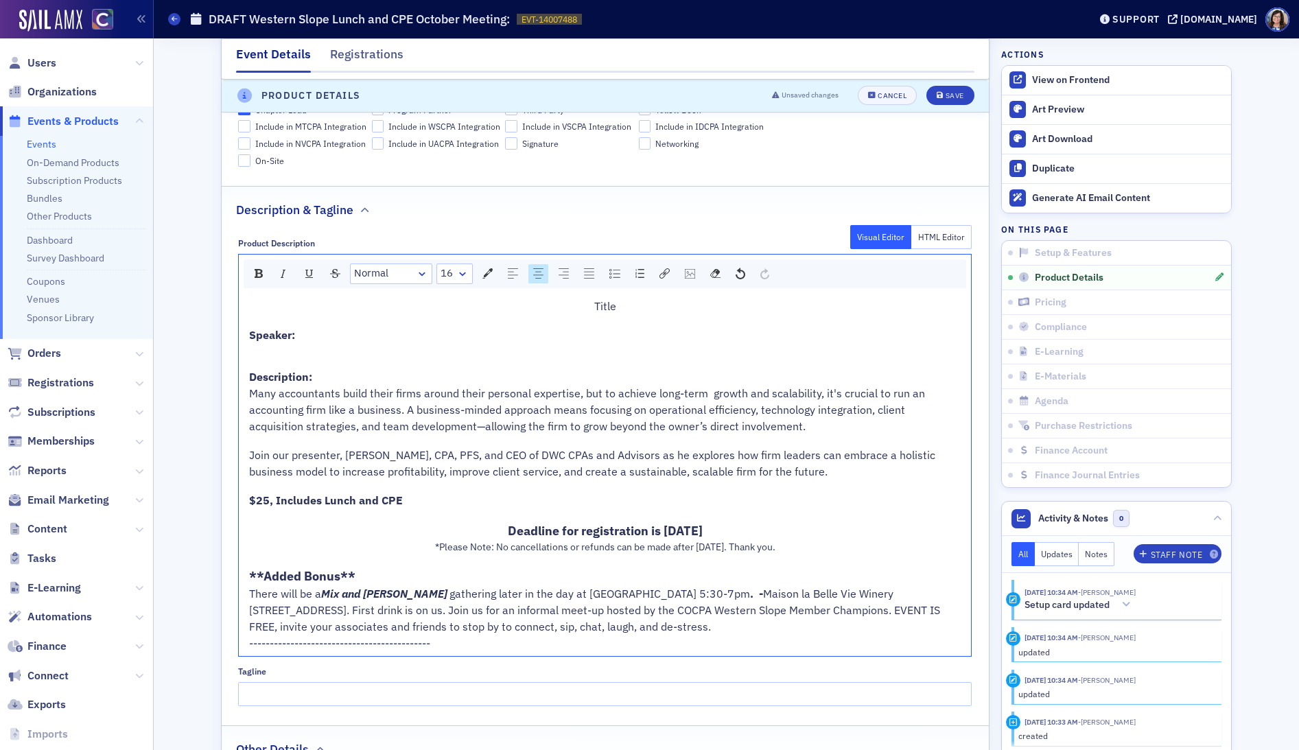
click at [508, 530] on span "Deadline for registration is Wednesday April 23, 2025" at bounding box center [605, 531] width 195 height 16
drag, startPoint x: 628, startPoint y: 309, endPoint x: 592, endPoint y: 310, distance: 36.4
click at [592, 310] on div "Title" at bounding box center [605, 306] width 712 height 16
click at [456, 270] on link "16" at bounding box center [454, 273] width 35 height 19
drag, startPoint x: 457, startPoint y: 437, endPoint x: 468, endPoint y: 390, distance: 48.6
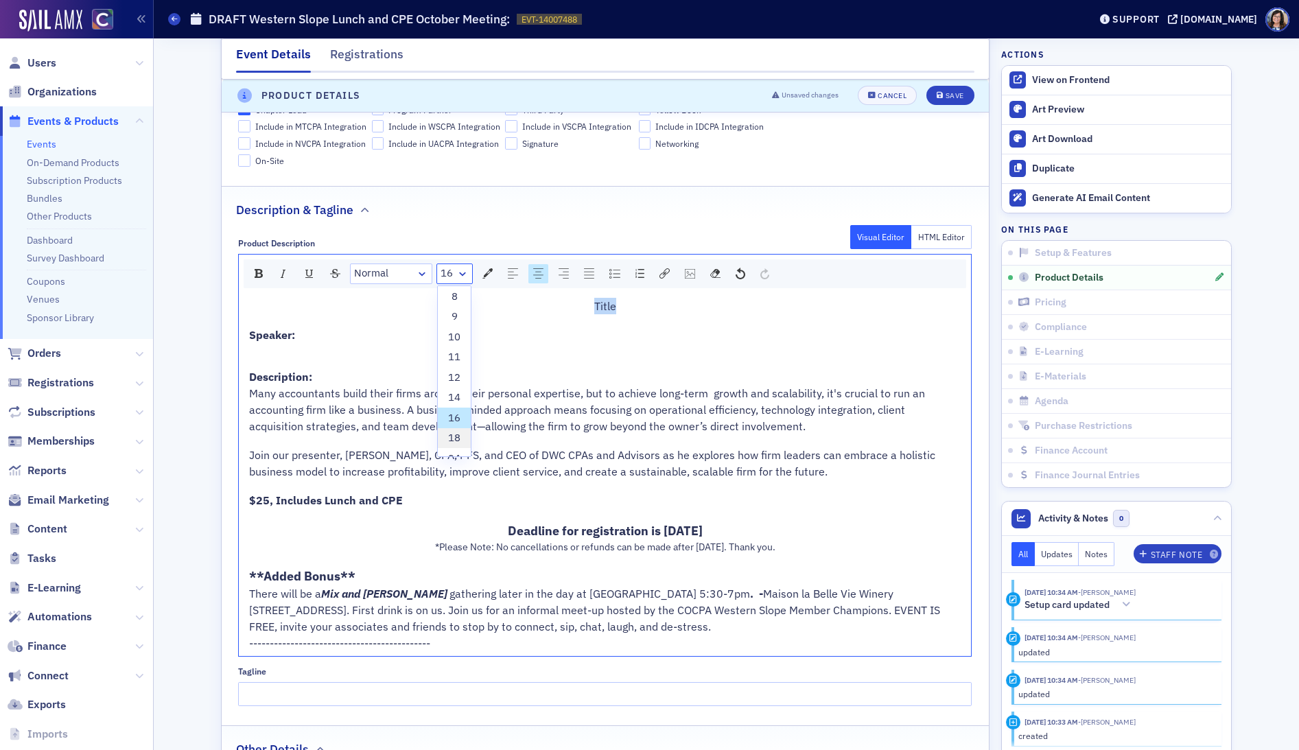
click at [458, 433] on li "18" at bounding box center [454, 438] width 33 height 21
click at [256, 279] on div "rdw-inline-control" at bounding box center [259, 273] width 18 height 19
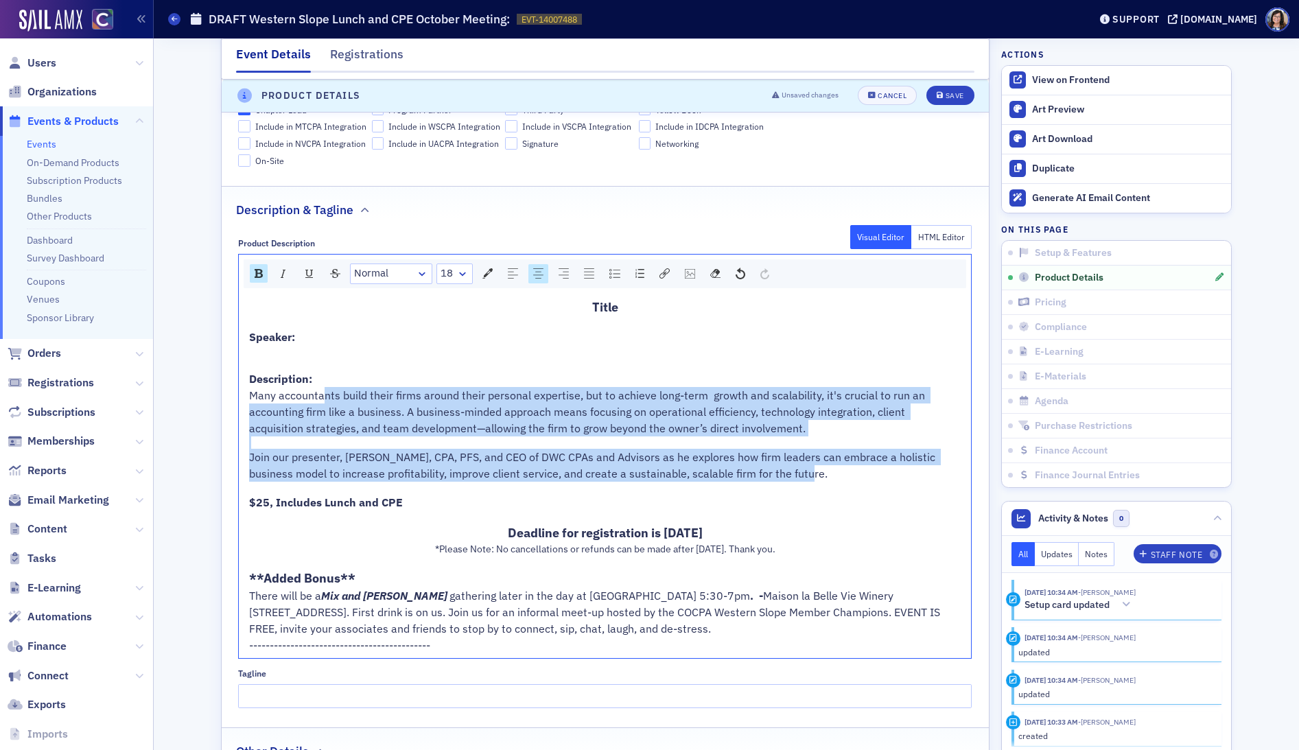
drag, startPoint x: 778, startPoint y: 473, endPoint x: 326, endPoint y: 395, distance: 459.0
click at [326, 395] on div "Title Speaker: Description: Many accountants build their firms around their per…" at bounding box center [605, 476] width 712 height 356
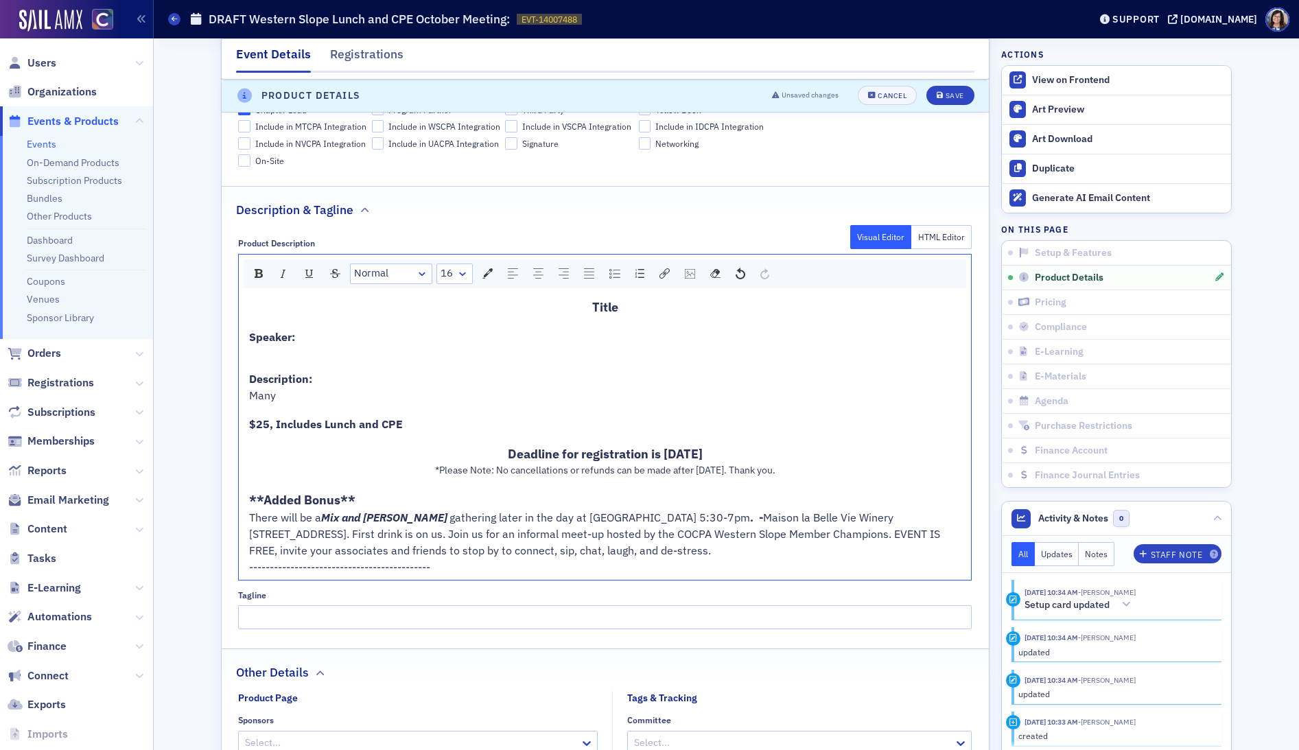
click at [703, 454] on span "Deadline for registration is Wednesday April 23, 2025" at bounding box center [605, 454] width 195 height 16
click at [712, 471] on span "*Please Note: No cancellations or refunds can be made after April 17, 2025. Tha…" at bounding box center [605, 470] width 340 height 12
click at [668, 520] on span "gathering later in the day at Maison la Belle Vie Winery 5:30-7pm" at bounding box center [600, 518] width 301 height 14
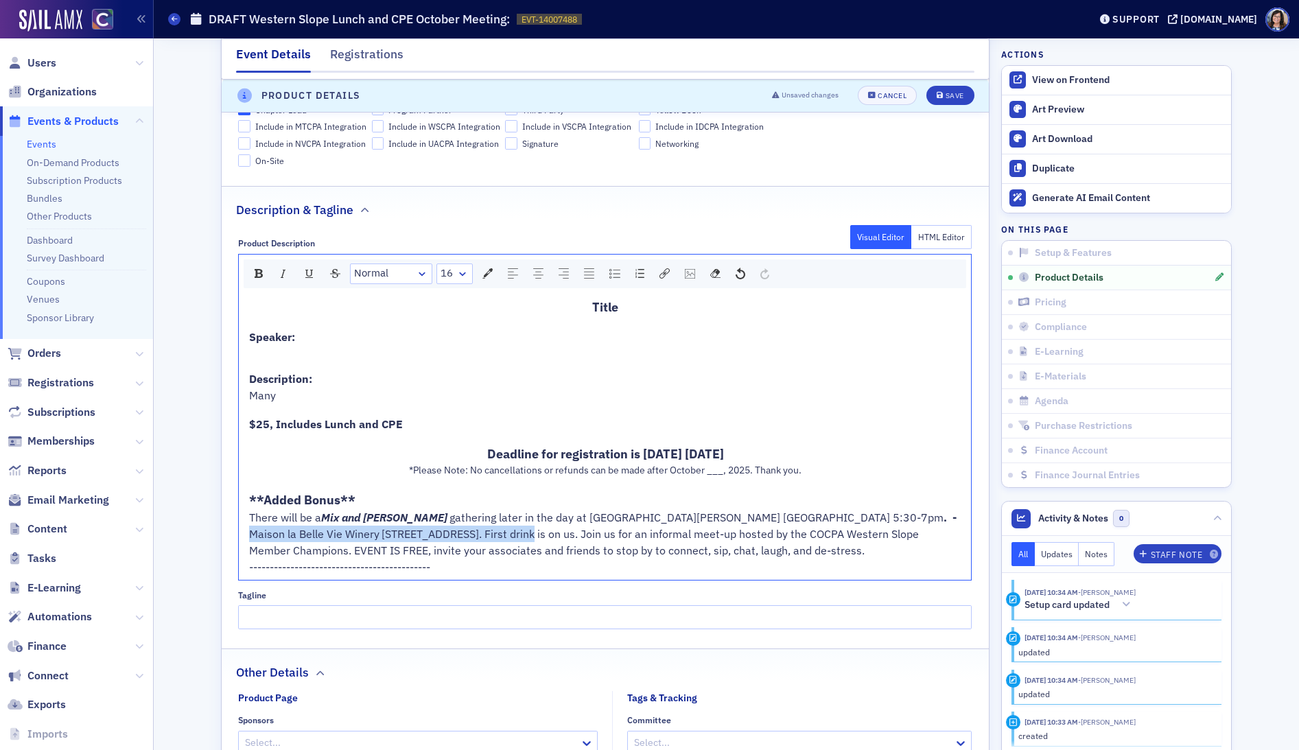
drag, startPoint x: 363, startPoint y: 538, endPoint x: 782, endPoint y: 521, distance: 419.0
click at [782, 521] on div "There will be a Mix and Mingle gathering later in the day at Moody's Downtown G…" at bounding box center [605, 533] width 712 height 49
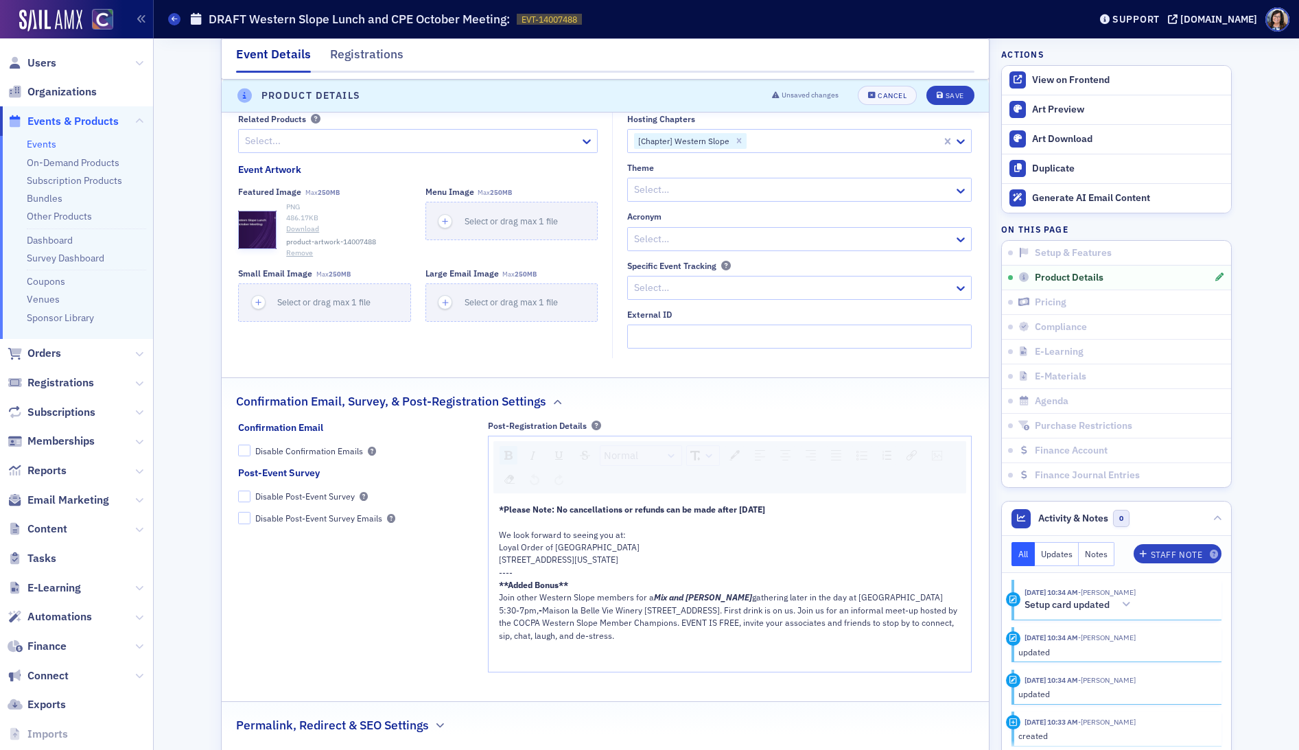
scroll to position [1320, 0]
drag, startPoint x: 918, startPoint y: 594, endPoint x: 818, endPoint y: 600, distance: 99.7
click at [818, 600] on span "gathering later in the day at Maison la Belle Vie Winery 5:30-7pm," at bounding box center [722, 600] width 446 height 23
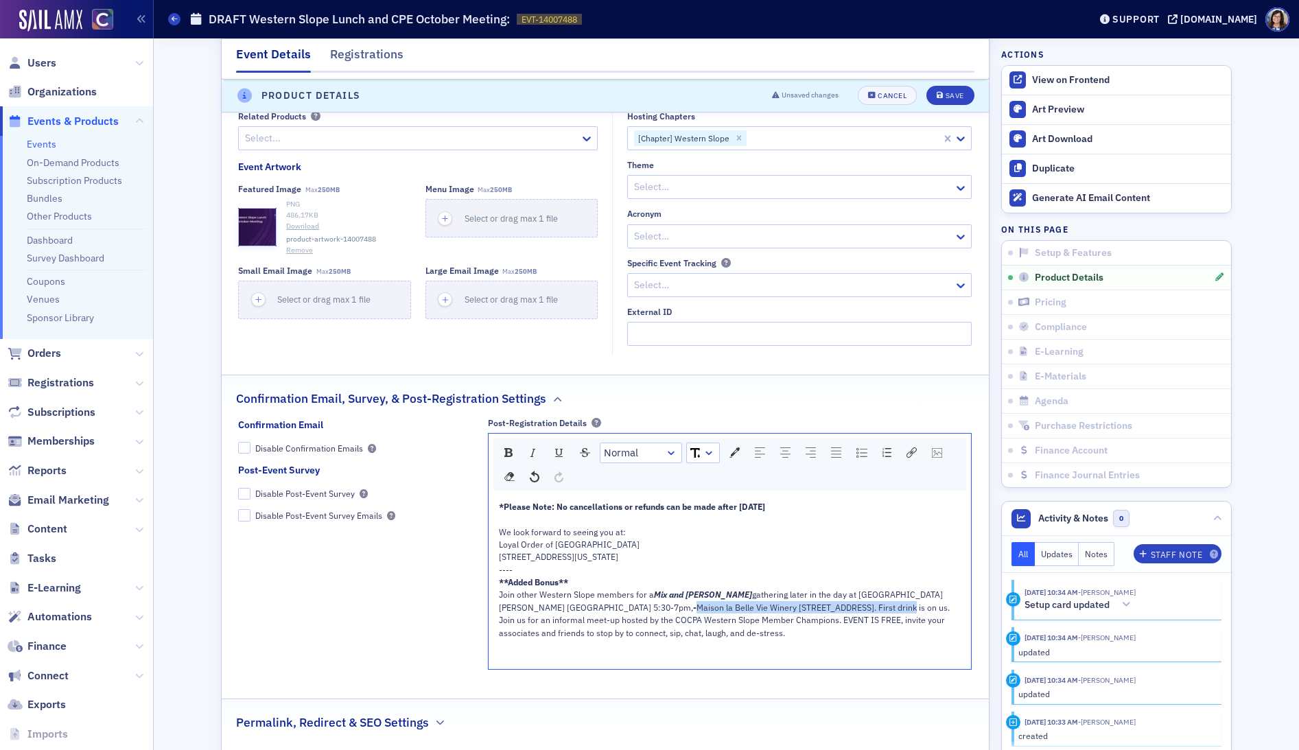
drag, startPoint x: 768, startPoint y: 609, endPoint x: 550, endPoint y: 613, distance: 218.3
click at [550, 613] on div "Join other Western Slope members for a Mix and Mingle gathering later in the da…" at bounding box center [730, 613] width 463 height 51
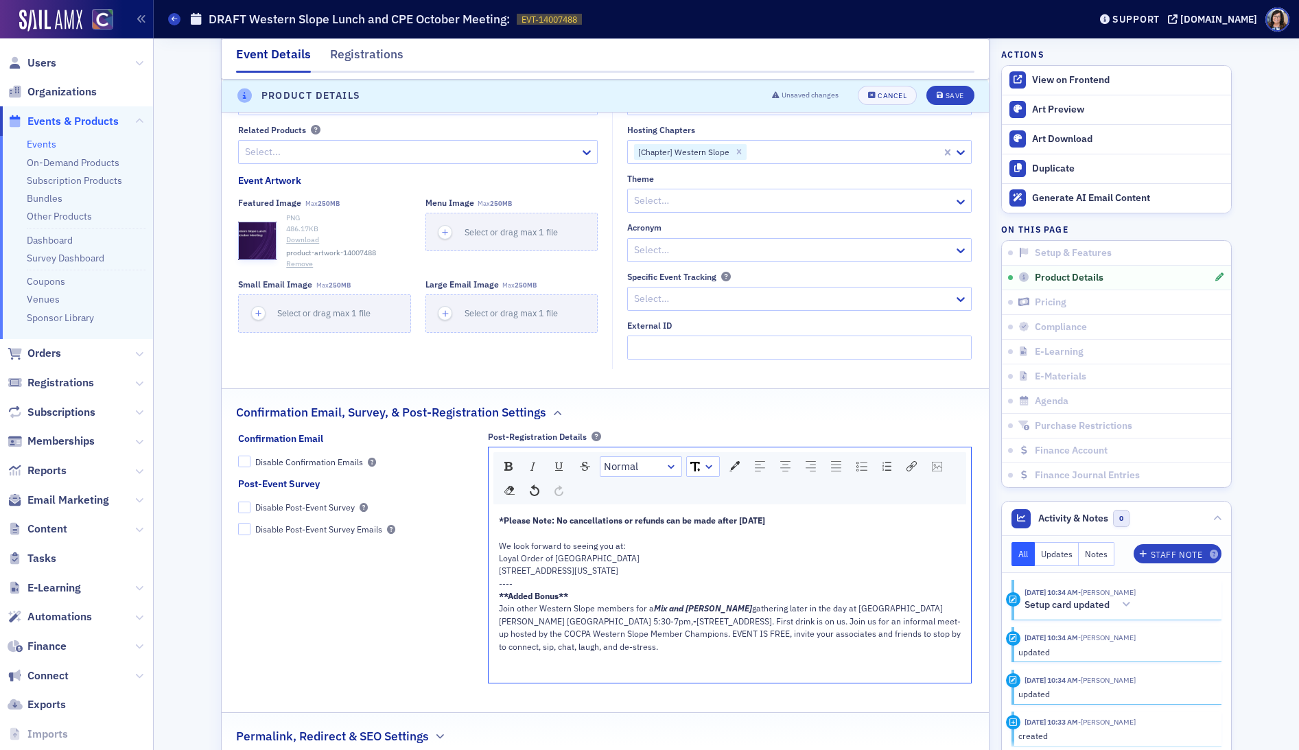
scroll to position [1303, 0]
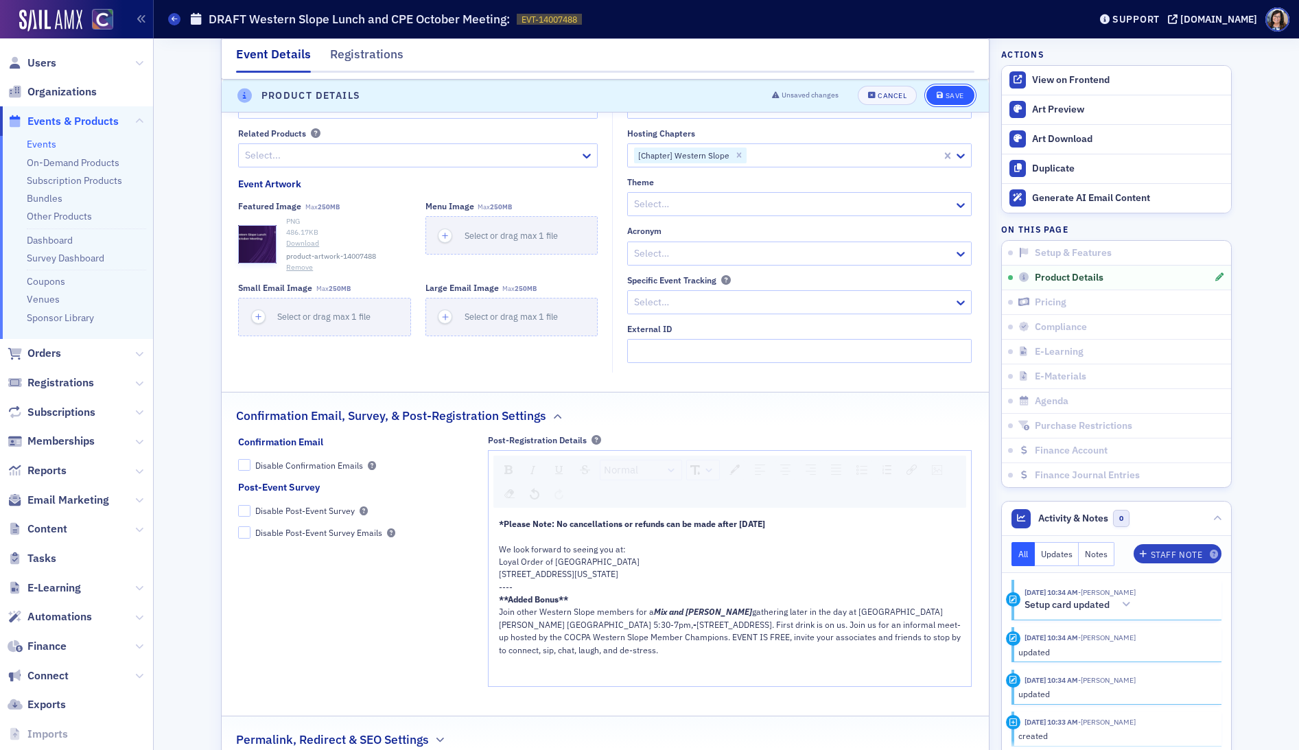
click at [954, 97] on div "Save" at bounding box center [955, 97] width 19 height 8
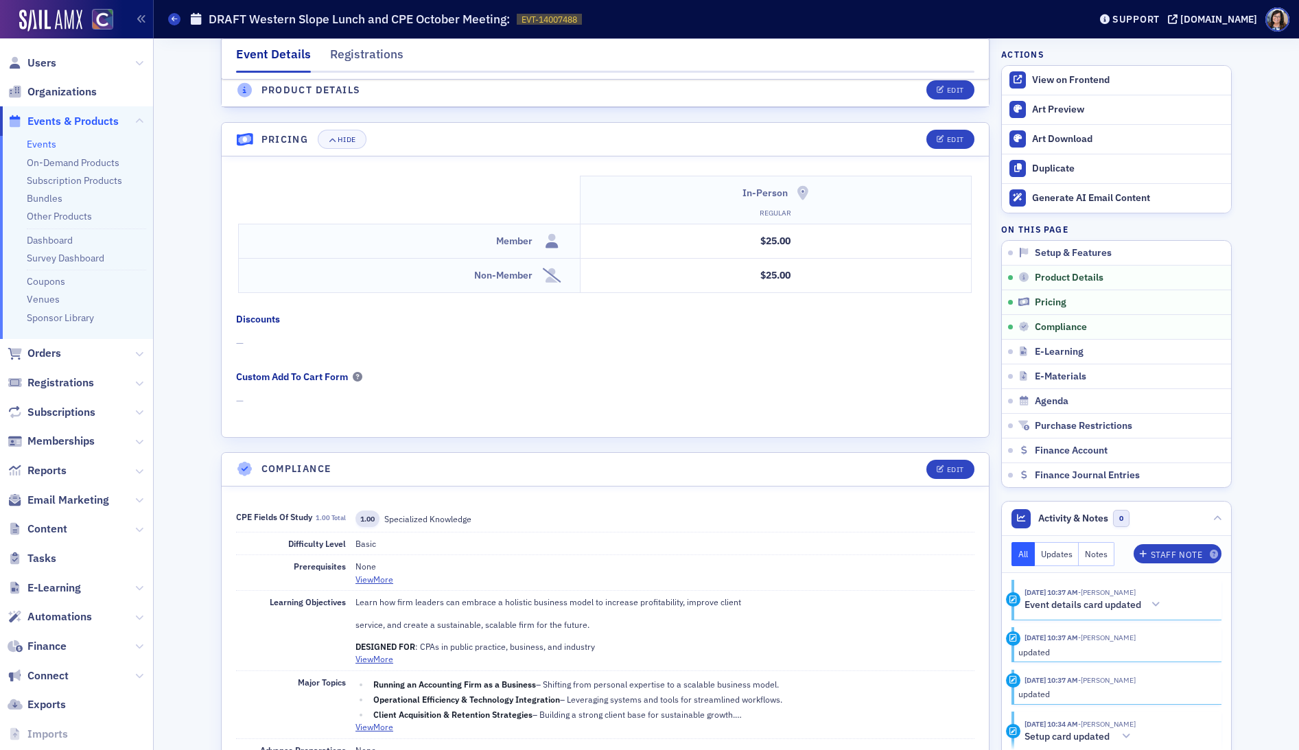
scroll to position [1328, 0]
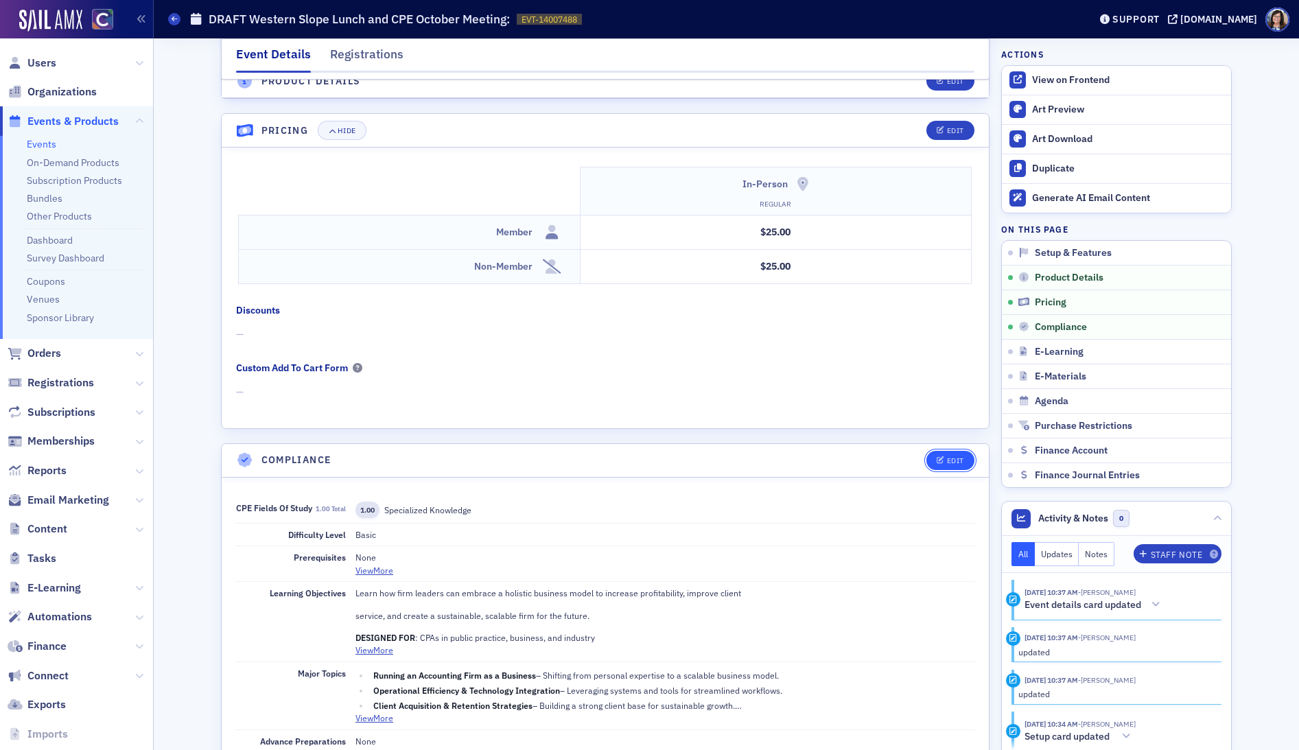
click at [958, 461] on div "Edit" at bounding box center [955, 461] width 17 height 8
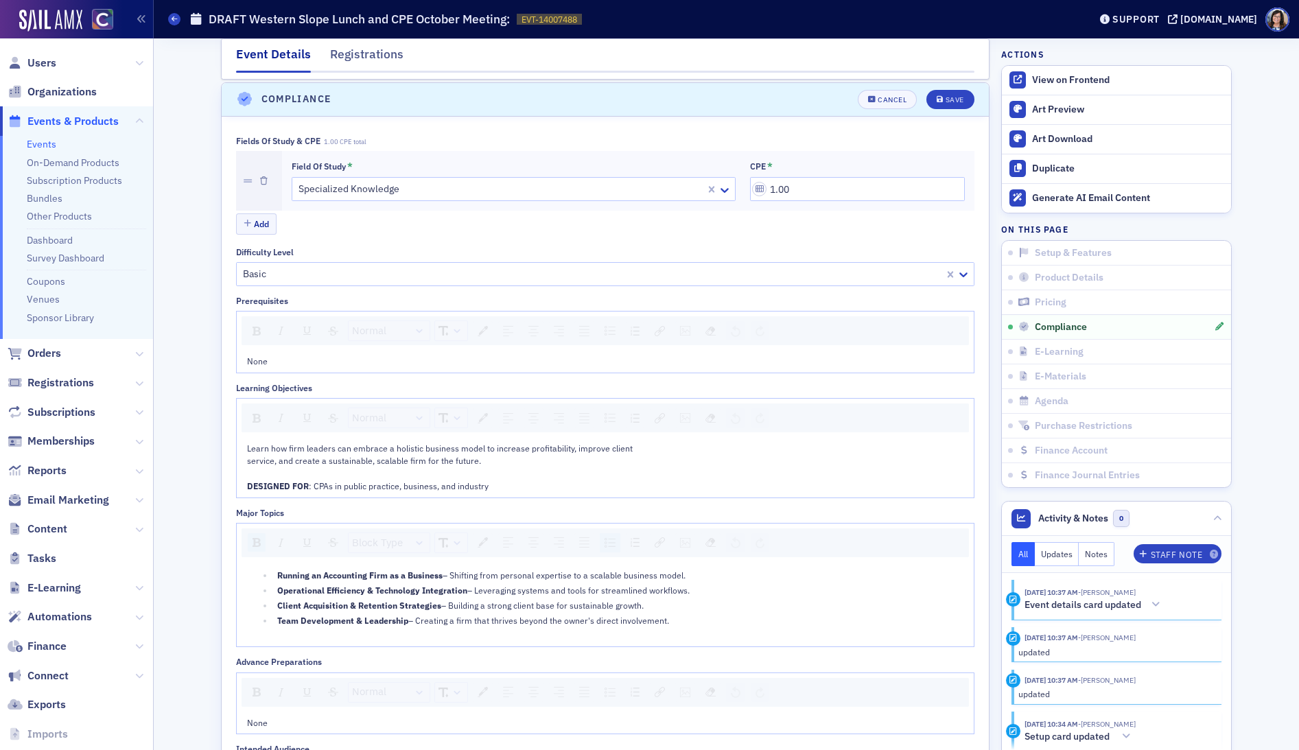
scroll to position [1692, 0]
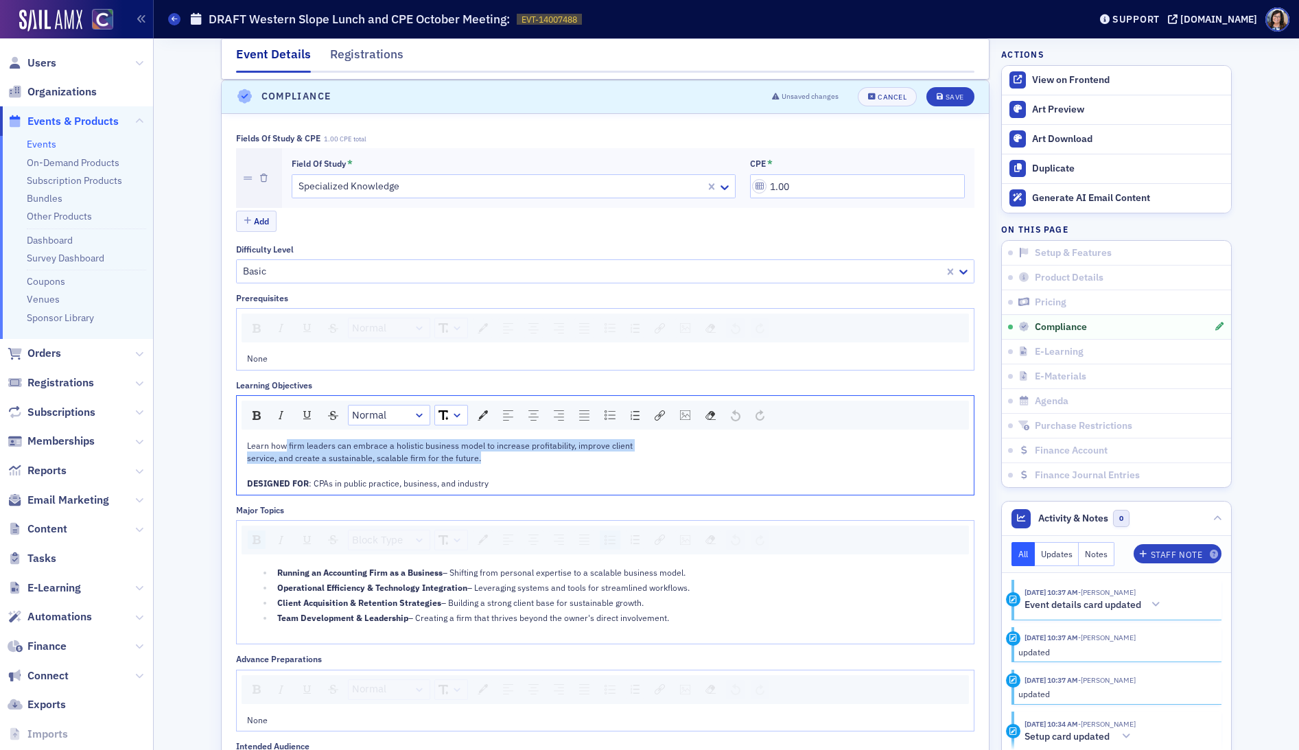
drag, startPoint x: 491, startPoint y: 463, endPoint x: 285, endPoint y: 452, distance: 205.5
click at [285, 452] on div "Learn how firm leaders can embrace a holistic business model to increase profit…" at bounding box center [605, 464] width 717 height 51
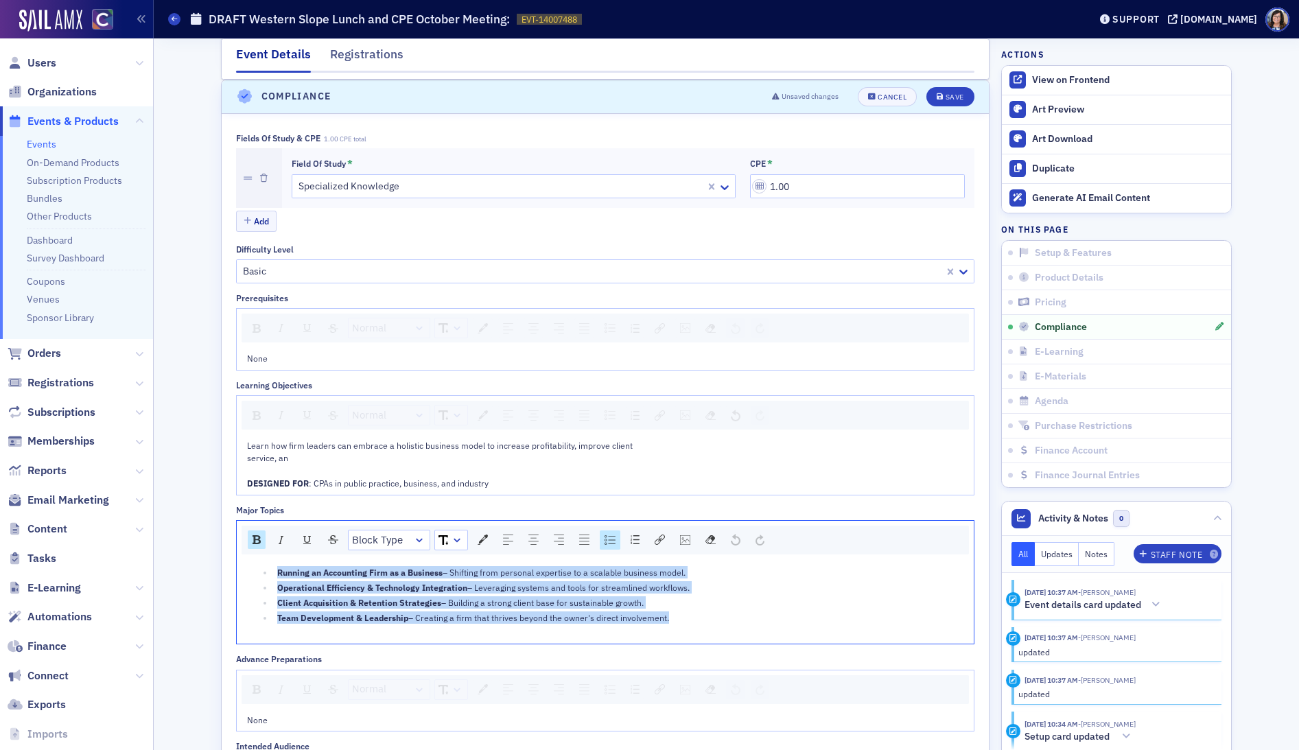
drag, startPoint x: 607, startPoint y: 606, endPoint x: 273, endPoint y: 574, distance: 335.8
click at [273, 574] on div "Running an Accounting Firm as a Business – Shifting from personal expertise to …" at bounding box center [605, 602] width 717 height 73
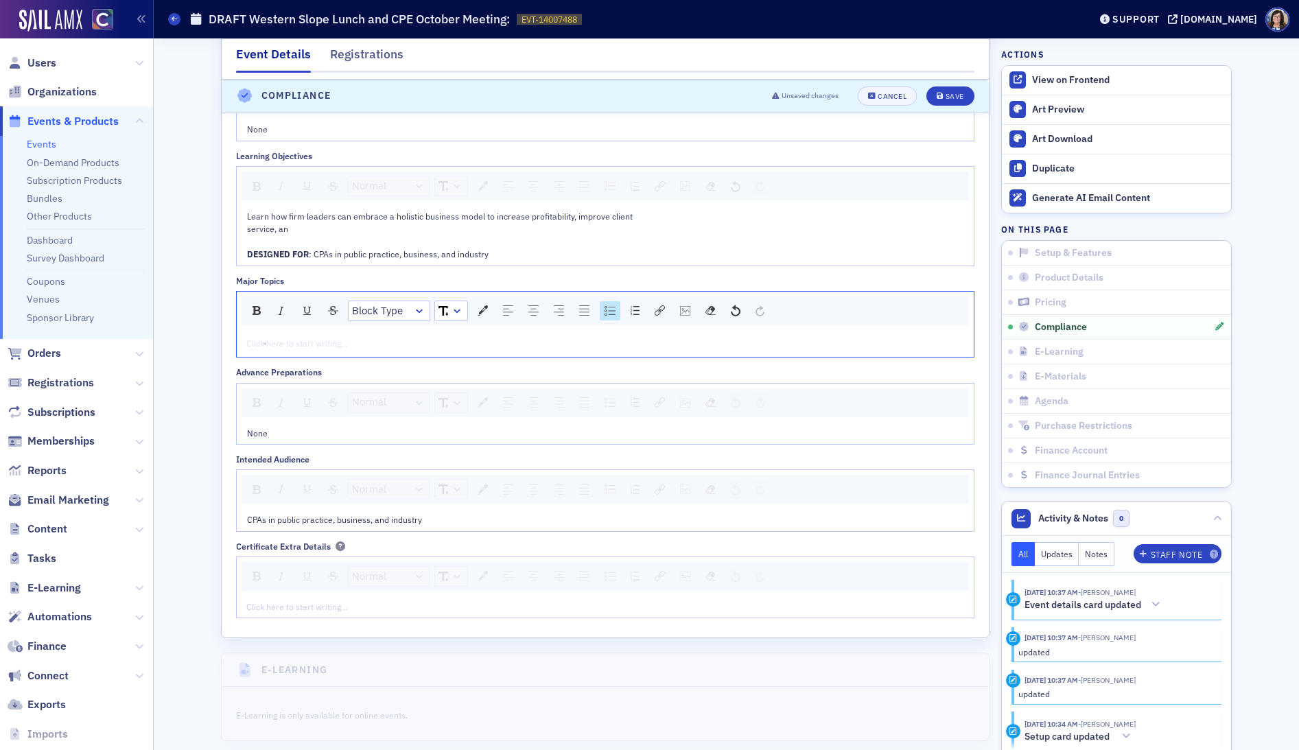
scroll to position [1922, 0]
click at [947, 102] on button "Save" at bounding box center [949, 95] width 47 height 19
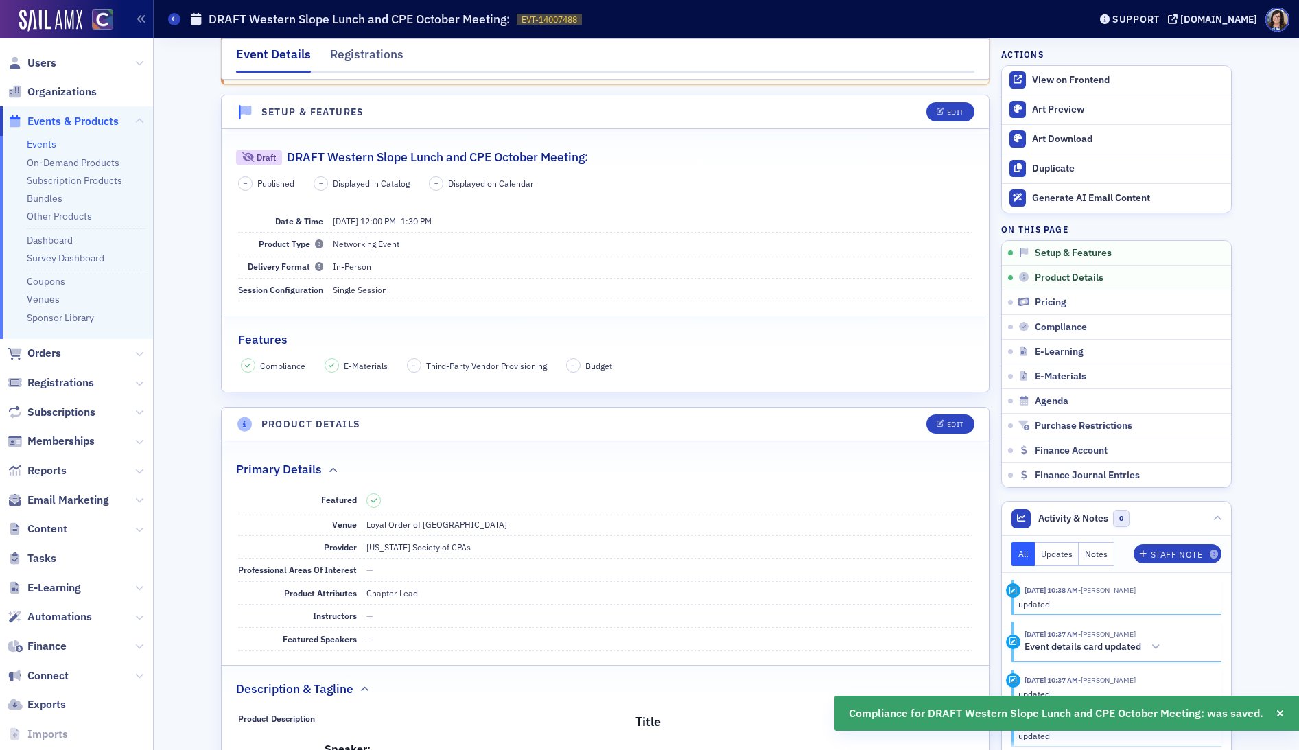
scroll to position [0, 0]
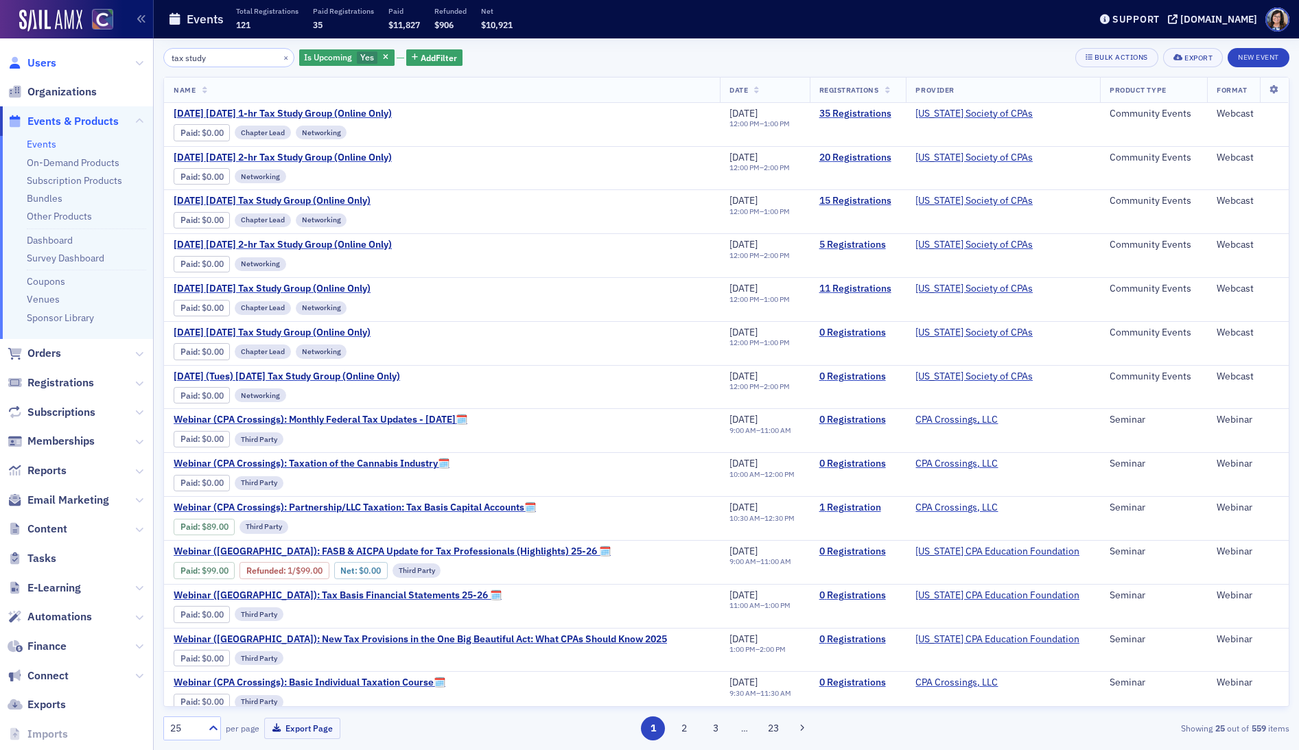
click at [34, 64] on span "Users" at bounding box center [41, 63] width 29 height 15
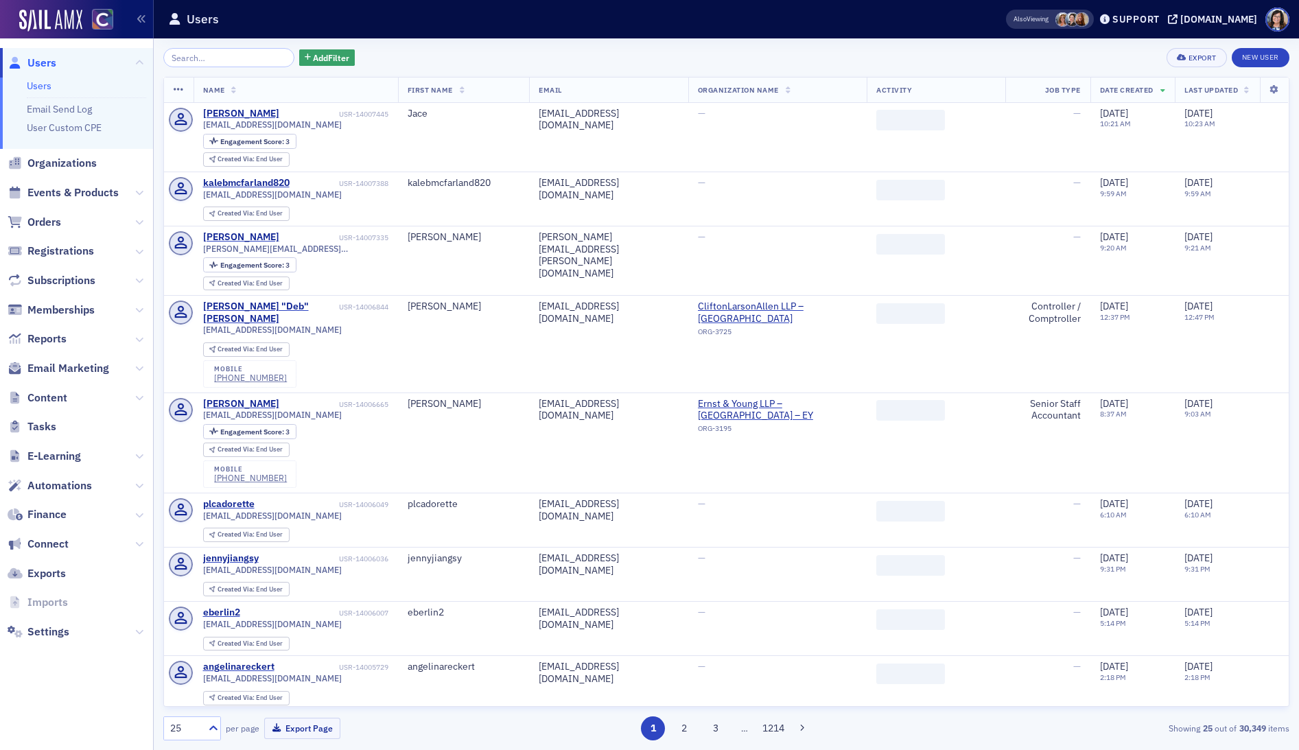
click at [227, 60] on input "search" at bounding box center [228, 57] width 131 height 19
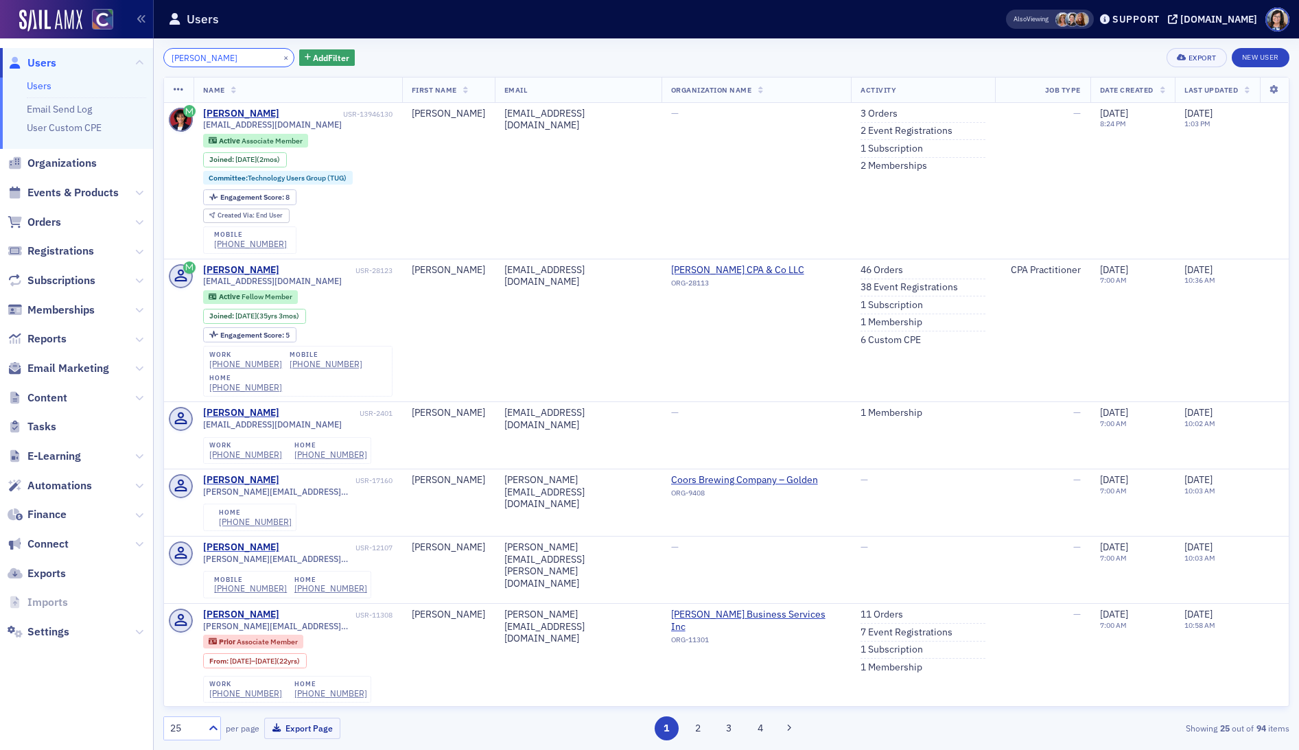
drag, startPoint x: 242, startPoint y: 60, endPoint x: 121, endPoint y: 56, distance: 120.8
click at [121, 56] on div "Users Users Email Send Log User Custom CPE Organizations Events & Products Orde…" at bounding box center [649, 375] width 1299 height 750
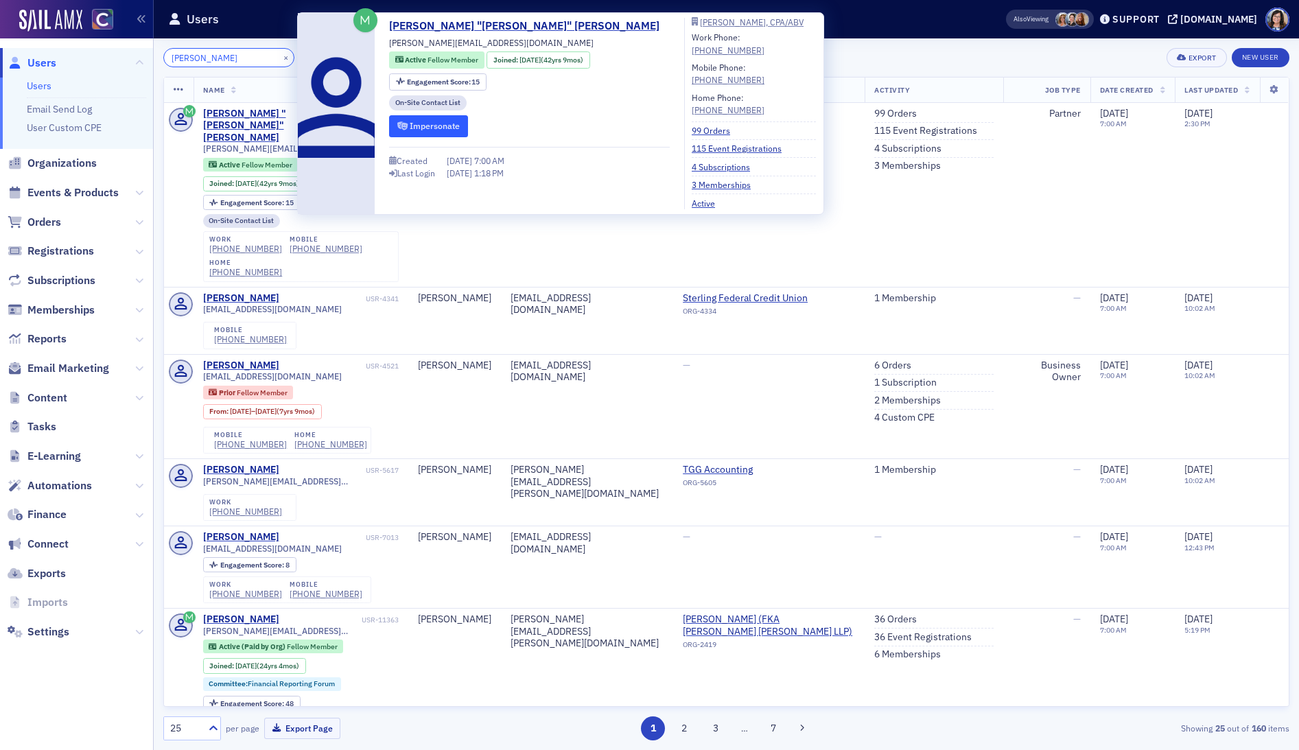
type input "[PERSON_NAME]"
click at [440, 126] on button "Impersonate" at bounding box center [428, 125] width 79 height 21
